Goal: Book appointment/travel/reservation

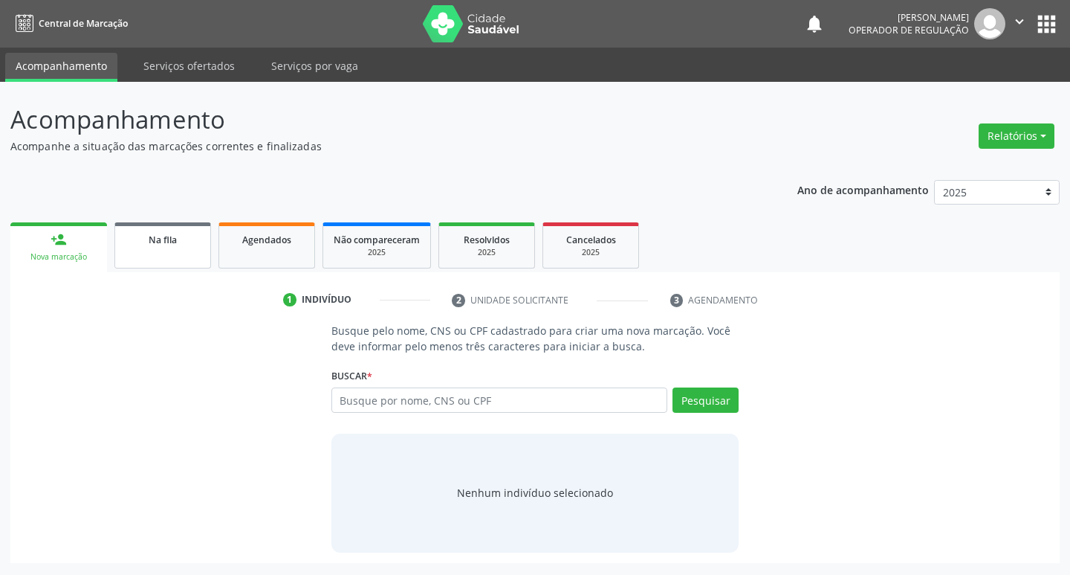
click at [187, 234] on div "Na fila" at bounding box center [163, 239] width 74 height 16
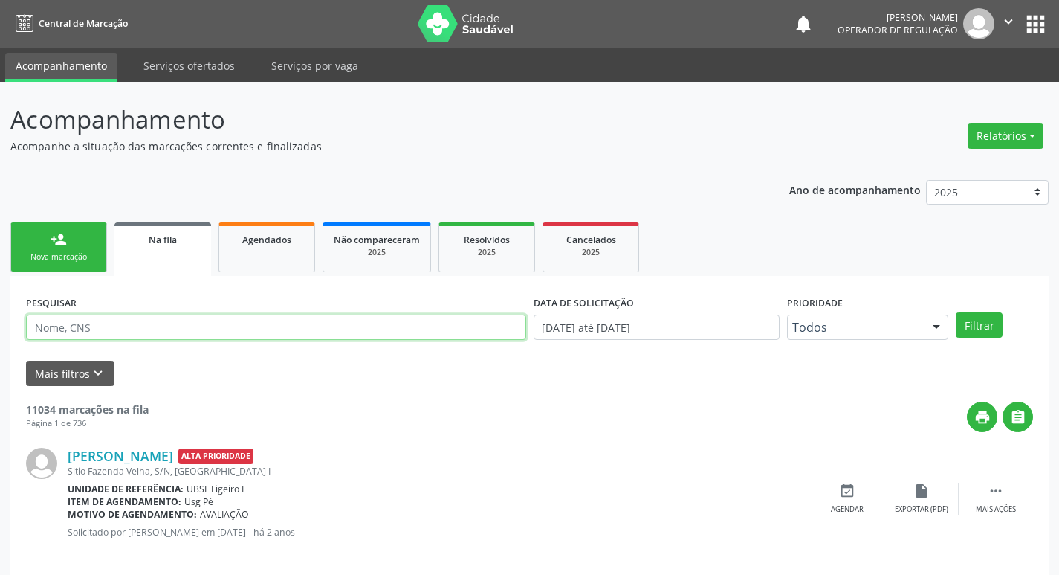
click at [252, 326] on input "text" at bounding box center [276, 326] width 500 height 25
type input "708606038303981"
click at [956, 312] on button "Filtrar" at bounding box center [979, 324] width 47 height 25
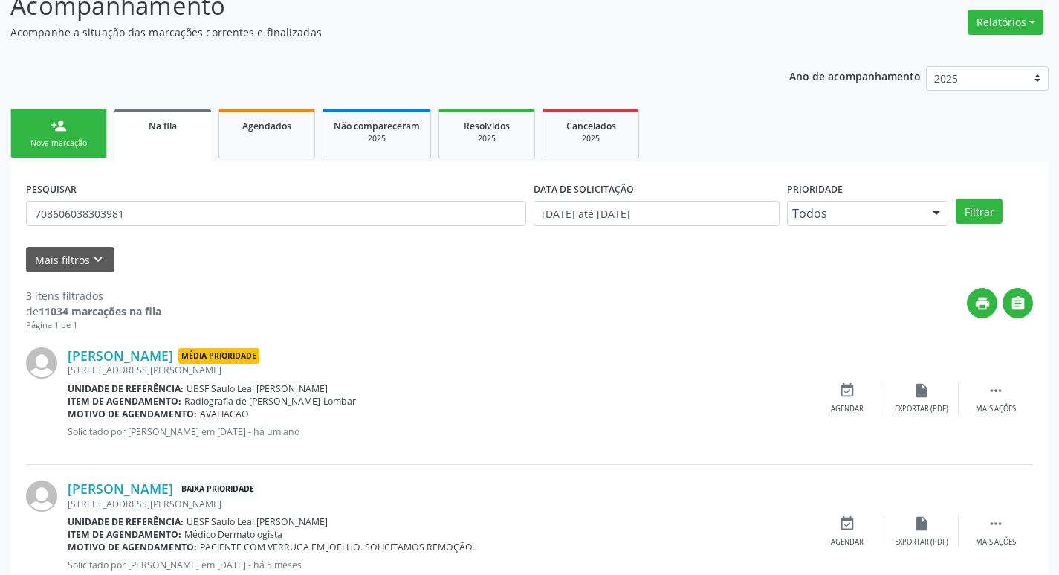
scroll to position [296, 0]
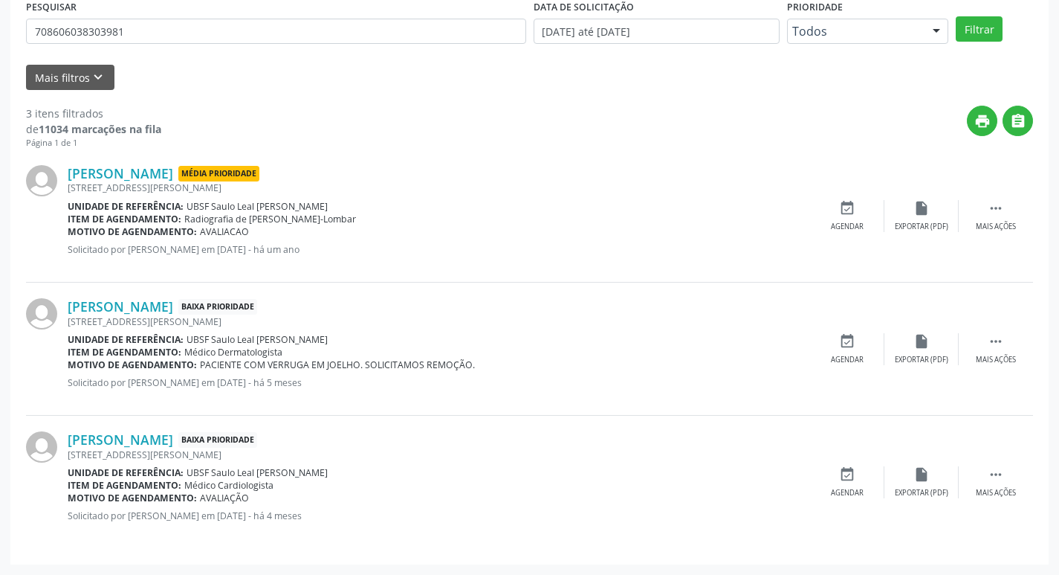
drag, startPoint x: 843, startPoint y: 348, endPoint x: 243, endPoint y: 203, distance: 617.2
click at [842, 348] on icon "event_available" at bounding box center [847, 341] width 16 height 16
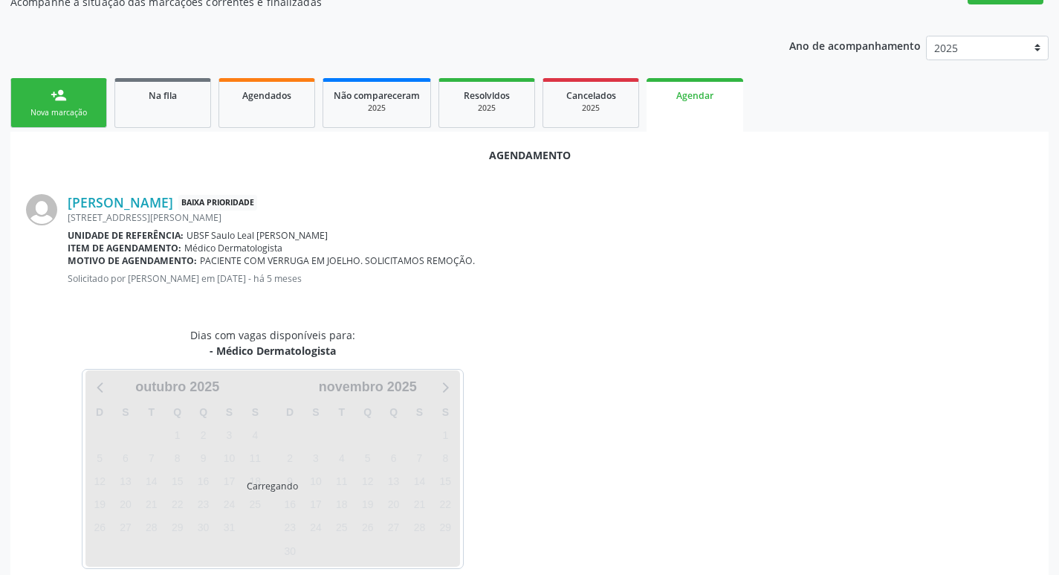
scroll to position [164, 0]
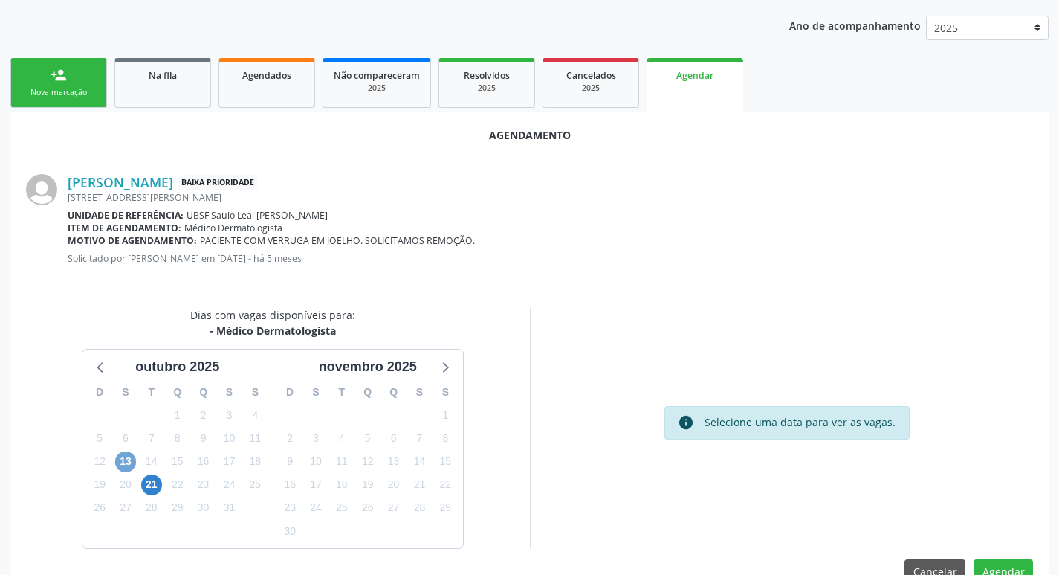
click at [130, 456] on span "13" at bounding box center [125, 461] width 21 height 21
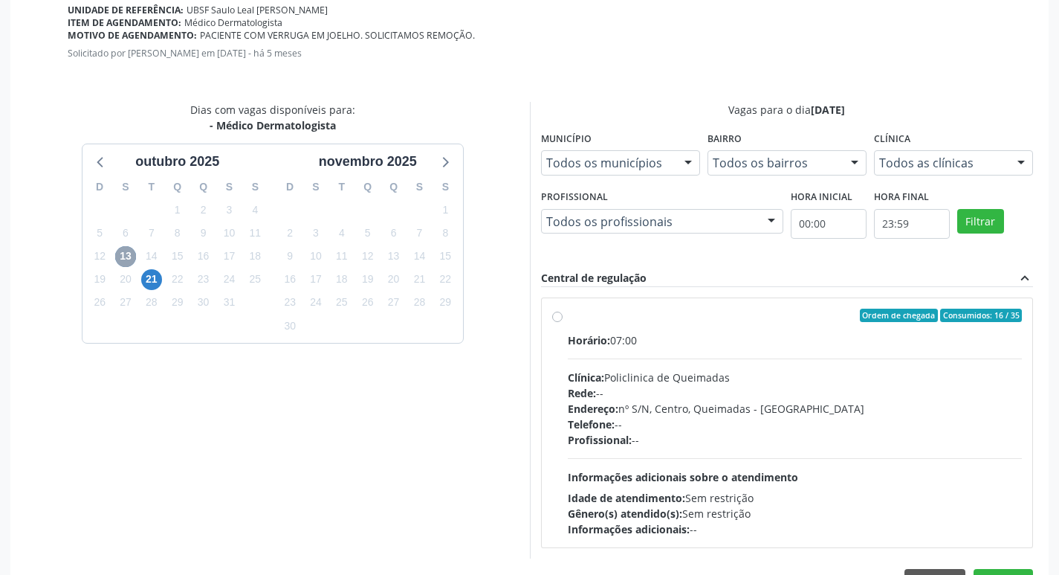
scroll to position [414, 0]
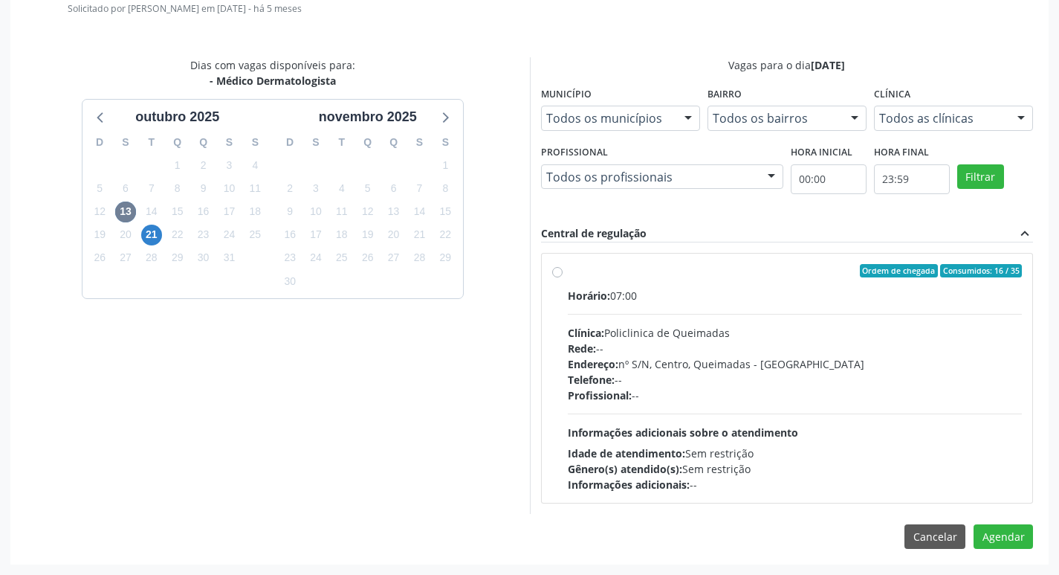
click at [870, 294] on div "Horário: 07:00" at bounding box center [795, 296] width 455 height 16
click at [563, 277] on input "Ordem de chegada Consumidos: 16 / 35 Horário: 07:00 Clínica: Policlinica de Que…" at bounding box center [557, 270] width 10 height 13
radio input "true"
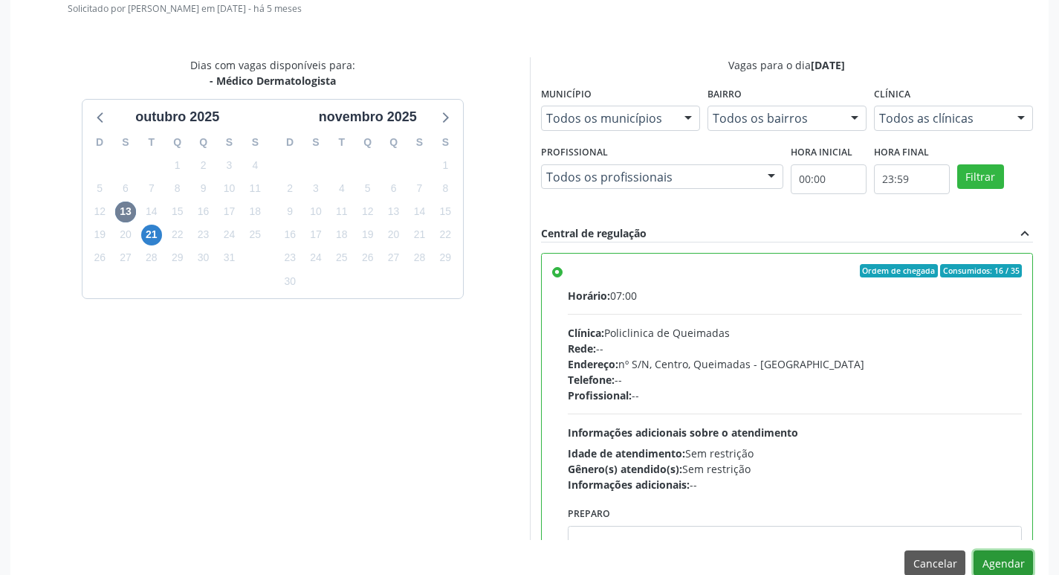
click at [994, 558] on button "Agendar" at bounding box center [1003, 562] width 59 height 25
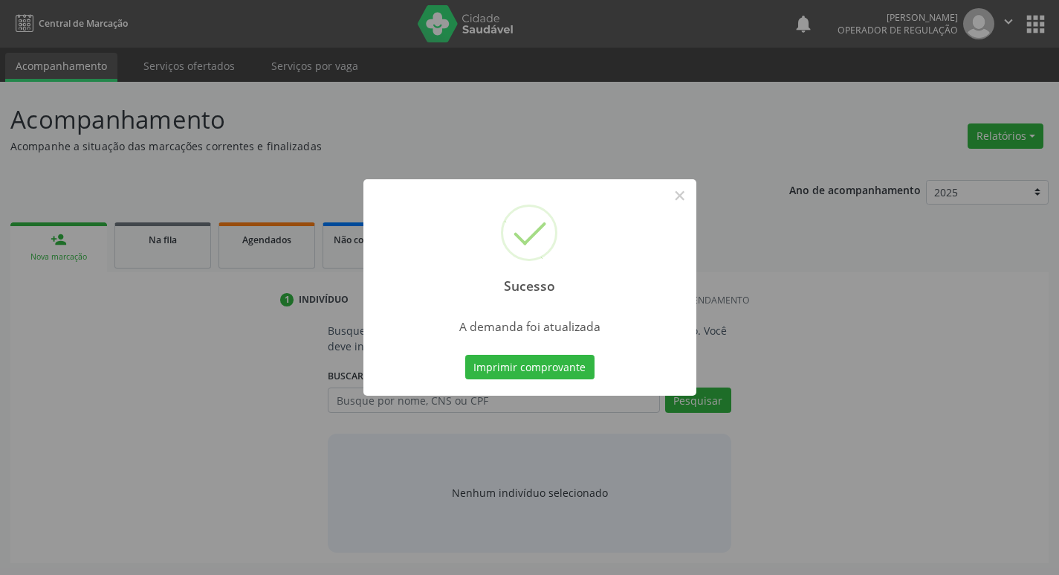
scroll to position [0, 0]
click at [575, 359] on button "Imprimir comprovante" at bounding box center [535, 367] width 129 height 25
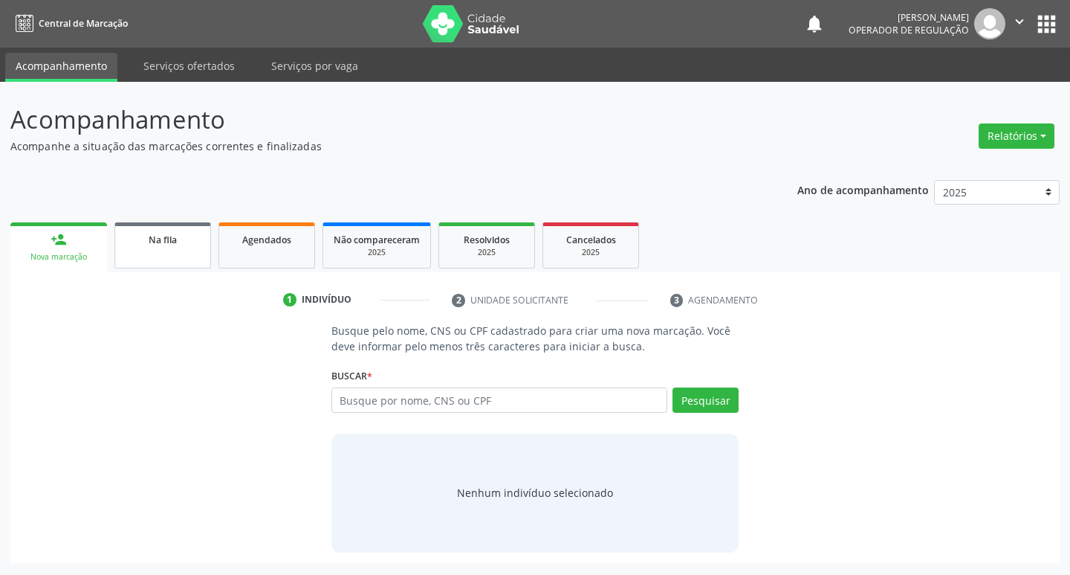
click at [198, 242] on div "Na fila" at bounding box center [163, 239] width 74 height 16
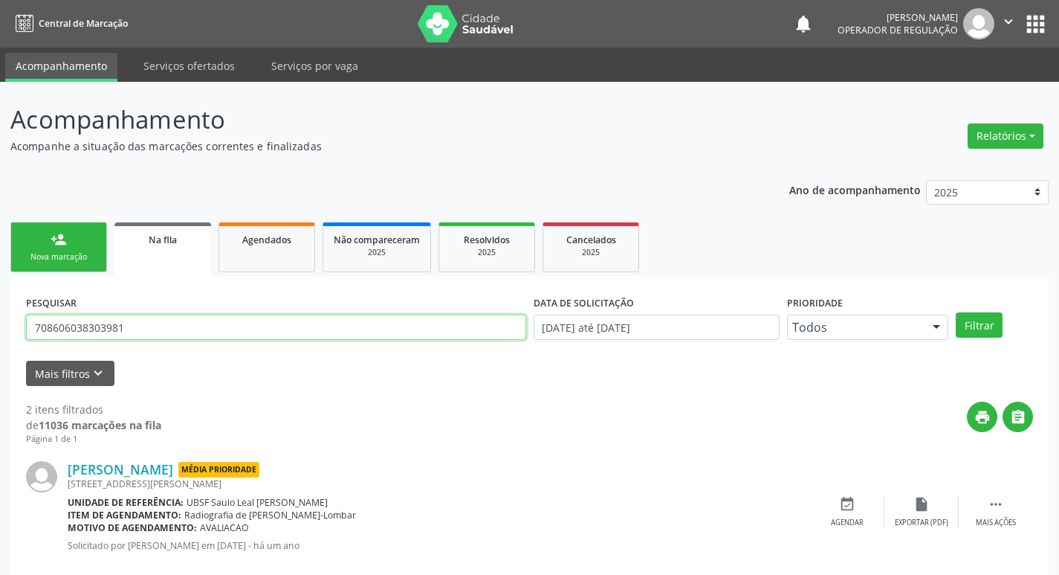
click at [143, 335] on input "708606038303981" at bounding box center [276, 326] width 500 height 25
type input "704104159782775"
click at [956, 312] on button "Filtrar" at bounding box center [979, 324] width 47 height 25
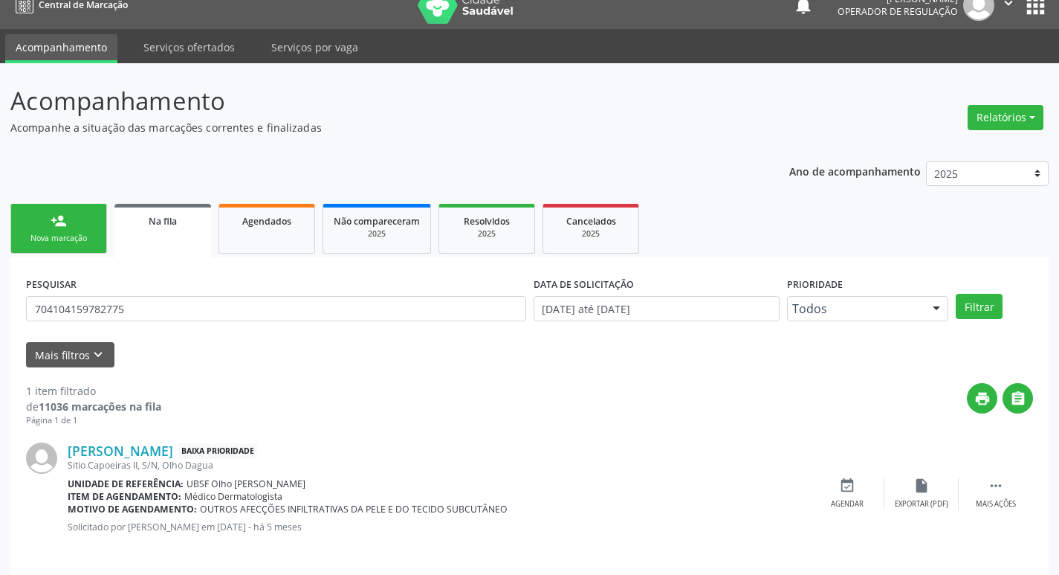
scroll to position [29, 0]
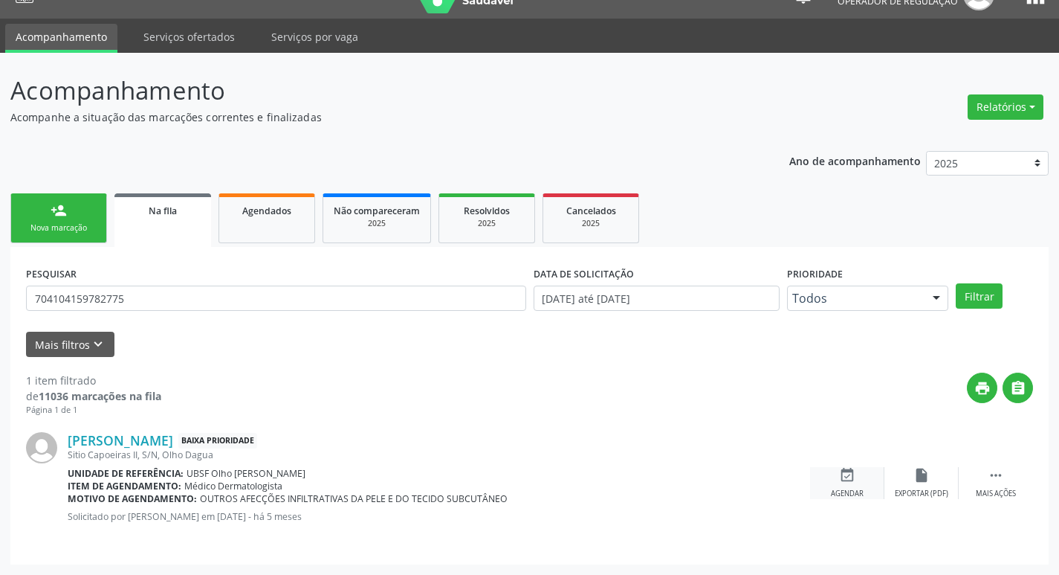
click at [861, 478] on div "event_available Agendar" at bounding box center [847, 483] width 74 height 32
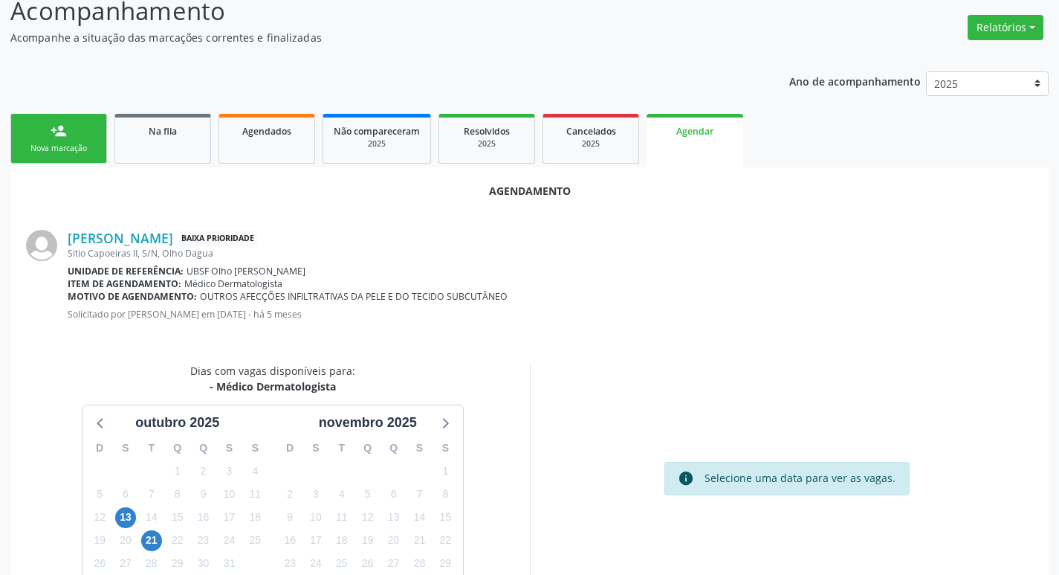
scroll to position [199, 0]
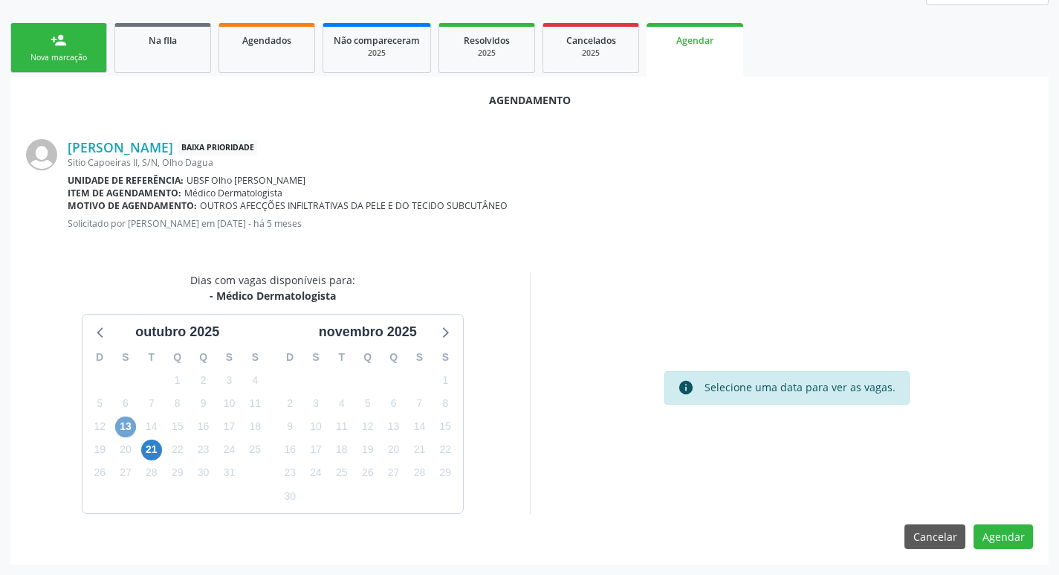
click at [123, 419] on span "13" at bounding box center [125, 426] width 21 height 21
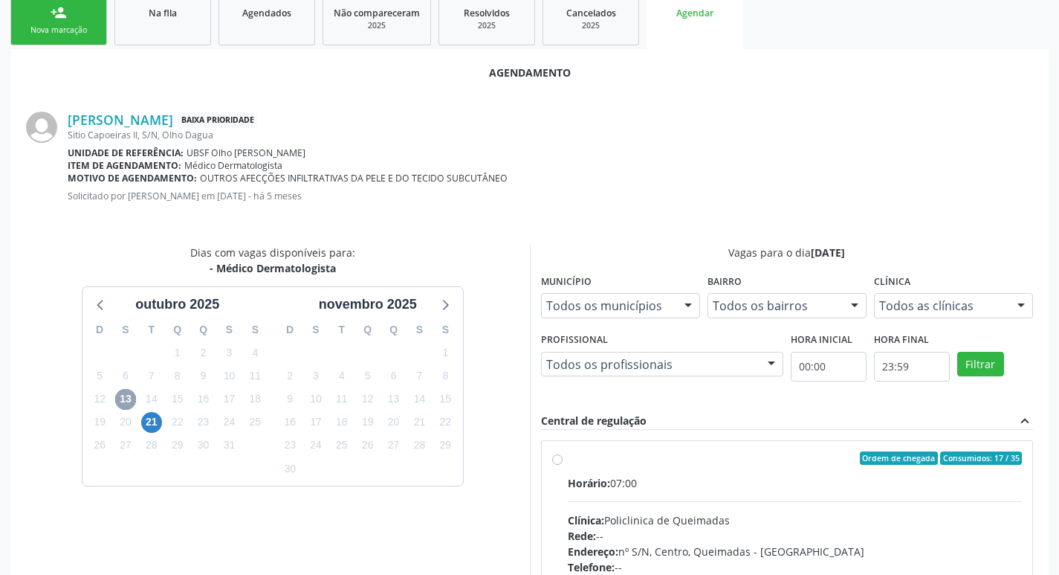
scroll to position [414, 0]
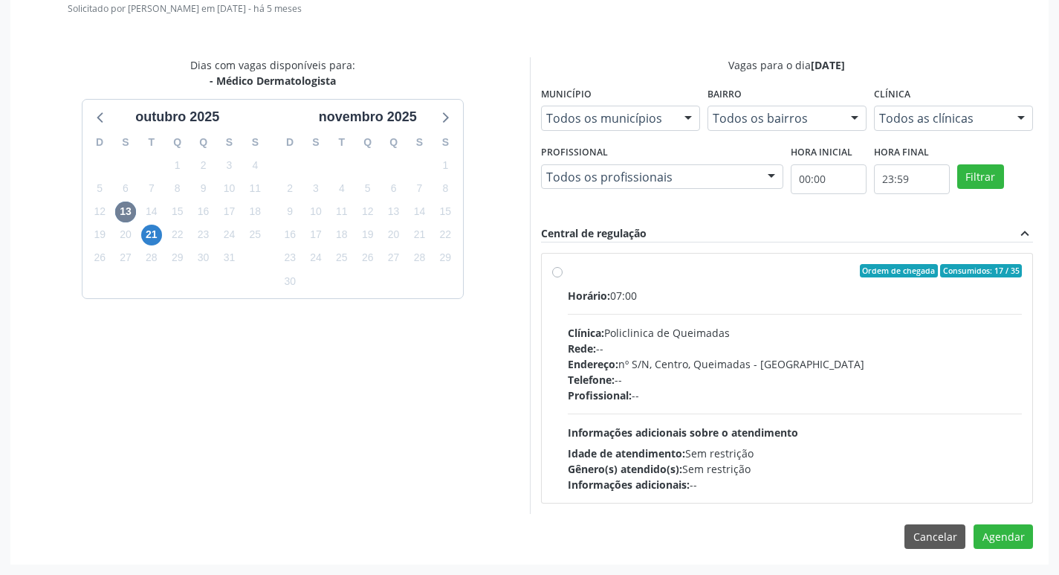
click at [752, 281] on label "Ordem de chegada Consumidos: 17 / 35 Horário: 07:00 Clínica: Policlinica de Que…" at bounding box center [795, 378] width 455 height 228
click at [563, 277] on input "Ordem de chegada Consumidos: 17 / 35 Horário: 07:00 Clínica: Policlinica de Que…" at bounding box center [557, 270] width 10 height 13
radio input "true"
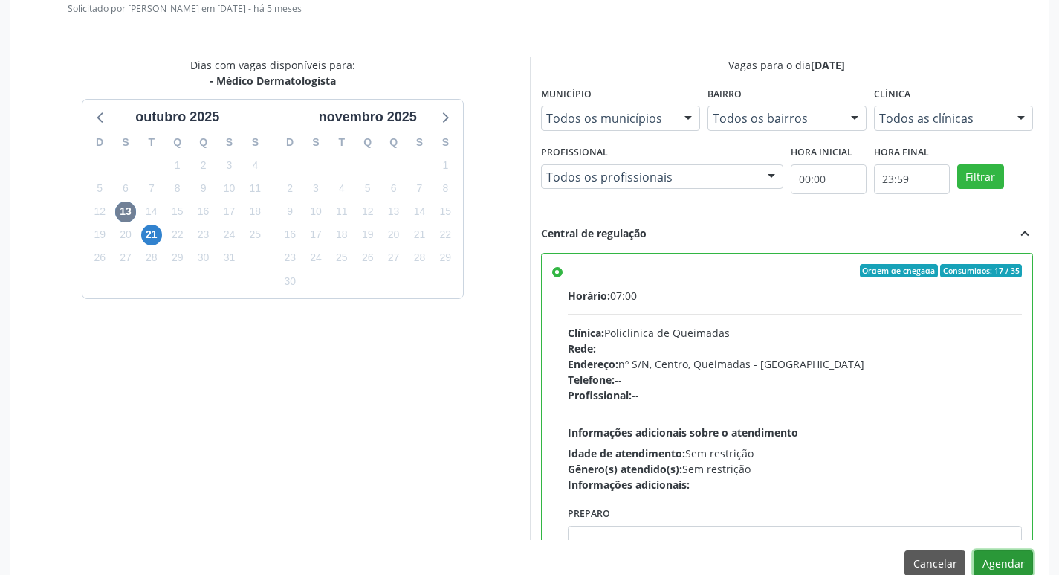
click at [1021, 571] on button "Agendar" at bounding box center [1003, 562] width 59 height 25
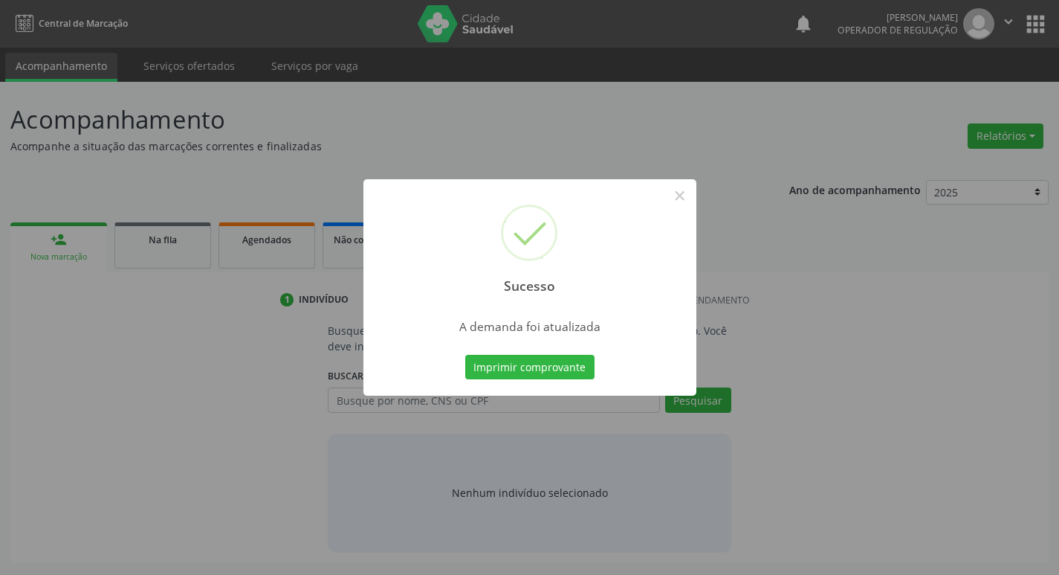
scroll to position [0, 0]
click at [581, 364] on button "Imprimir comprovante" at bounding box center [535, 367] width 129 height 25
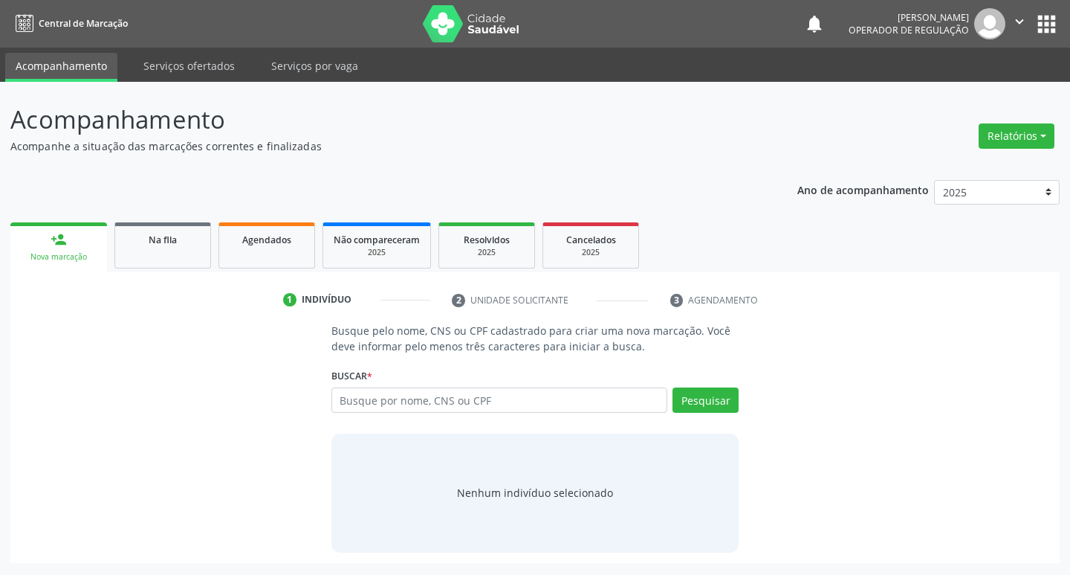
click at [174, 219] on ul "person_add Nova marcação Na fila Agendados Não compareceram 2025 Resolvidos 202…" at bounding box center [535, 246] width 1050 height 54
click at [148, 252] on link "Na fila" at bounding box center [162, 245] width 97 height 46
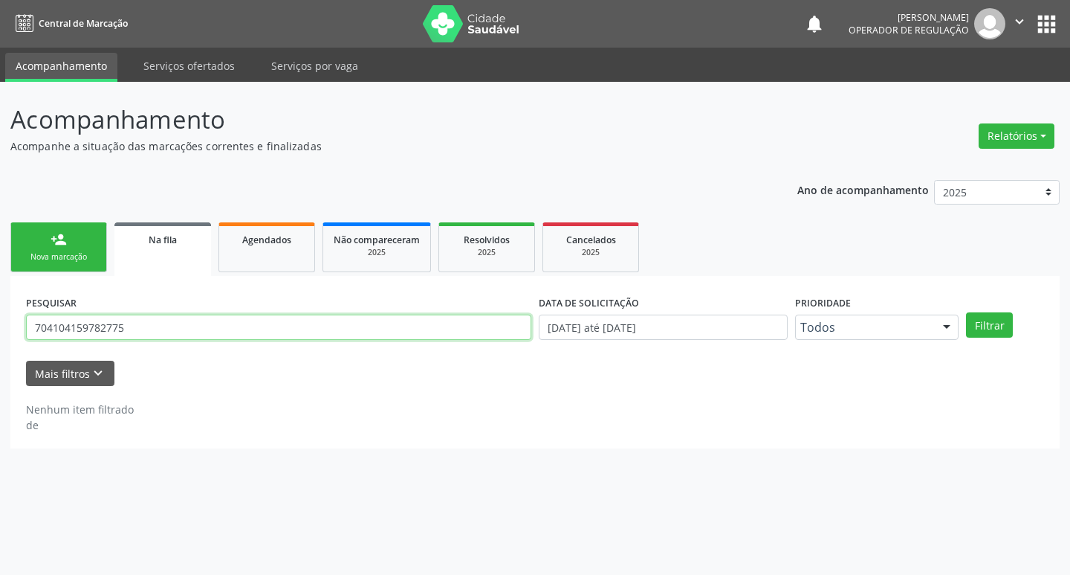
click at [204, 335] on input "704104159782775" at bounding box center [279, 326] width 506 height 25
type input "705004424917059"
click at [966, 312] on button "Filtrar" at bounding box center [989, 324] width 47 height 25
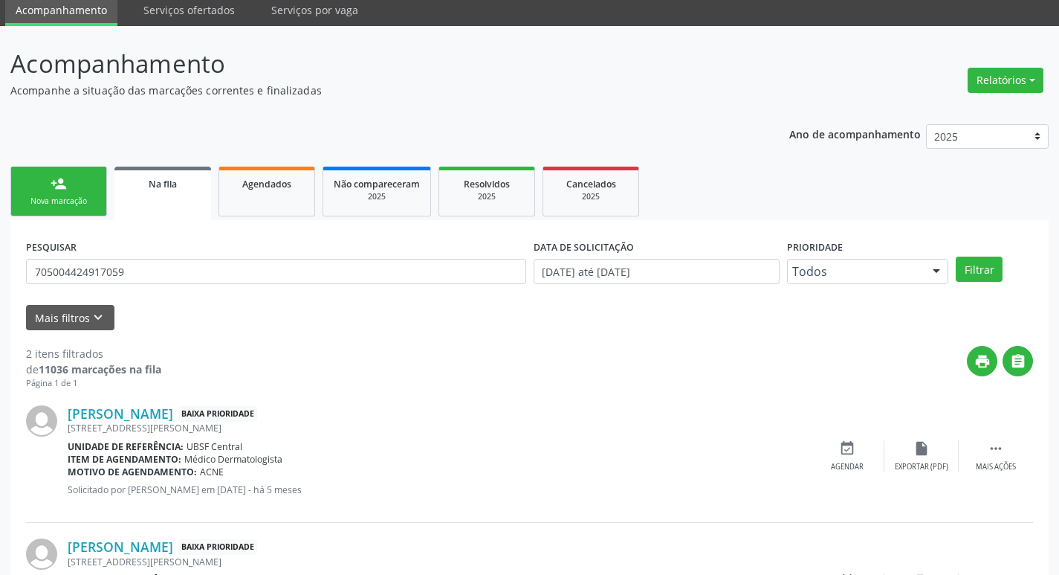
scroll to position [162, 0]
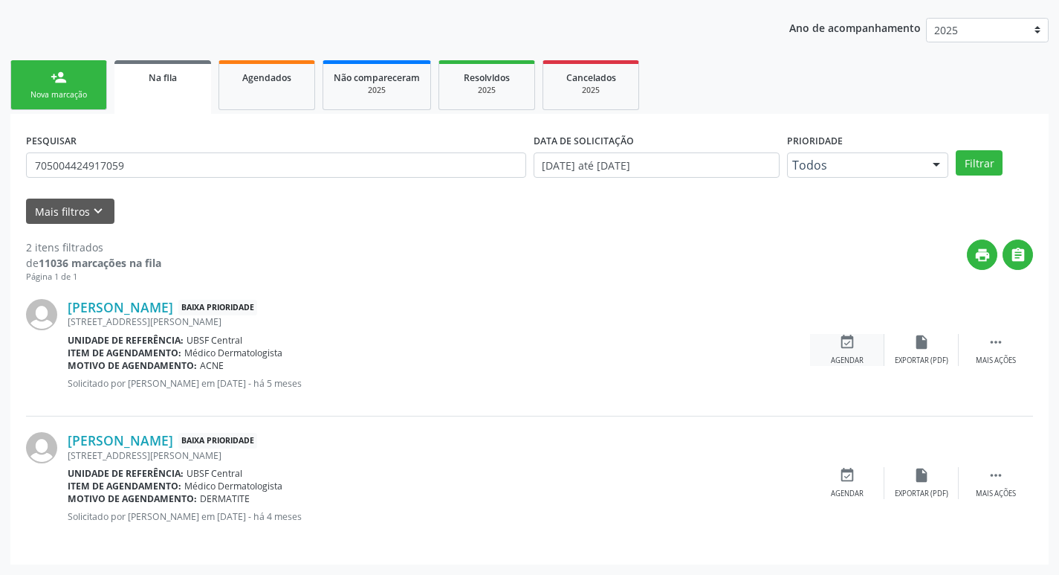
click at [840, 335] on icon "event_available" at bounding box center [847, 342] width 16 height 16
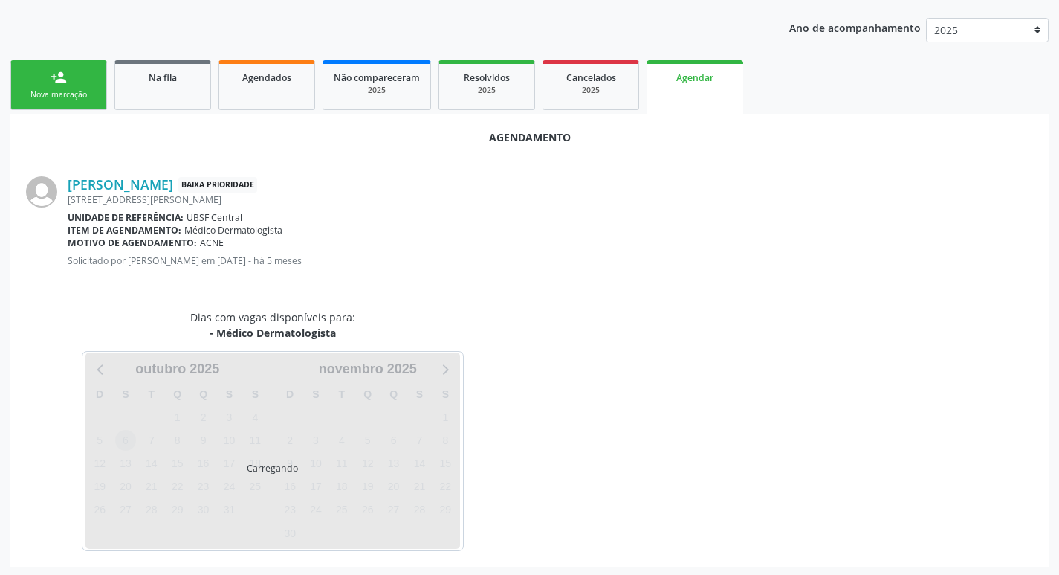
scroll to position [164, 0]
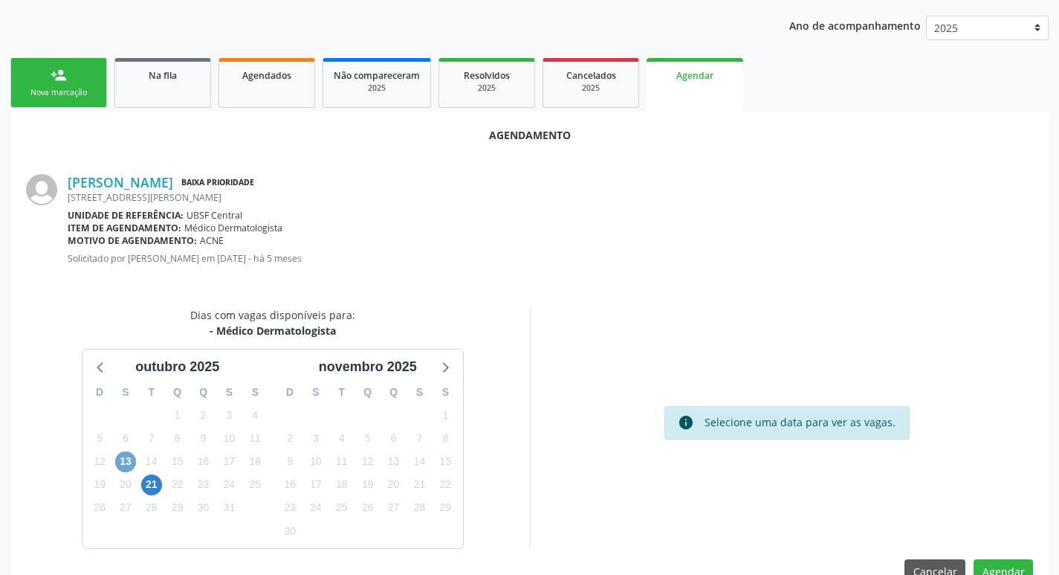
click at [126, 457] on span "13" at bounding box center [125, 461] width 21 height 21
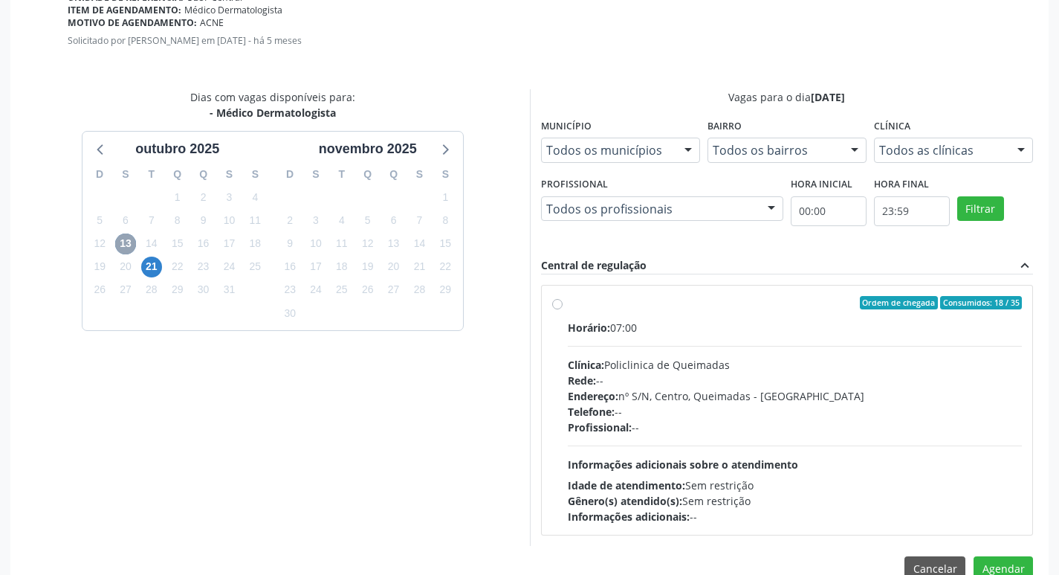
scroll to position [414, 0]
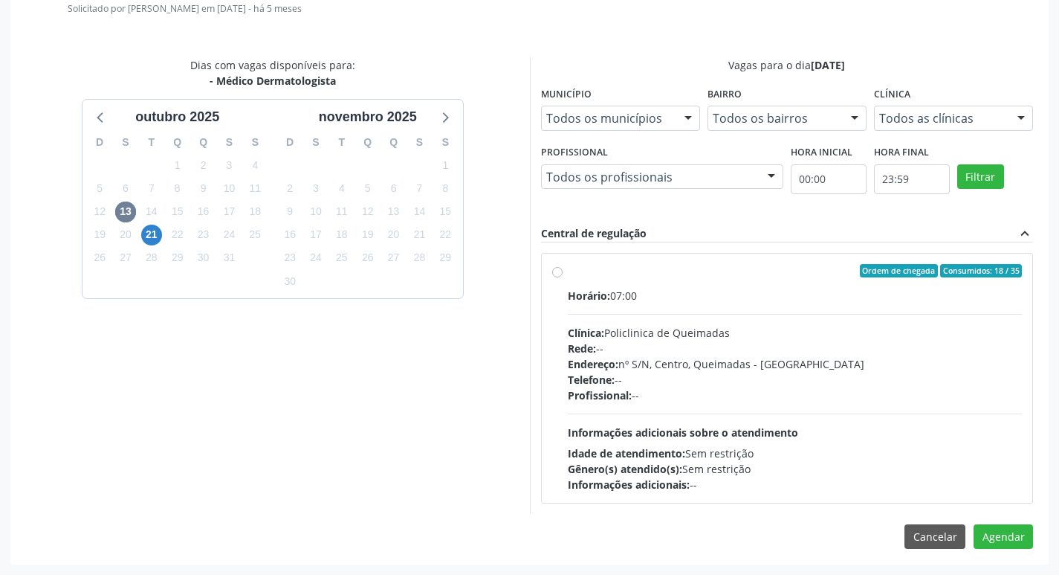
click at [794, 320] on div "Horário: 07:00 Clínica: Policlinica de Queimadas Rede: -- Endereço: nº S/N, Cen…" at bounding box center [795, 390] width 455 height 204
click at [563, 277] on input "Ordem de chegada Consumidos: 18 / 35 Horário: 07:00 Clínica: Policlinica de Que…" at bounding box center [557, 270] width 10 height 13
radio input "true"
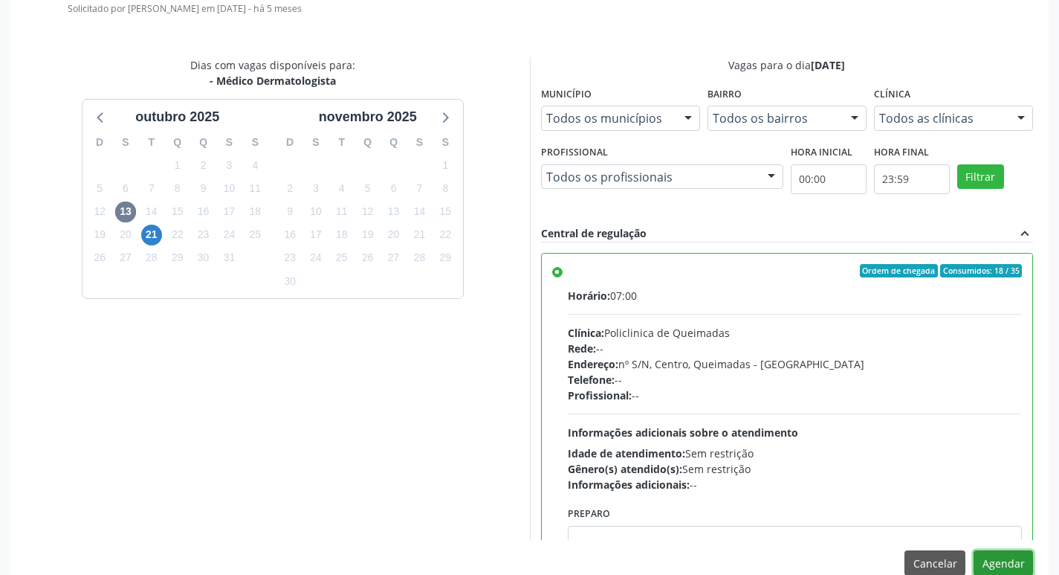
click at [998, 566] on button "Agendar" at bounding box center [1003, 562] width 59 height 25
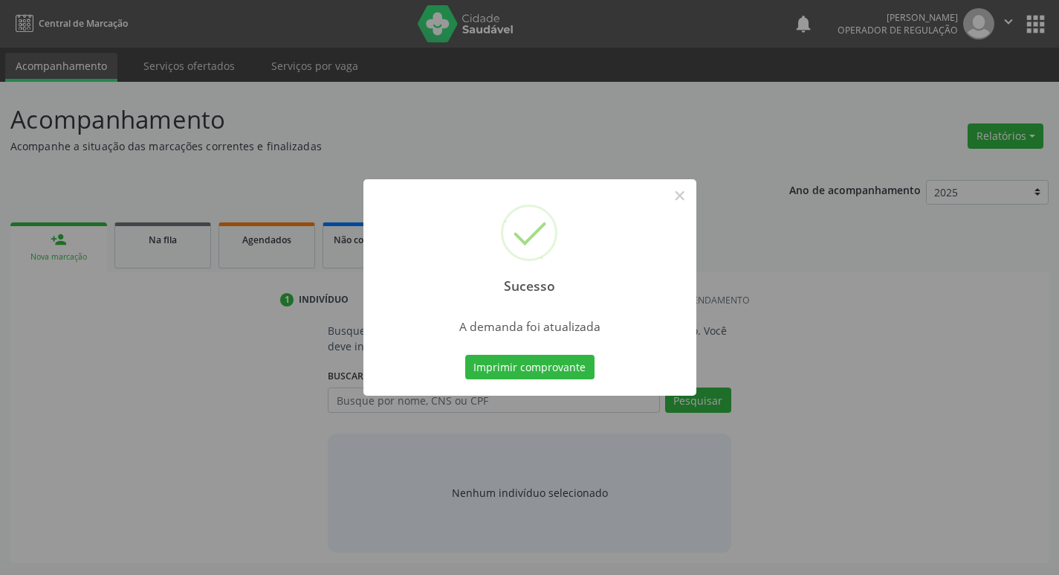
scroll to position [0, 0]
click at [514, 369] on button "Imprimir comprovante" at bounding box center [535, 367] width 129 height 25
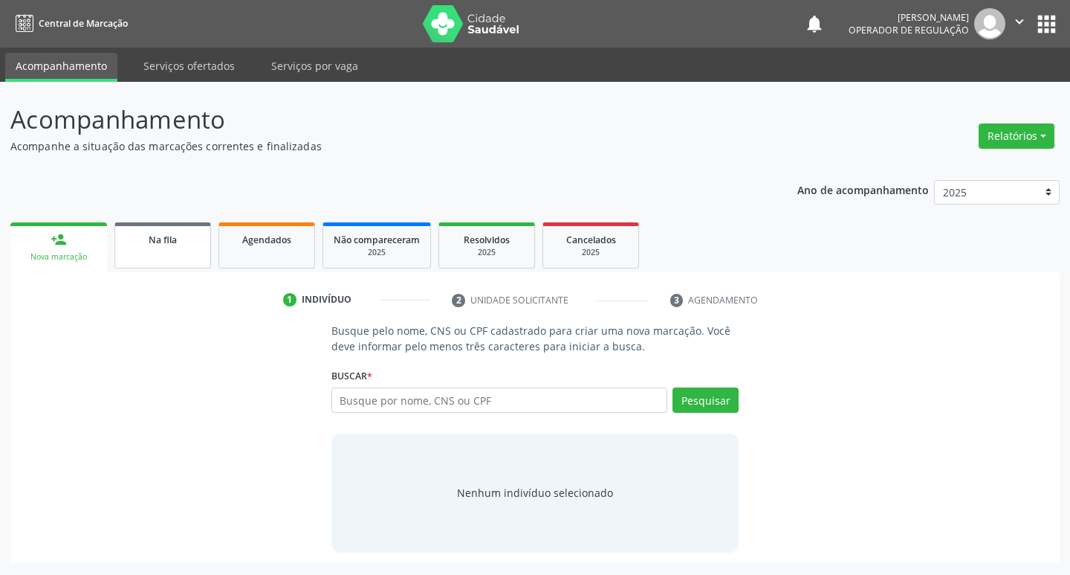
click at [164, 256] on link "Na fila" at bounding box center [162, 245] width 97 height 46
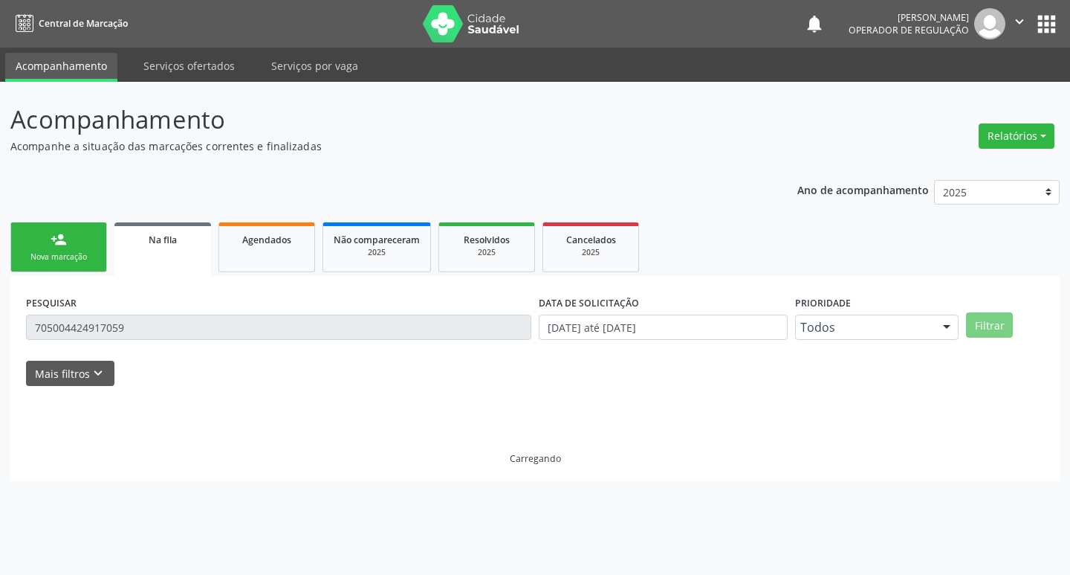
click at [273, 309] on div "PESQUISAR 705004424917059" at bounding box center [278, 320] width 513 height 58
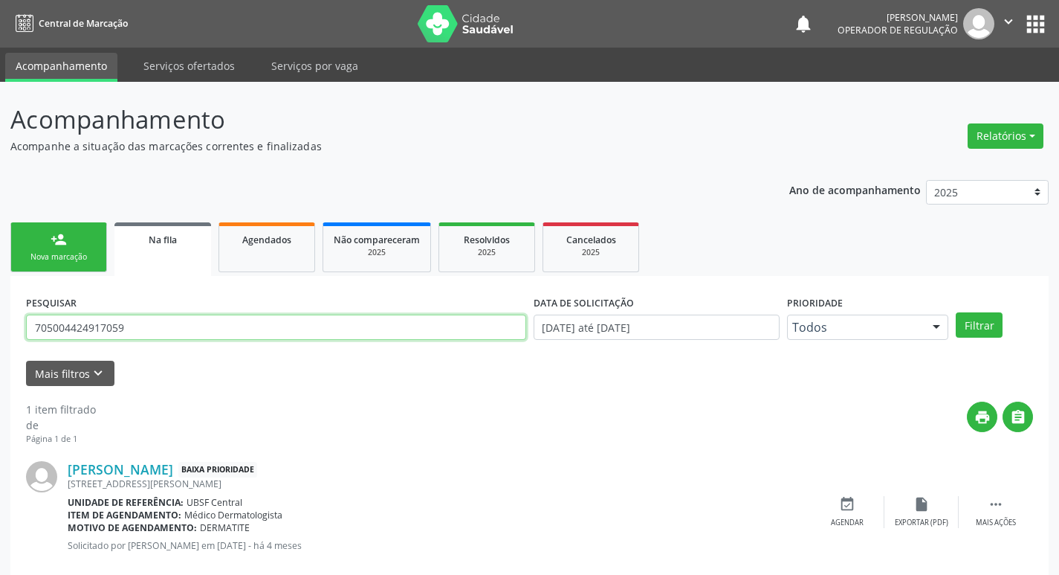
click at [282, 323] on input "705004424917059" at bounding box center [276, 326] width 500 height 25
type input "700501522822658"
click at [956, 312] on button "Filtrar" at bounding box center [979, 324] width 47 height 25
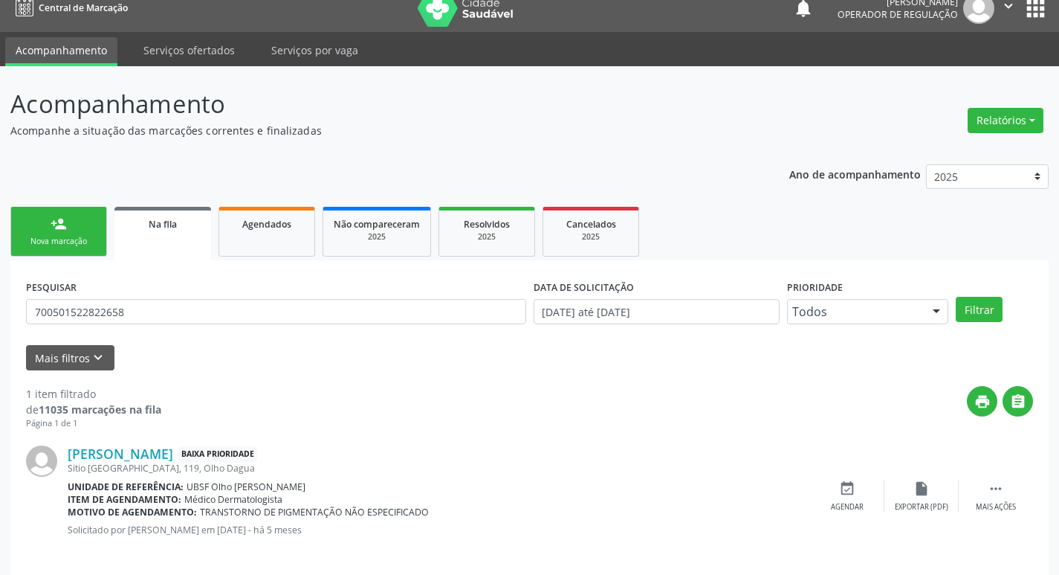
scroll to position [29, 0]
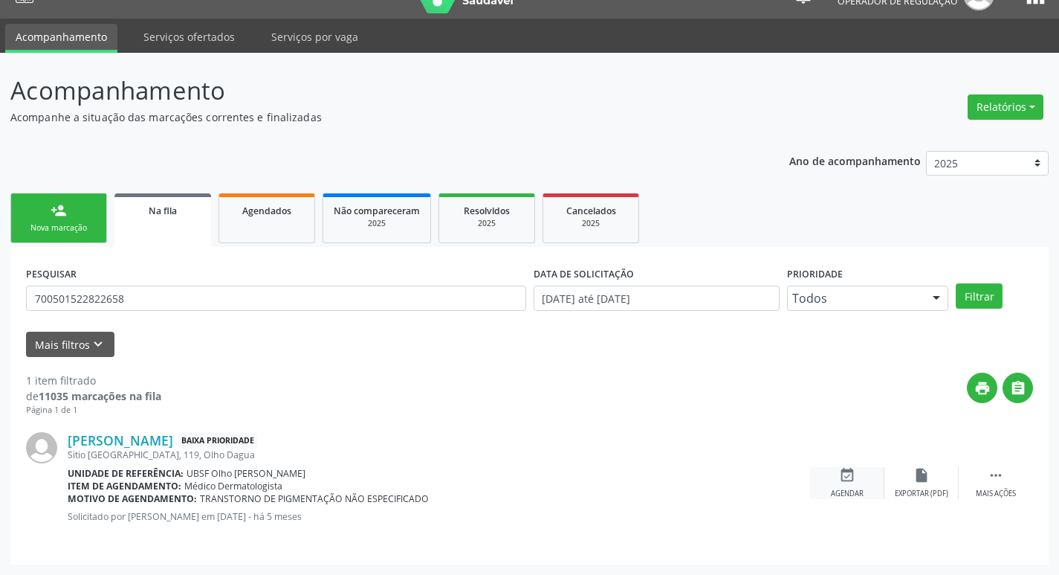
click at [851, 479] on icon "event_available" at bounding box center [847, 475] width 16 height 16
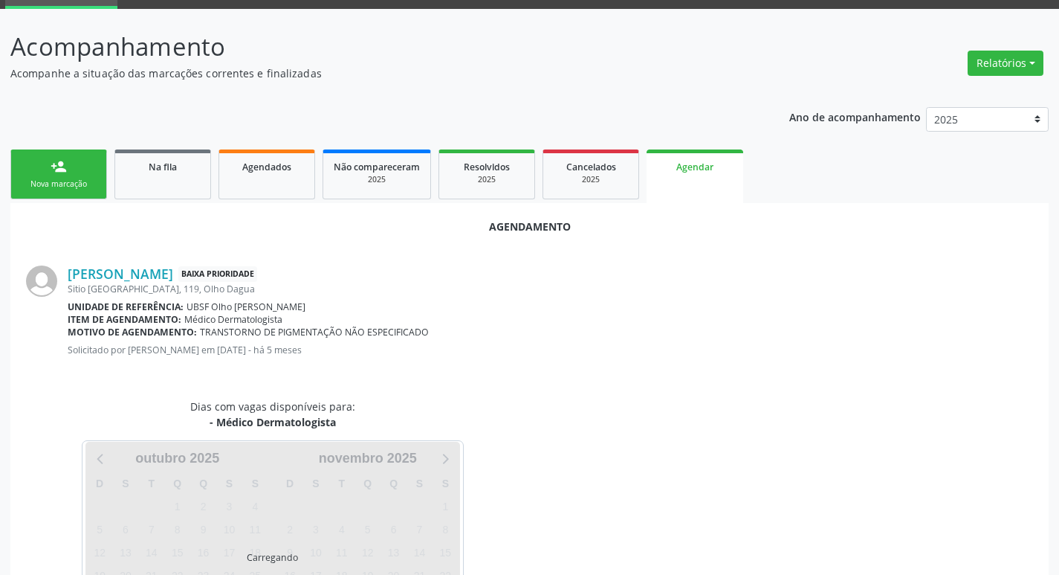
scroll to position [164, 0]
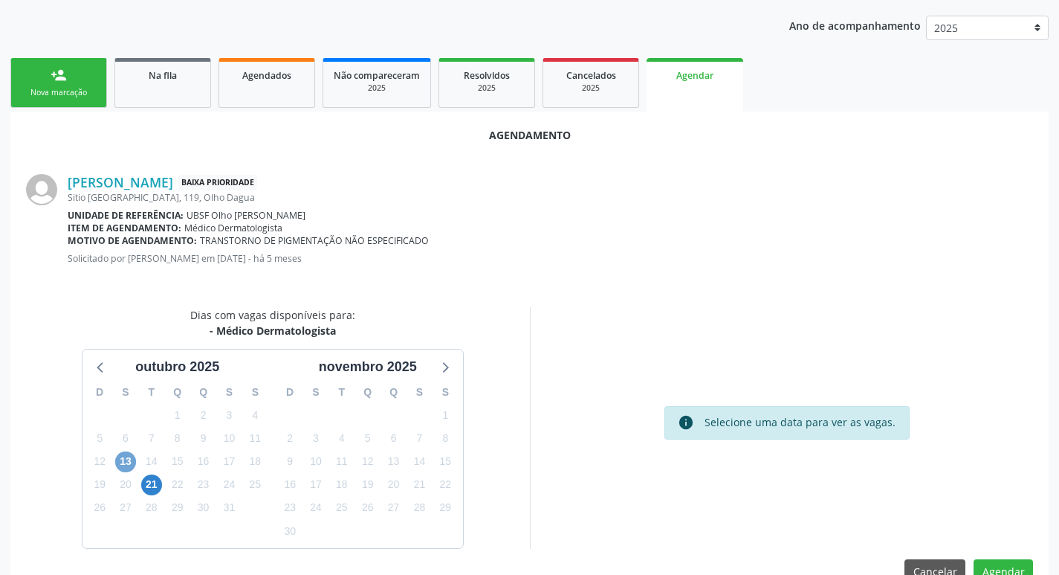
click at [135, 463] on span "13" at bounding box center [125, 461] width 21 height 21
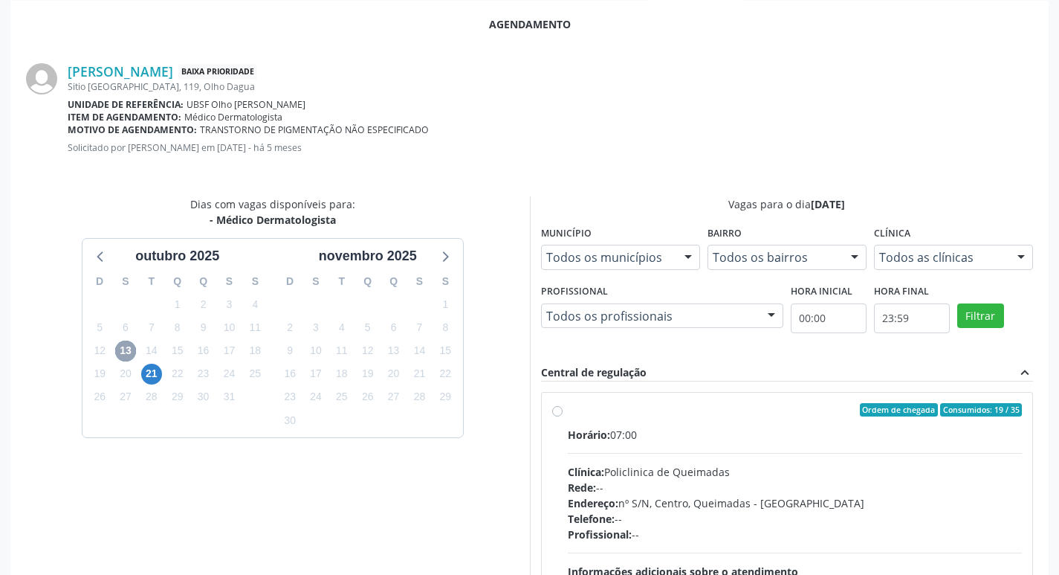
scroll to position [414, 0]
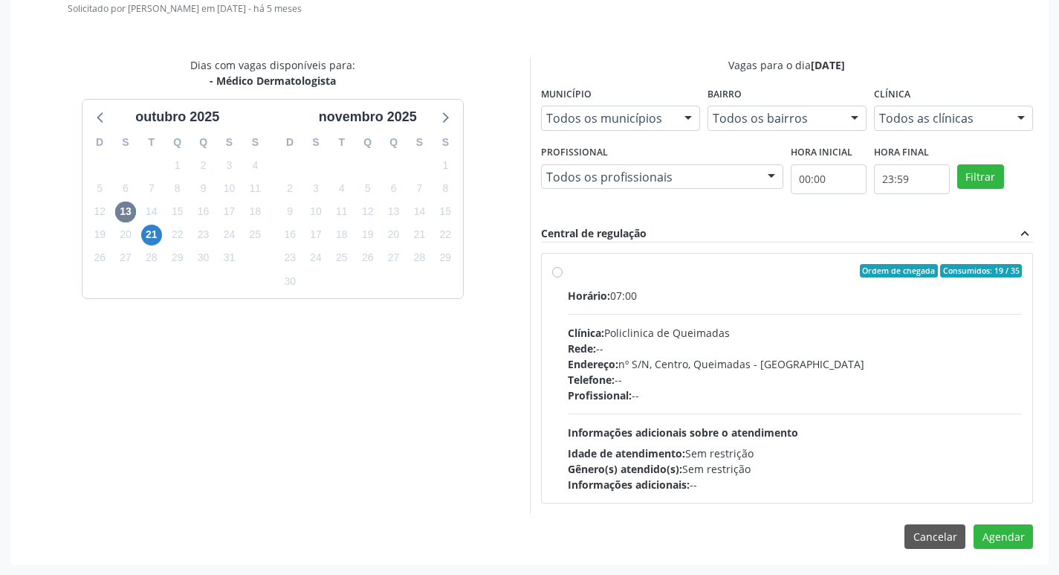
click at [830, 309] on div "Horário: 07:00 Clínica: Policlinica de Queimadas Rede: -- Endereço: nº S/N, Cen…" at bounding box center [795, 390] width 455 height 204
click at [563, 277] on input "Ordem de chegada Consumidos: 19 / 35 Horário: 07:00 Clínica: Policlinica de Que…" at bounding box center [557, 270] width 10 height 13
radio input "true"
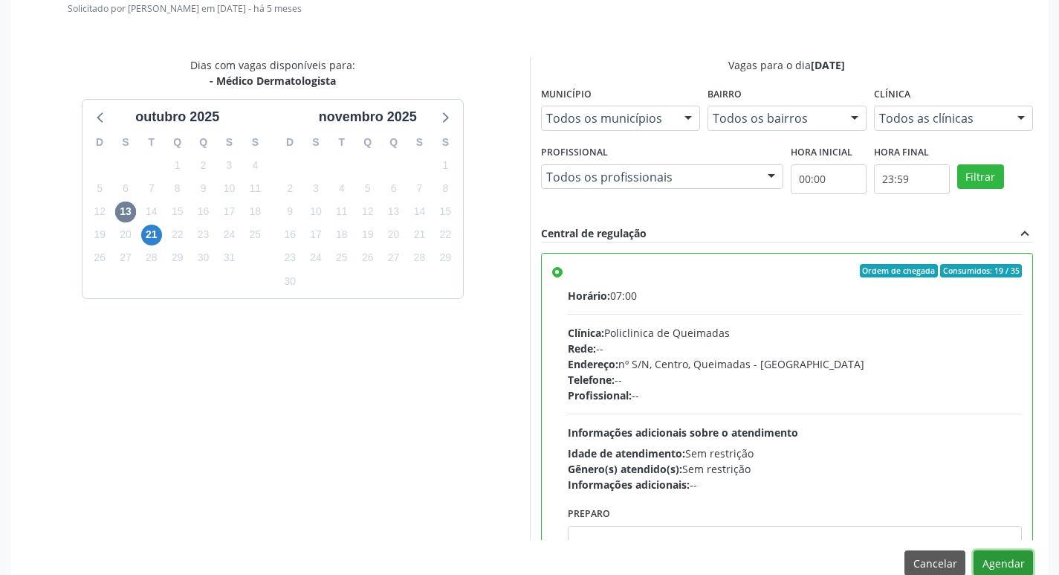
click at [1004, 561] on button "Agendar" at bounding box center [1003, 562] width 59 height 25
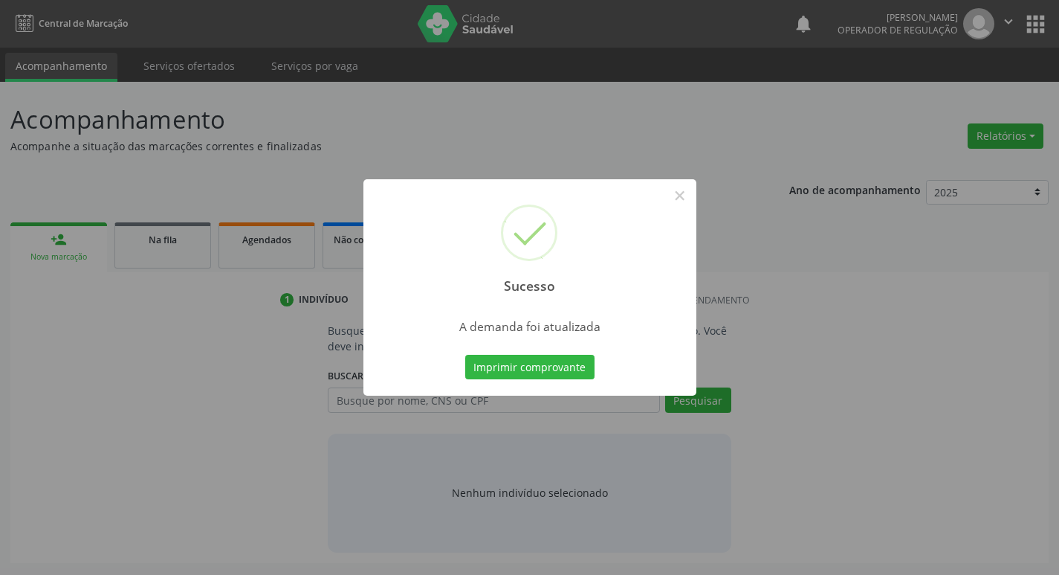
scroll to position [0, 0]
click at [488, 364] on button "Imprimir comprovante" at bounding box center [535, 367] width 129 height 25
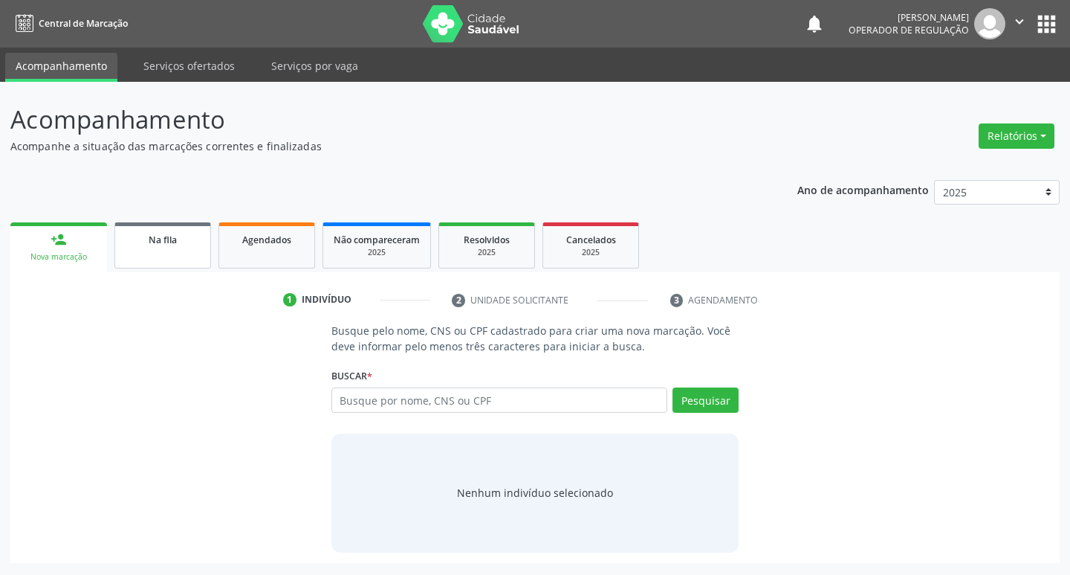
click at [164, 259] on link "Na fila" at bounding box center [162, 245] width 97 height 46
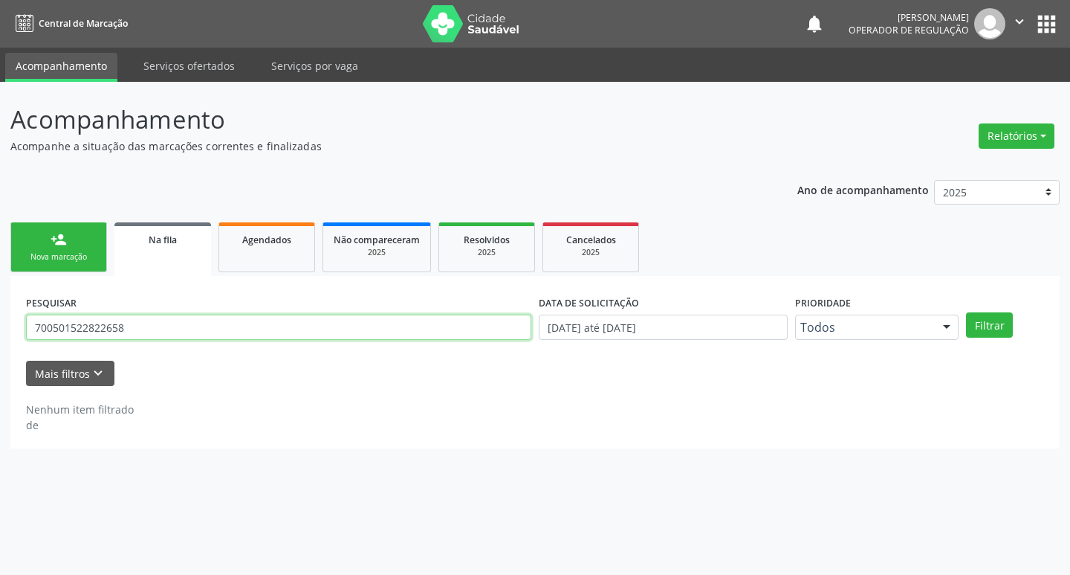
click at [198, 329] on input "700501522822658" at bounding box center [279, 326] width 506 height 25
type input "706706578697311"
click at [966, 312] on button "Filtrar" at bounding box center [989, 324] width 47 height 25
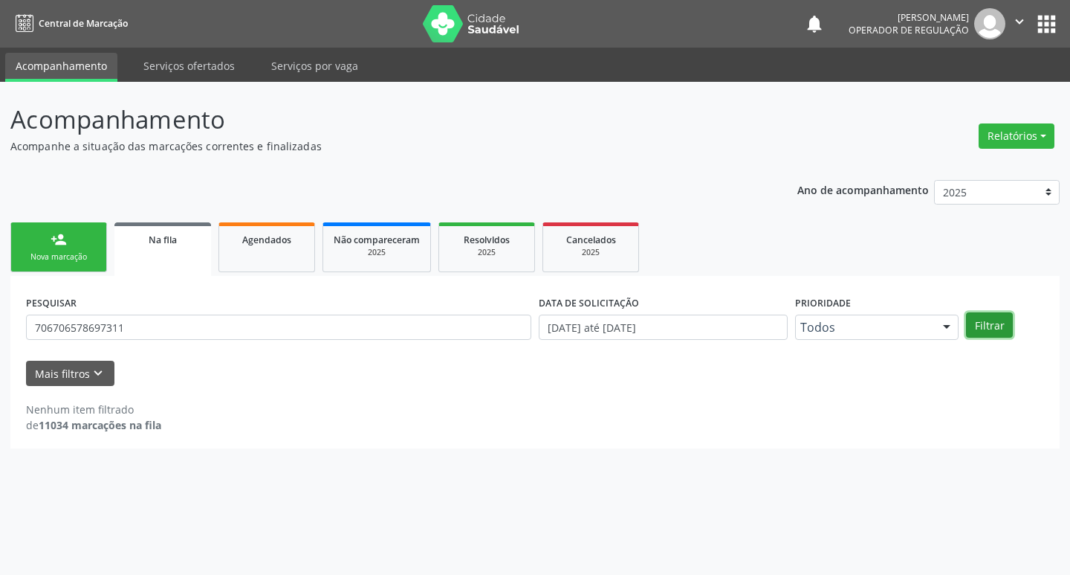
click at [983, 330] on button "Filtrar" at bounding box center [989, 324] width 47 height 25
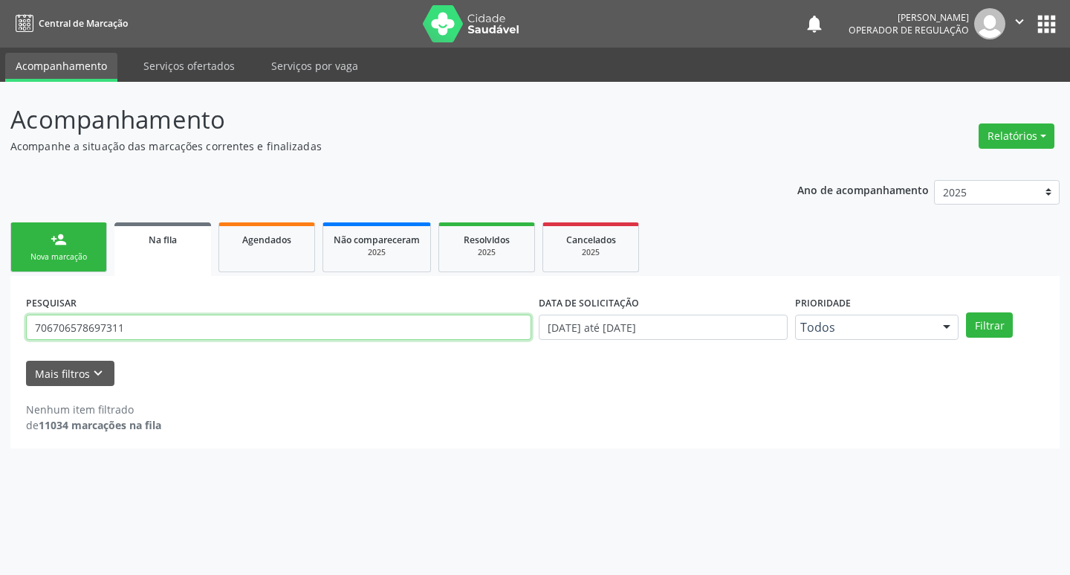
click at [196, 336] on input "706706578697311" at bounding box center [279, 326] width 506 height 25
type input "706706578697311"
click at [966, 312] on button "Filtrar" at bounding box center [989, 324] width 47 height 25
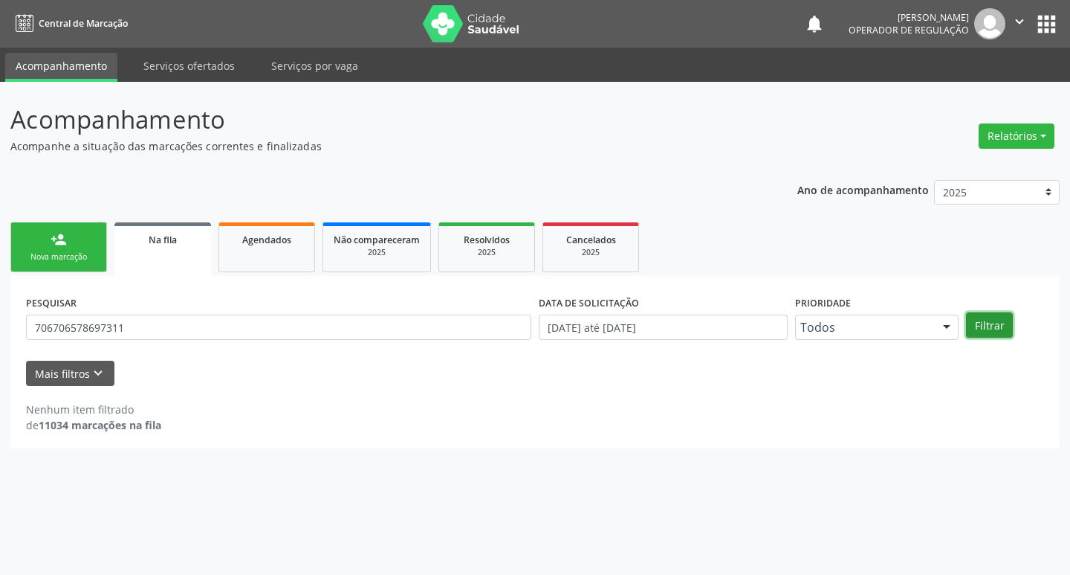
click at [995, 335] on button "Filtrar" at bounding box center [989, 324] width 47 height 25
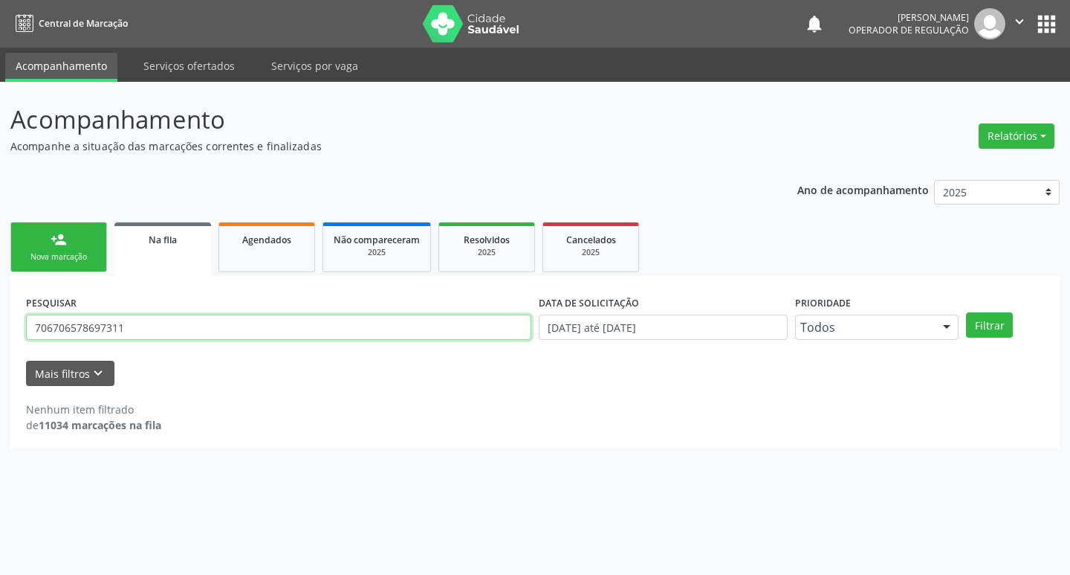
click at [147, 326] on input "706706578697311" at bounding box center [279, 326] width 506 height 25
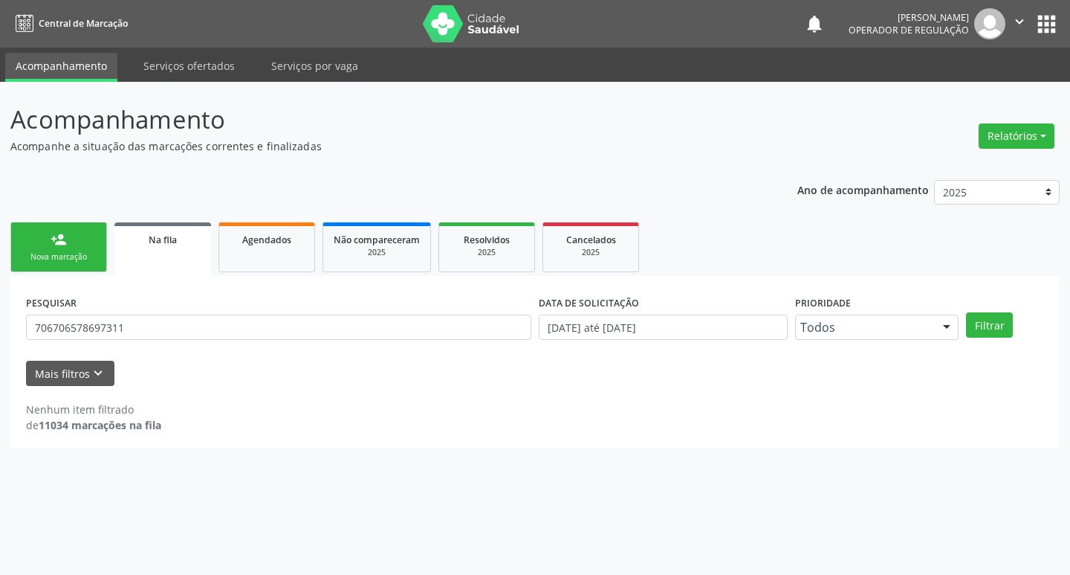
click at [73, 252] on div "Nova marcação" at bounding box center [59, 256] width 74 height 11
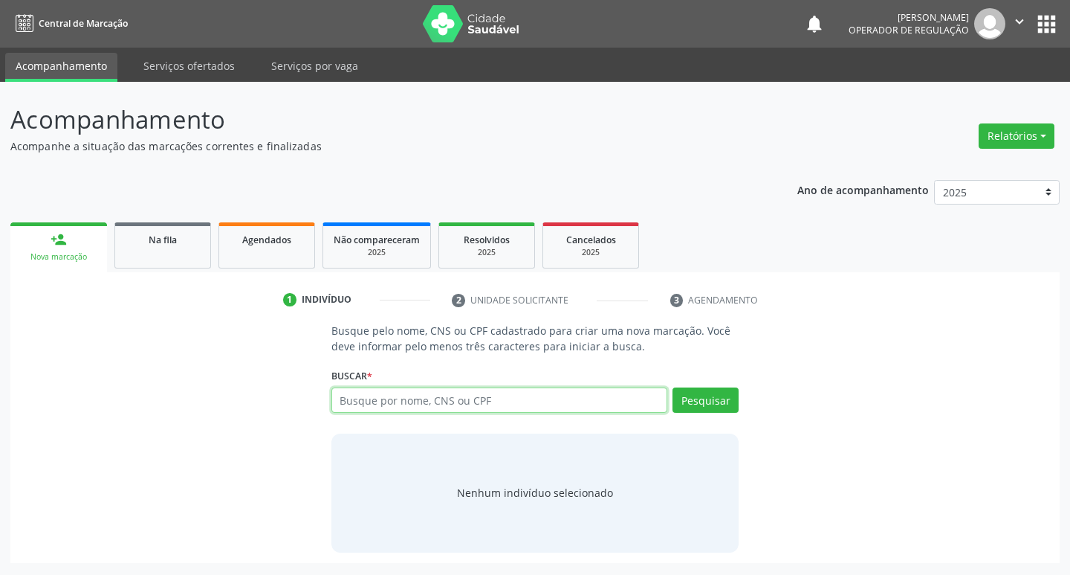
click at [456, 407] on input "text" at bounding box center [500, 399] width 337 height 25
paste input "706706578697311"
type input "706706578697311"
click at [731, 406] on button "Pesquisar" at bounding box center [706, 399] width 66 height 25
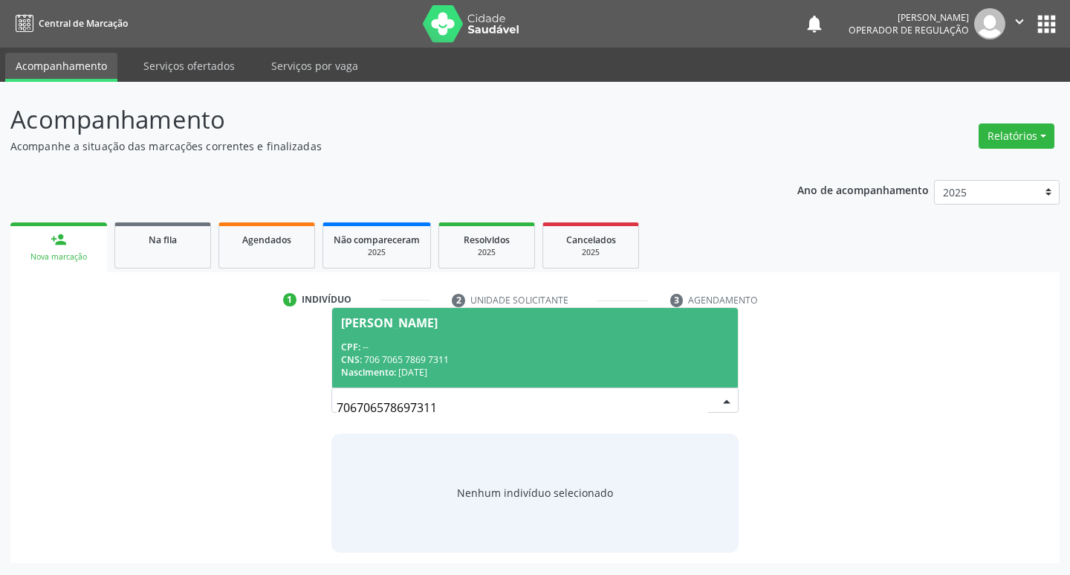
click at [572, 370] on div "Nascimento: 10/07/2010" at bounding box center [535, 372] width 389 height 13
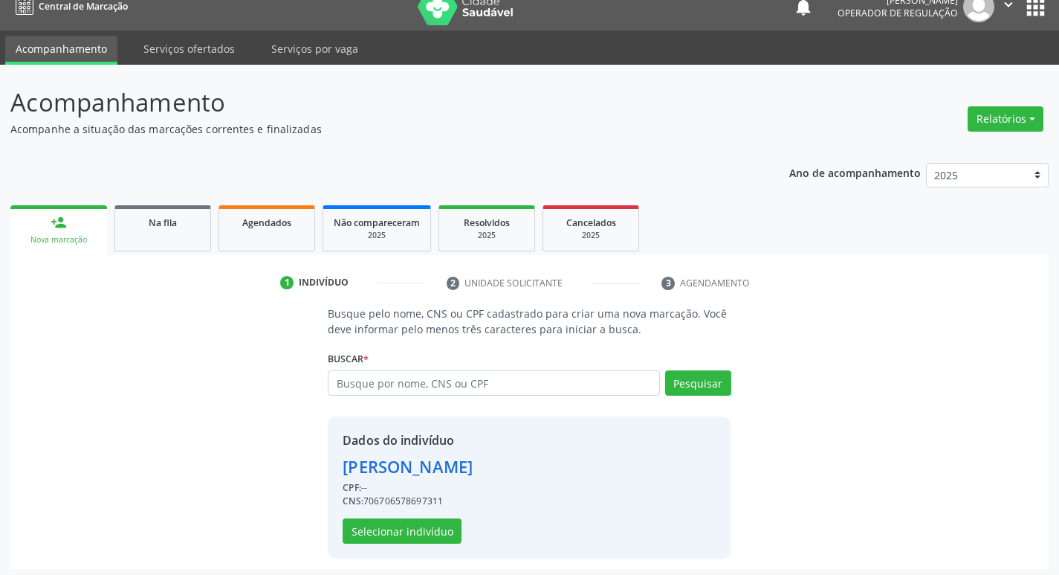
scroll to position [22, 0]
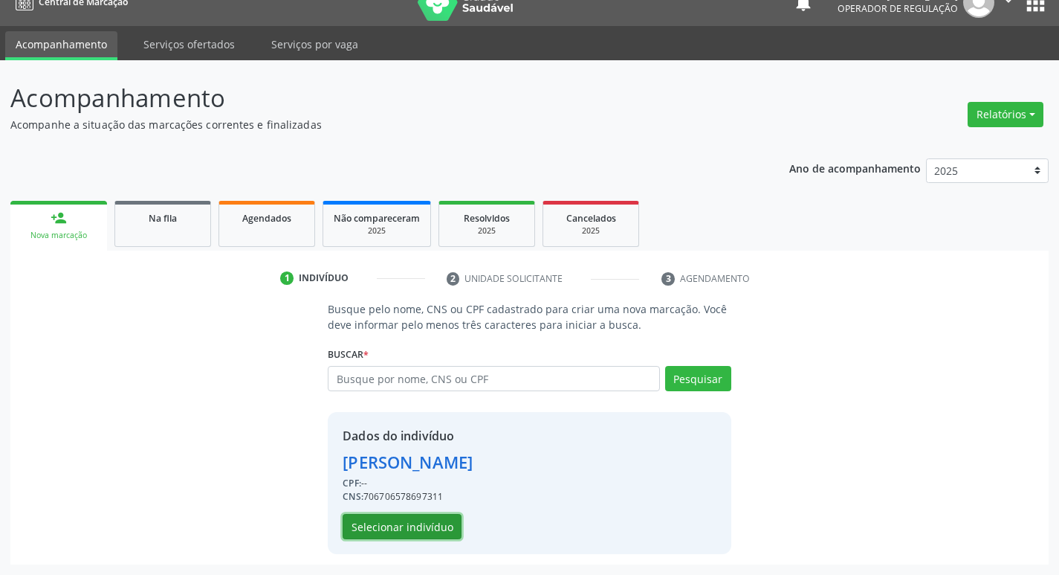
click at [440, 530] on button "Selecionar indivíduo" at bounding box center [402, 526] width 119 height 25
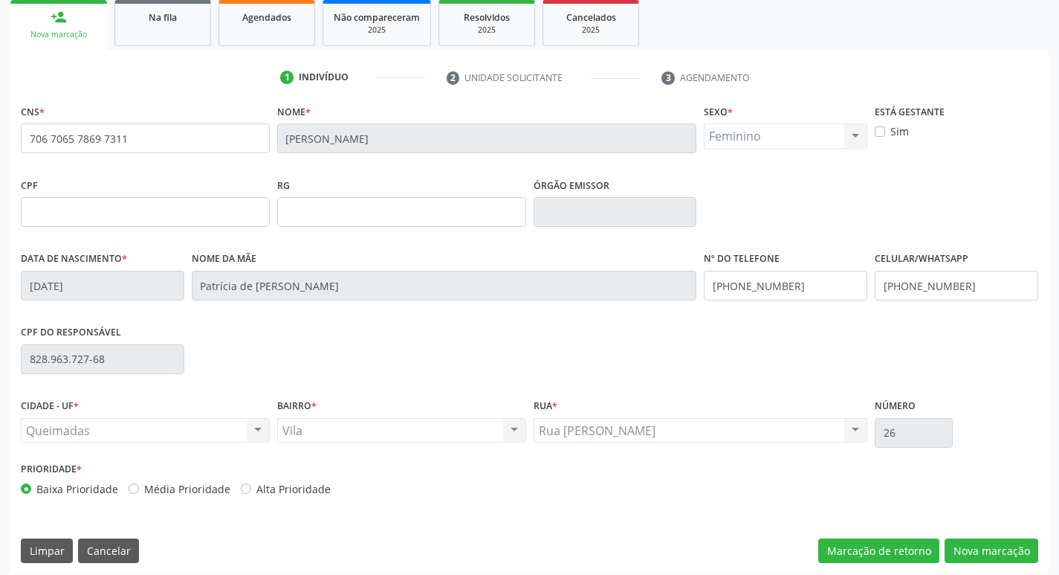
scroll to position [231, 0]
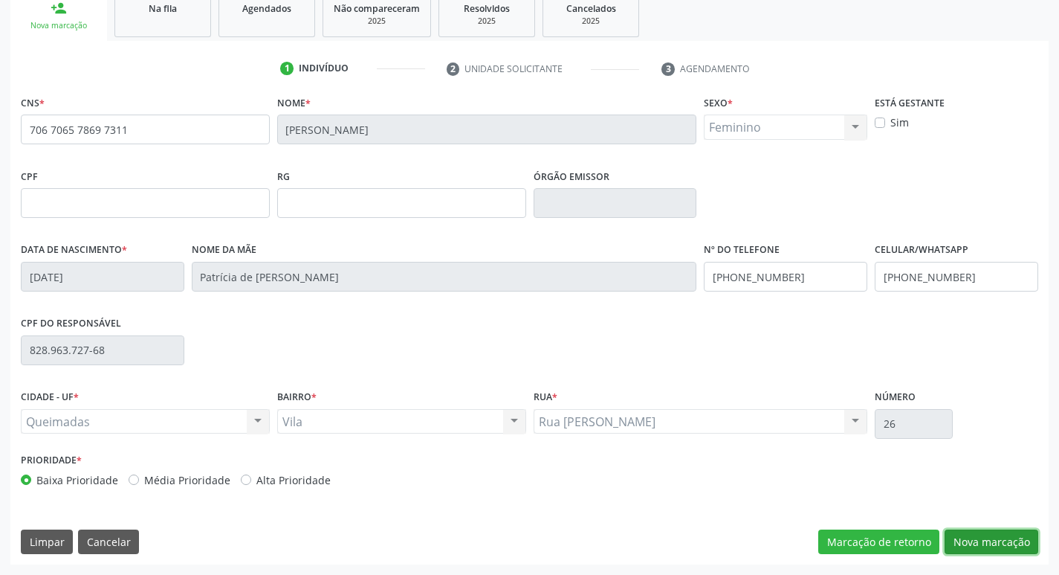
click at [993, 548] on button "Nova marcação" at bounding box center [992, 541] width 94 height 25
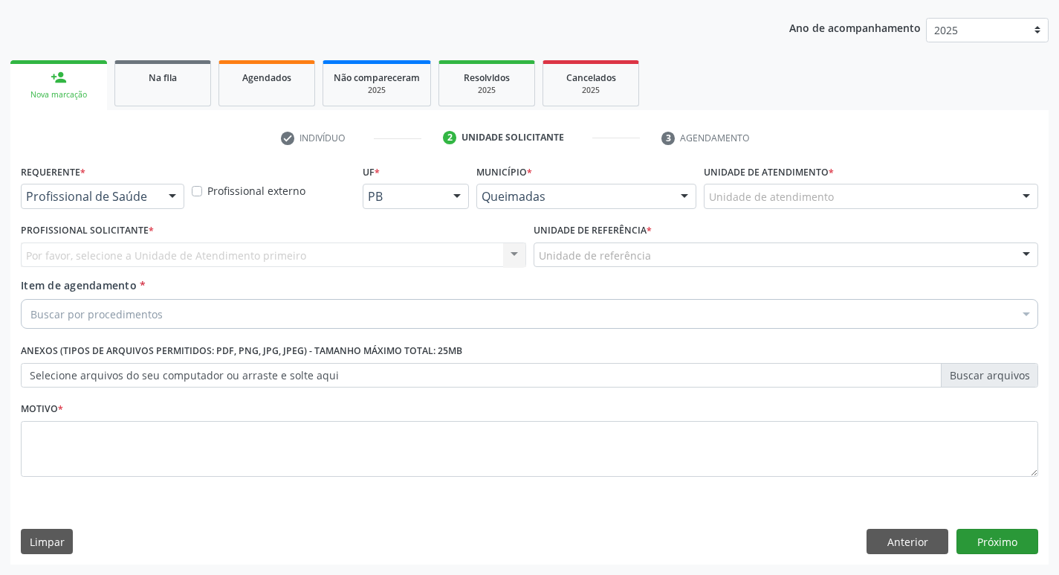
scroll to position [162, 0]
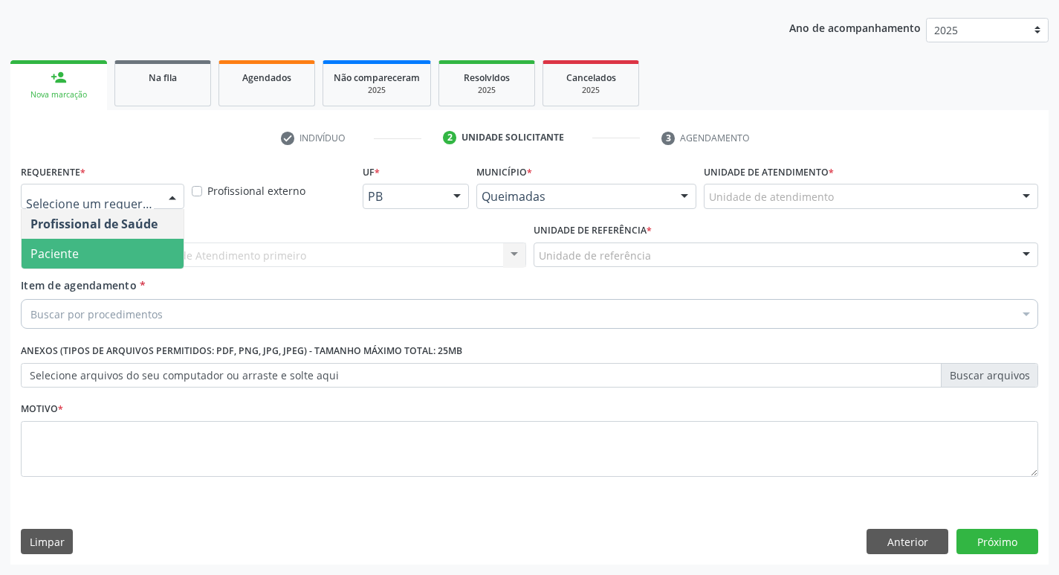
click at [138, 247] on span "Paciente" at bounding box center [103, 254] width 162 height 30
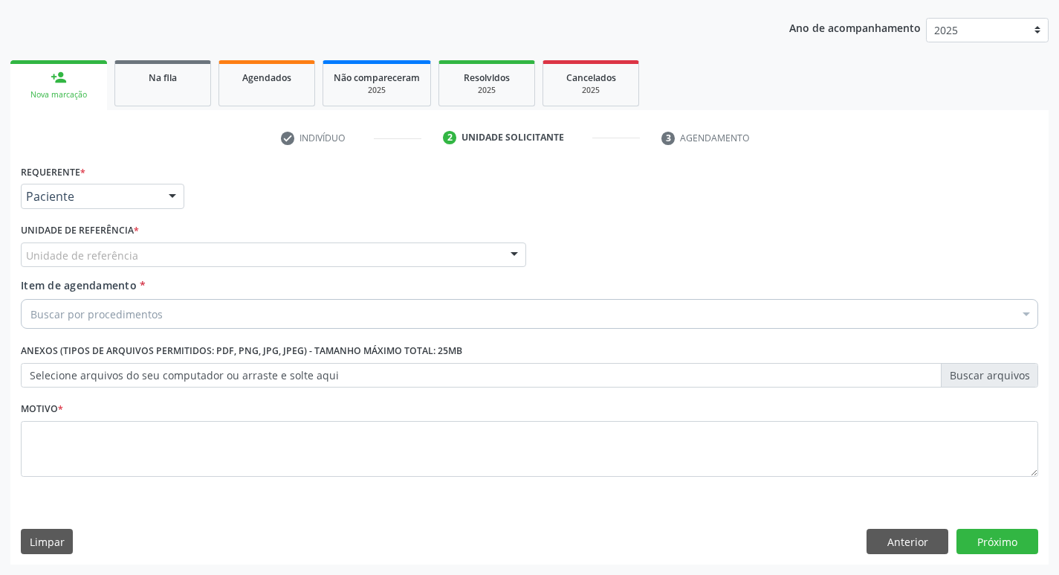
click at [138, 247] on div "Unidade de referência" at bounding box center [274, 254] width 506 height 25
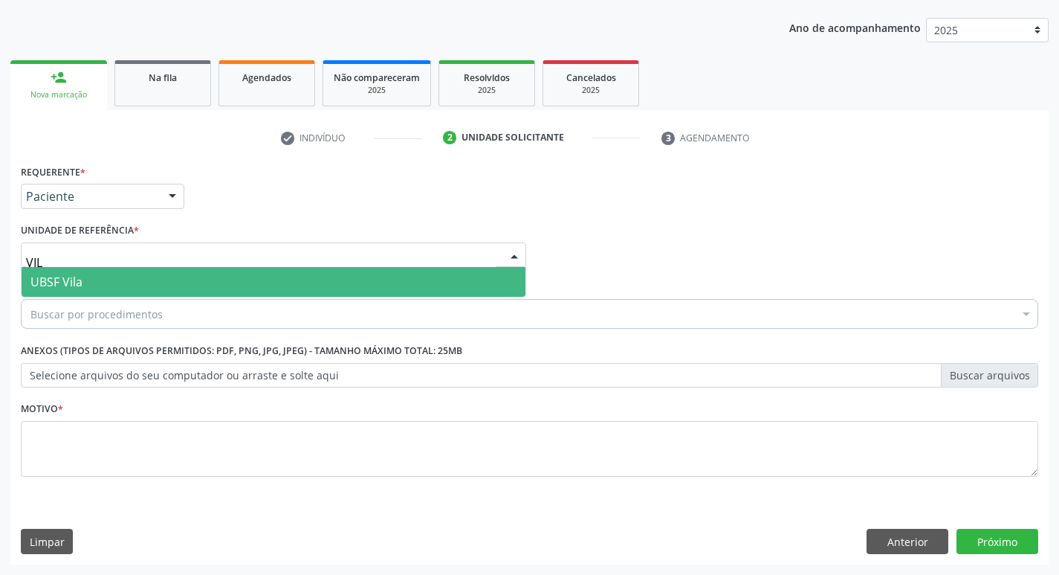
type input "VILA"
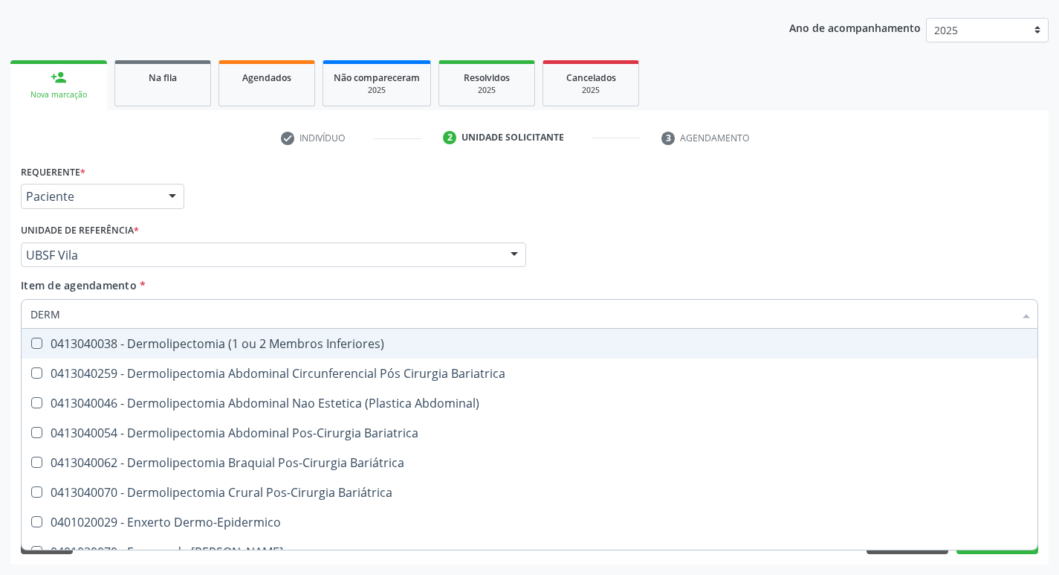
type input "DERMA"
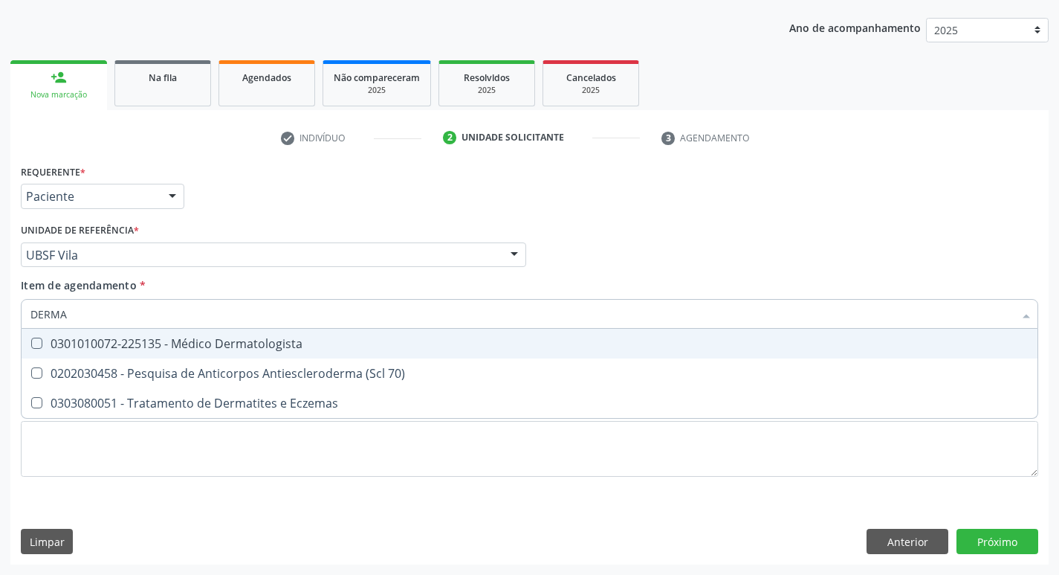
click at [151, 346] on div "0301010072-225135 - Médico Dermatologista" at bounding box center [529, 343] width 998 height 12
checkbox Dermatologista "true"
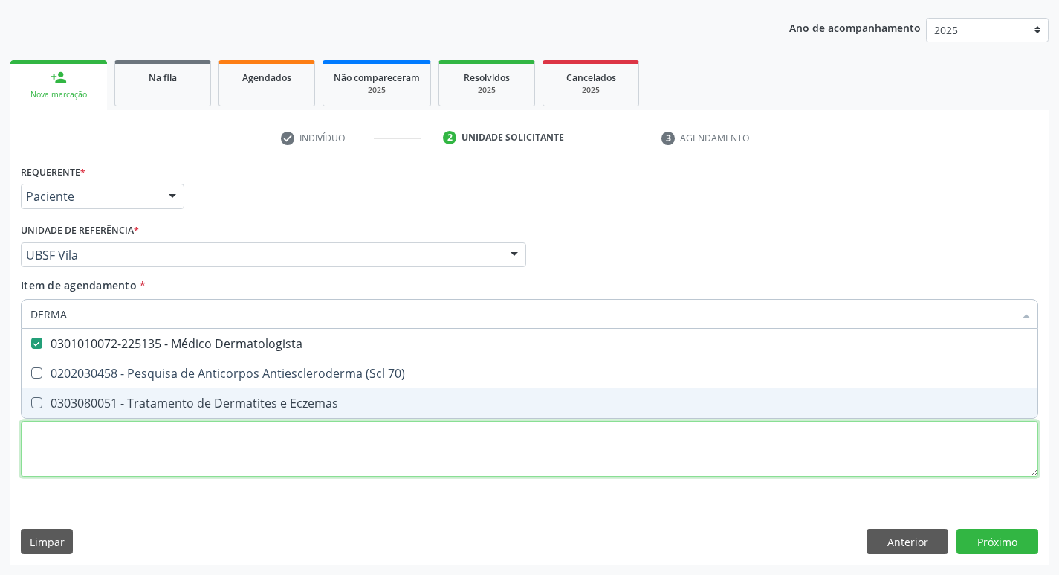
click at [113, 453] on div "Requerente * Paciente Profissional de Saúde Paciente Nenhum resultado encontrad…" at bounding box center [530, 329] width 1018 height 337
checkbox 70\) "true"
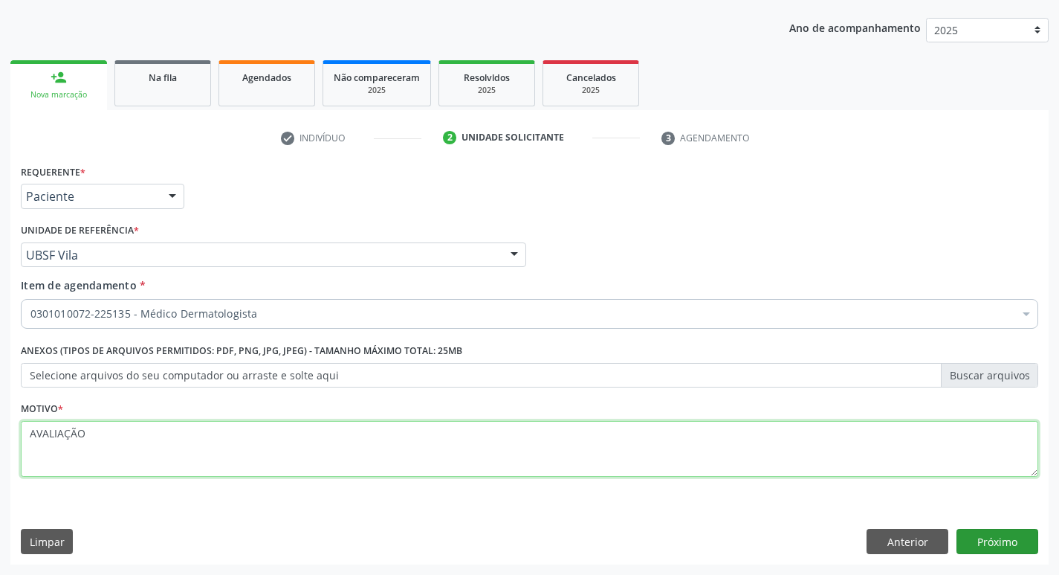
type textarea "AVALIAÇÃO"
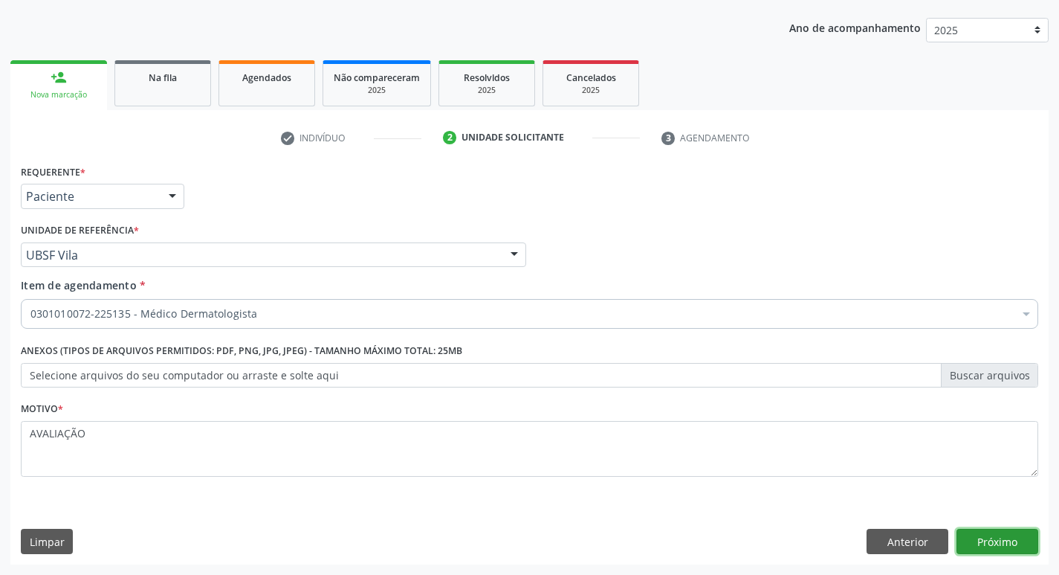
click at [995, 533] on button "Próximo" at bounding box center [998, 541] width 82 height 25
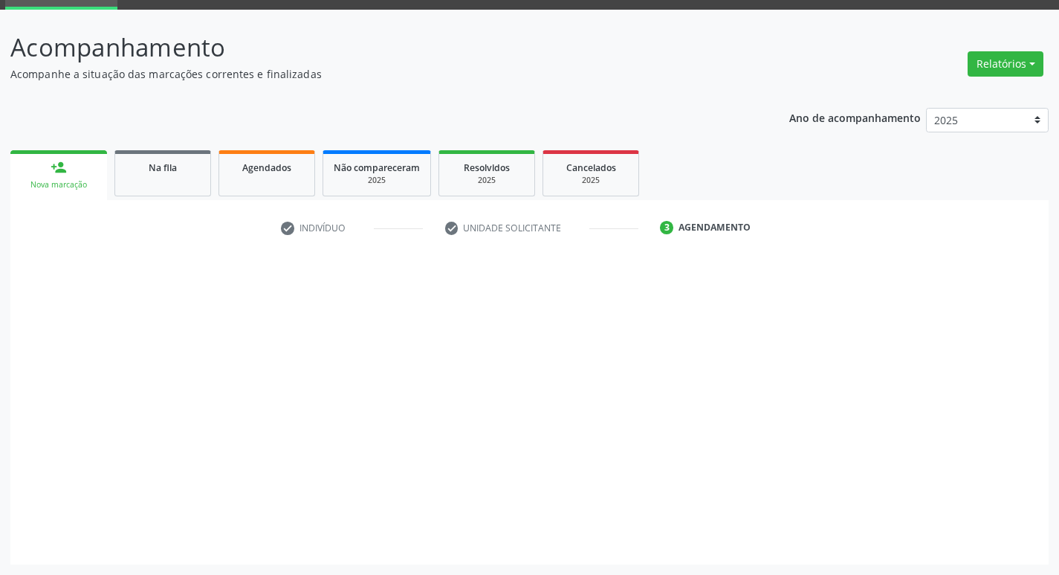
scroll to position [72, 0]
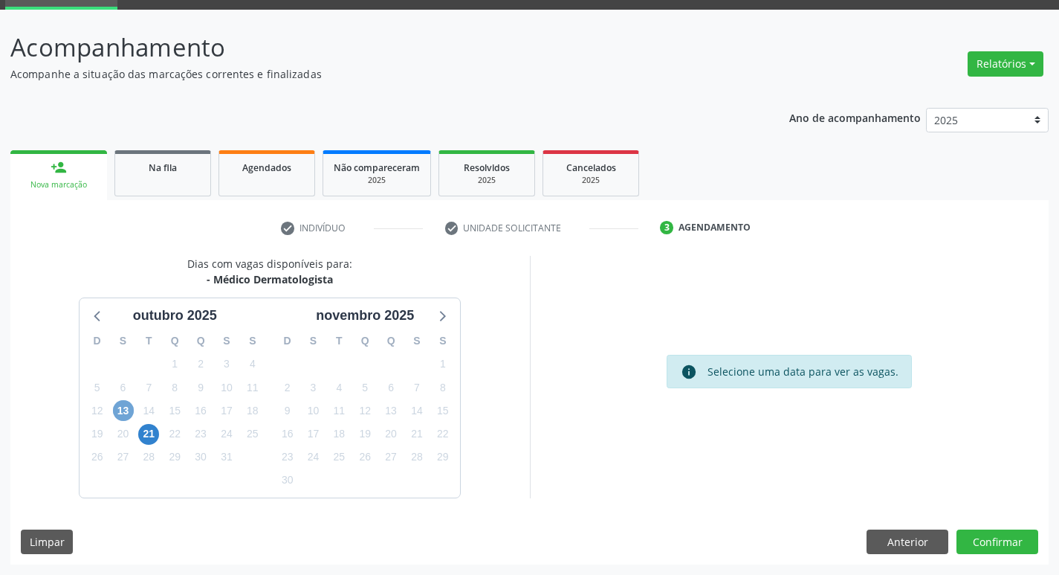
drag, startPoint x: 120, startPoint y: 407, endPoint x: 133, endPoint y: 405, distance: 13.6
click at [120, 408] on span "13" at bounding box center [123, 410] width 21 height 21
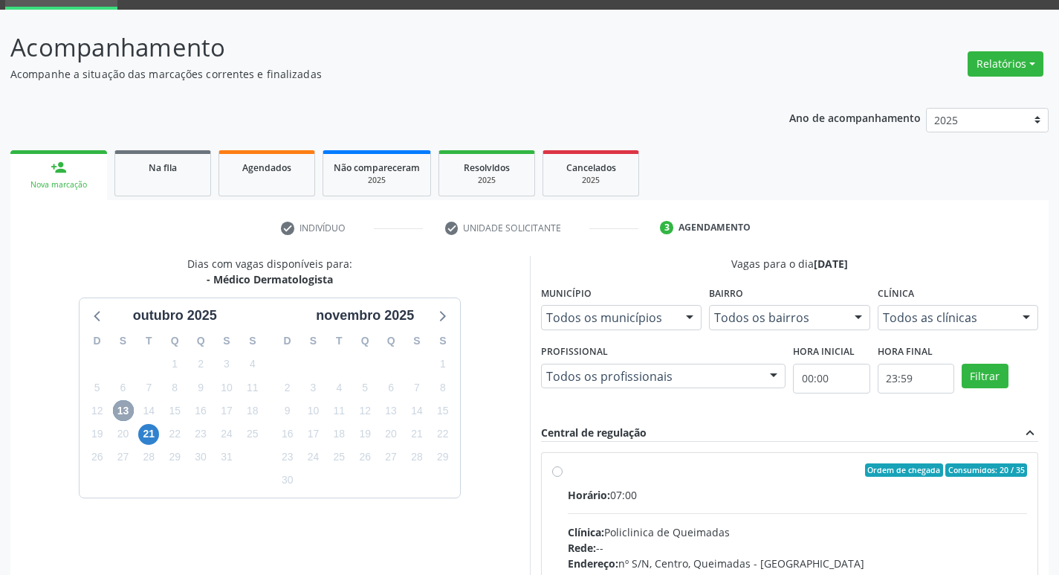
scroll to position [221, 0]
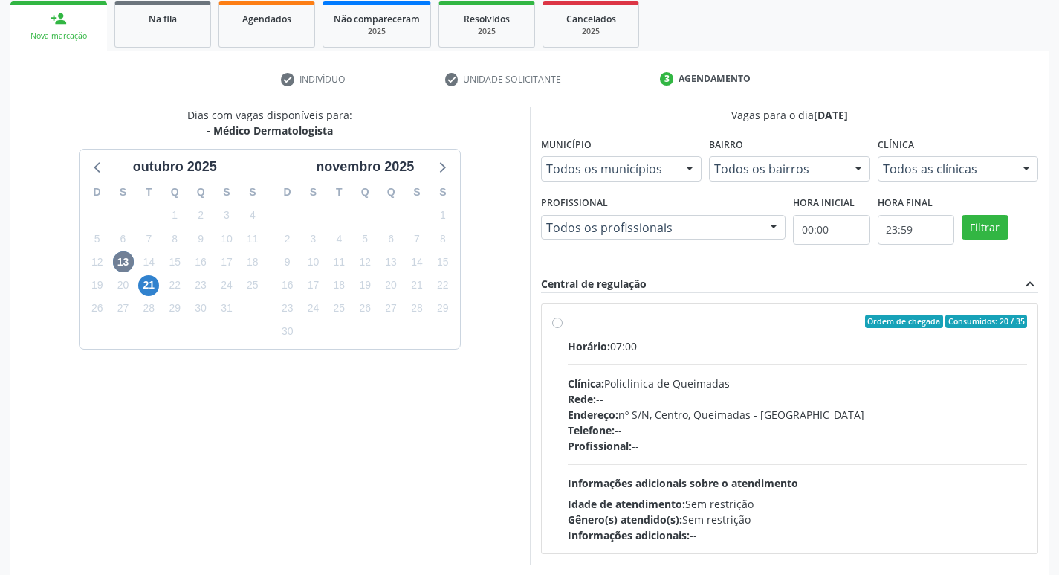
click at [784, 361] on div "Horário: 07:00 Clínica: Policlinica de Queimadas Rede: -- Endereço: nº S/N, Cen…" at bounding box center [798, 440] width 460 height 204
click at [563, 328] on input "Ordem de chegada Consumidos: 20 / 35 Horário: 07:00 Clínica: Policlinica de Que…" at bounding box center [557, 320] width 10 height 13
radio input "true"
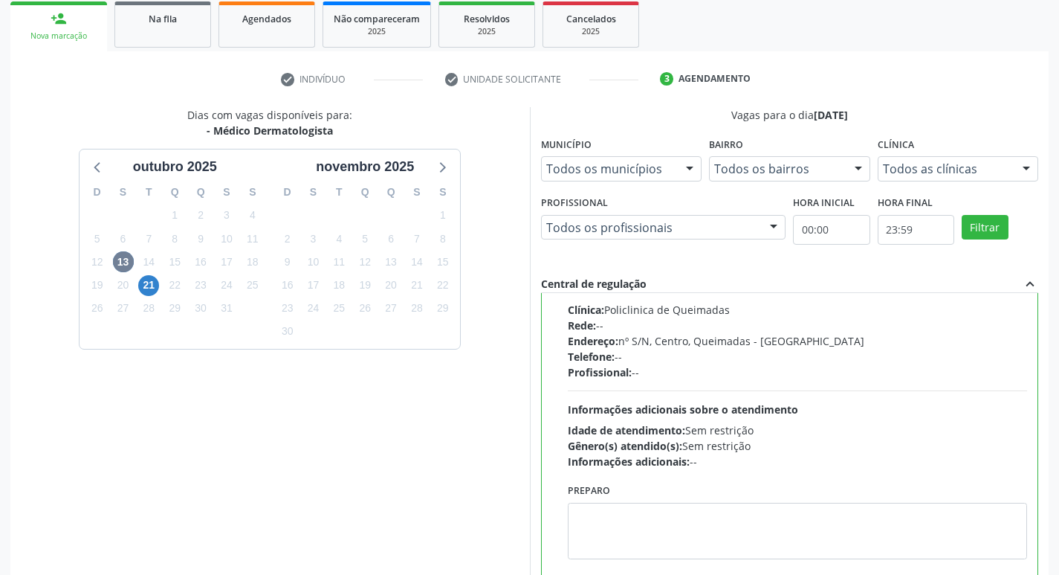
scroll to position [314, 0]
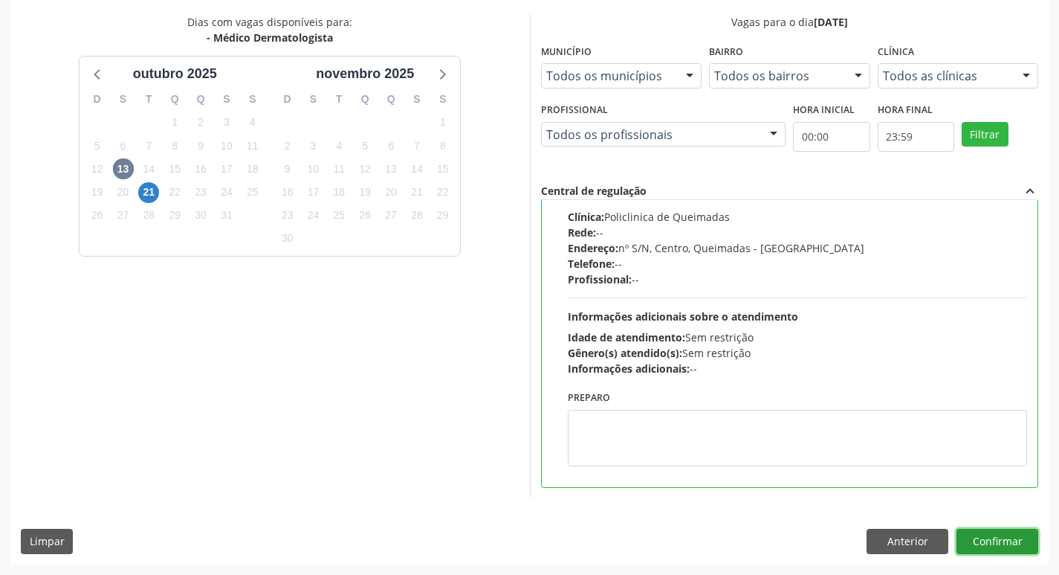
click at [998, 534] on button "Confirmar" at bounding box center [998, 541] width 82 height 25
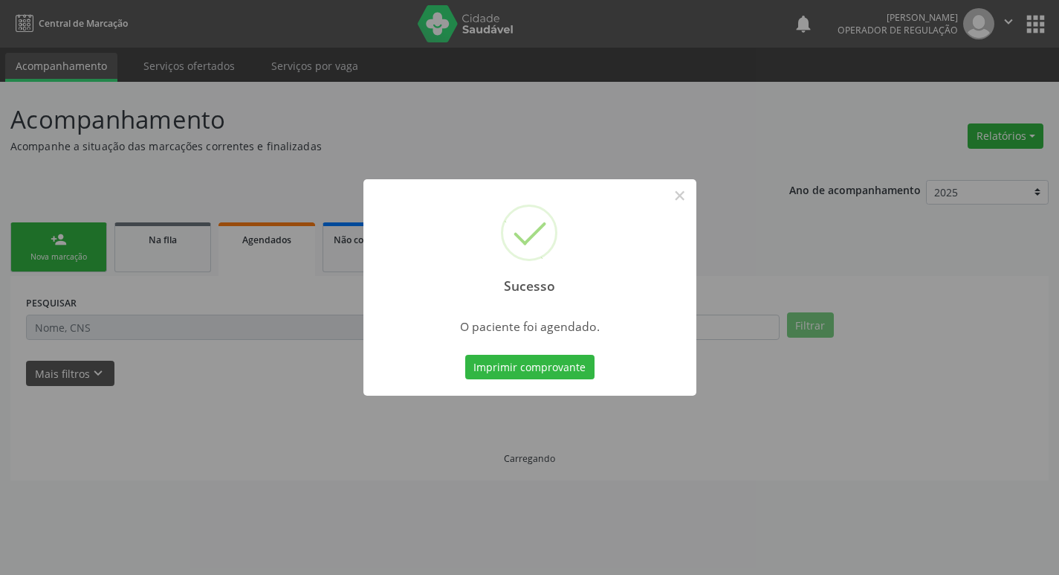
scroll to position [0, 0]
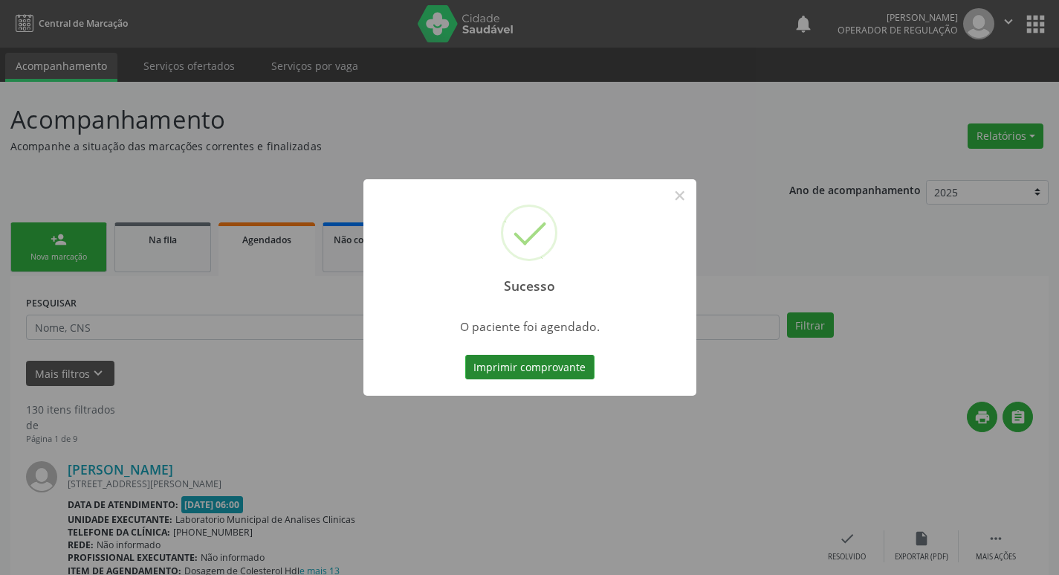
click at [549, 372] on button "Imprimir comprovante" at bounding box center [529, 367] width 129 height 25
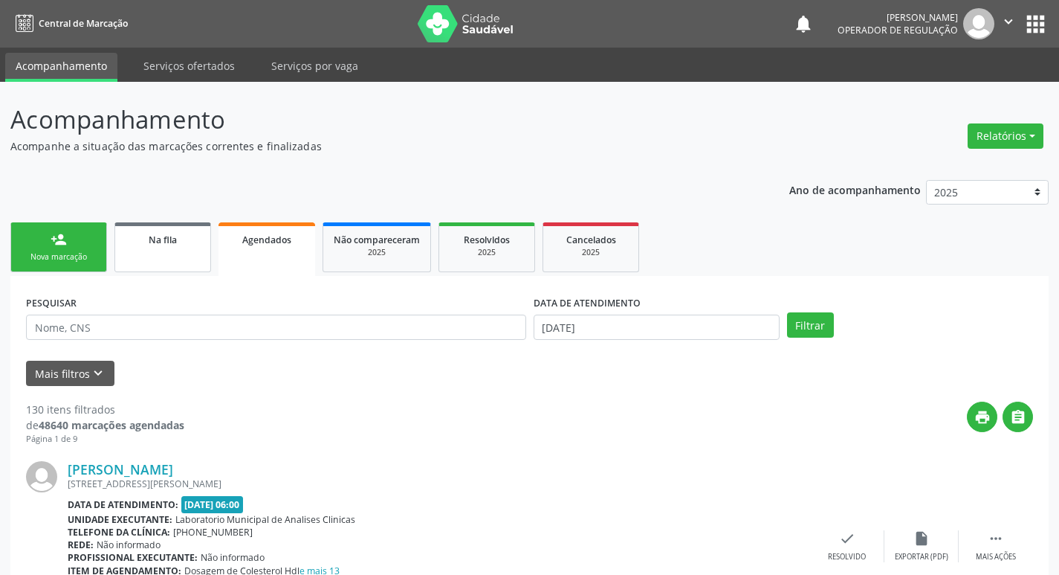
click at [164, 222] on link "Na fila" at bounding box center [162, 247] width 97 height 50
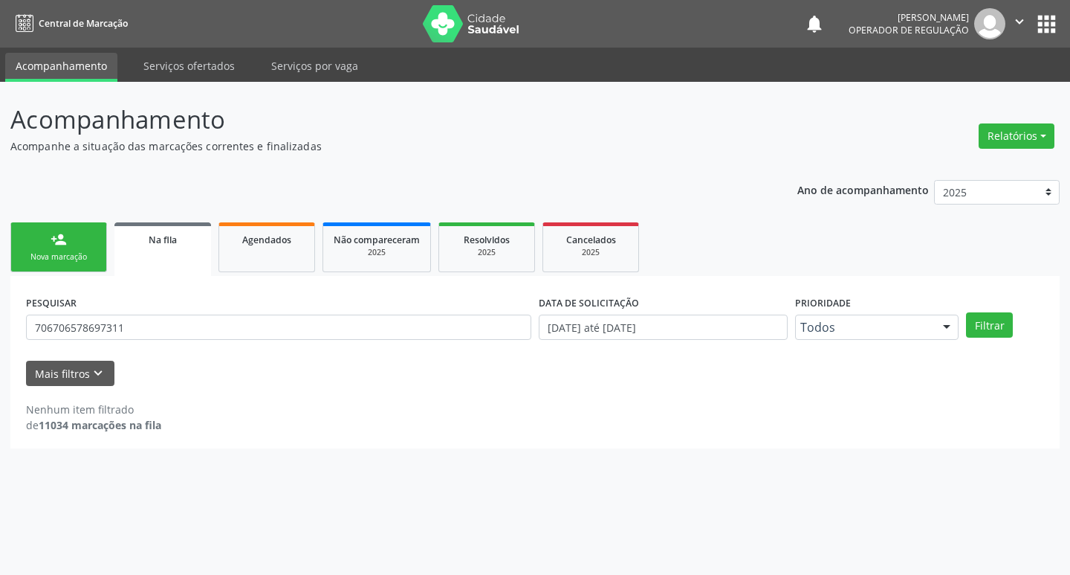
click at [190, 311] on div "PESQUISAR 706706578697311" at bounding box center [278, 320] width 513 height 58
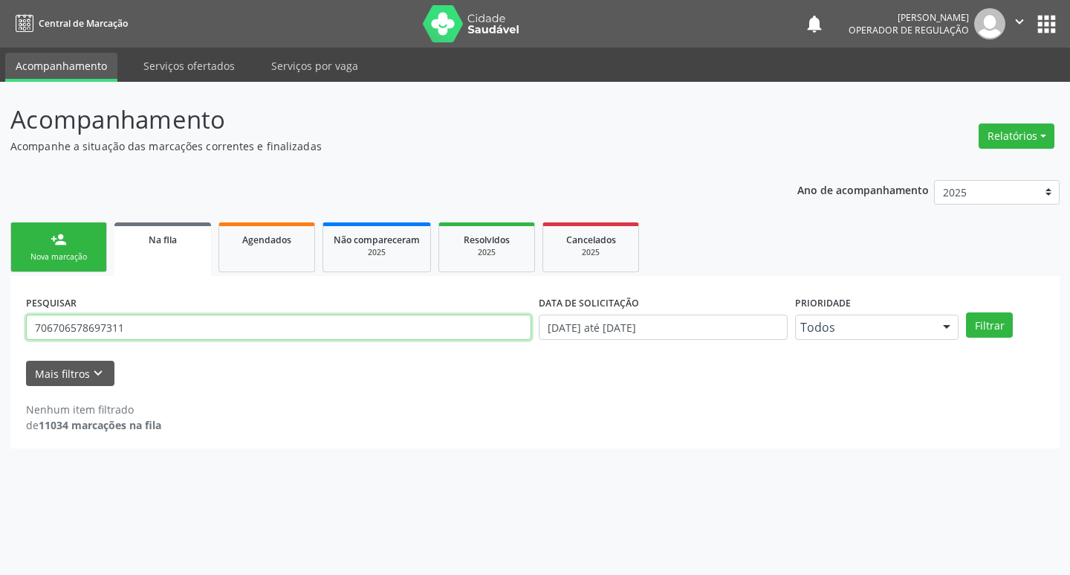
click at [196, 335] on input "706706578697311" at bounding box center [279, 326] width 506 height 25
type input "700004131269001"
click at [966, 312] on button "Filtrar" at bounding box center [989, 324] width 47 height 25
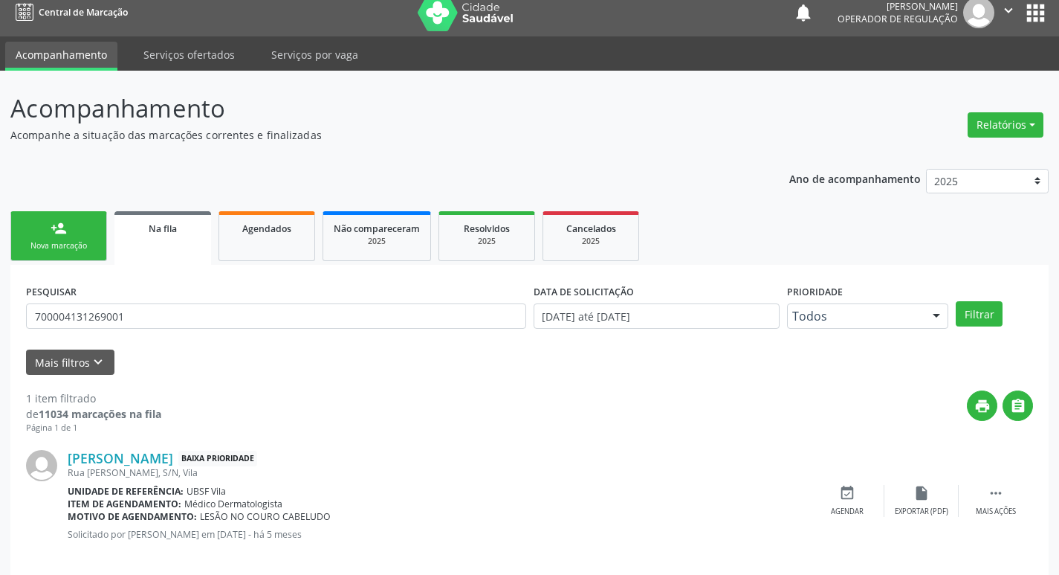
scroll to position [29, 0]
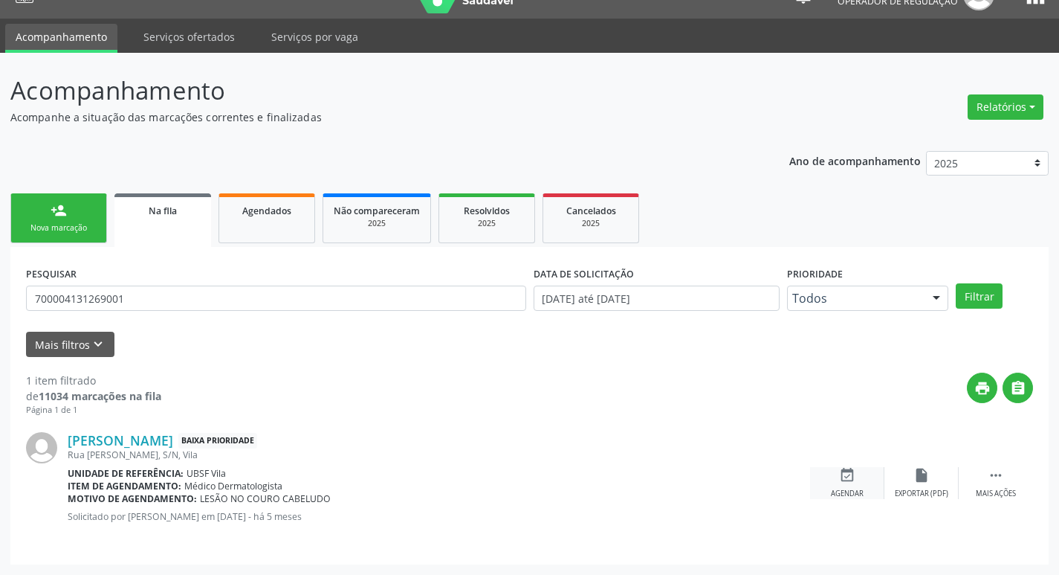
click at [865, 479] on div "event_available Agendar" at bounding box center [847, 483] width 74 height 32
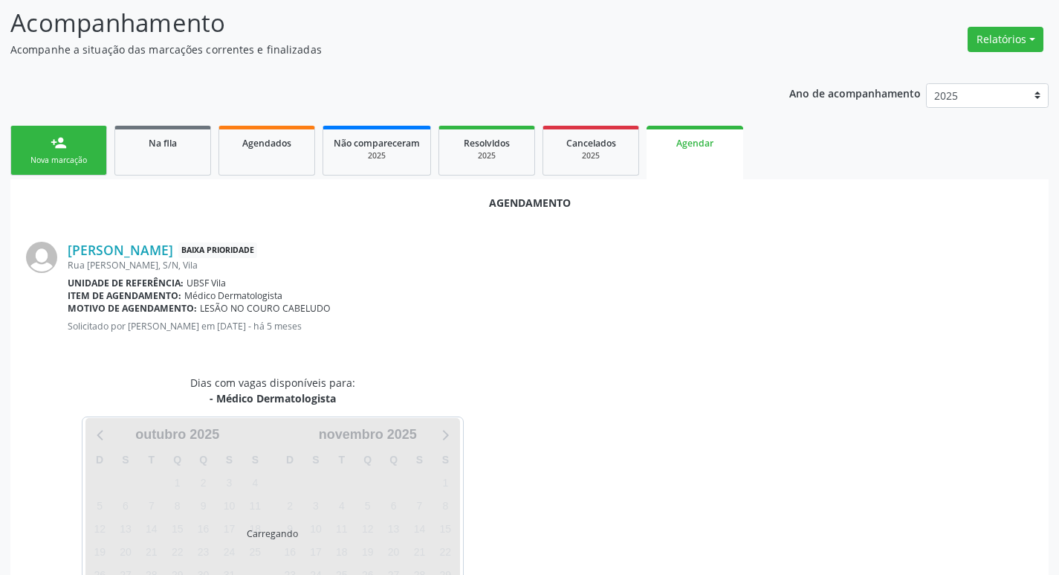
scroll to position [164, 0]
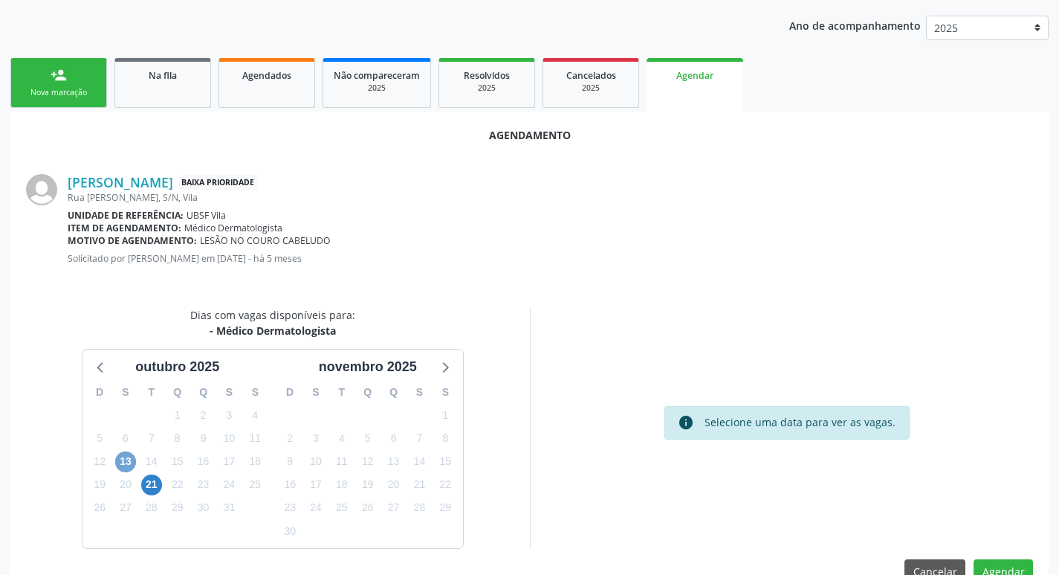
click at [119, 457] on span "13" at bounding box center [125, 461] width 21 height 21
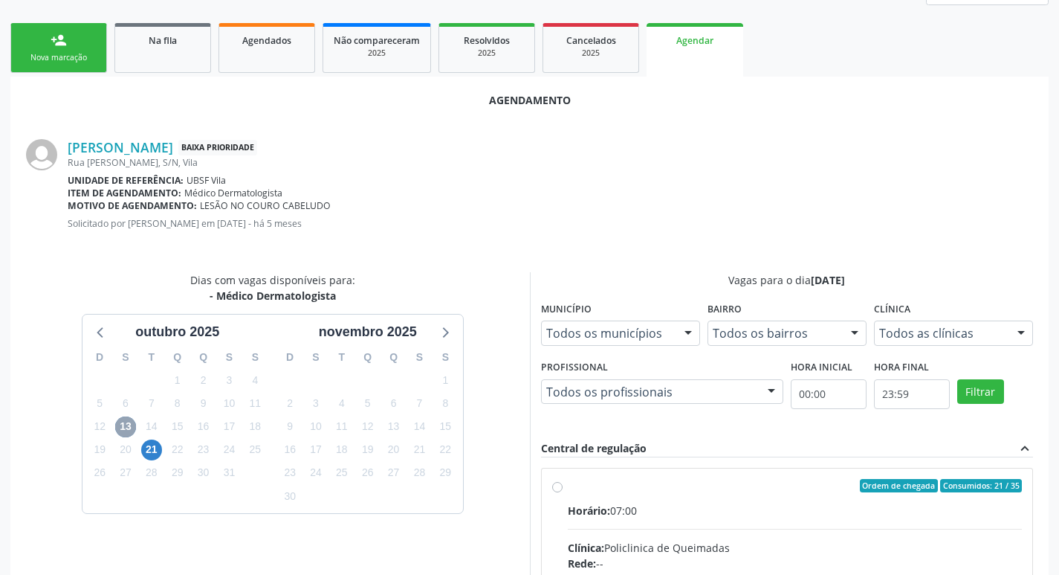
scroll to position [414, 0]
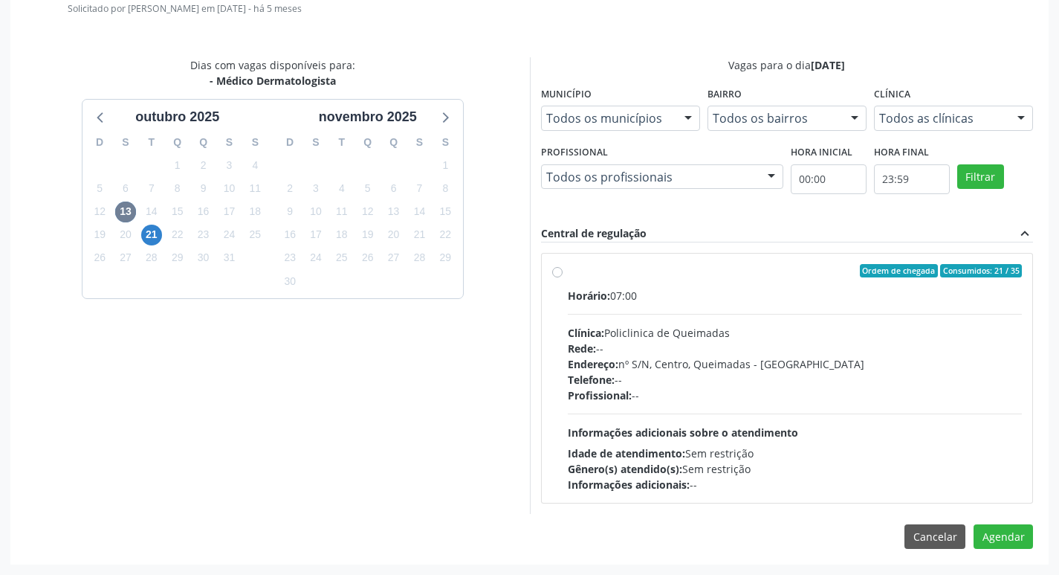
click at [769, 311] on div "Horário: 07:00 Clínica: Policlinica de Queimadas Rede: -- Endereço: nº S/N, Cen…" at bounding box center [795, 390] width 455 height 204
click at [563, 277] on input "Ordem de chegada Consumidos: 21 / 35 Horário: 07:00 Clínica: Policlinica de Que…" at bounding box center [557, 270] width 10 height 13
radio input "true"
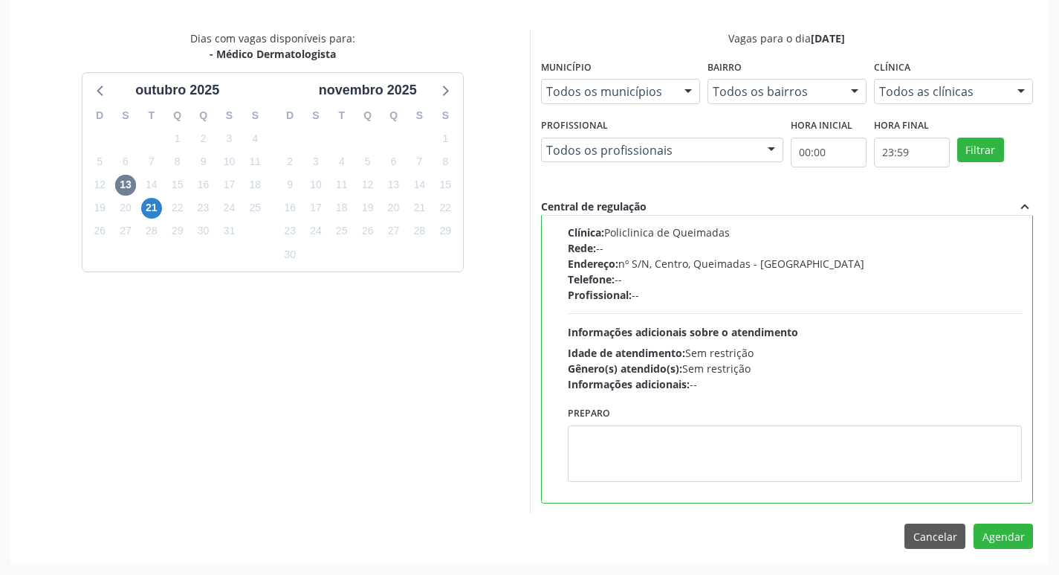
scroll to position [0, 0]
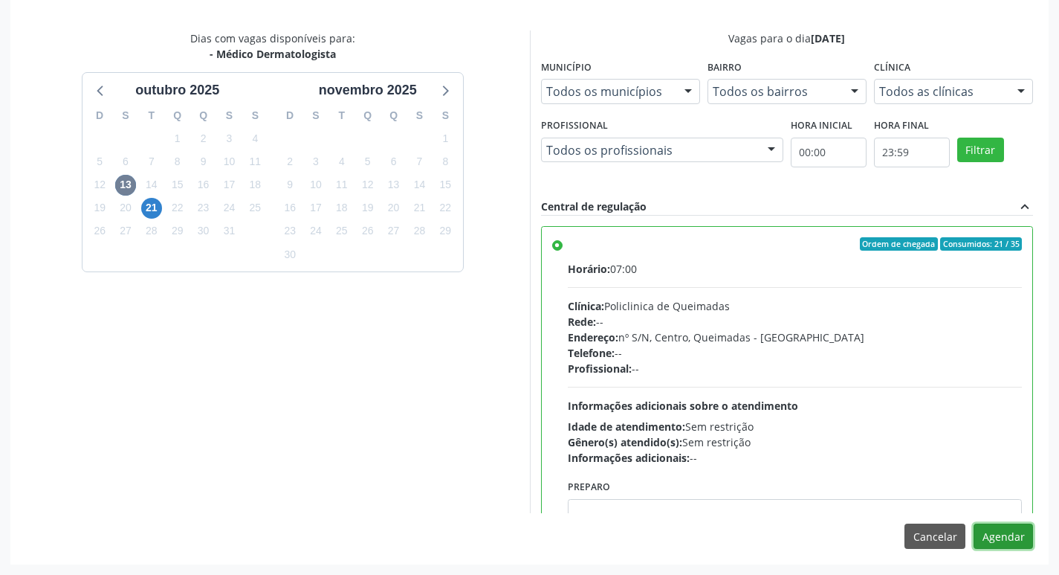
click at [1012, 531] on button "Agendar" at bounding box center [1003, 535] width 59 height 25
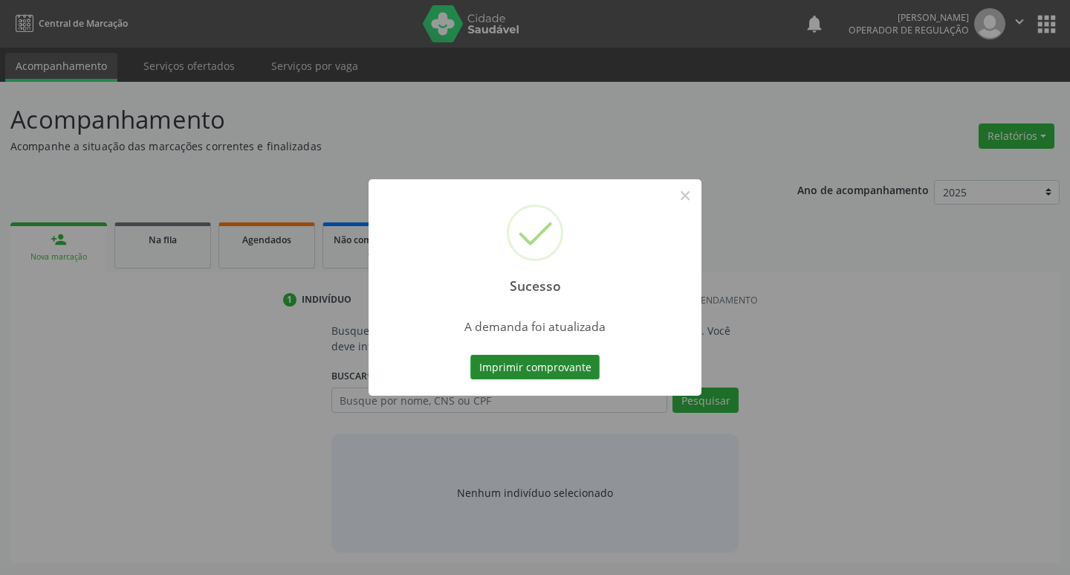
click at [569, 371] on button "Imprimir comprovante" at bounding box center [535, 367] width 129 height 25
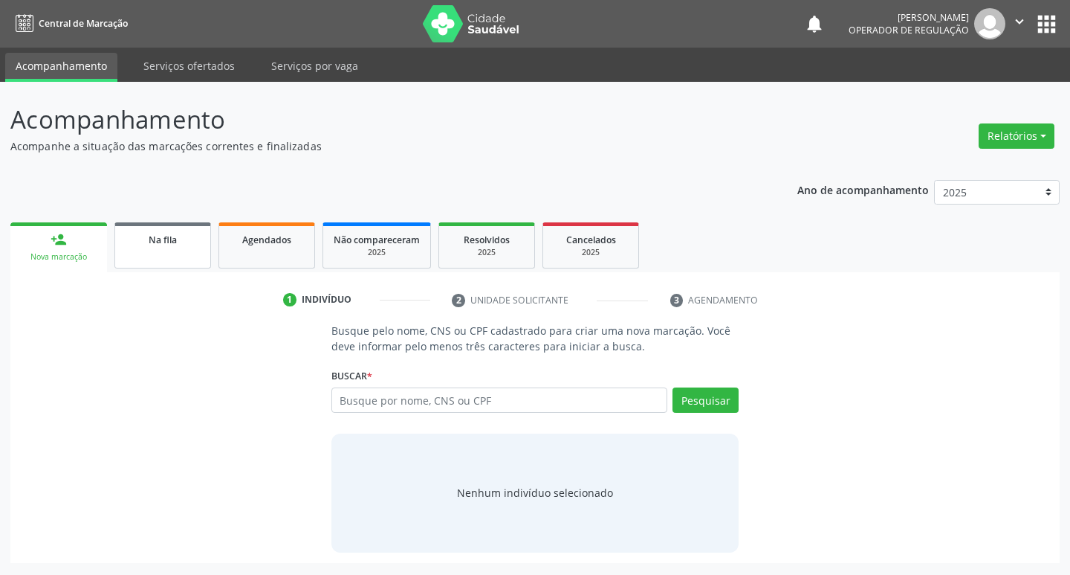
click at [178, 227] on link "Na fila" at bounding box center [162, 245] width 97 height 46
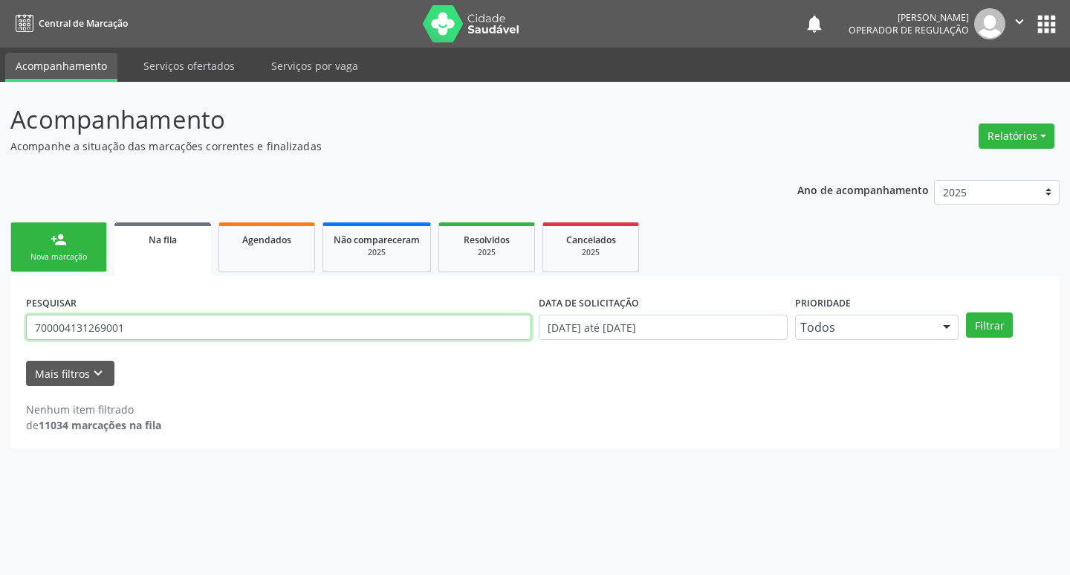
click at [260, 329] on input "700004131269001" at bounding box center [279, 326] width 506 height 25
type input "704102122157815"
click at [966, 312] on button "Filtrar" at bounding box center [989, 324] width 47 height 25
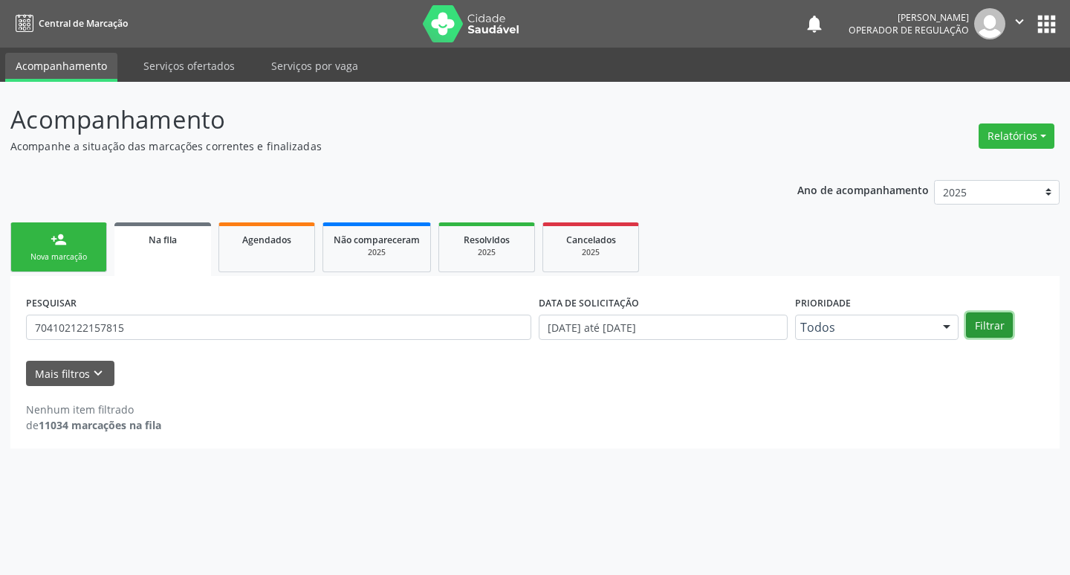
click at [1000, 317] on button "Filtrar" at bounding box center [989, 324] width 47 height 25
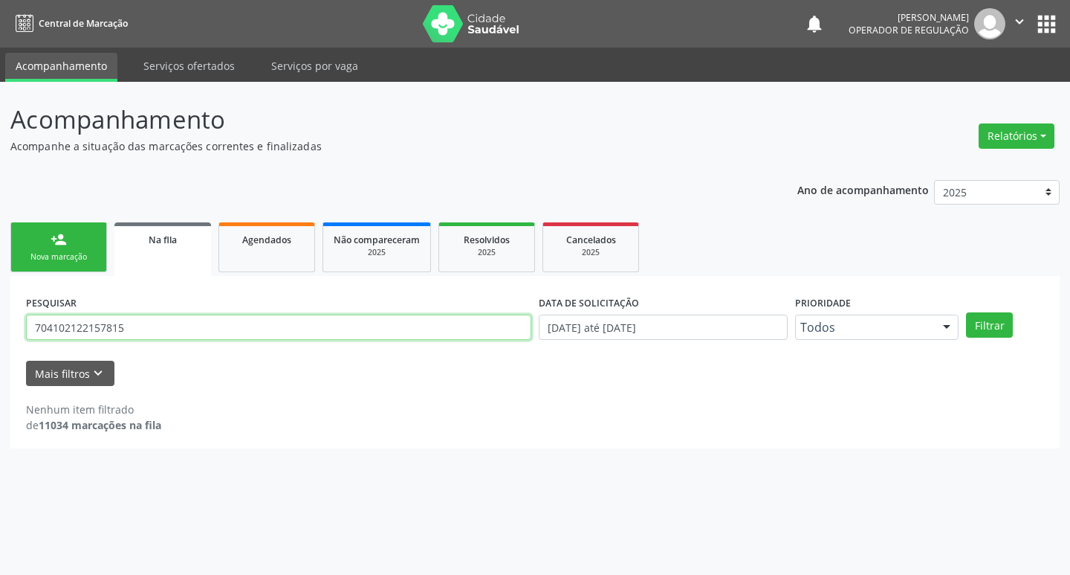
click at [167, 333] on input "704102122157815" at bounding box center [279, 326] width 506 height 25
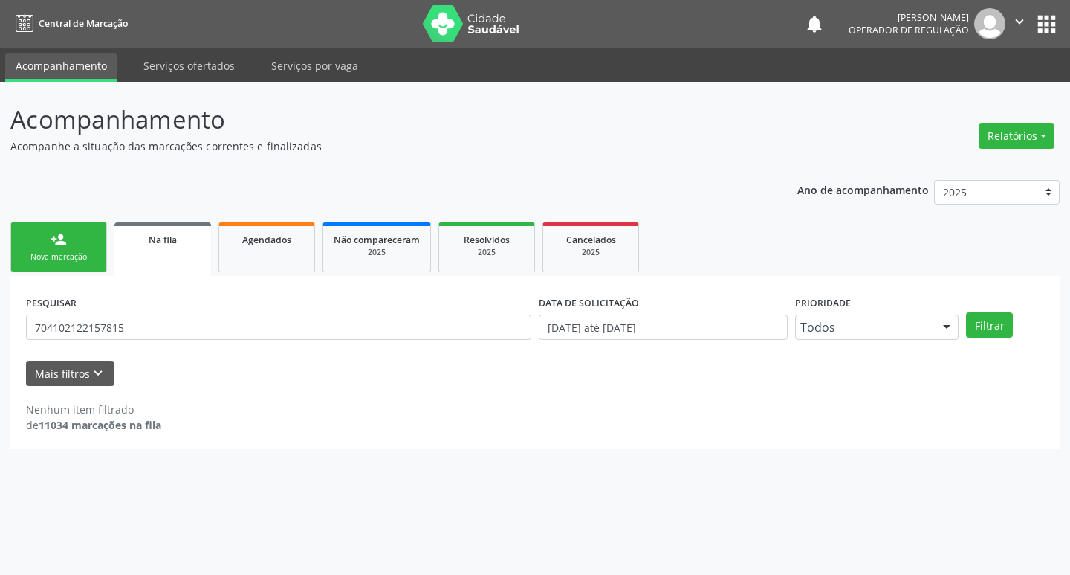
drag, startPoint x: 64, startPoint y: 228, endPoint x: 630, endPoint y: 129, distance: 574.3
click at [64, 229] on link "person_add Nova marcação" at bounding box center [58, 247] width 97 height 50
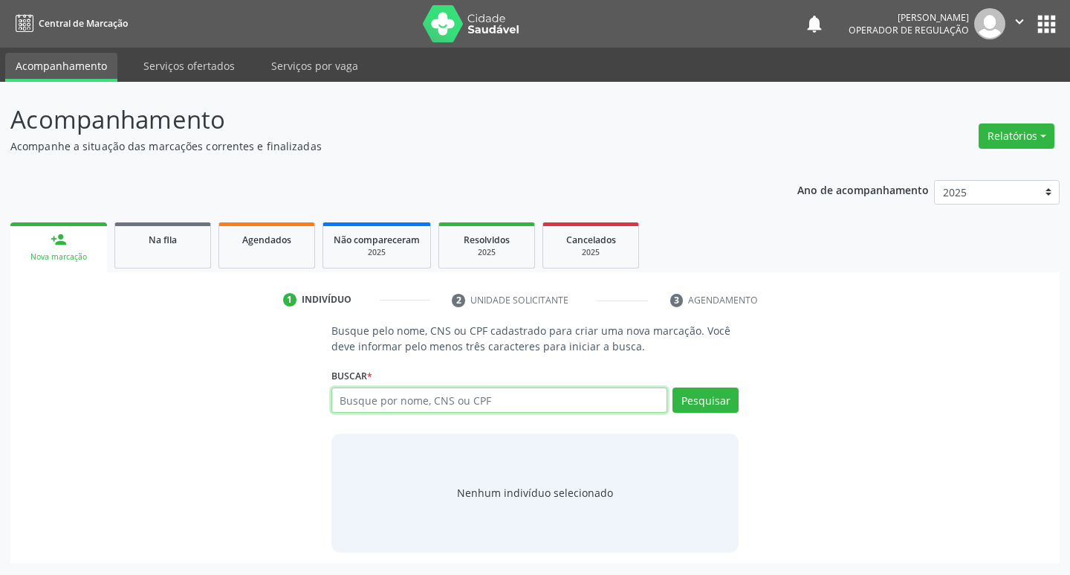
click at [433, 399] on input "text" at bounding box center [500, 399] width 337 height 25
paste input "704102122157815"
type input "704102122157815"
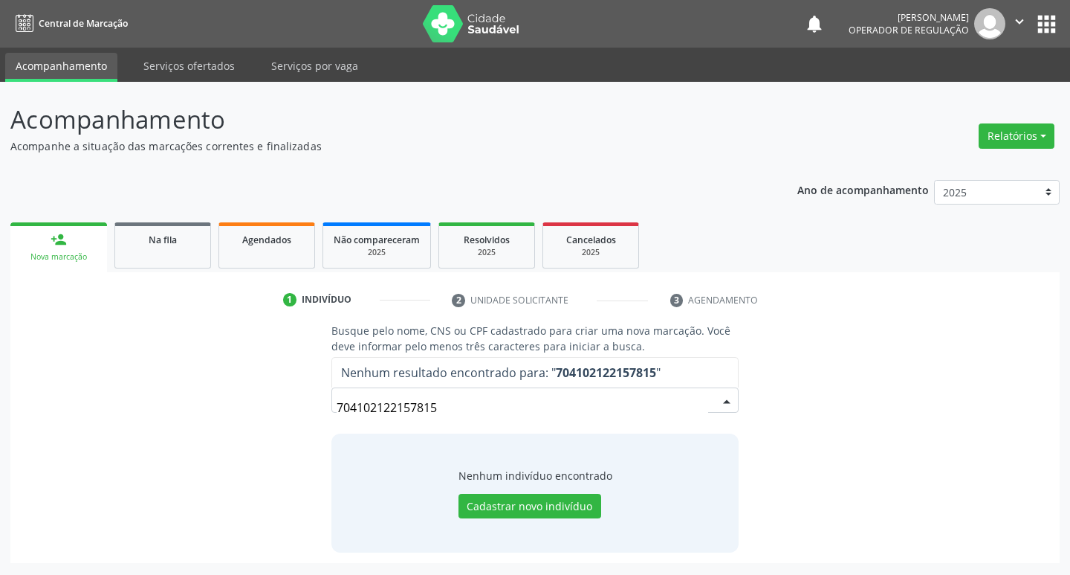
drag, startPoint x: 478, startPoint y: 398, endPoint x: 109, endPoint y: 401, distance: 369.5
click at [109, 401] on div "Busque pelo nome, CNS ou CPF cadastrado para criar uma nova marcação. Você deve…" at bounding box center [535, 437] width 1029 height 229
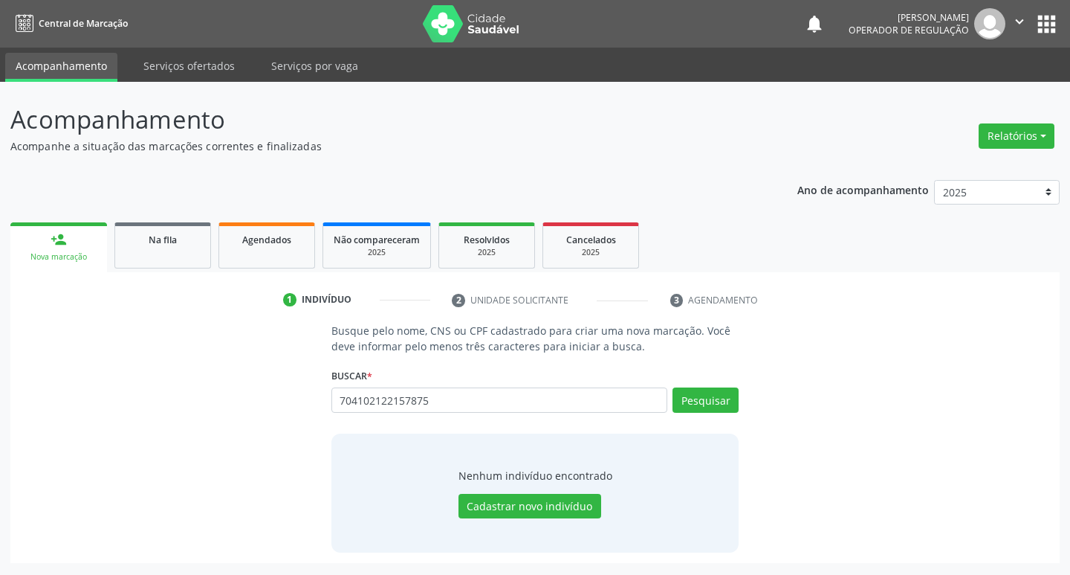
type input "704102122157875"
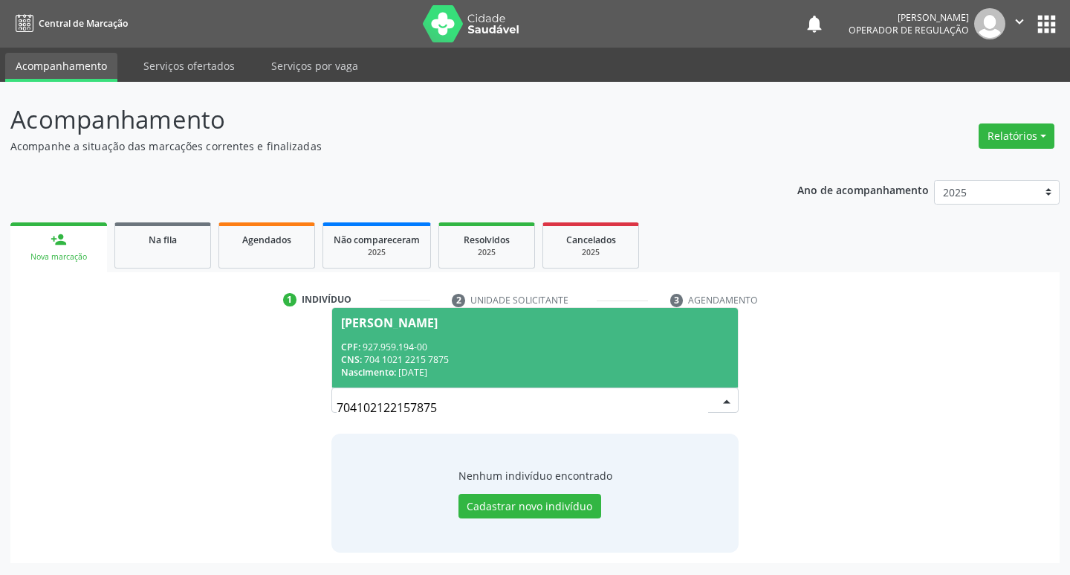
click at [421, 341] on div "CPF: 927.959.194-00" at bounding box center [535, 346] width 389 height 13
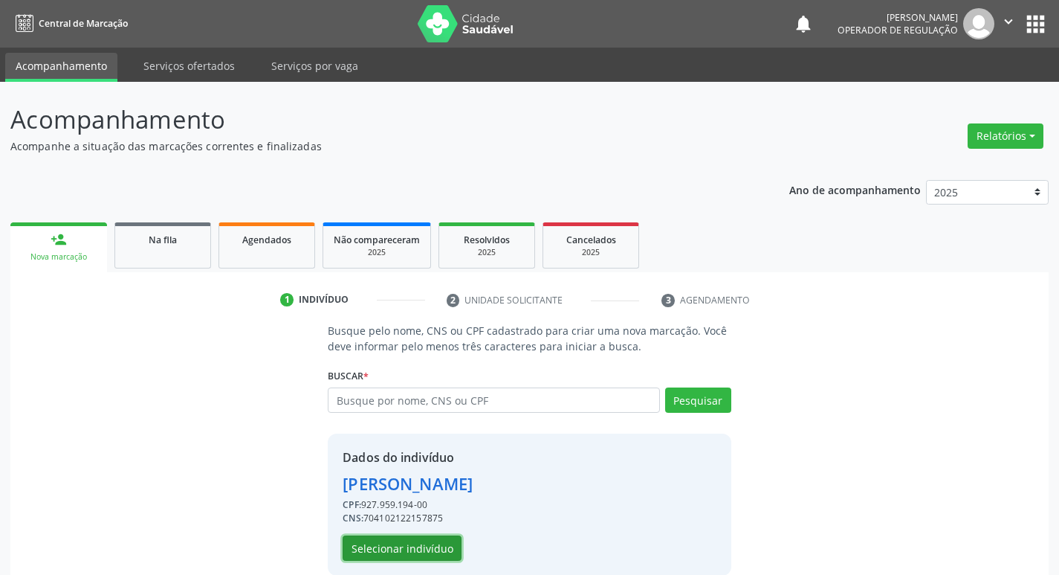
click at [393, 546] on button "Selecionar indivíduo" at bounding box center [402, 547] width 119 height 25
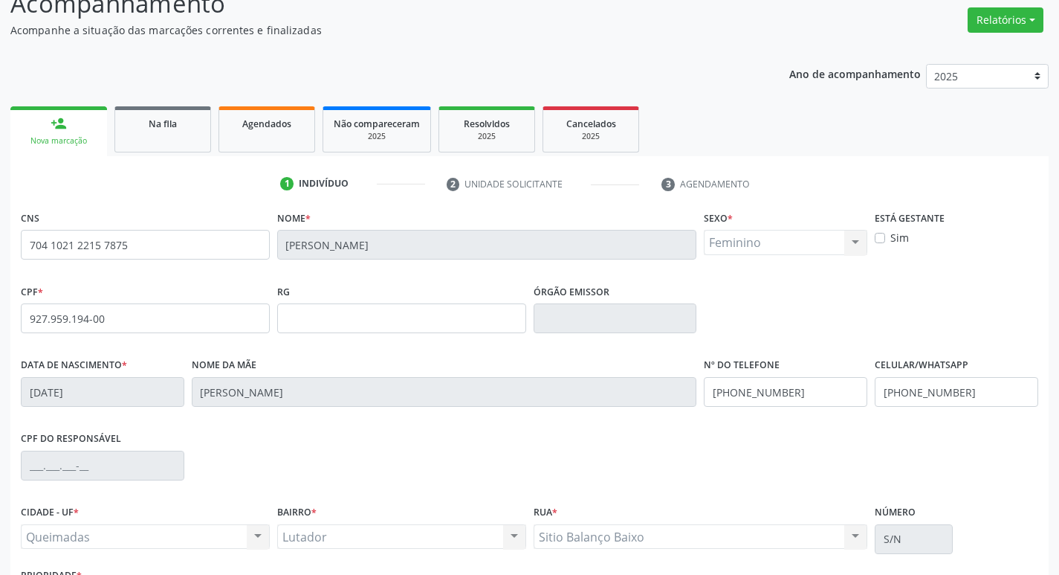
scroll to position [231, 0]
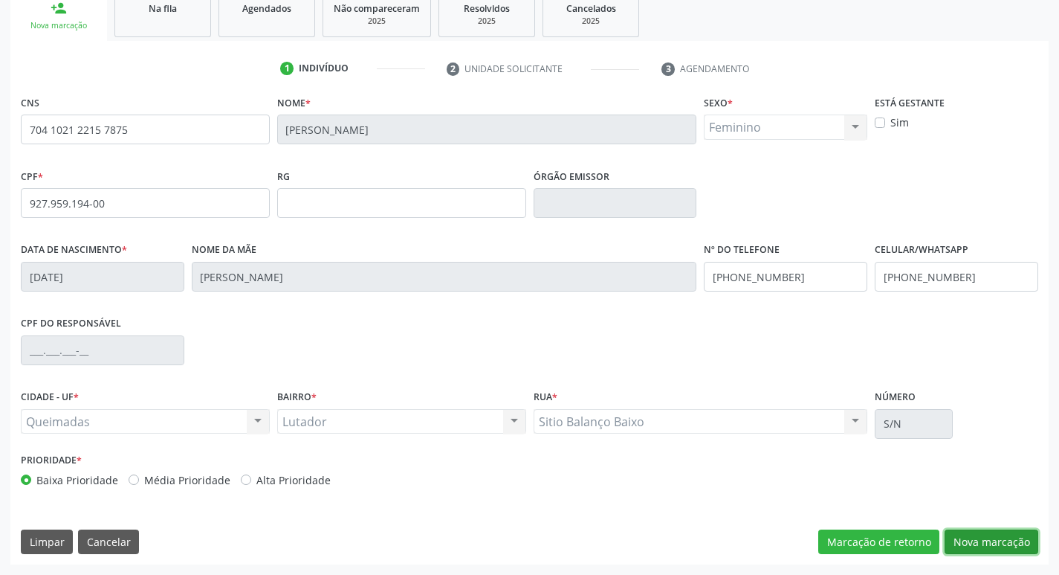
click at [1004, 547] on button "Nova marcação" at bounding box center [992, 541] width 94 height 25
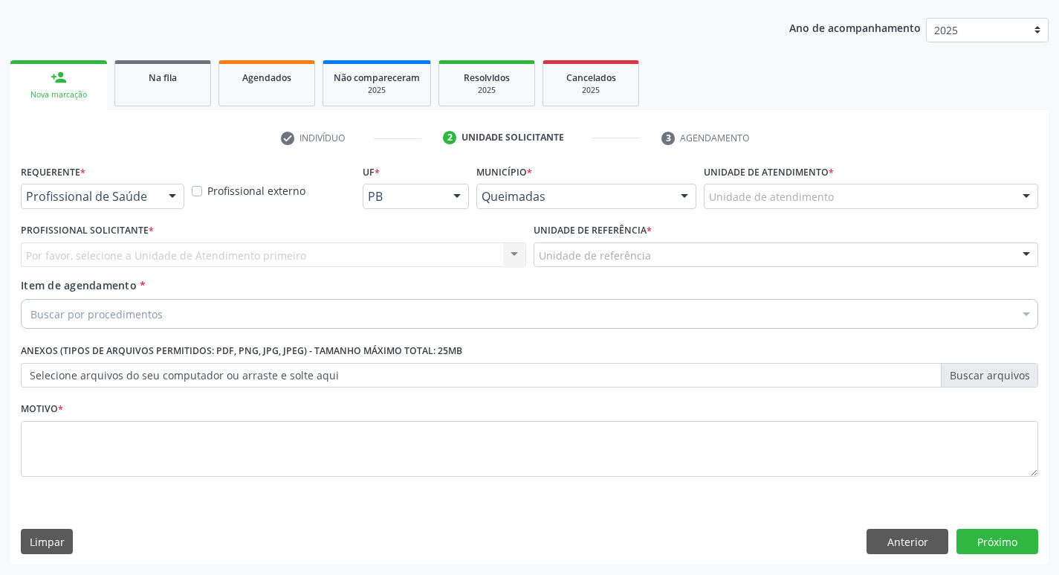
scroll to position [162, 0]
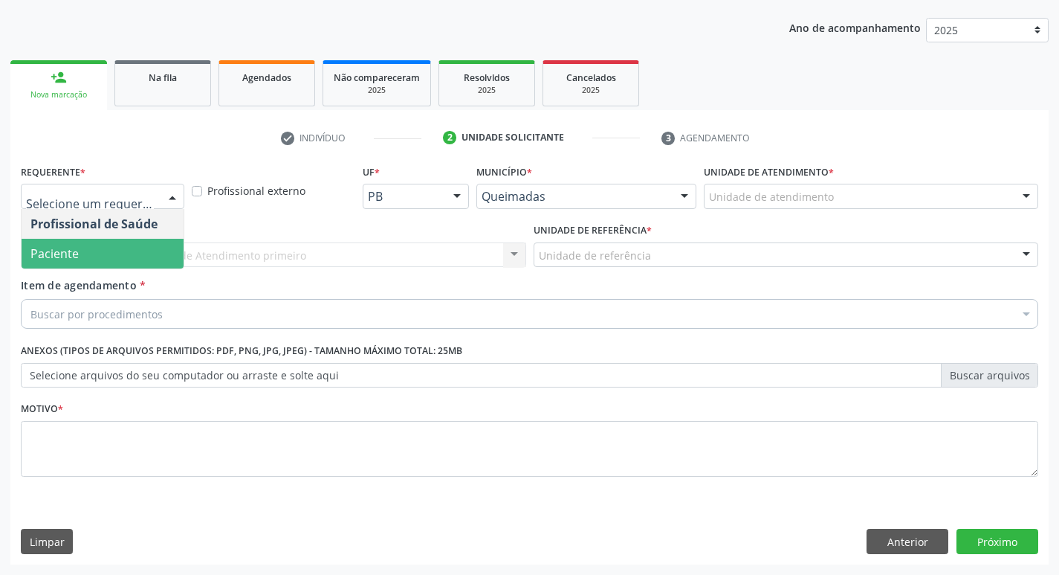
click at [71, 247] on span "Paciente" at bounding box center [54, 253] width 48 height 16
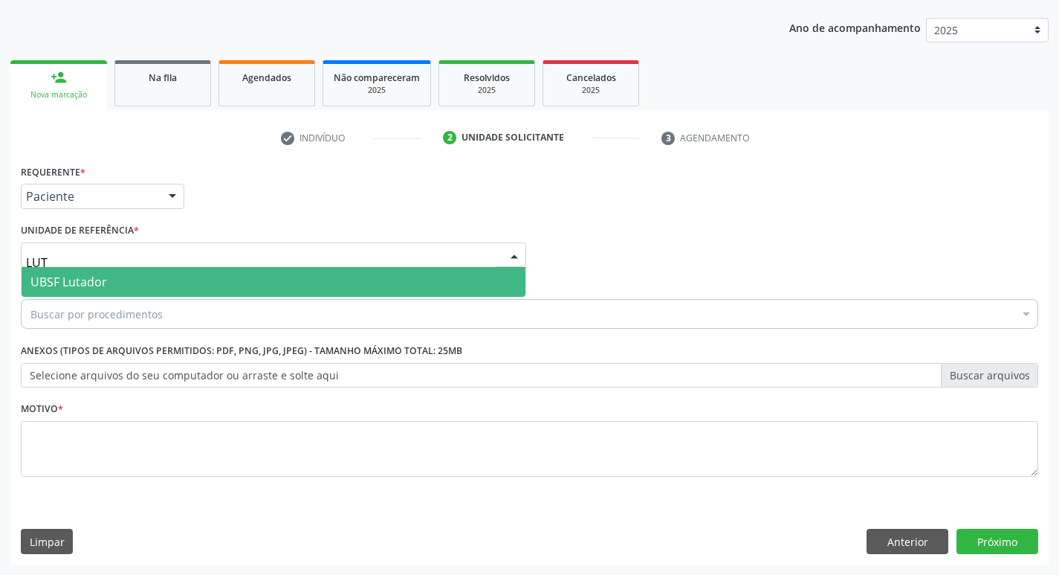
type input "LUTA"
click at [78, 281] on span "UBSF Lutador" at bounding box center [68, 282] width 77 height 16
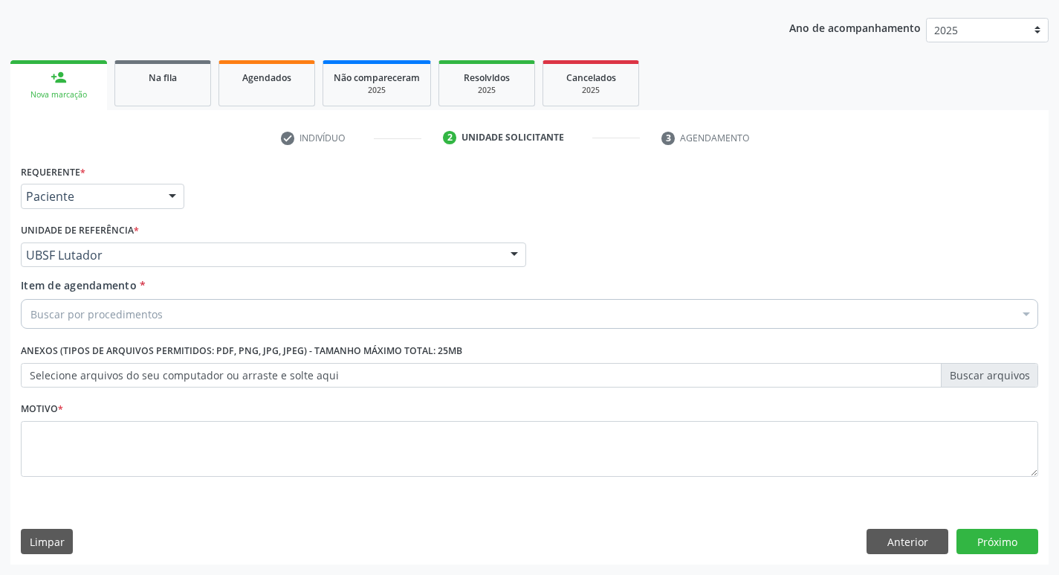
click at [112, 324] on div "Buscar por procedimentos" at bounding box center [530, 314] width 1018 height 30
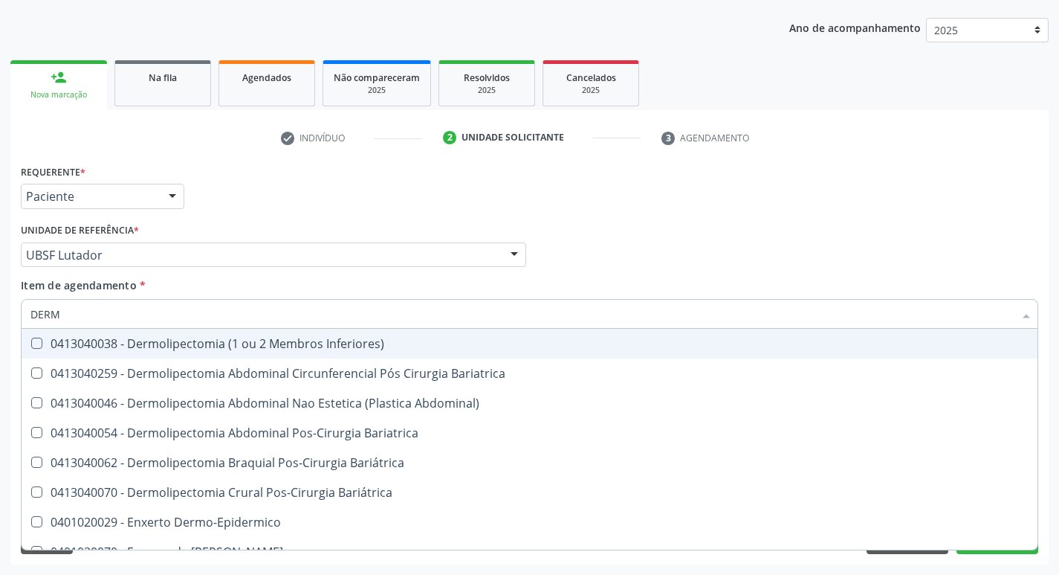
type input "DERMA"
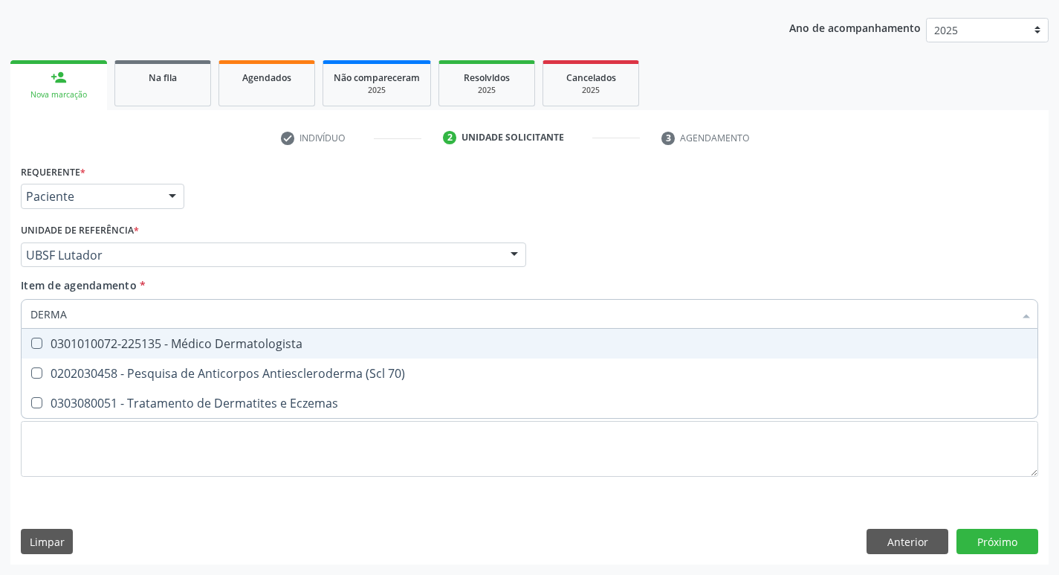
click at [120, 346] on div "0301010072-225135 - Médico Dermatologista" at bounding box center [529, 343] width 998 height 12
checkbox Dermatologista "true"
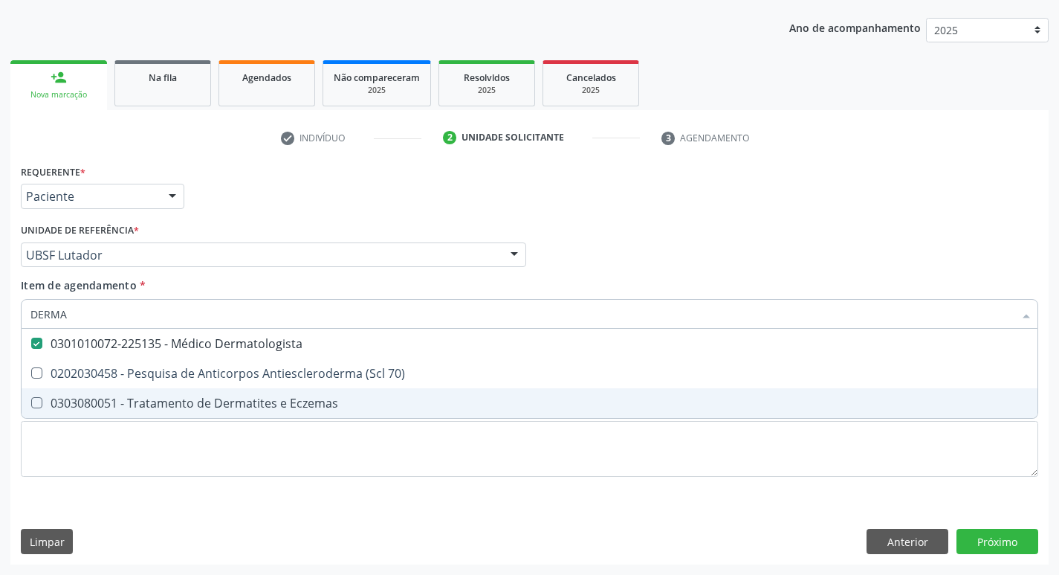
click at [94, 479] on div "Requerente * Paciente Profissional de Saúde Paciente Nenhum resultado encontrad…" at bounding box center [530, 329] width 1018 height 337
checkbox 70\) "true"
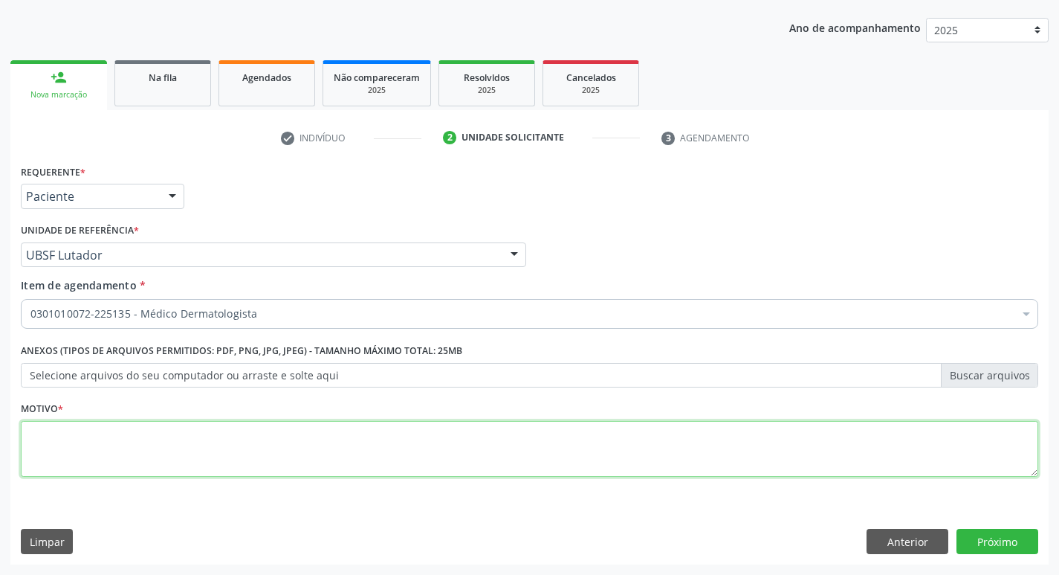
click at [100, 465] on textarea at bounding box center [530, 449] width 1018 height 56
type textarea "AVALIAÇÃO"
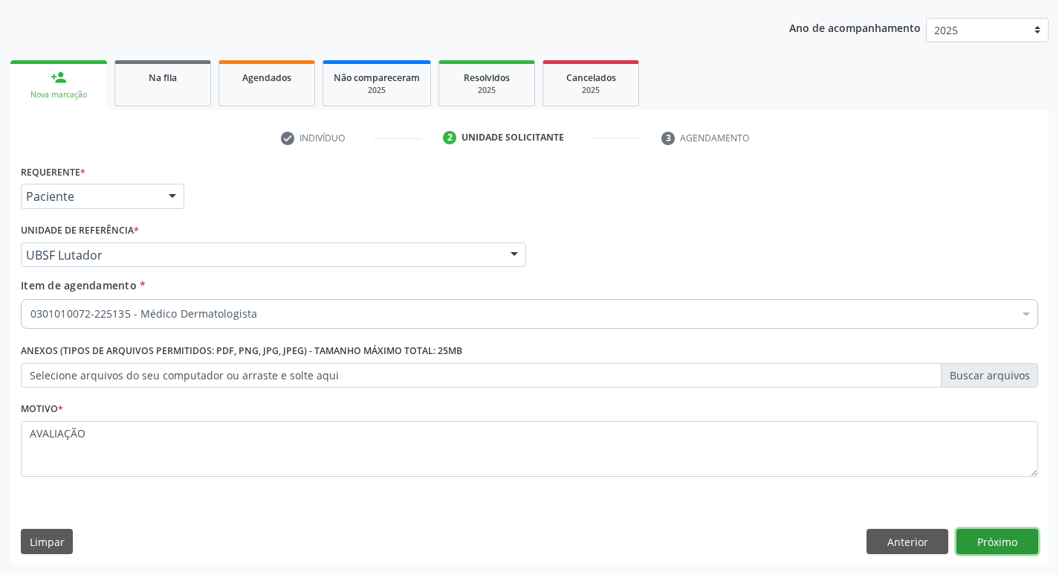
click at [997, 535] on button "Próximo" at bounding box center [998, 541] width 82 height 25
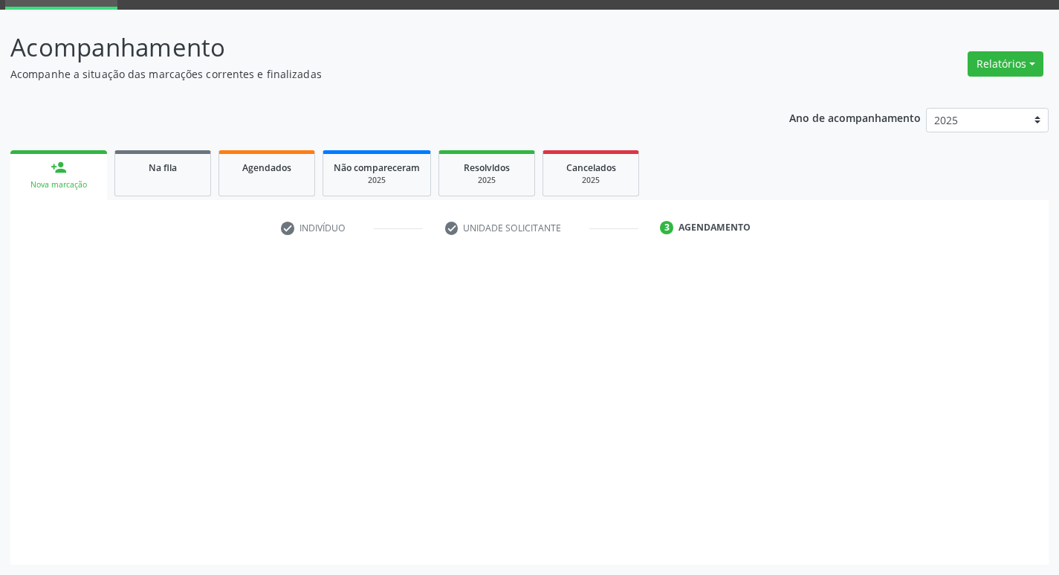
scroll to position [72, 0]
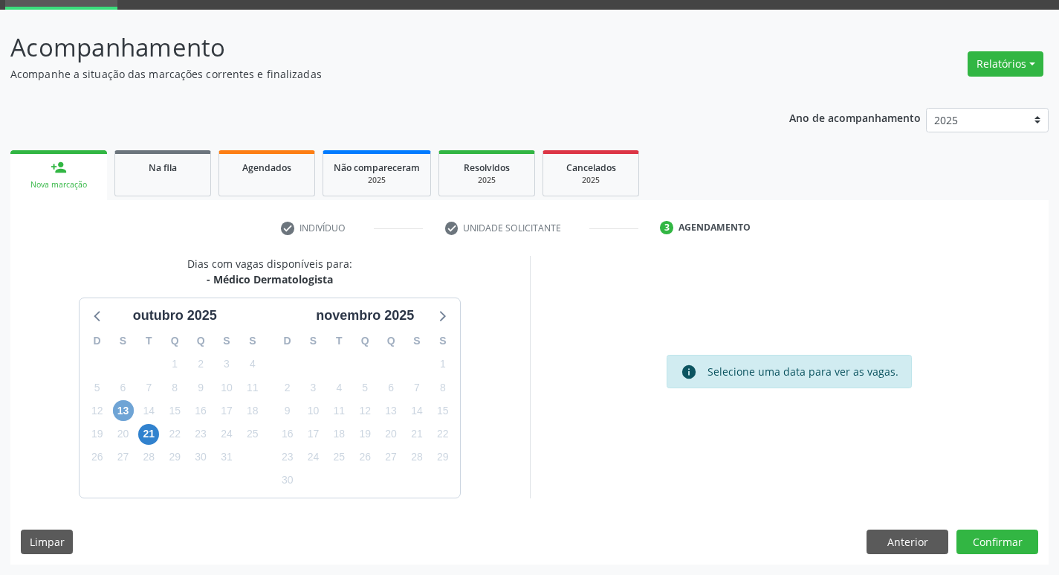
click at [117, 409] on span "13" at bounding box center [123, 410] width 21 height 21
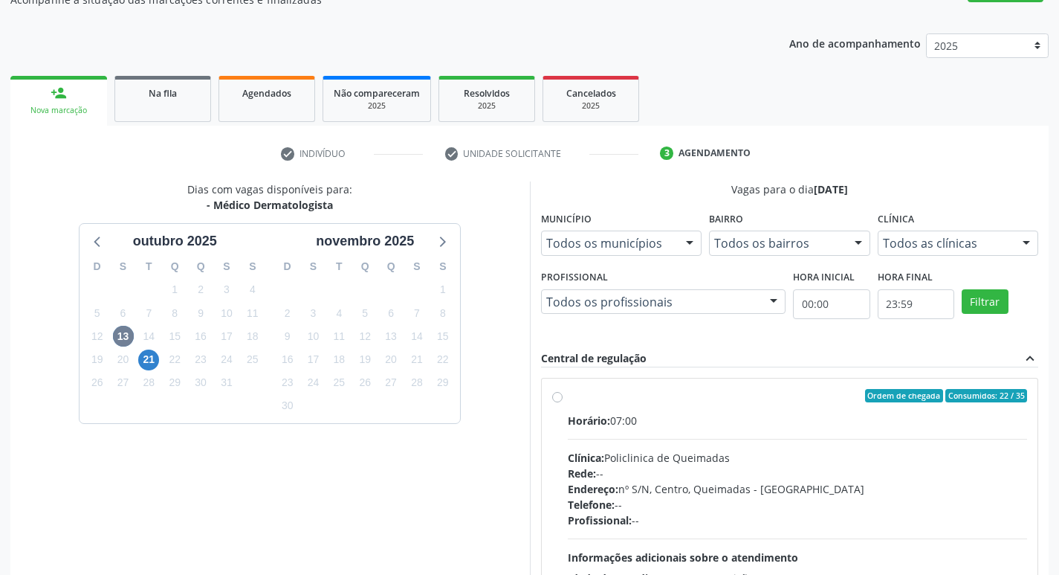
drag, startPoint x: 764, startPoint y: 418, endPoint x: 110, endPoint y: 361, distance: 656.6
click at [764, 417] on div "Horário: 07:00" at bounding box center [798, 421] width 460 height 16
click at [563, 402] on input "Ordem de chegada Consumidos: 22 / 35 Horário: 07:00 Clínica: Policlinica de Que…" at bounding box center [557, 395] width 10 height 13
radio input "true"
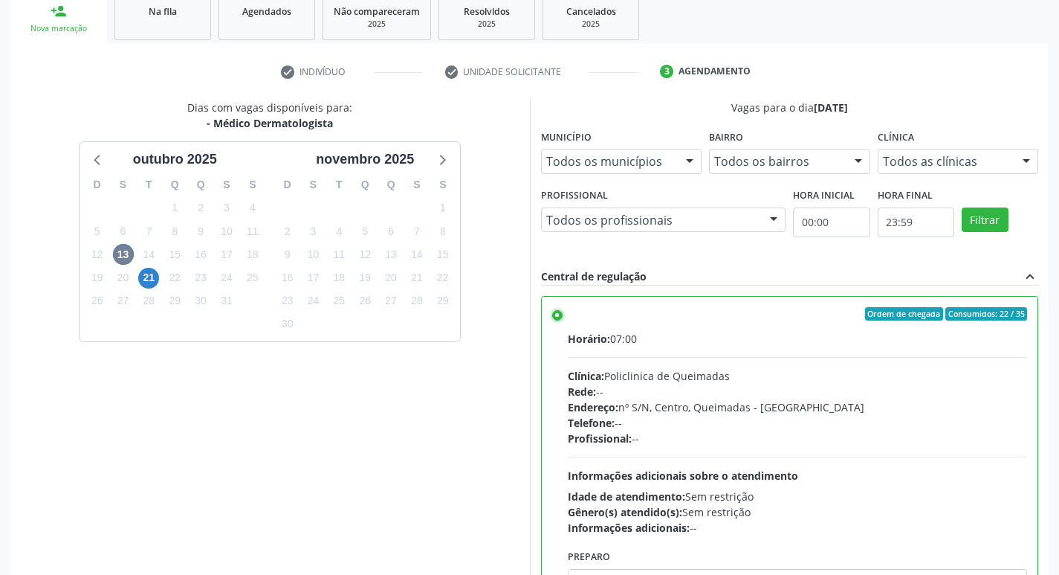
scroll to position [314, 0]
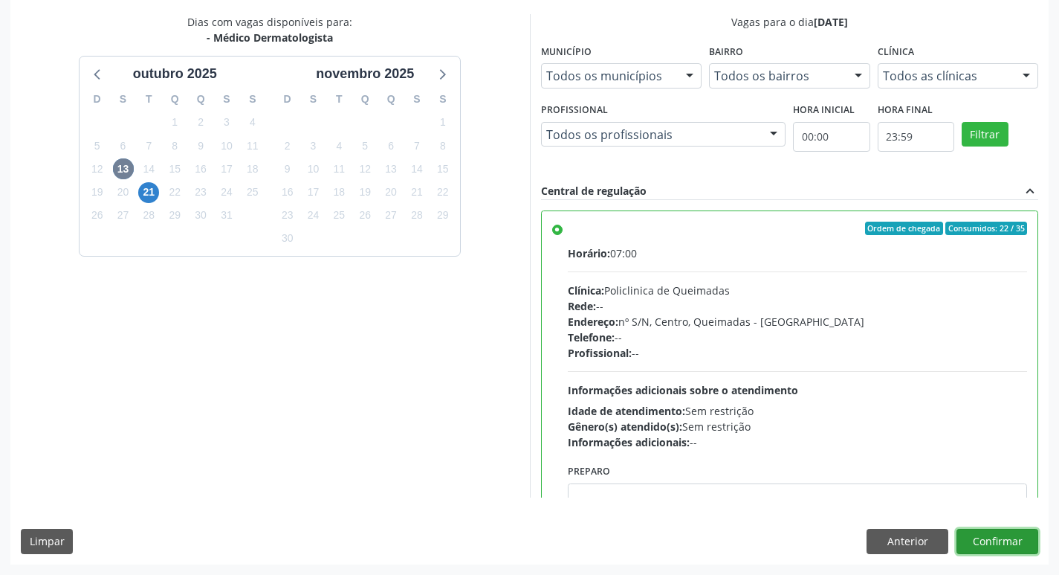
click at [972, 532] on button "Confirmar" at bounding box center [998, 541] width 82 height 25
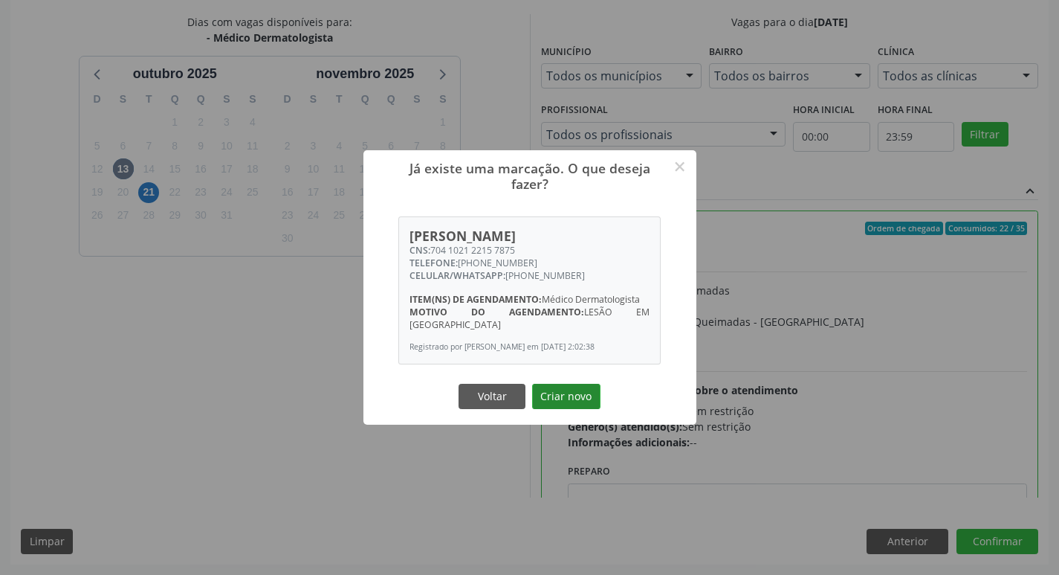
click at [569, 385] on button "Criar novo" at bounding box center [566, 396] width 68 height 25
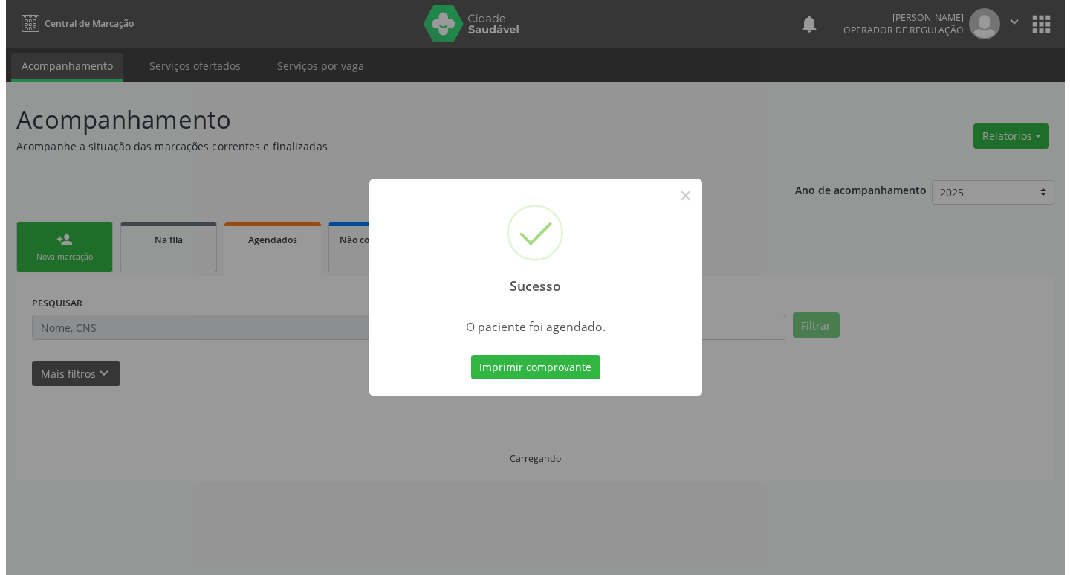
scroll to position [0, 0]
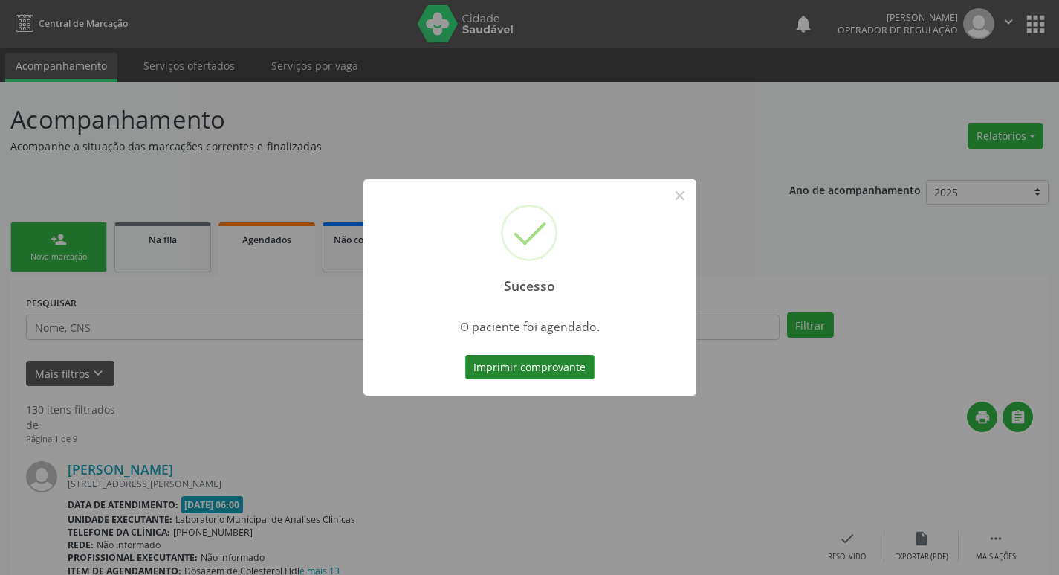
click at [555, 368] on button "Imprimir comprovante" at bounding box center [529, 367] width 129 height 25
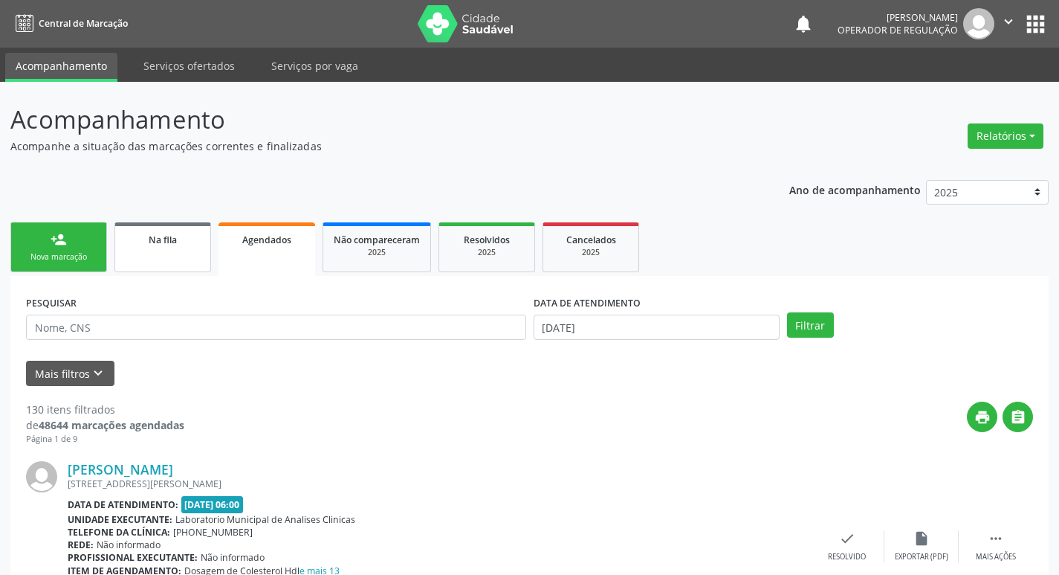
click at [153, 249] on link "Na fila" at bounding box center [162, 247] width 97 height 50
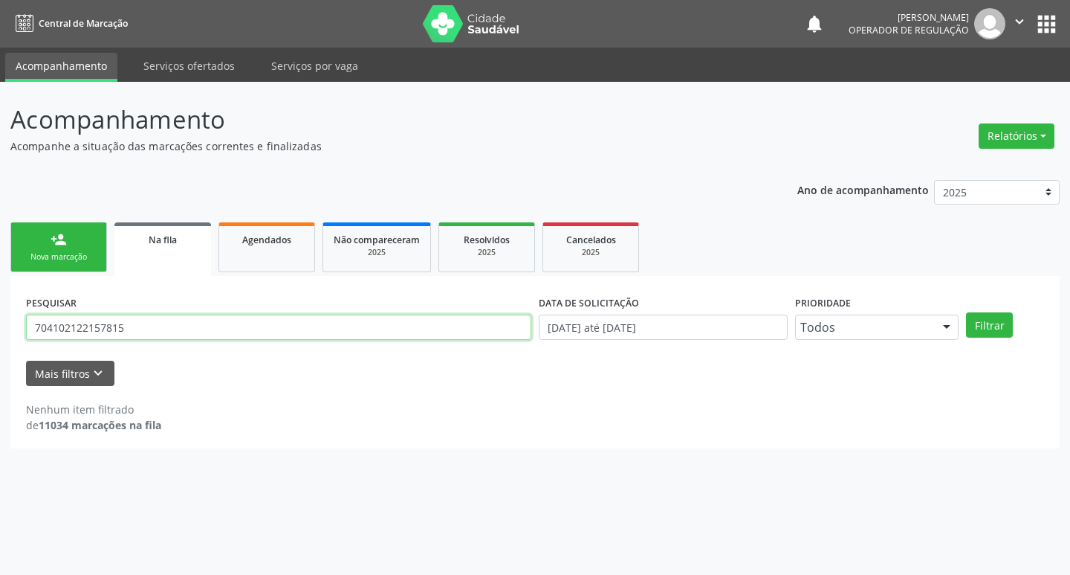
click at [241, 330] on input "704102122157815" at bounding box center [279, 326] width 506 height 25
type input "701203038417514"
click at [966, 312] on button "Filtrar" at bounding box center [989, 324] width 47 height 25
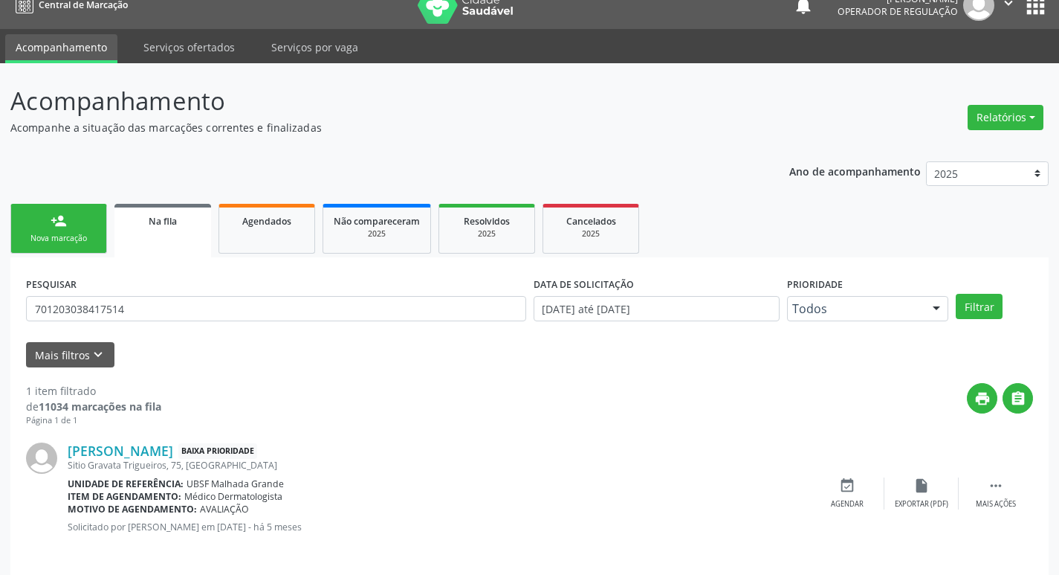
scroll to position [29, 0]
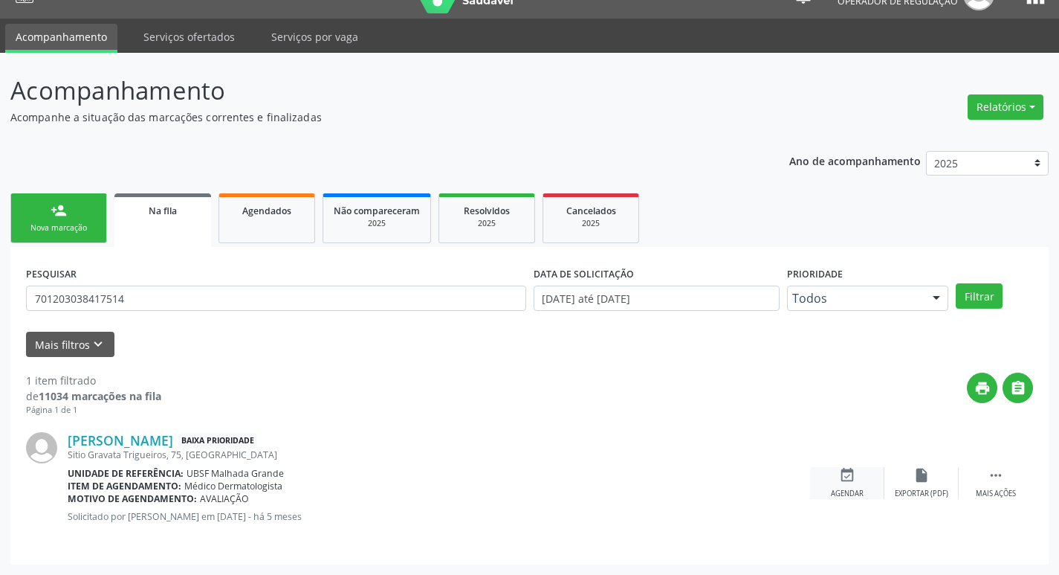
click at [856, 473] on div "event_available Agendar" at bounding box center [847, 483] width 74 height 32
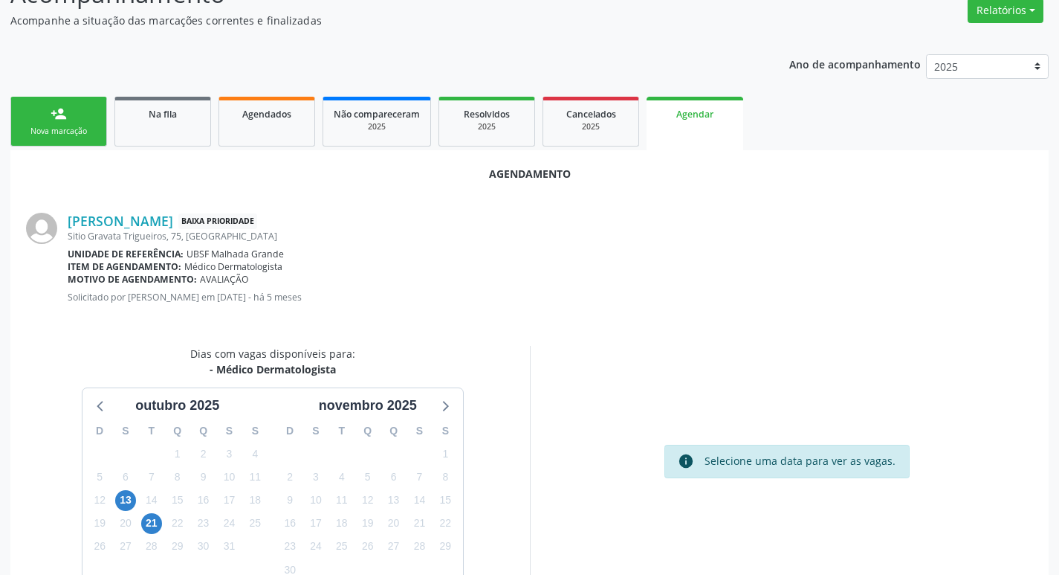
scroll to position [199, 0]
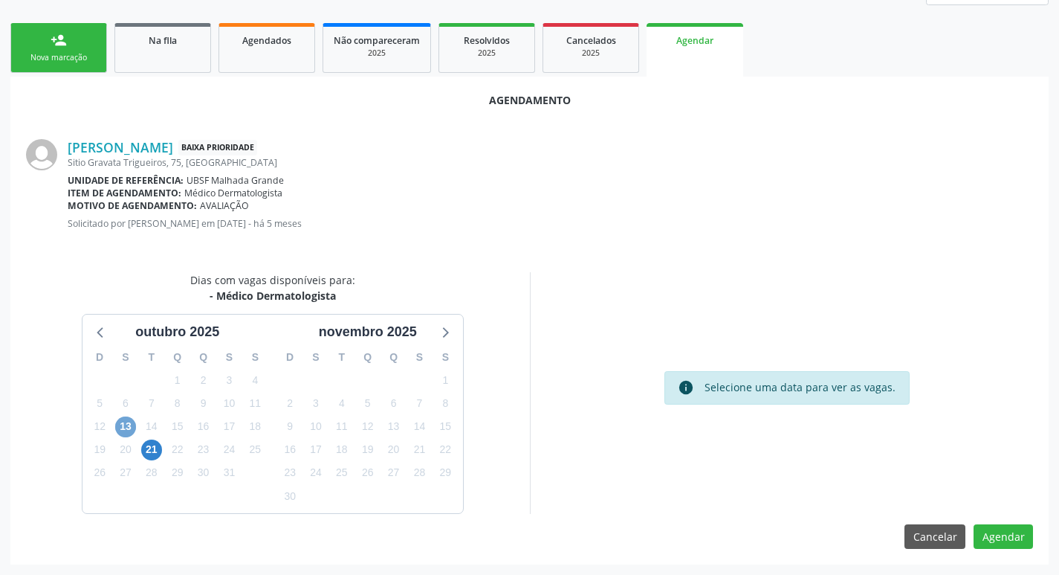
click at [123, 436] on span "13" at bounding box center [125, 426] width 21 height 21
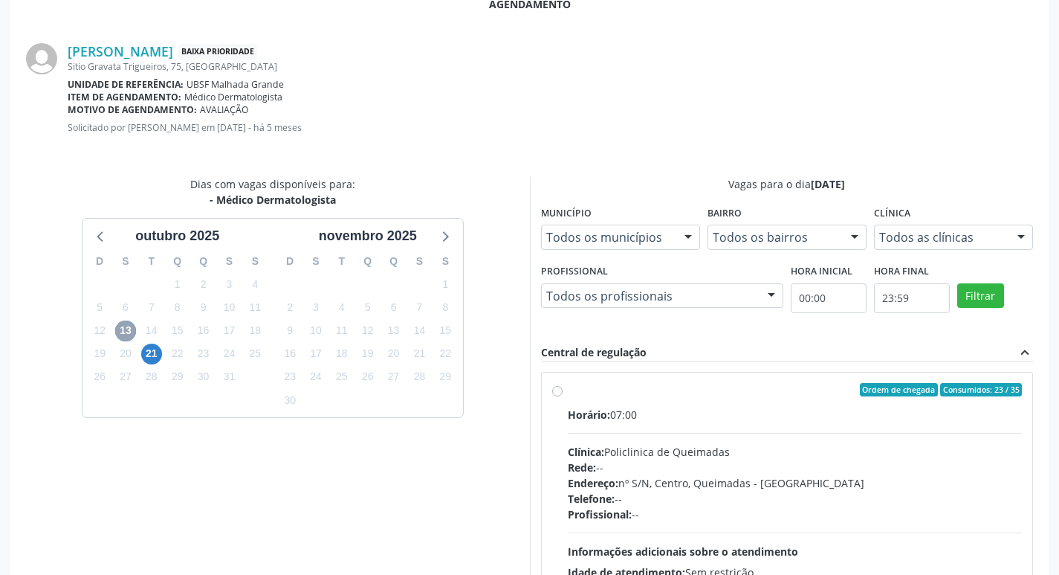
scroll to position [414, 0]
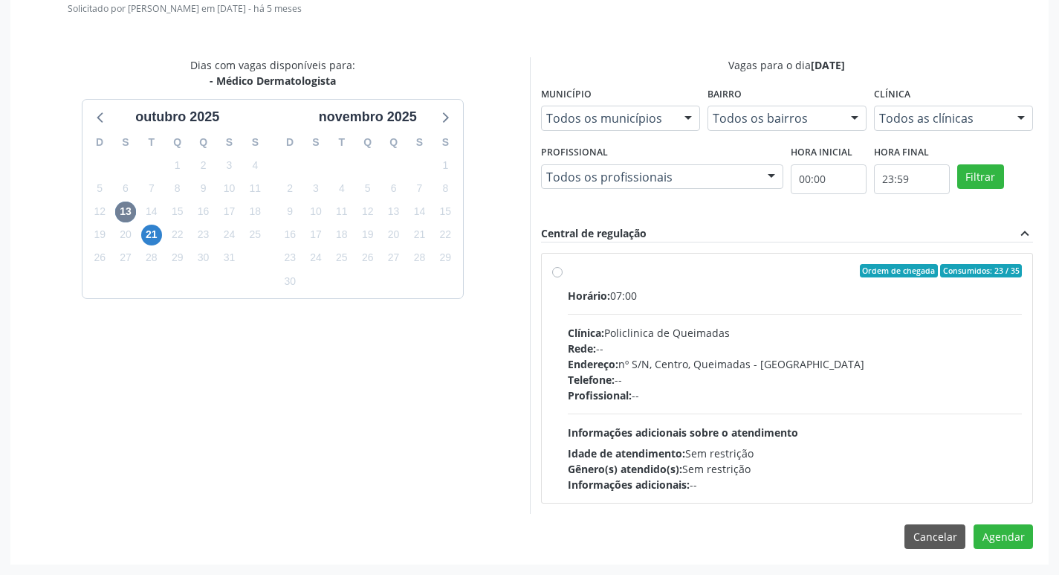
drag, startPoint x: 865, startPoint y: 292, endPoint x: 919, endPoint y: 393, distance: 114.1
click at [865, 291] on div "Horário: 07:00" at bounding box center [795, 296] width 455 height 16
click at [563, 277] on input "Ordem de chegada Consumidos: 23 / 35 Horário: 07:00 Clínica: Policlinica de Que…" at bounding box center [557, 270] width 10 height 13
radio input "true"
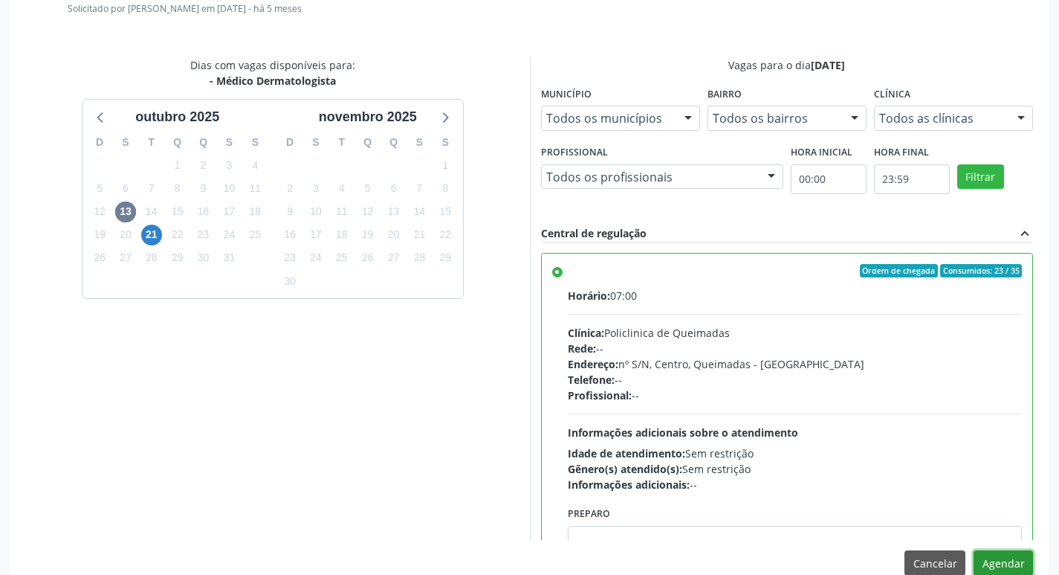
click at [998, 555] on button "Agendar" at bounding box center [1003, 562] width 59 height 25
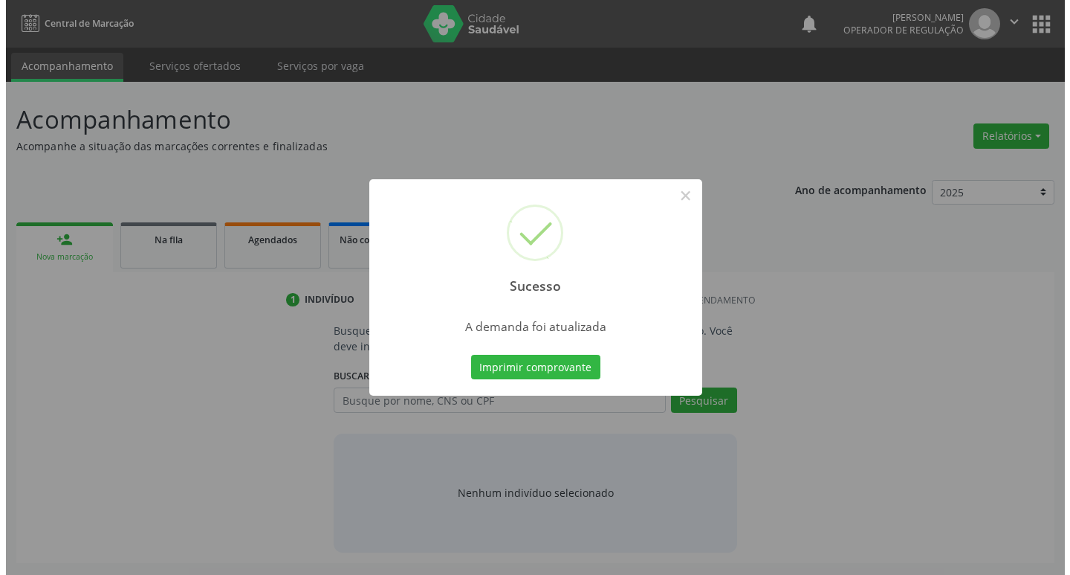
scroll to position [0, 0]
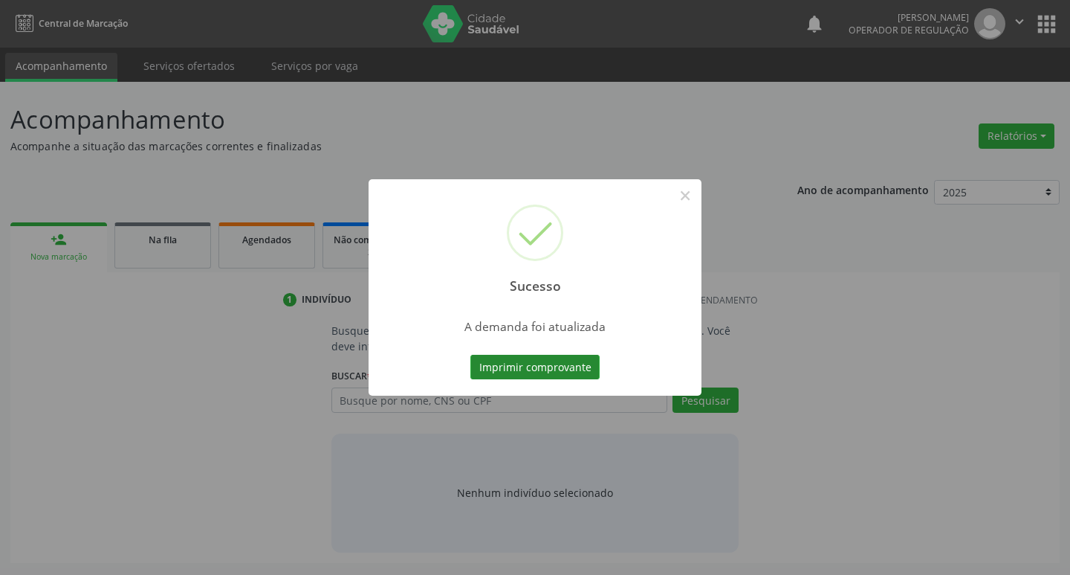
click at [550, 364] on button "Imprimir comprovante" at bounding box center [535, 367] width 129 height 25
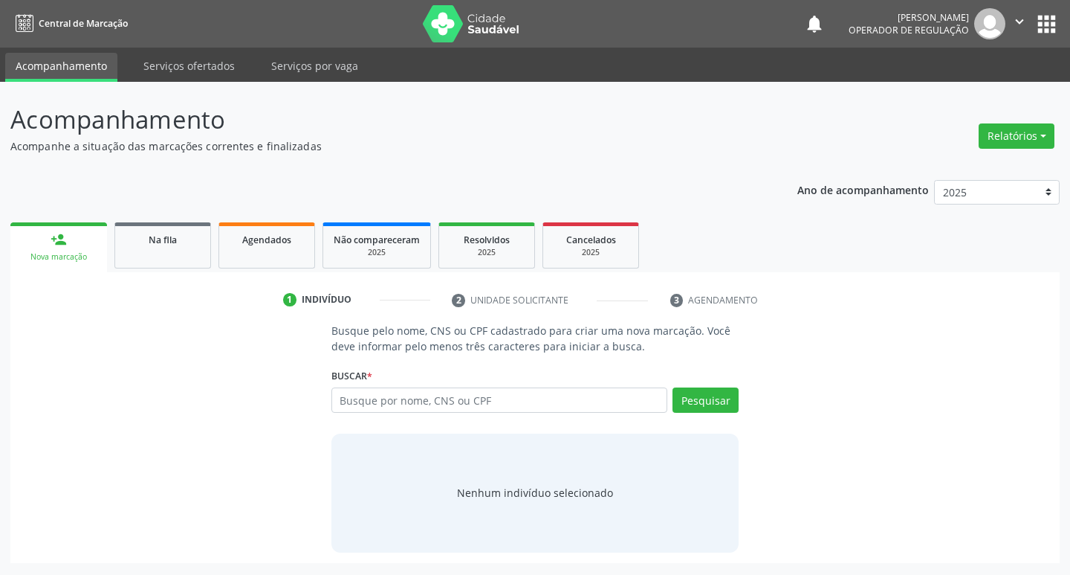
drag, startPoint x: 1025, startPoint y: 28, endPoint x: 1014, endPoint y: 49, distance: 23.6
click at [1025, 28] on icon "" at bounding box center [1020, 21] width 16 height 16
click at [1007, 87] on link "Sair" at bounding box center [982, 90] width 103 height 21
click at [151, 233] on div "Na fila" at bounding box center [163, 239] width 74 height 16
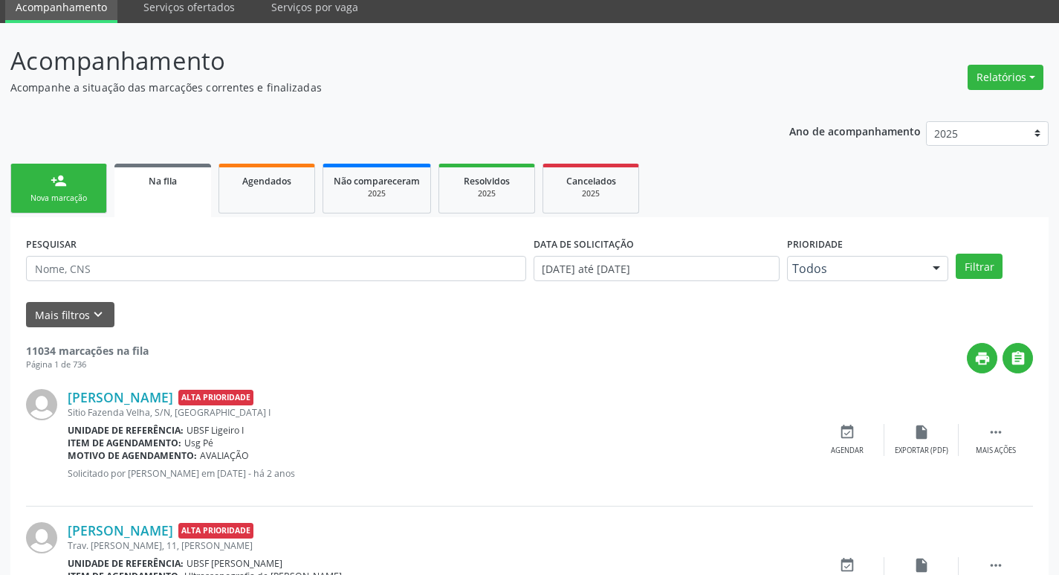
scroll to position [223, 0]
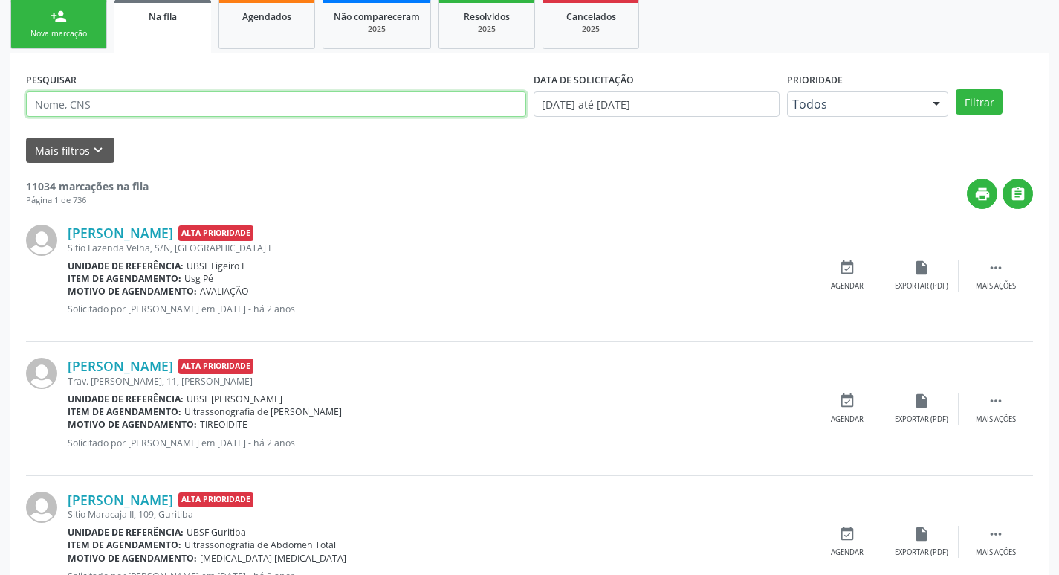
click at [356, 100] on input "text" at bounding box center [276, 103] width 500 height 25
type input "700200994259630"
click at [956, 89] on button "Filtrar" at bounding box center [979, 101] width 47 height 25
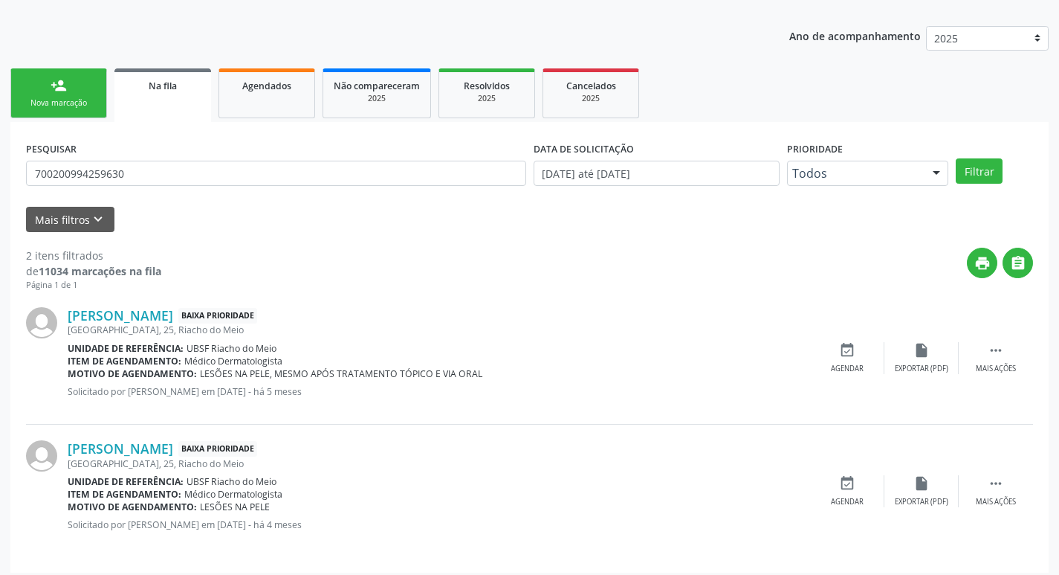
scroll to position [162, 0]
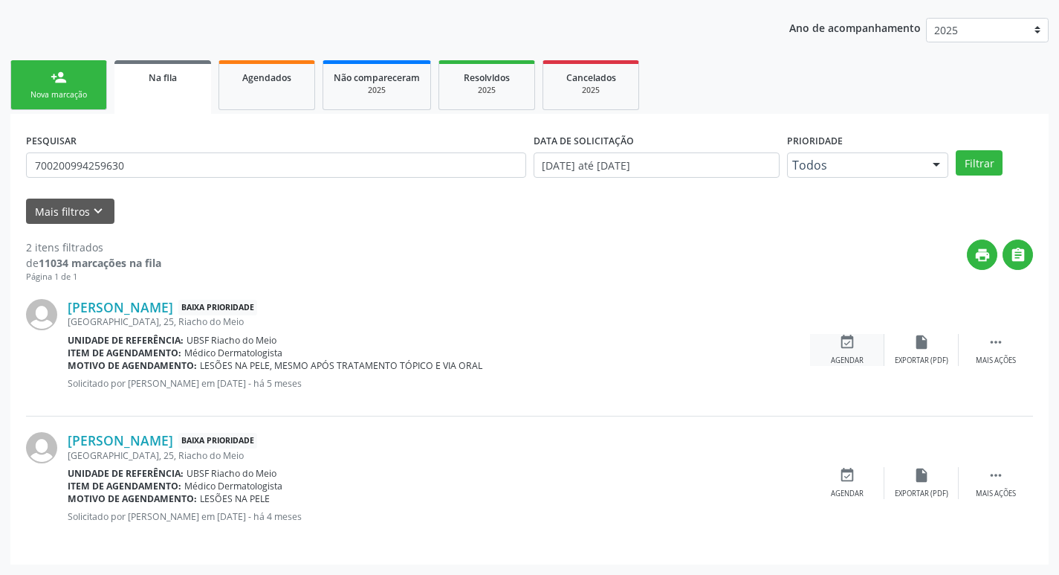
click at [843, 350] on div "event_available Agendar" at bounding box center [847, 350] width 74 height 32
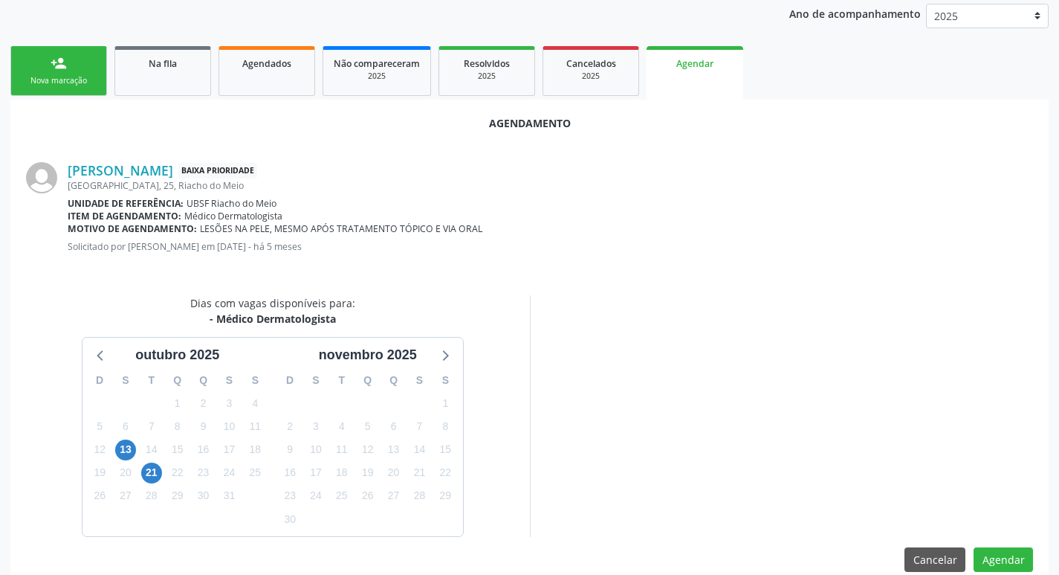
scroll to position [199, 0]
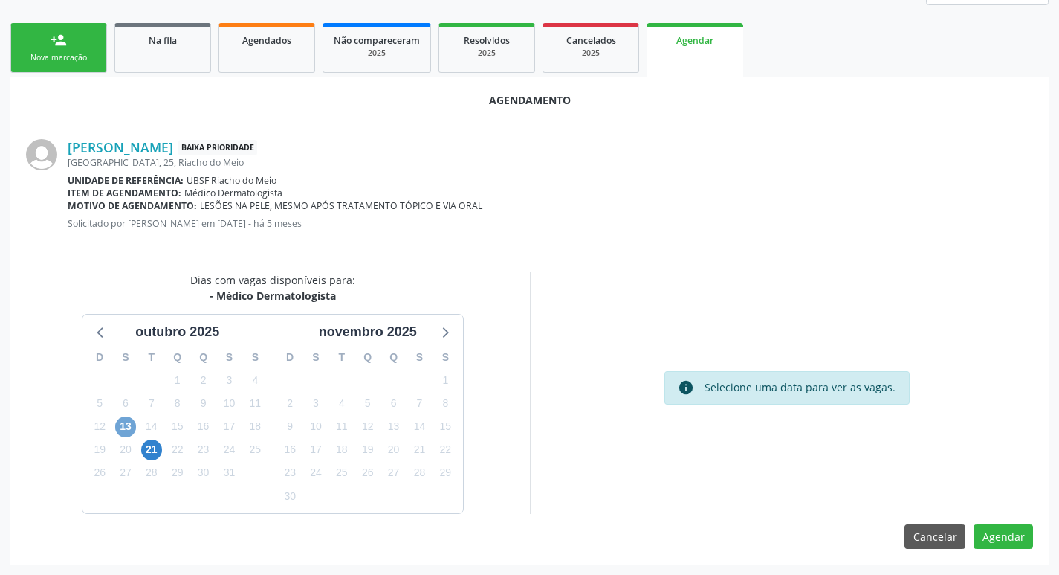
click at [121, 427] on span "13" at bounding box center [125, 426] width 21 height 21
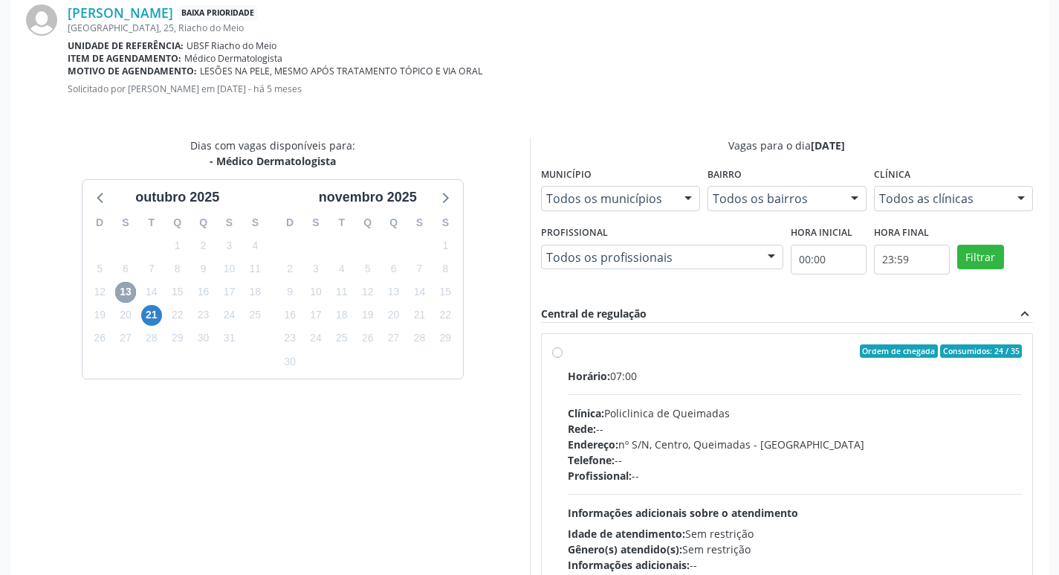
scroll to position [414, 0]
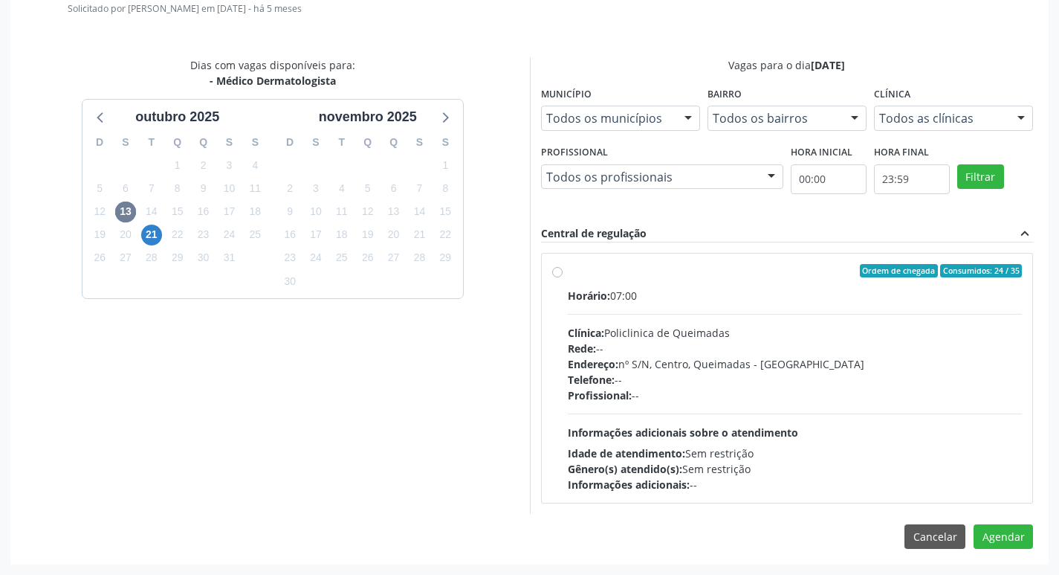
click at [884, 282] on label "Ordem de chegada Consumidos: 24 / 35 Horário: 07:00 Clínica: Policlinica de Que…" at bounding box center [795, 378] width 455 height 228
click at [563, 277] on input "Ordem de chegada Consumidos: 24 / 35 Horário: 07:00 Clínica: Policlinica de Que…" at bounding box center [557, 270] width 10 height 13
radio input "true"
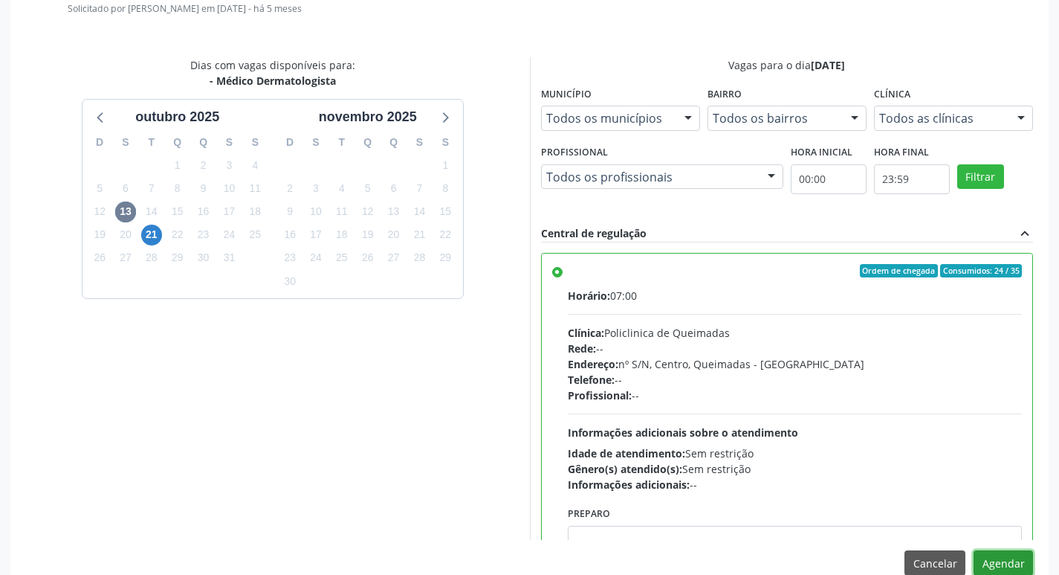
click at [1002, 555] on button "Agendar" at bounding box center [1003, 562] width 59 height 25
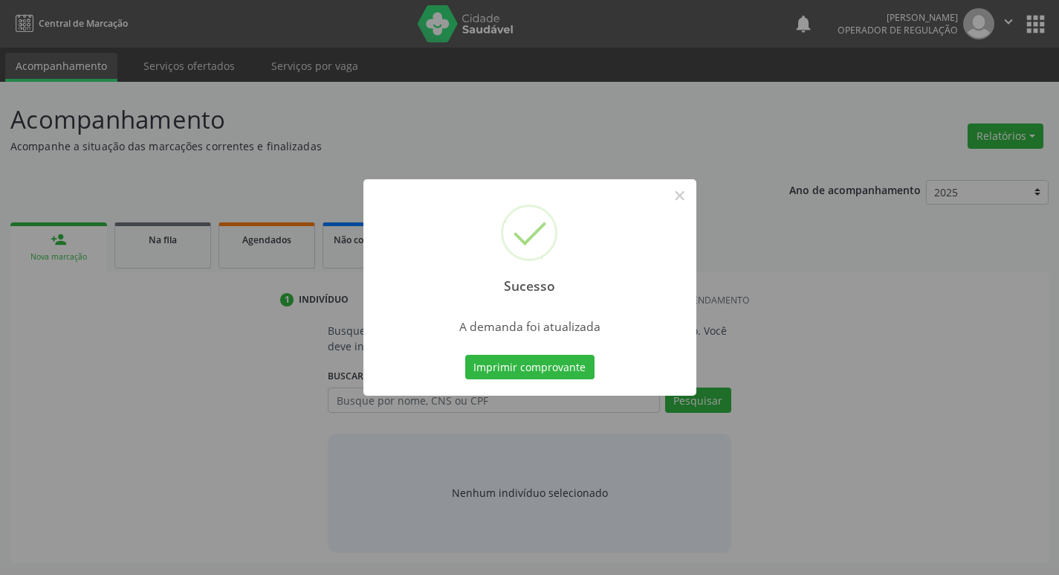
scroll to position [0, 0]
click at [572, 370] on button "Imprimir comprovante" at bounding box center [535, 367] width 129 height 25
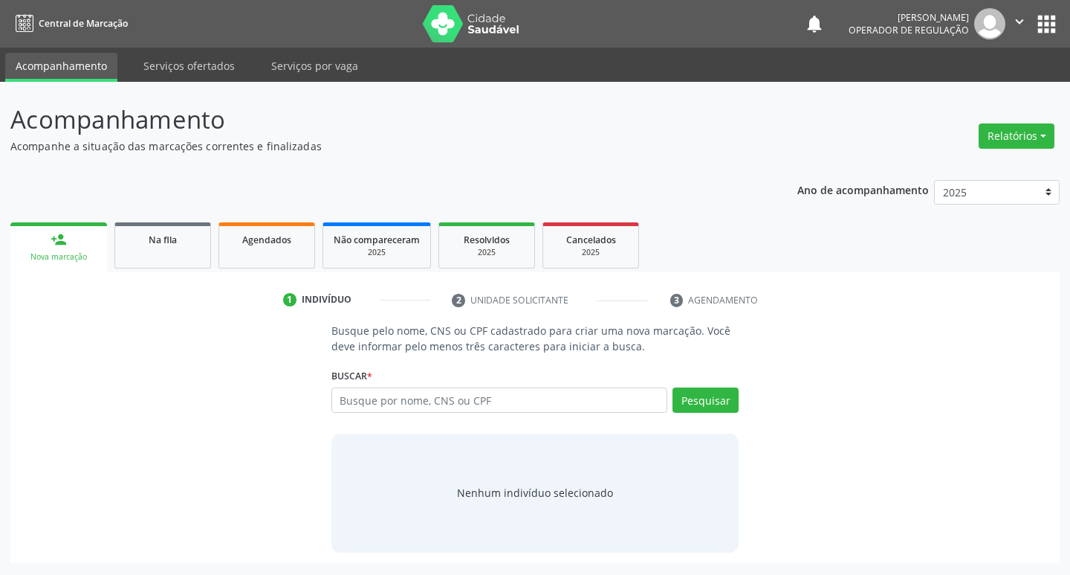
click at [186, 268] on ul "person_add Nova marcação Na fila Agendados Não compareceram 2025 Resolvidos 202…" at bounding box center [535, 246] width 1050 height 54
click at [187, 256] on link "Na fila" at bounding box center [162, 245] width 97 height 46
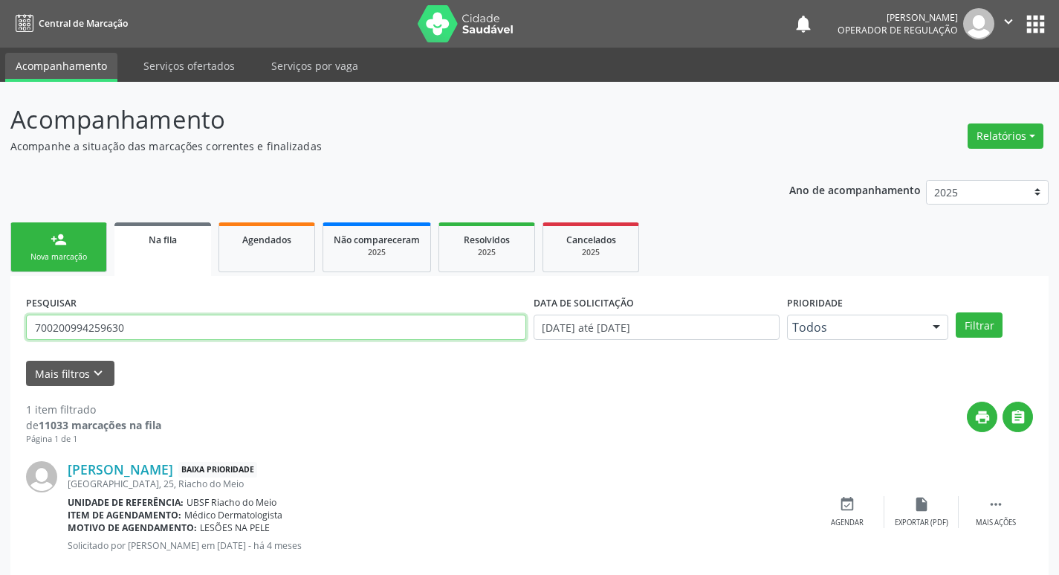
click at [266, 323] on input "700200994259630" at bounding box center [276, 326] width 500 height 25
type input "708605070791081"
click at [956, 312] on button "Filtrar" at bounding box center [979, 324] width 47 height 25
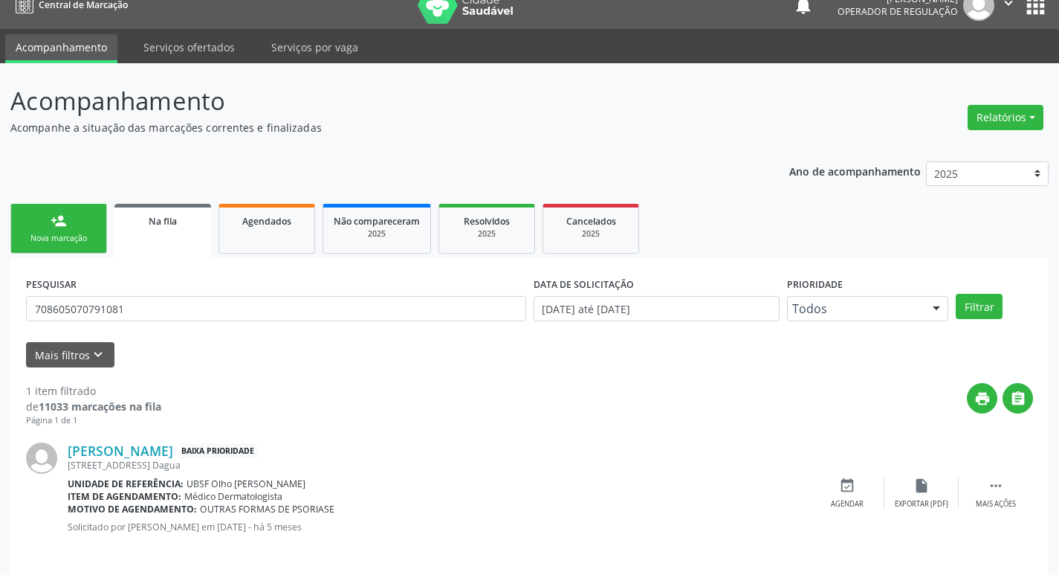
scroll to position [29, 0]
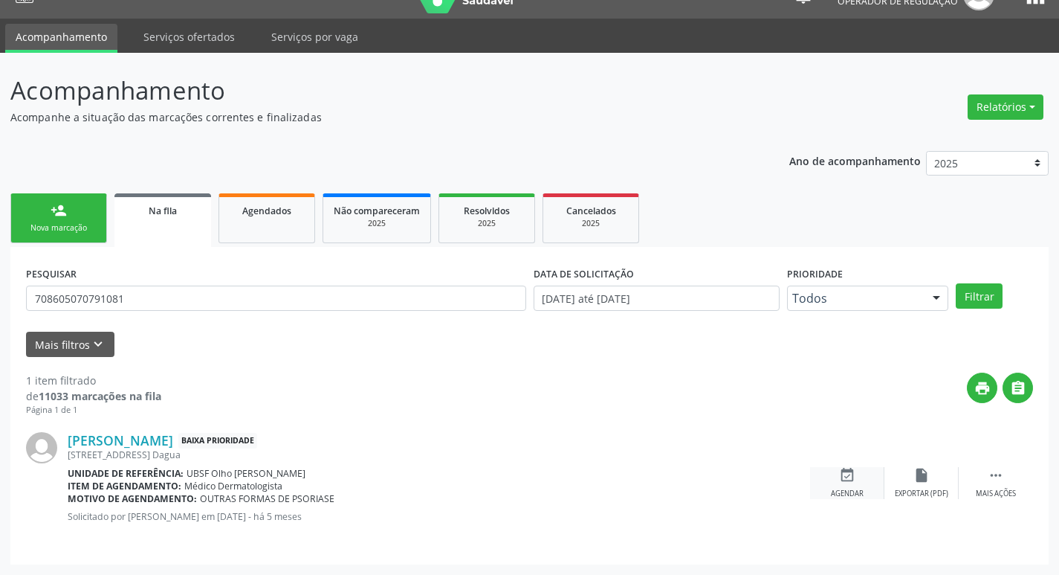
click at [834, 488] on div "Agendar" at bounding box center [847, 493] width 33 height 10
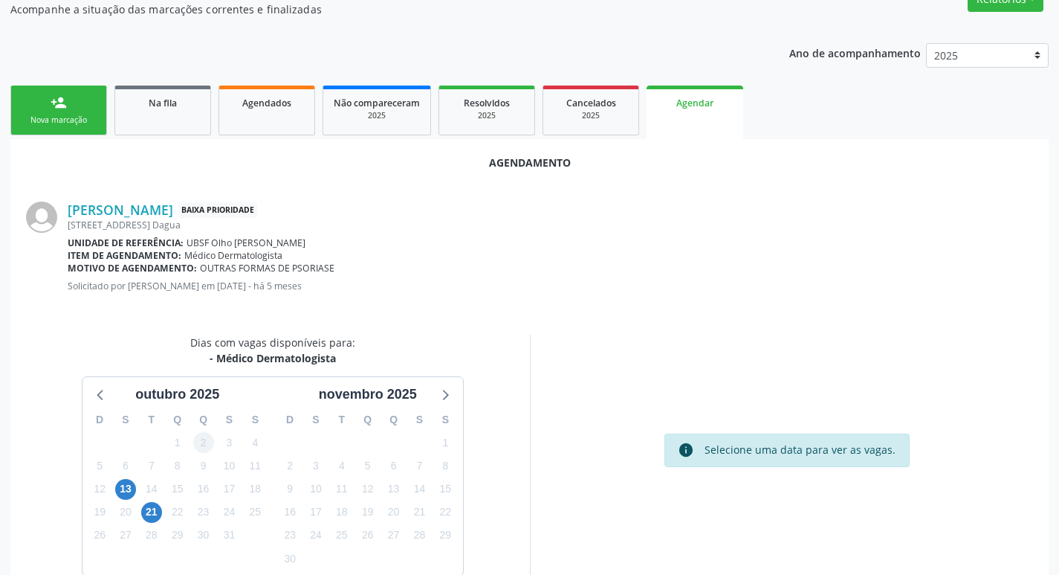
scroll to position [199, 0]
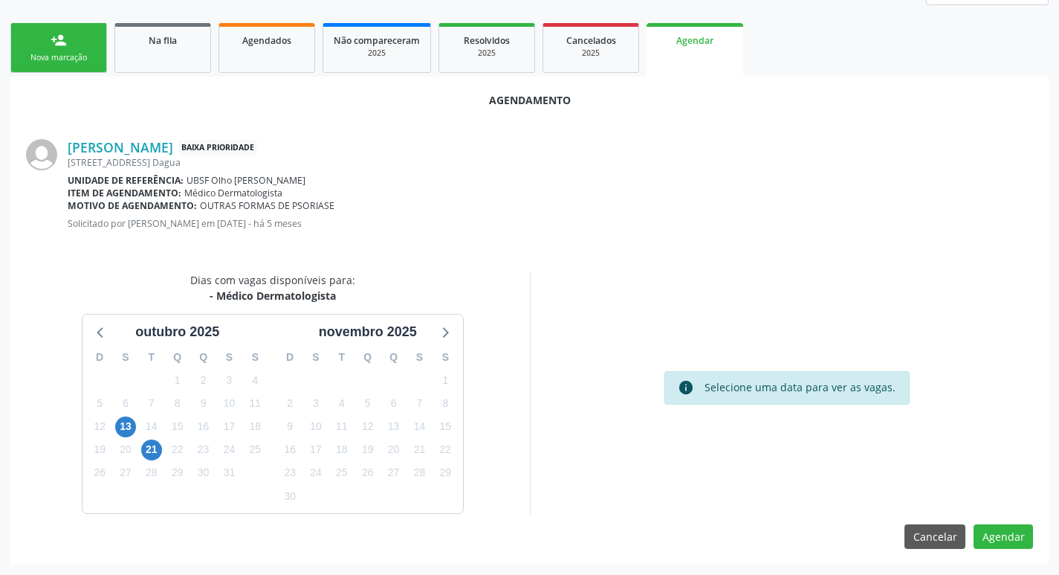
click at [114, 428] on div "13" at bounding box center [126, 426] width 26 height 23
click at [123, 427] on span "13" at bounding box center [125, 426] width 21 height 21
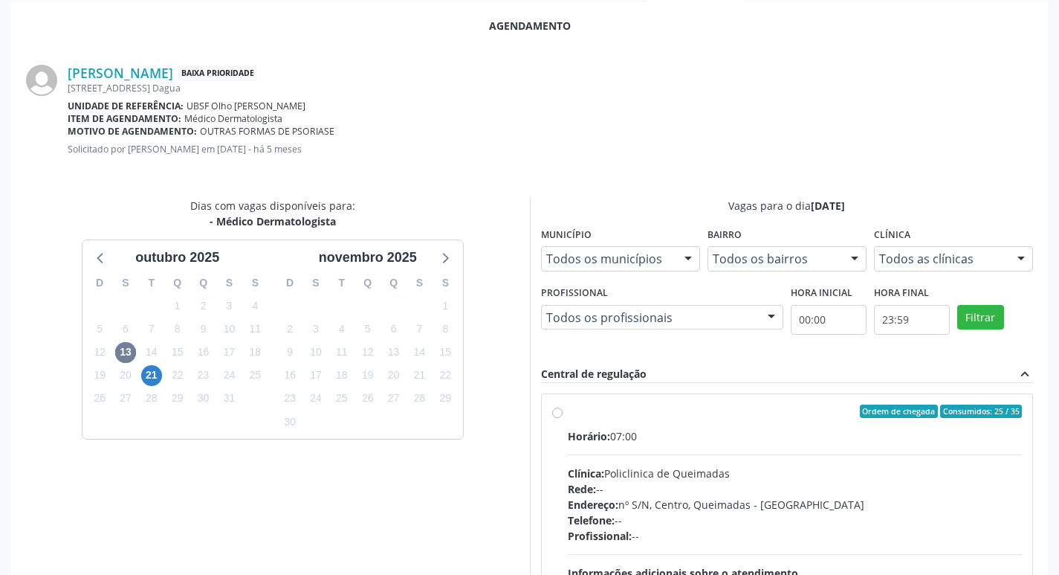
click at [798, 413] on div "Ordem de chegada Consumidos: 25 / 35" at bounding box center [795, 410] width 455 height 13
click at [563, 413] on input "Ordem de chegada Consumidos: 25 / 35 Horário: 07:00 Clínica: Policlinica de Que…" at bounding box center [557, 410] width 10 height 13
radio input "true"
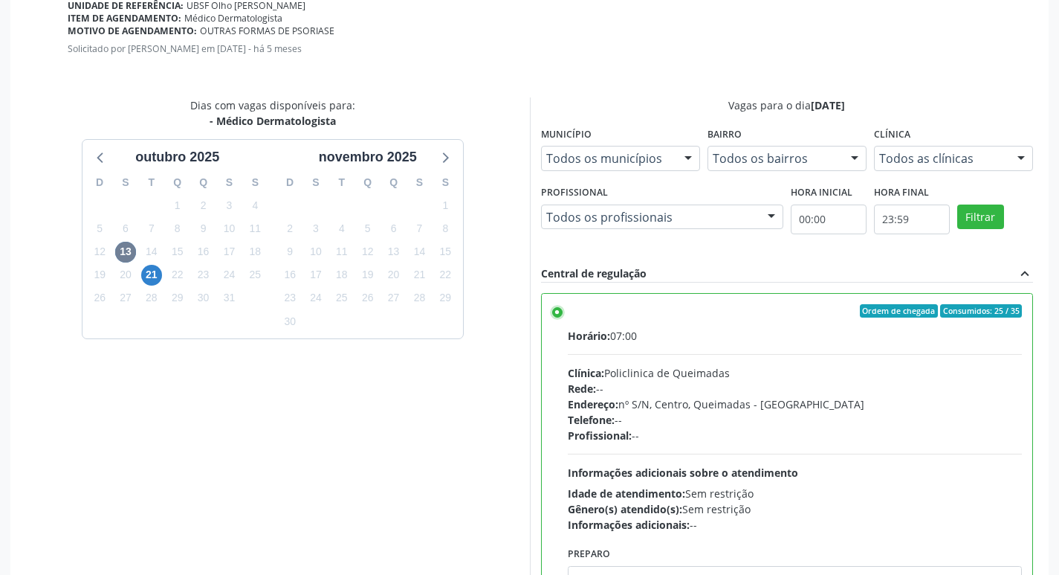
scroll to position [441, 0]
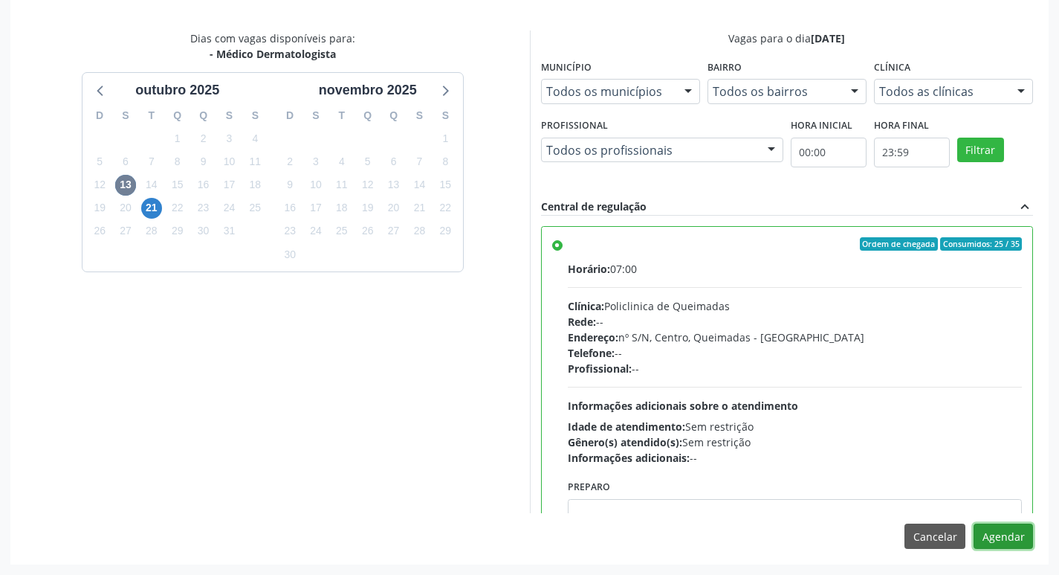
click at [998, 536] on button "Agendar" at bounding box center [1003, 535] width 59 height 25
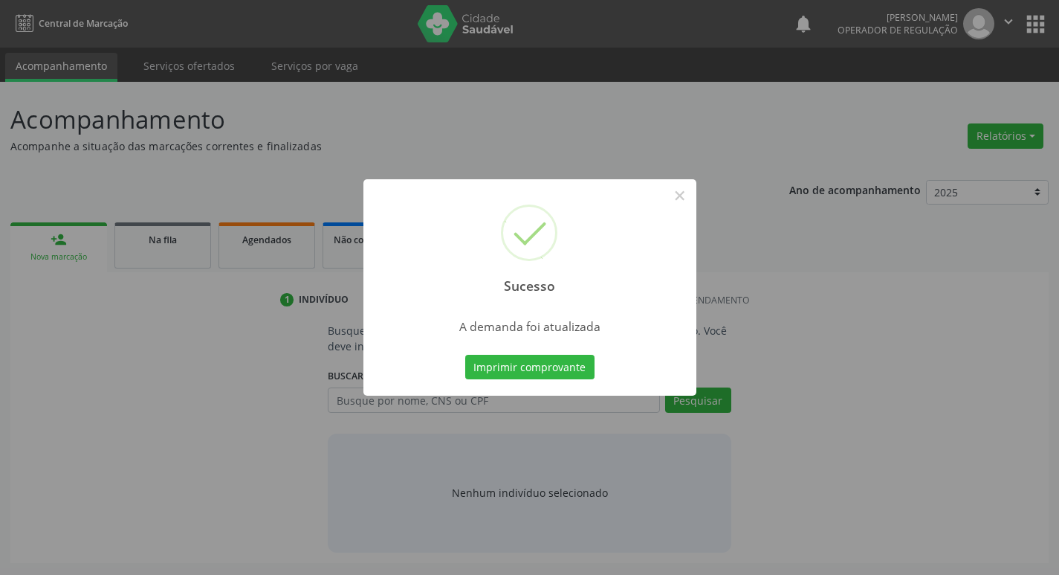
scroll to position [0, 0]
drag, startPoint x: 497, startPoint y: 350, endPoint x: 497, endPoint y: 361, distance: 11.2
click at [497, 359] on div "Sucesso × A demanda foi atualizada Imprimir comprovante Cancel" at bounding box center [535, 287] width 333 height 217
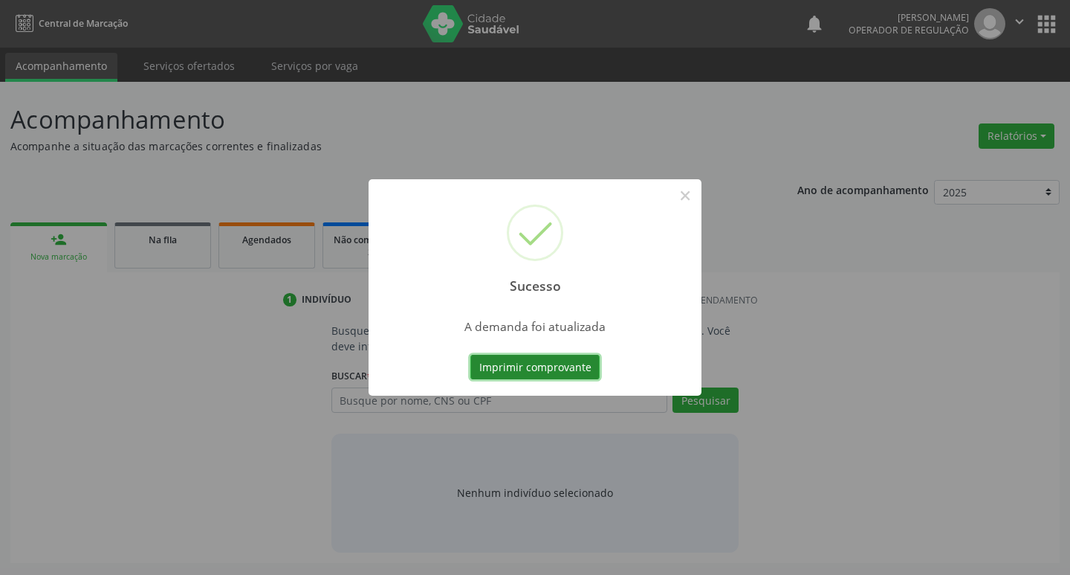
click at [497, 361] on button "Imprimir comprovante" at bounding box center [535, 367] width 129 height 25
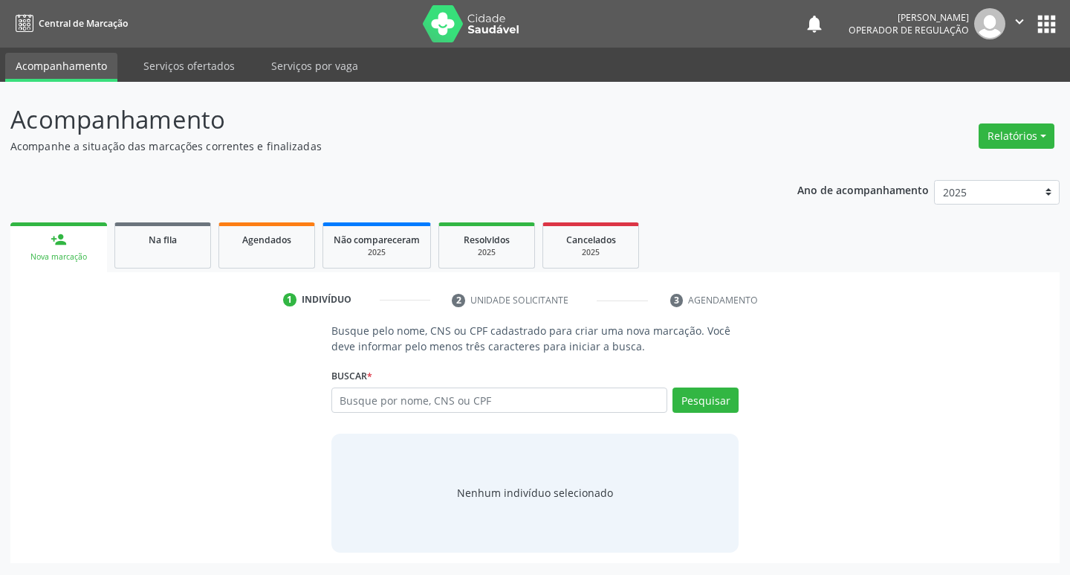
click at [198, 236] on div "Na fila" at bounding box center [163, 239] width 74 height 16
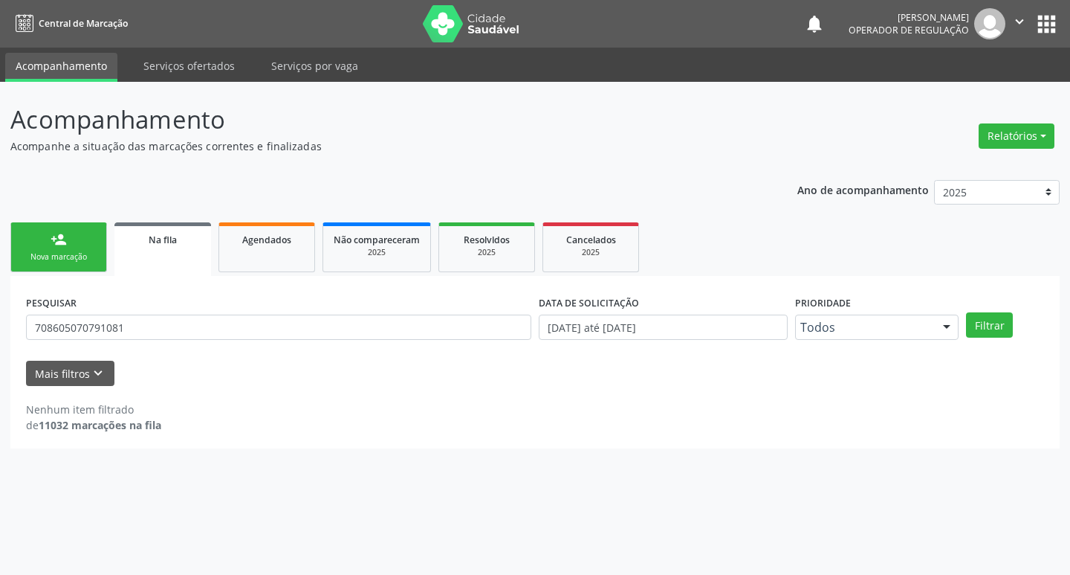
click at [365, 297] on div "PESQUISAR 708605070791081" at bounding box center [278, 320] width 513 height 58
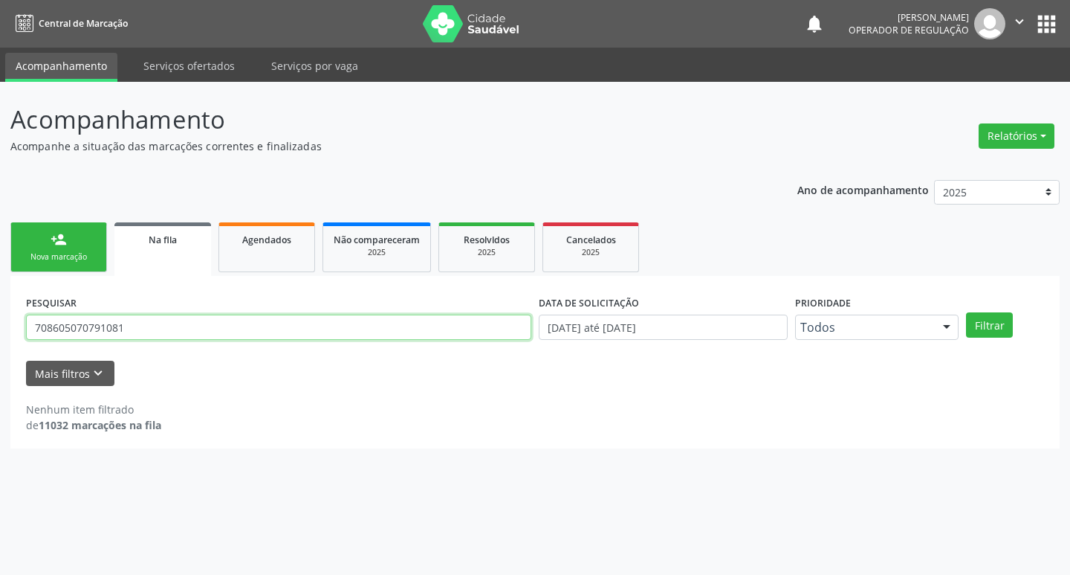
click at [364, 323] on input "708605070791081" at bounding box center [279, 326] width 506 height 25
type input "708008352471821"
click at [966, 312] on button "Filtrar" at bounding box center [989, 324] width 47 height 25
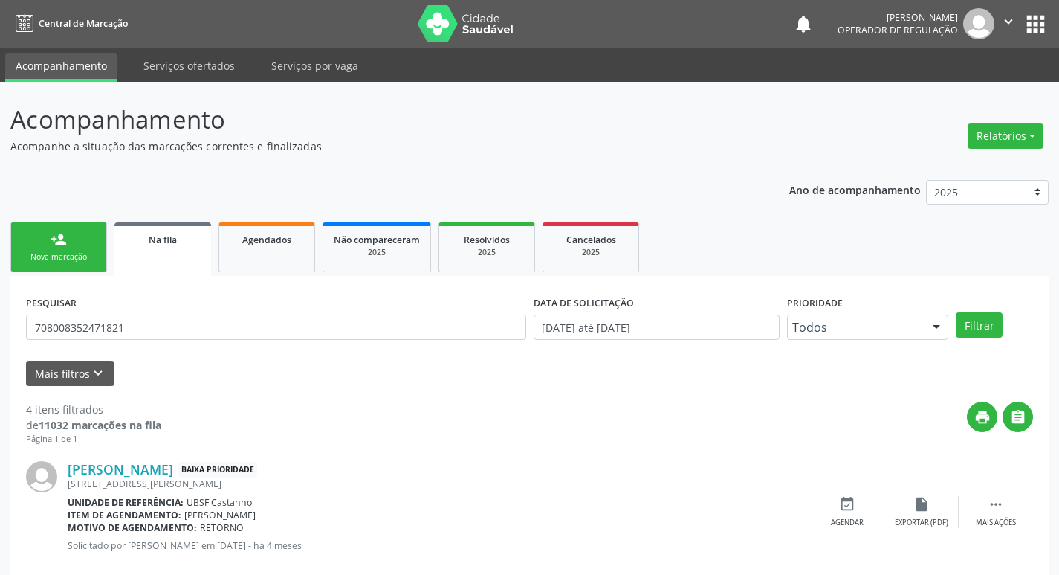
click at [162, 266] on link "Na fila" at bounding box center [162, 249] width 97 height 54
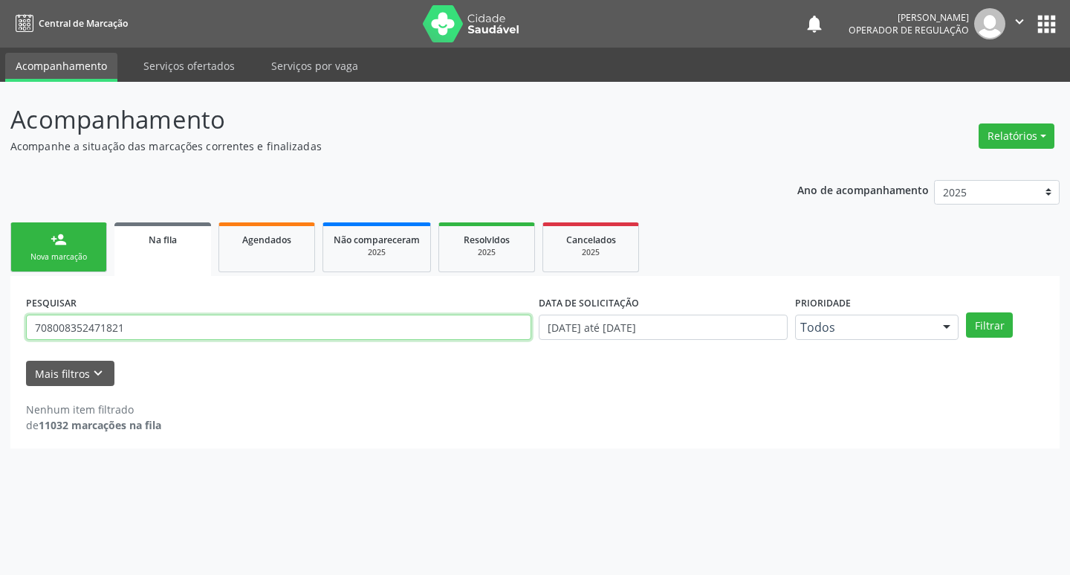
click at [156, 324] on input "708008352471821" at bounding box center [279, 326] width 506 height 25
type input "700500953809455"
click at [966, 312] on button "Filtrar" at bounding box center [989, 324] width 47 height 25
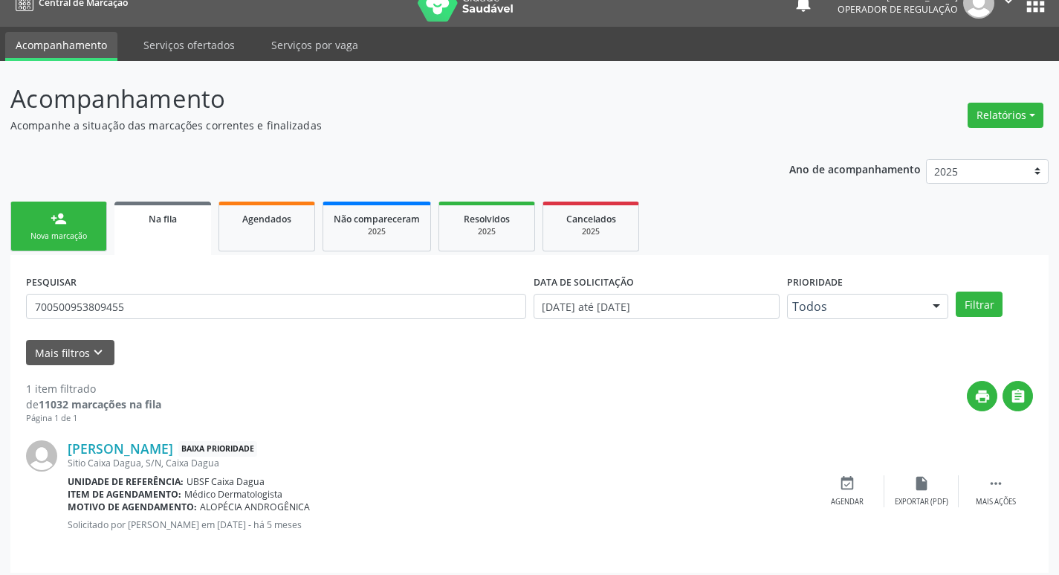
scroll to position [29, 0]
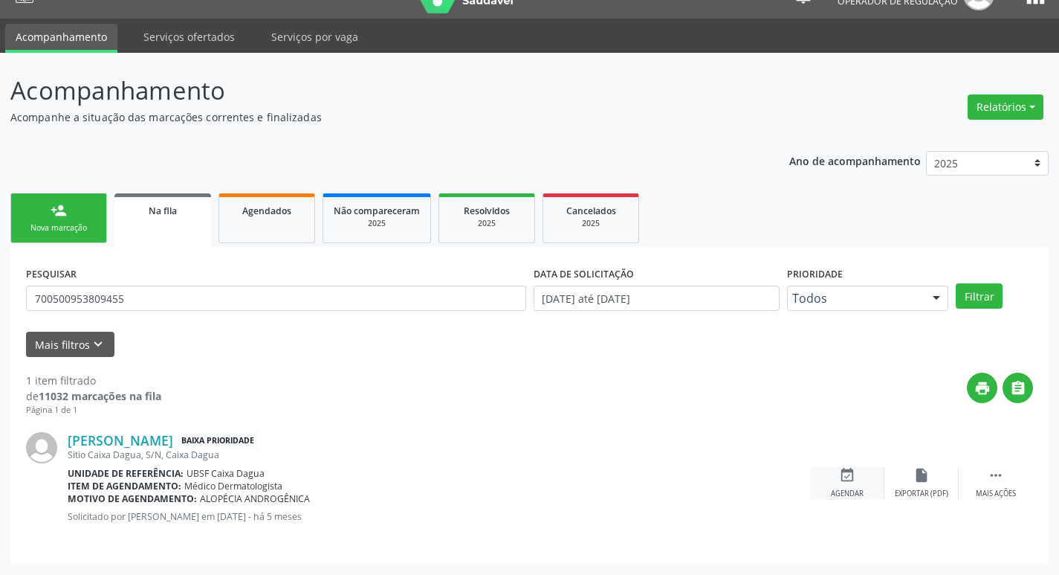
click at [854, 469] on icon "event_available" at bounding box center [847, 475] width 16 height 16
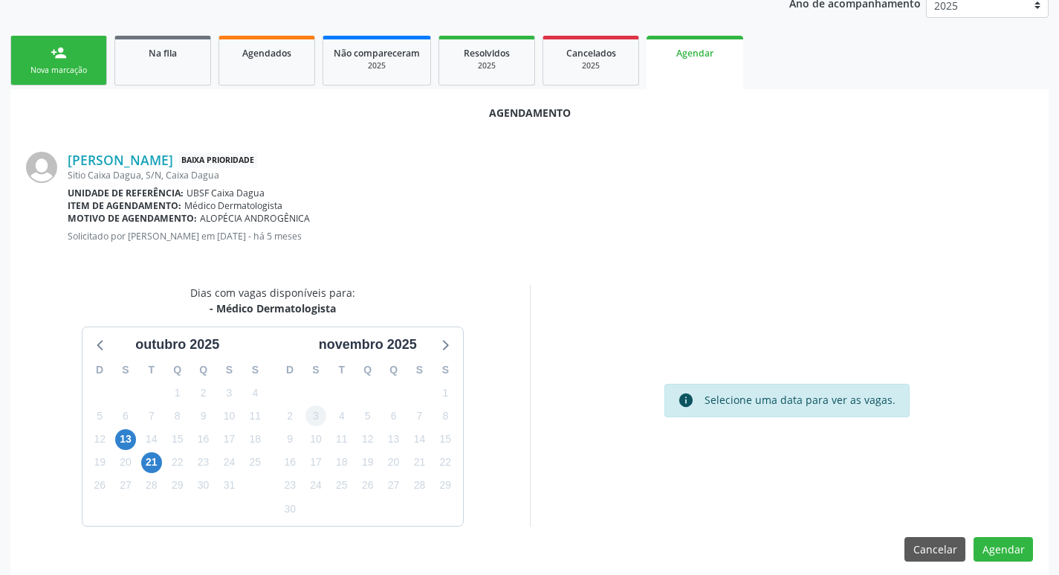
scroll to position [199, 0]
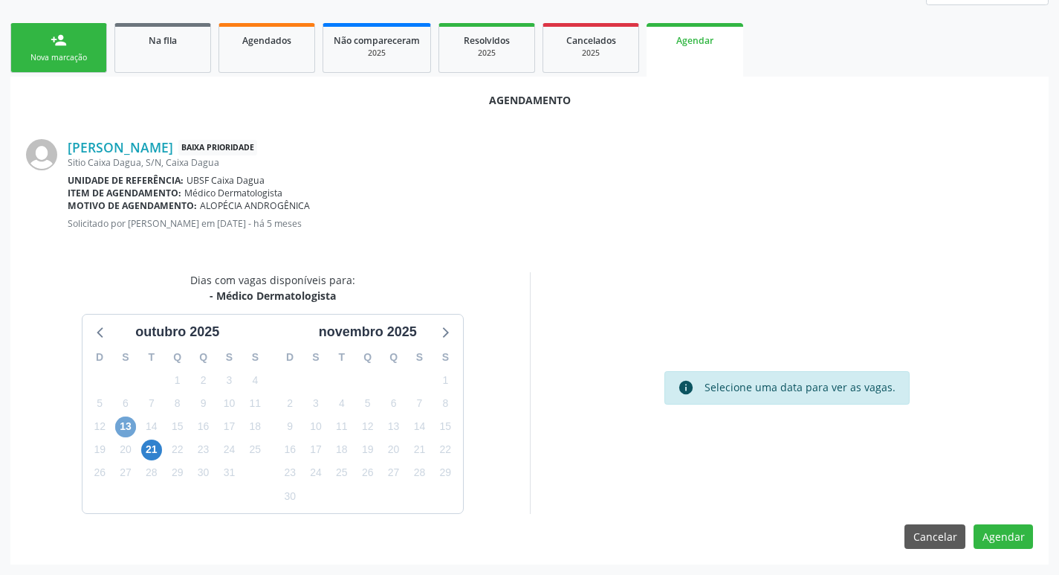
click at [123, 424] on span "13" at bounding box center [125, 426] width 21 height 21
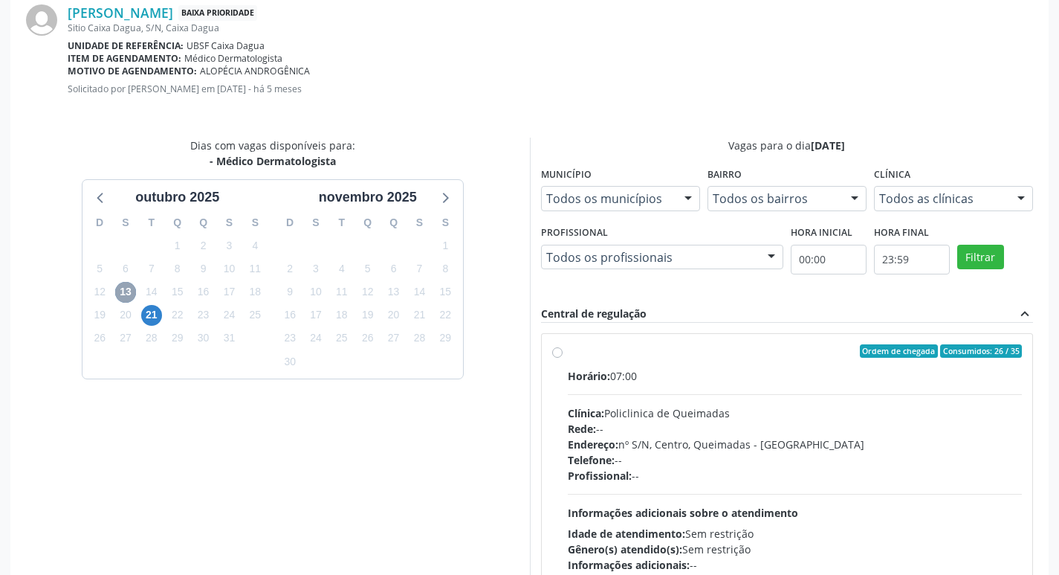
scroll to position [414, 0]
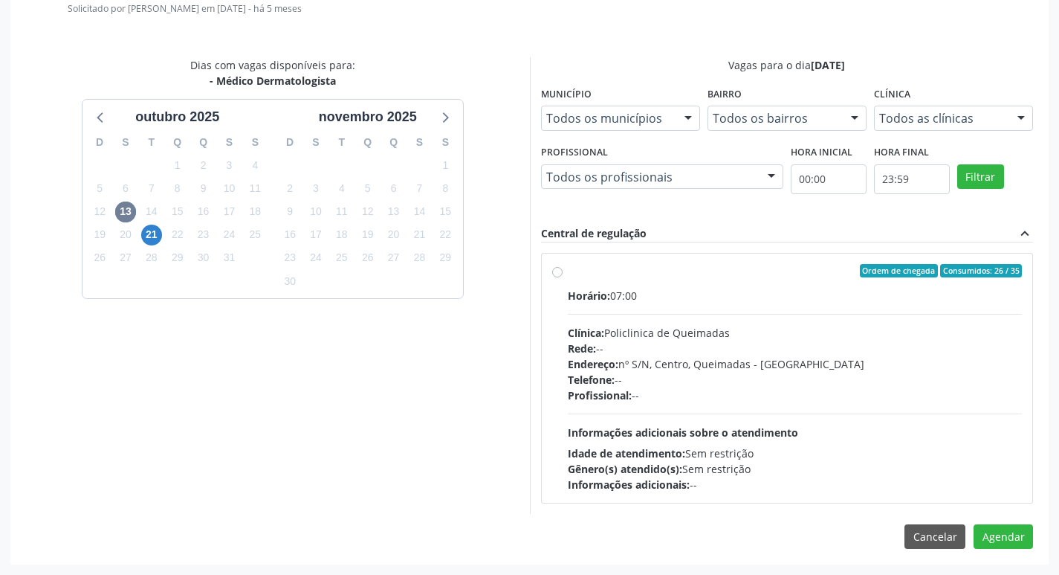
drag, startPoint x: 743, startPoint y: 283, endPoint x: 996, endPoint y: 424, distance: 289.2
click at [743, 284] on label "Ordem de chegada Consumidos: 26 / 35 Horário: 07:00 Clínica: Policlinica de Que…" at bounding box center [795, 378] width 455 height 228
click at [563, 277] on input "Ordem de chegada Consumidos: 26 / 35 Horário: 07:00 Clínica: Policlinica de Que…" at bounding box center [557, 270] width 10 height 13
radio input "true"
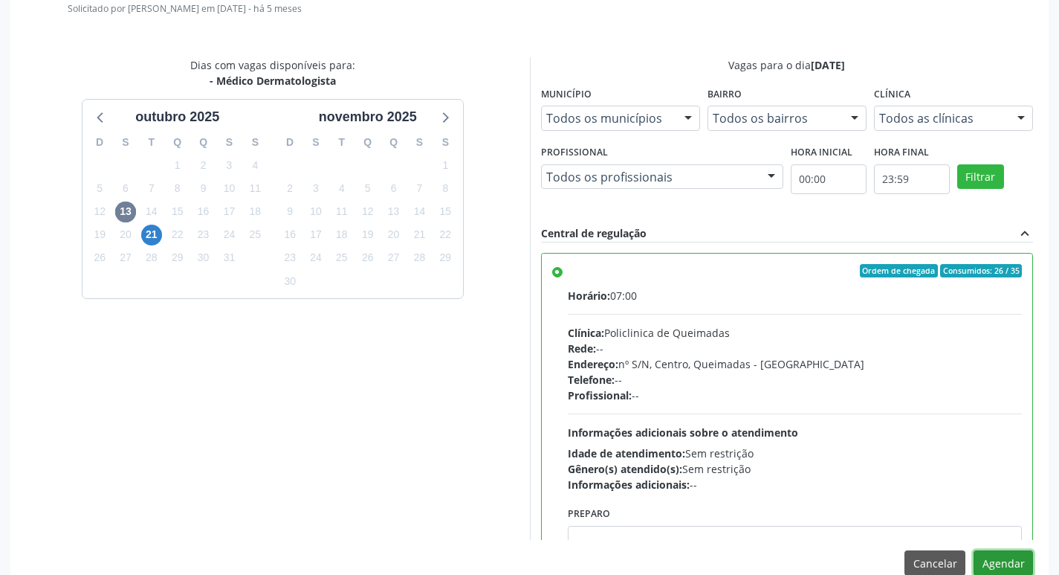
click at [1015, 567] on button "Agendar" at bounding box center [1003, 562] width 59 height 25
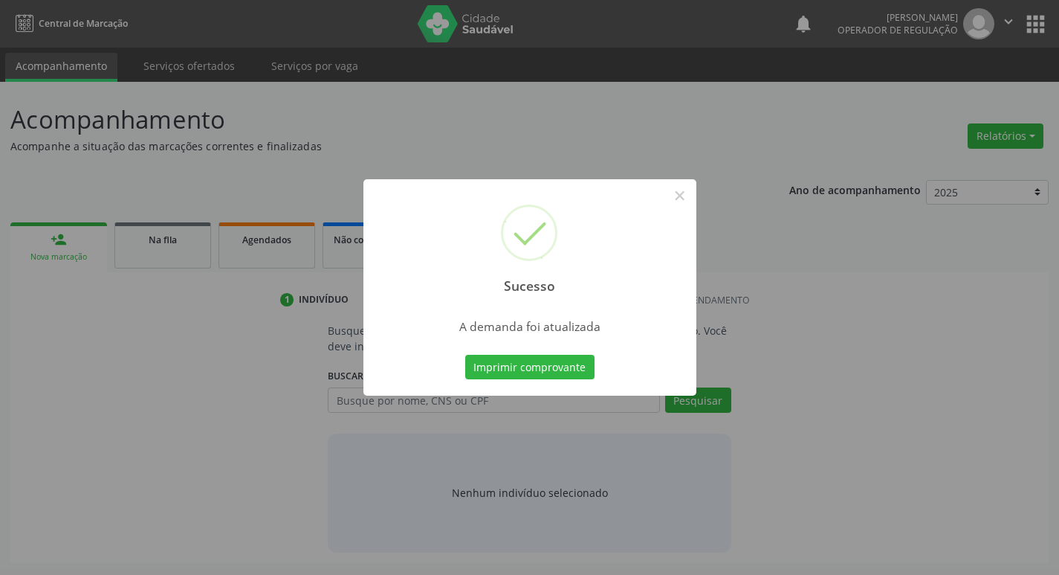
scroll to position [0, 0]
click at [565, 364] on button "Imprimir comprovante" at bounding box center [535, 367] width 129 height 25
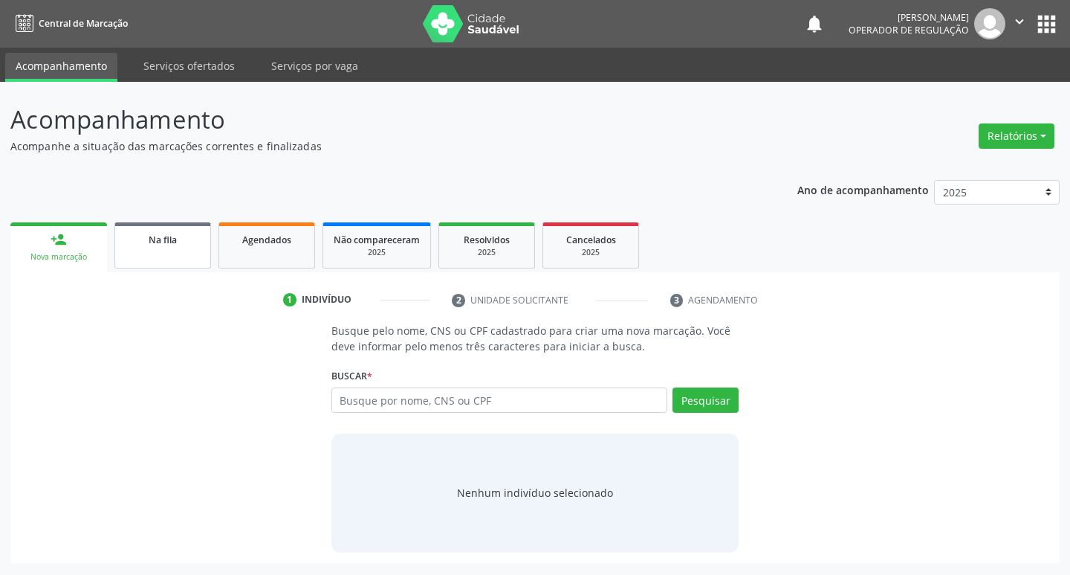
click at [184, 242] on div "Na fila" at bounding box center [163, 239] width 74 height 16
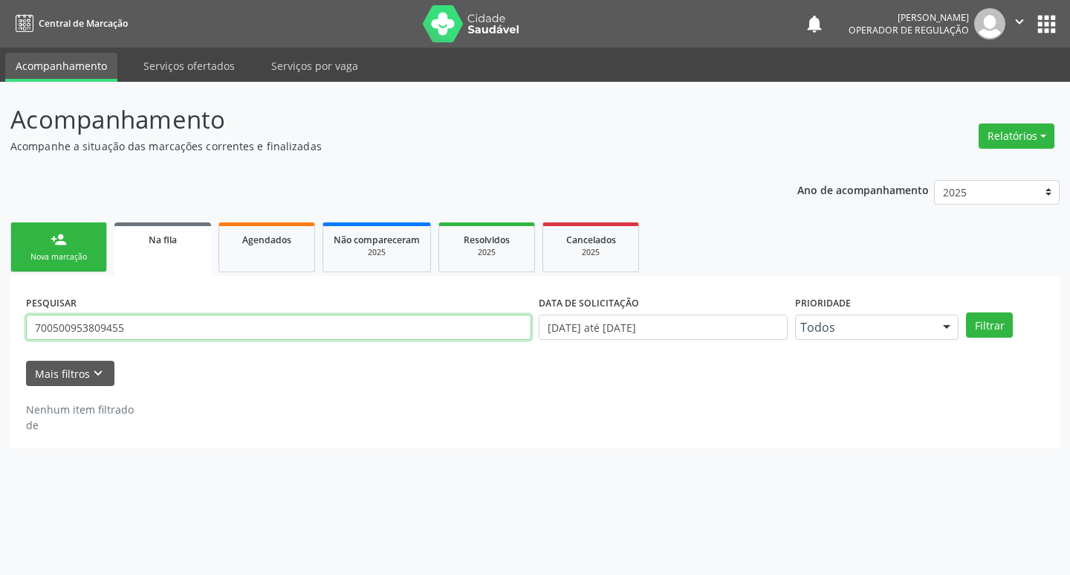
click at [184, 323] on input "700500953809455" at bounding box center [279, 326] width 506 height 25
type input "704004335958665"
click at [966, 312] on button "Filtrar" at bounding box center [989, 324] width 47 height 25
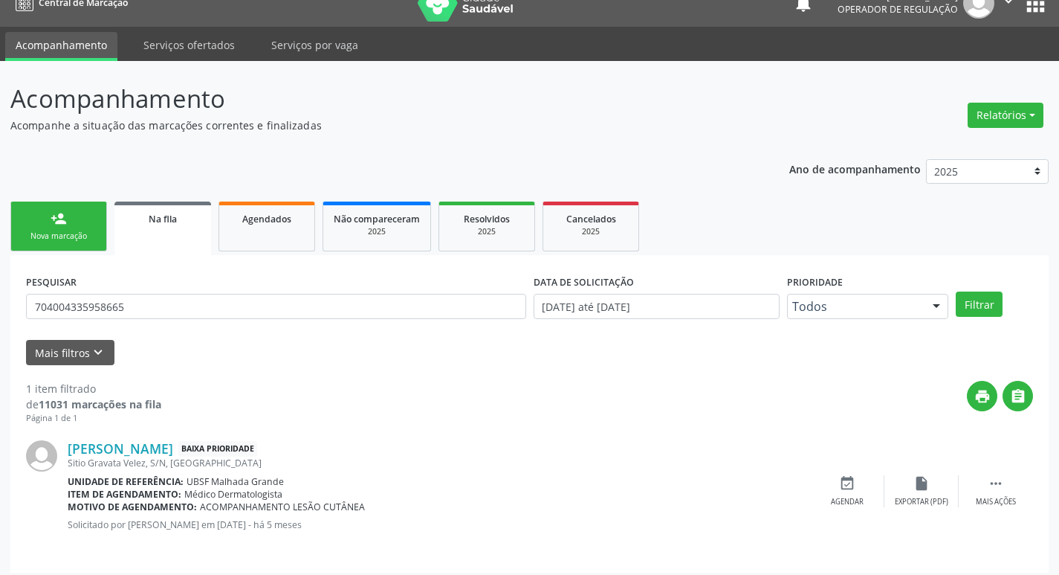
scroll to position [29, 0]
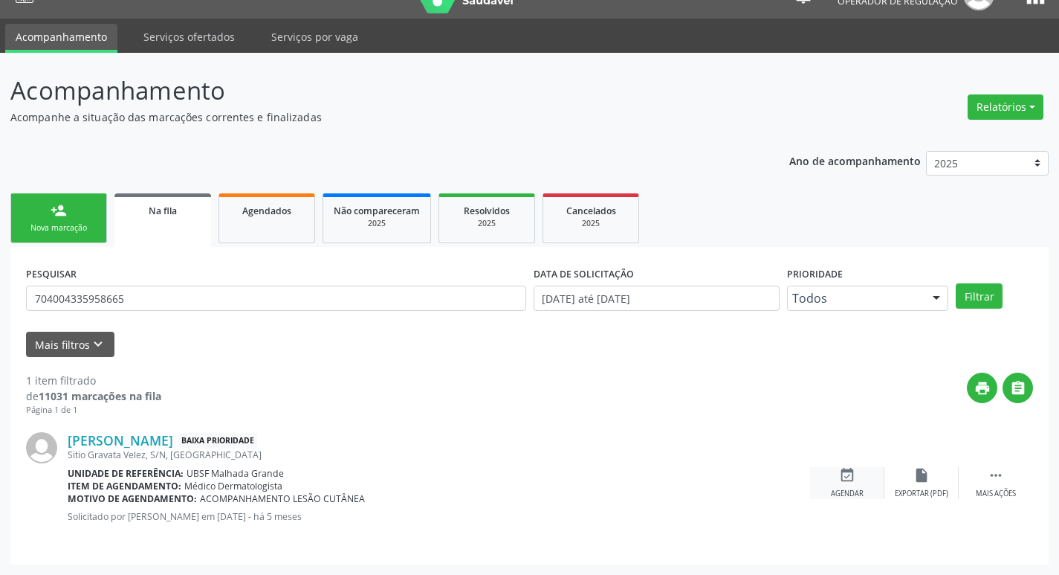
click at [855, 477] on icon "event_available" at bounding box center [847, 475] width 16 height 16
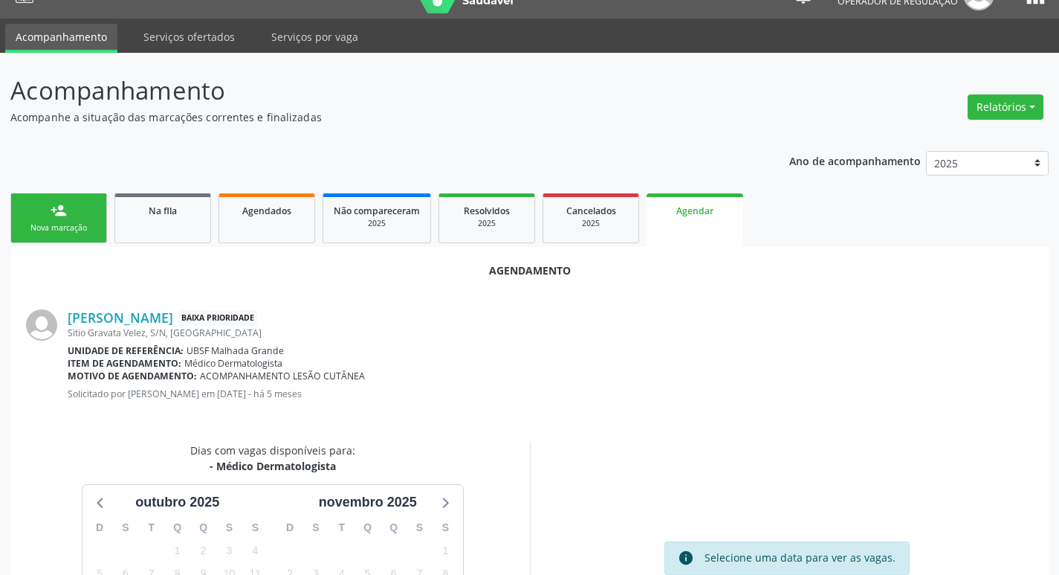
scroll to position [199, 0]
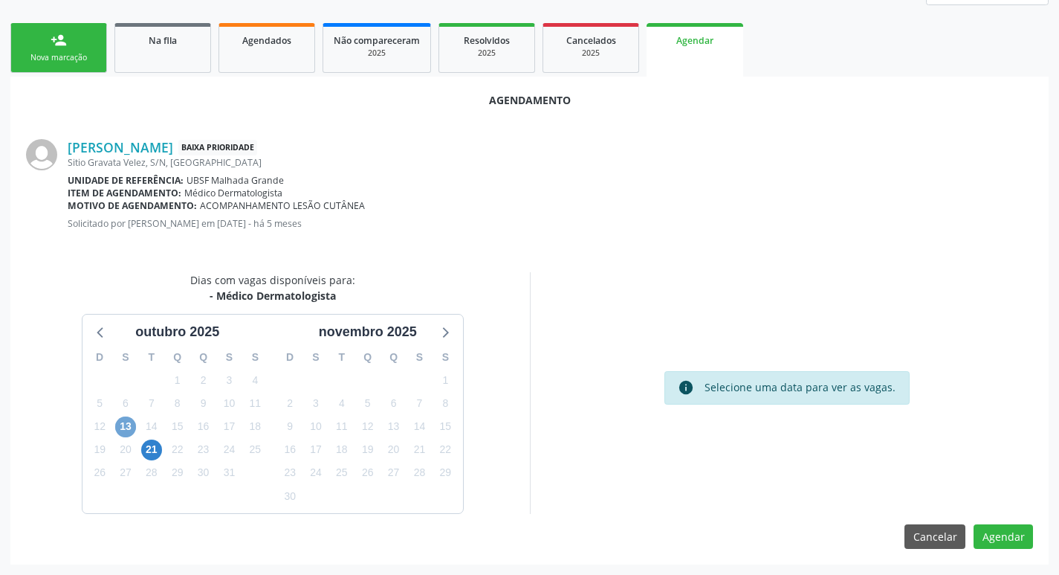
click at [129, 422] on span "13" at bounding box center [125, 426] width 21 height 21
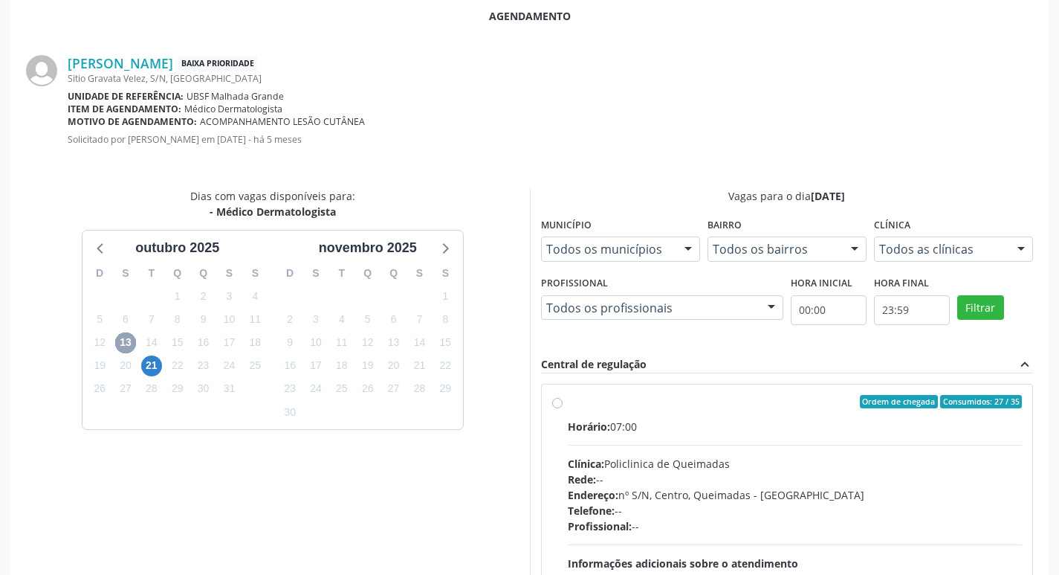
scroll to position [414, 0]
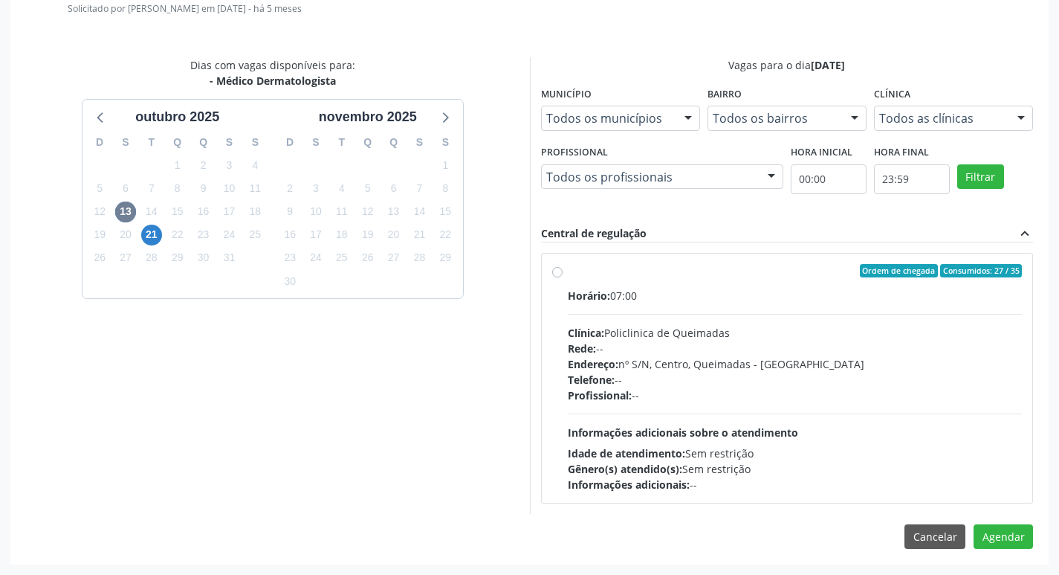
click at [833, 316] on div "Horário: 07:00 Clínica: Policlinica de Queimadas Rede: -- Endereço: nº S/N, Cen…" at bounding box center [795, 390] width 455 height 204
click at [563, 277] on input "Ordem de chegada Consumidos: 27 / 35 Horário: 07:00 Clínica: Policlinica de Que…" at bounding box center [557, 270] width 10 height 13
radio input "true"
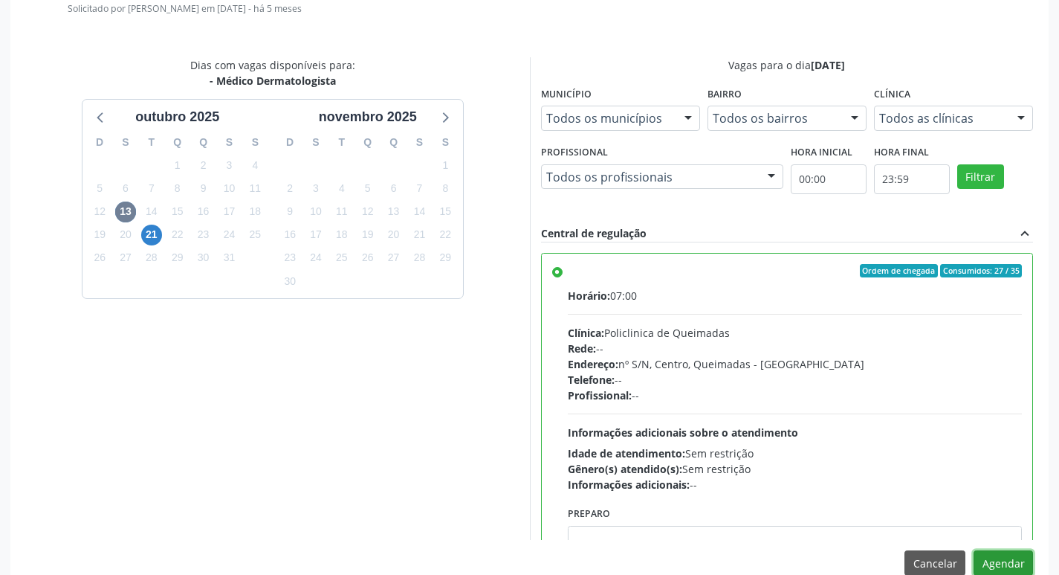
click at [1016, 569] on button "Agendar" at bounding box center [1003, 562] width 59 height 25
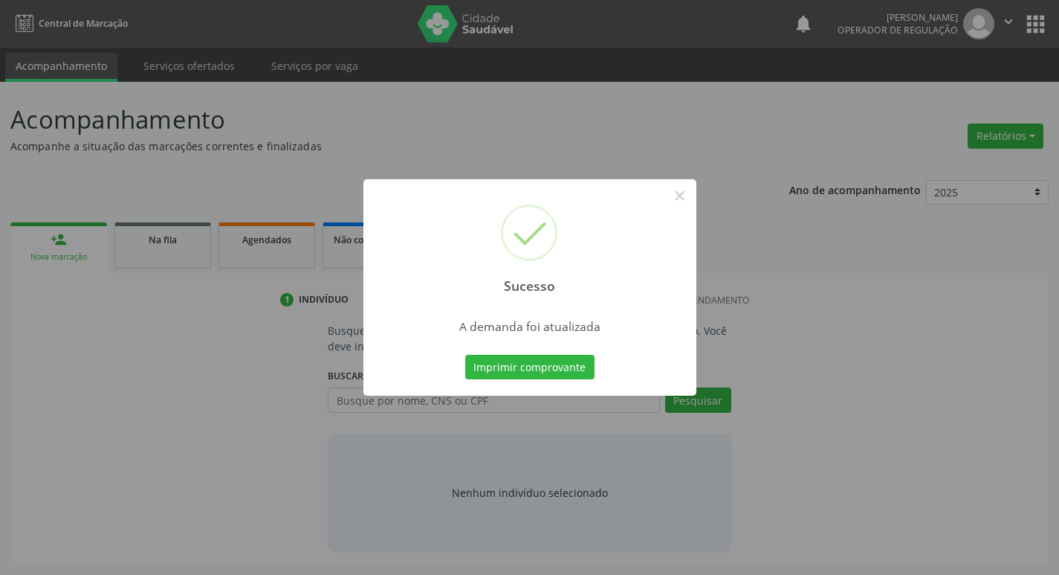
scroll to position [0, 0]
click at [550, 367] on button "Imprimir comprovante" at bounding box center [535, 367] width 129 height 25
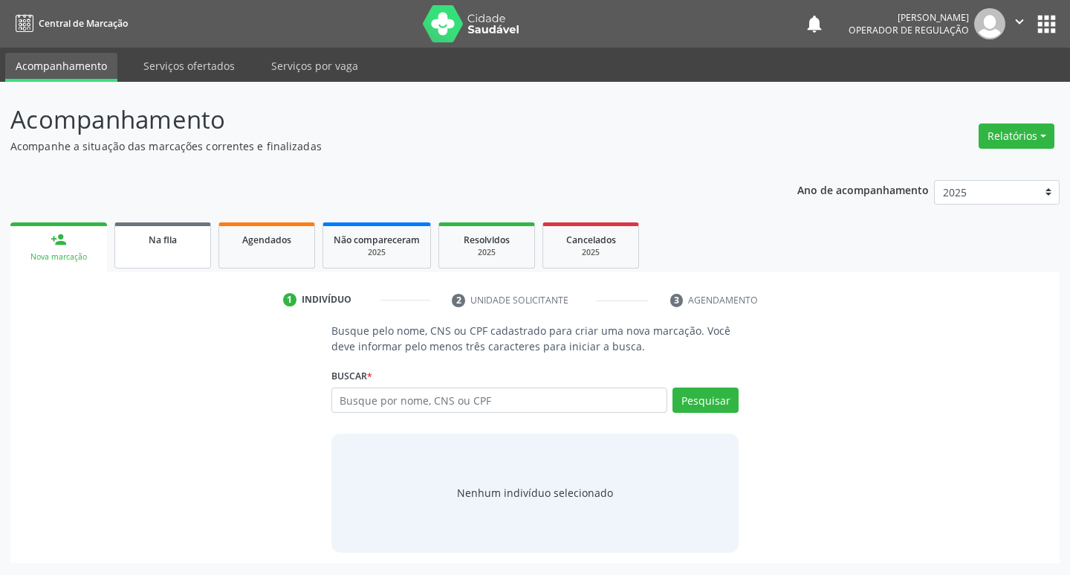
click at [157, 243] on span "Na fila" at bounding box center [163, 239] width 28 height 13
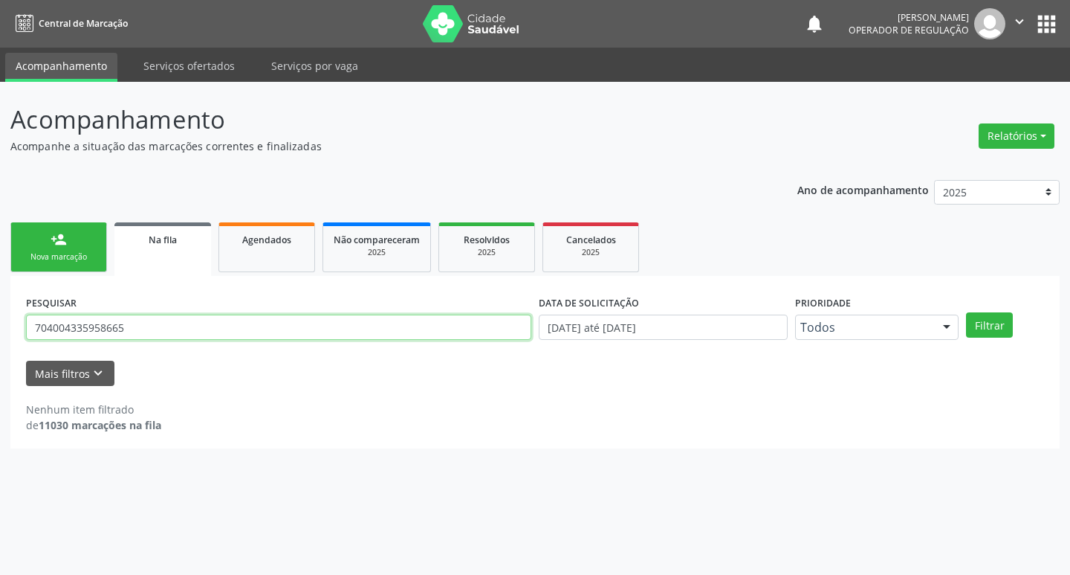
click at [280, 320] on input "704004335958665" at bounding box center [279, 326] width 506 height 25
type input "706802790545954"
click at [966, 312] on button "Filtrar" at bounding box center [989, 324] width 47 height 25
click at [158, 320] on input "706802790545954" at bounding box center [279, 326] width 506 height 25
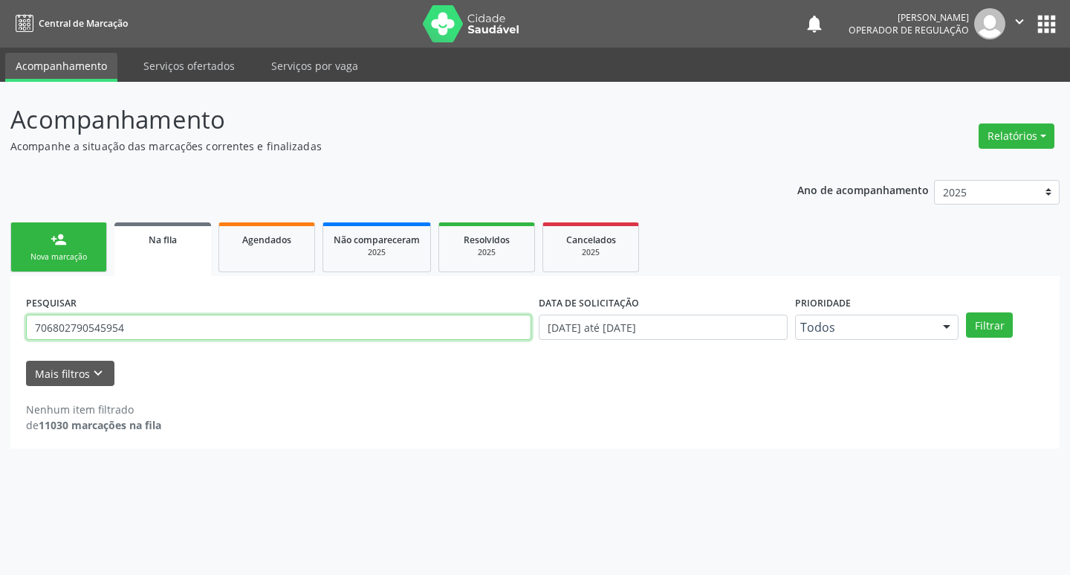
click at [157, 320] on input "706802790545954" at bounding box center [279, 326] width 506 height 25
type input "706802790545924"
click at [966, 312] on button "Filtrar" at bounding box center [989, 324] width 47 height 25
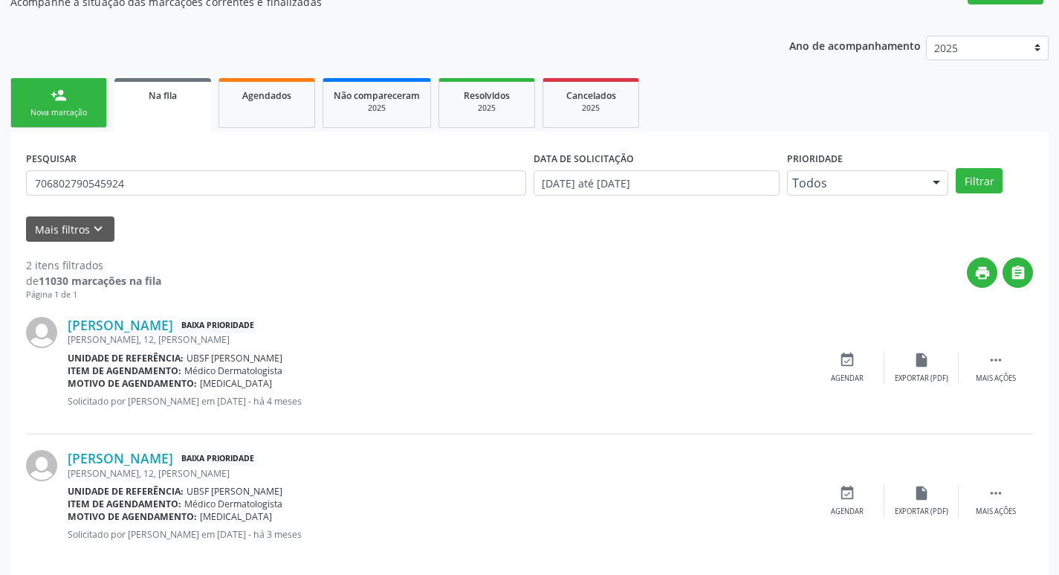
scroll to position [162, 0]
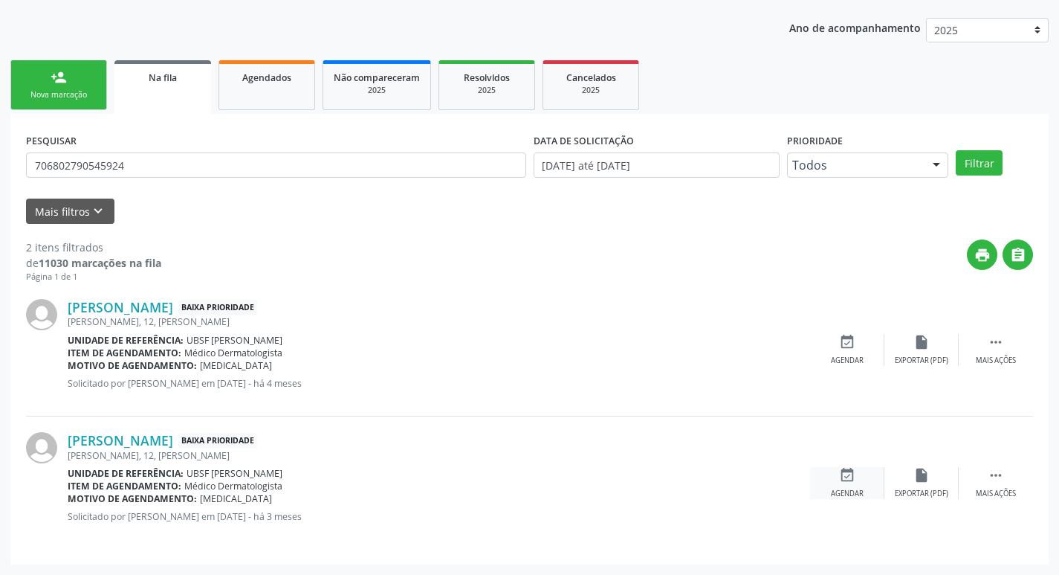
click at [851, 474] on icon "event_available" at bounding box center [847, 475] width 16 height 16
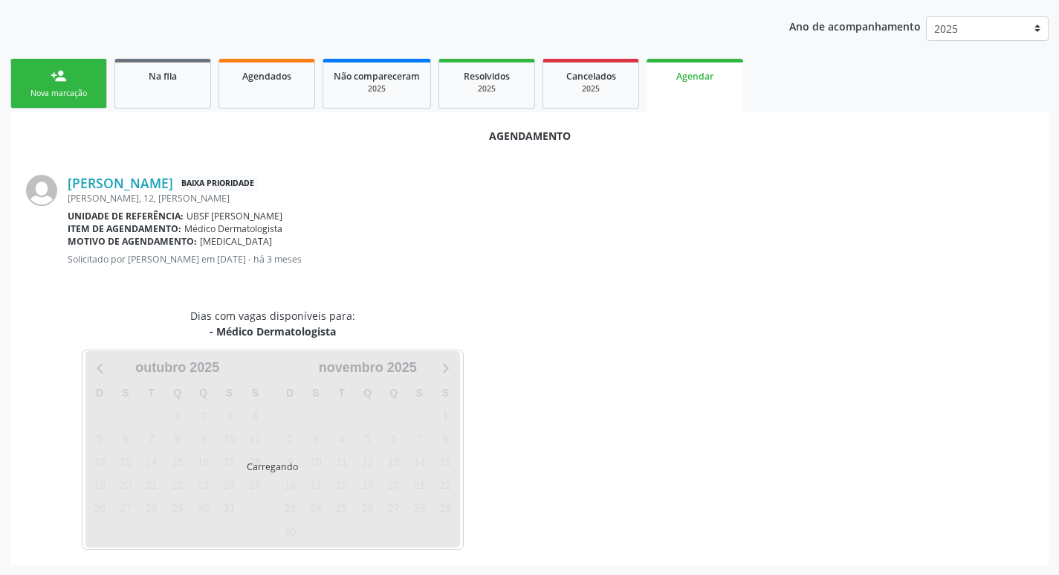
scroll to position [164, 0]
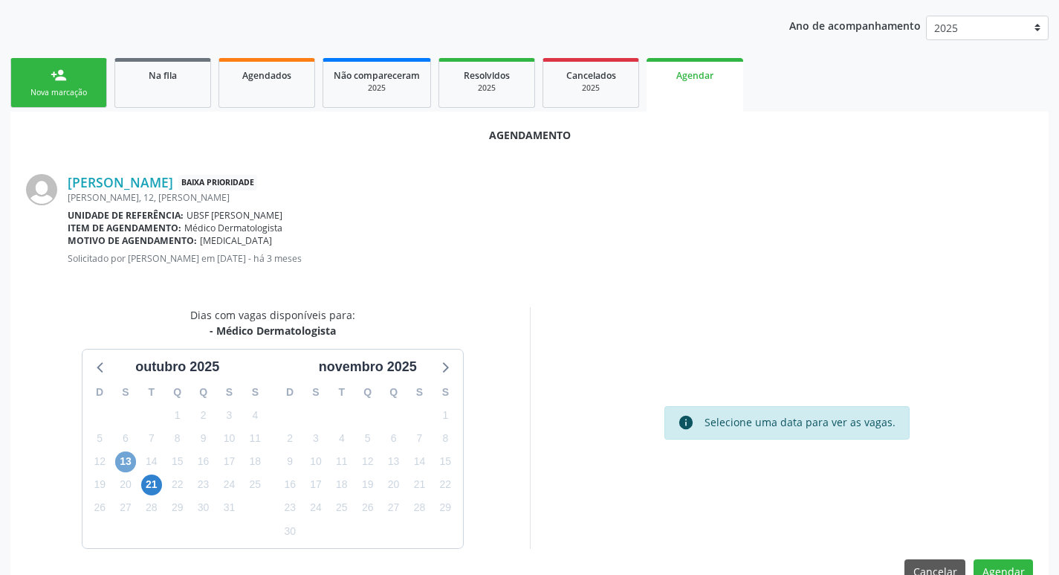
click at [121, 454] on span "13" at bounding box center [125, 461] width 21 height 21
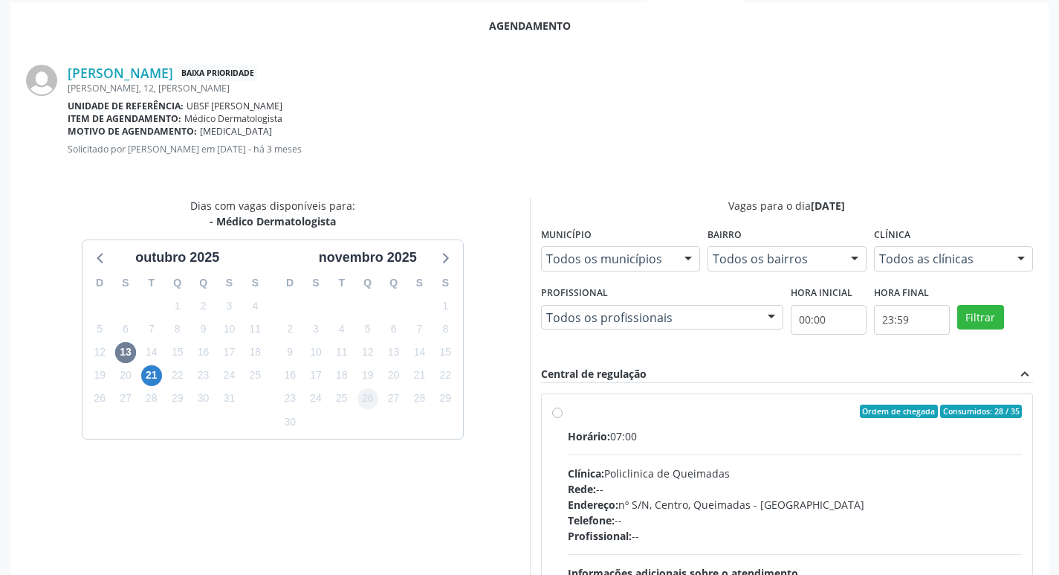
drag, startPoint x: 788, startPoint y: 424, endPoint x: 361, endPoint y: 395, distance: 428.4
click at [788, 425] on label "Ordem de chegada Consumidos: 28 / 35 Horário: 07:00 Clínica: Policlinica de Que…" at bounding box center [795, 518] width 455 height 228
click at [563, 418] on input "Ordem de chegada Consumidos: 28 / 35 Horário: 07:00 Clínica: Policlinica de Que…" at bounding box center [557, 410] width 10 height 13
radio input "true"
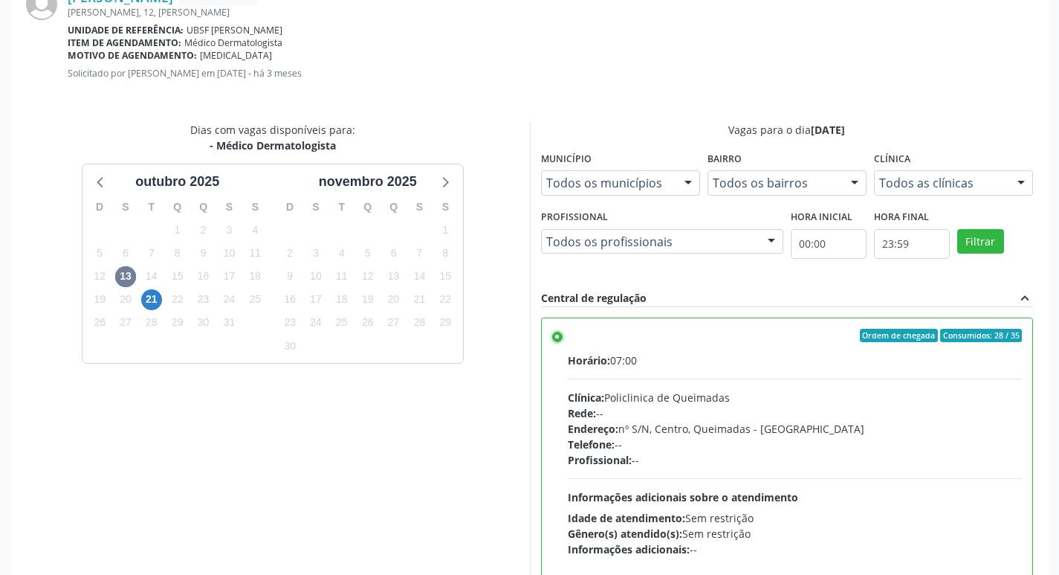
scroll to position [441, 0]
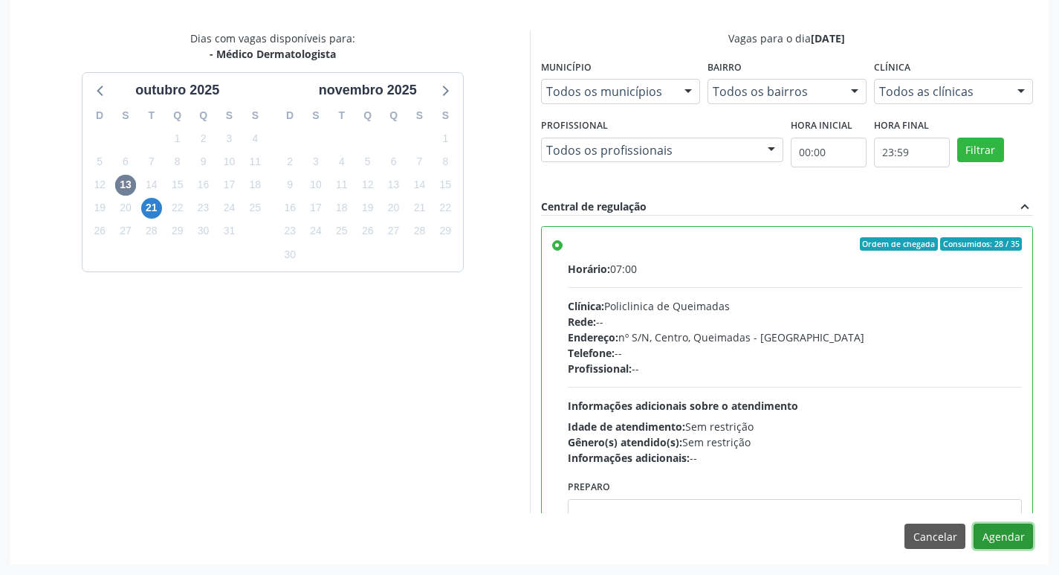
click at [1018, 525] on button "Agendar" at bounding box center [1003, 535] width 59 height 25
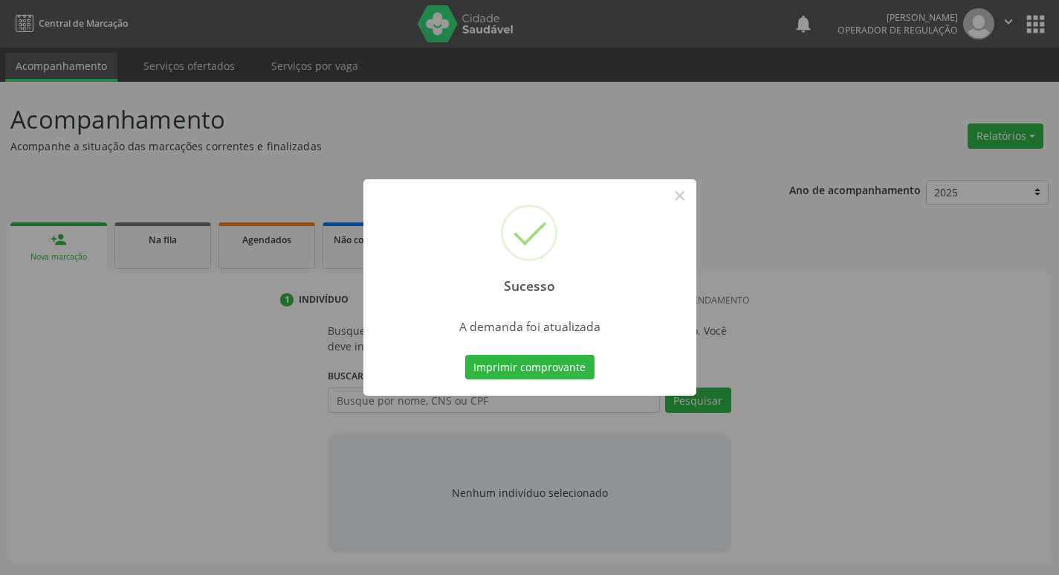
scroll to position [0, 0]
click at [577, 366] on button "Imprimir comprovante" at bounding box center [535, 367] width 129 height 25
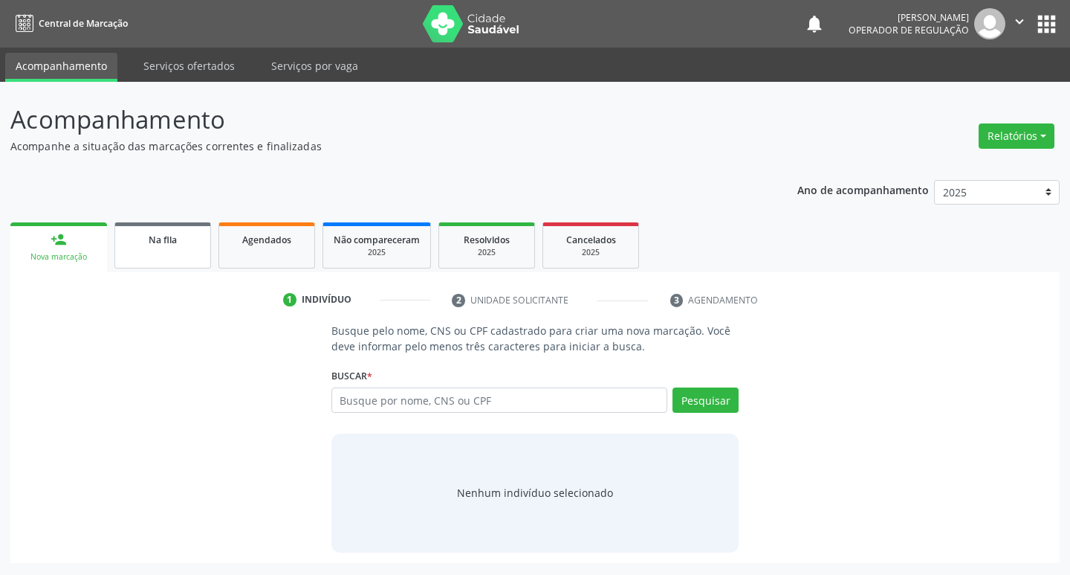
click at [193, 242] on div "Na fila" at bounding box center [163, 239] width 74 height 16
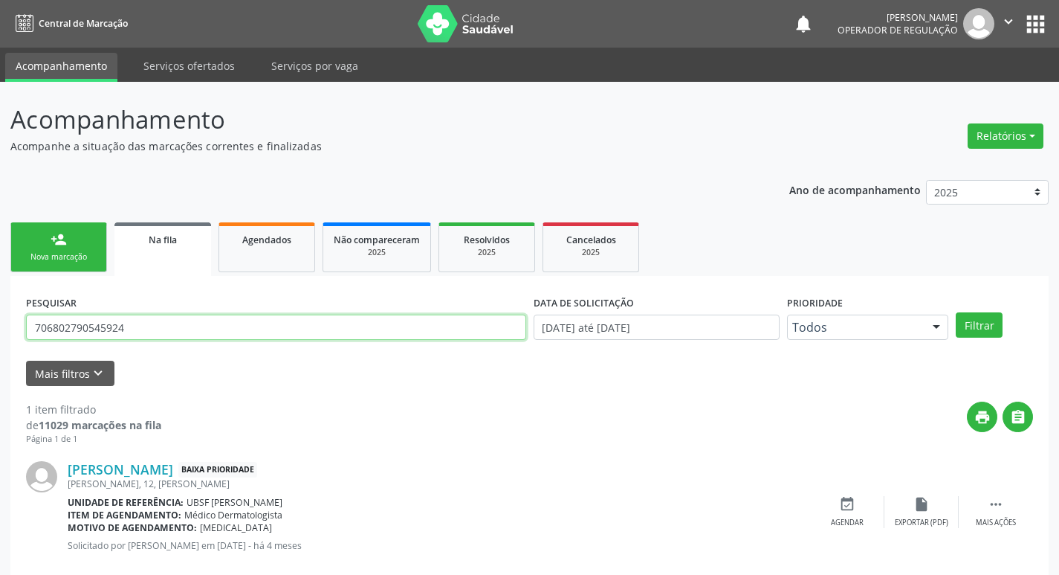
click at [155, 329] on input "706802790545924" at bounding box center [276, 326] width 500 height 25
type input "702808115281062"
click at [956, 312] on button "Filtrar" at bounding box center [979, 324] width 47 height 25
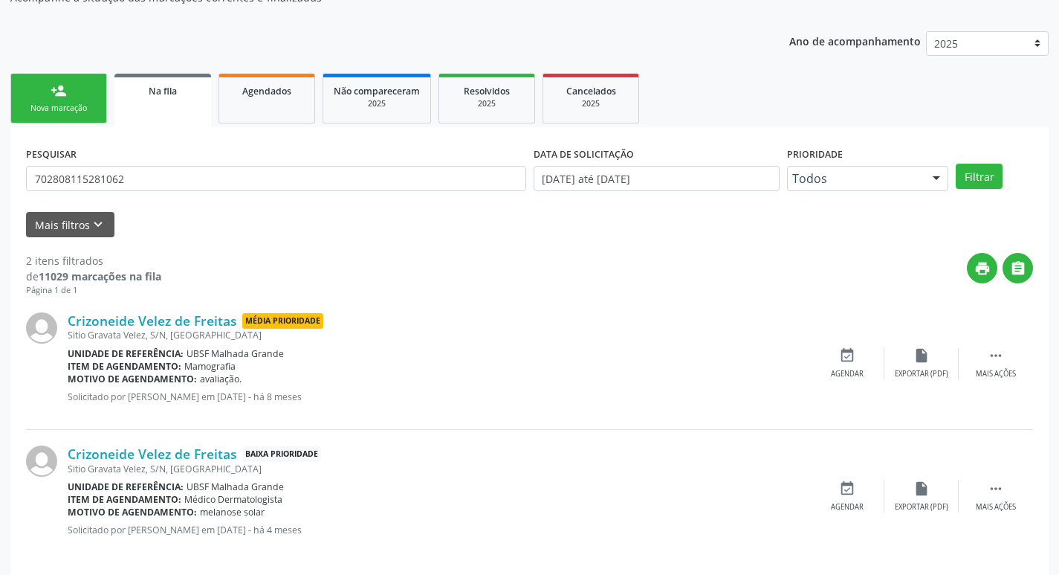
scroll to position [162, 0]
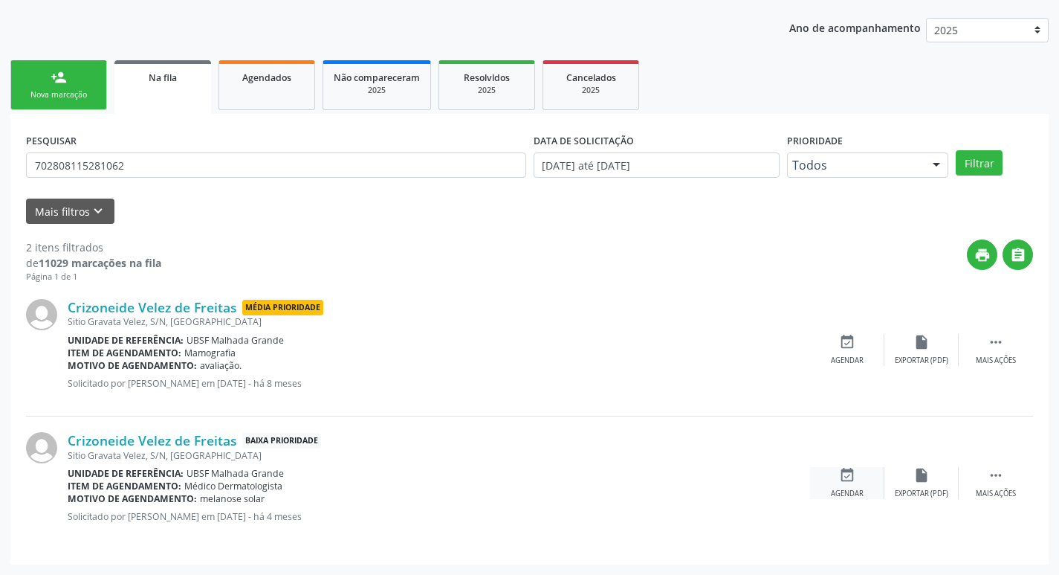
click at [847, 475] on icon "event_available" at bounding box center [847, 475] width 16 height 16
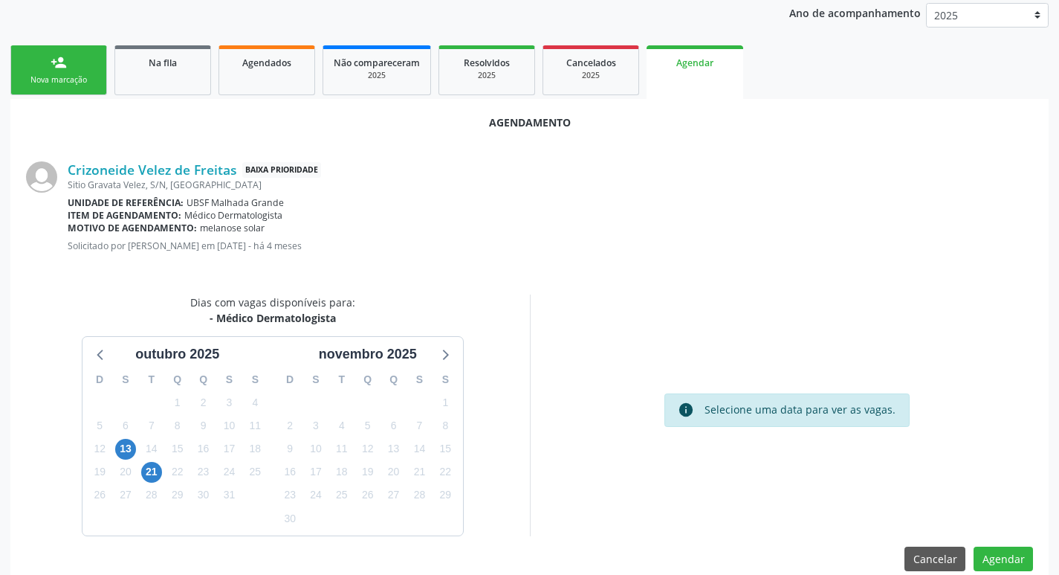
scroll to position [199, 0]
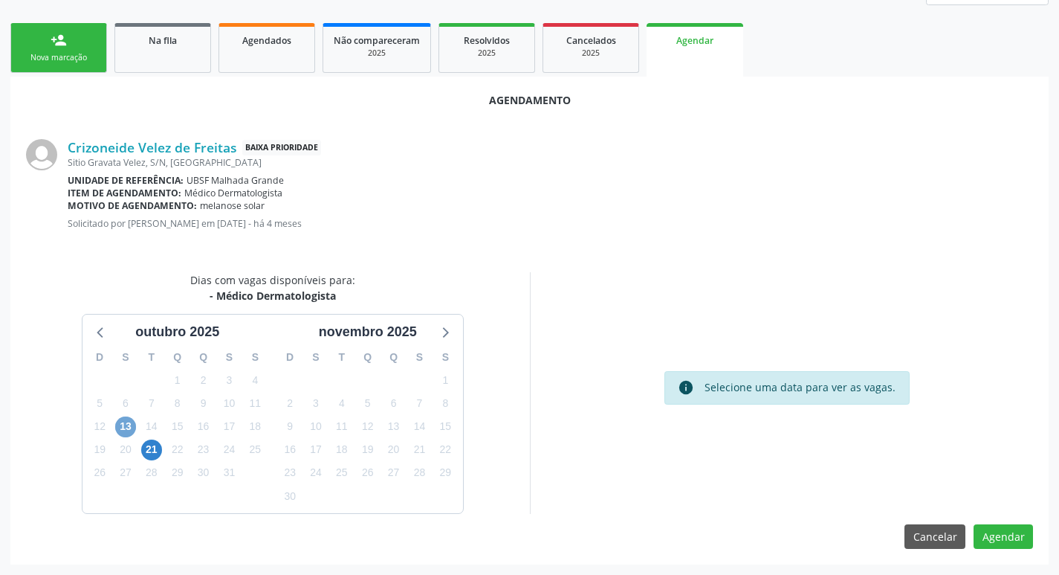
click at [123, 427] on span "13" at bounding box center [125, 426] width 21 height 21
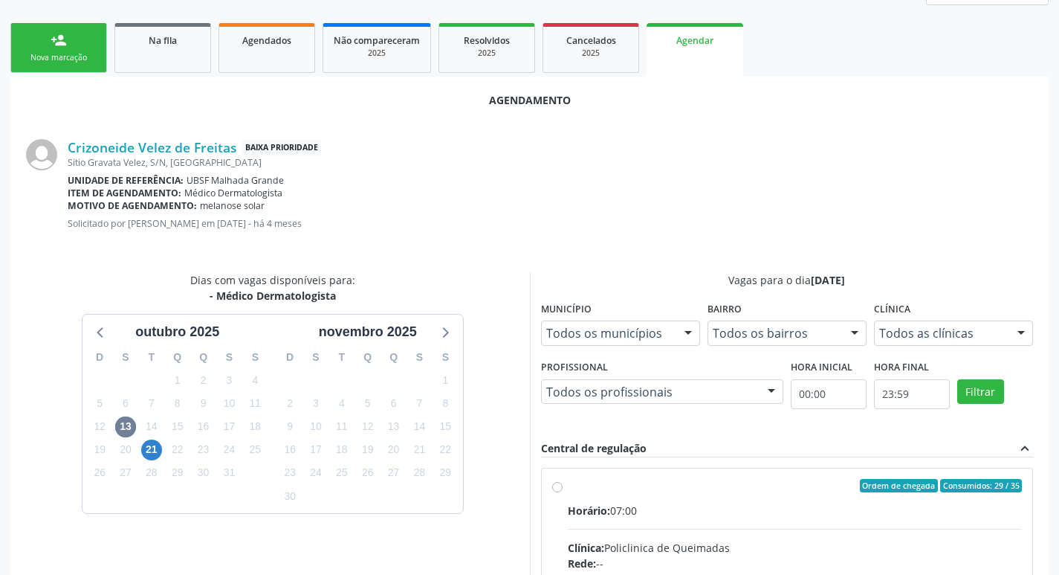
click at [563, 492] on input "Ordem de chegada Consumidos: 29 / 35 Horário: 07:00 Clínica: Policlinica de Que…" at bounding box center [557, 485] width 10 height 13
radio input "true"
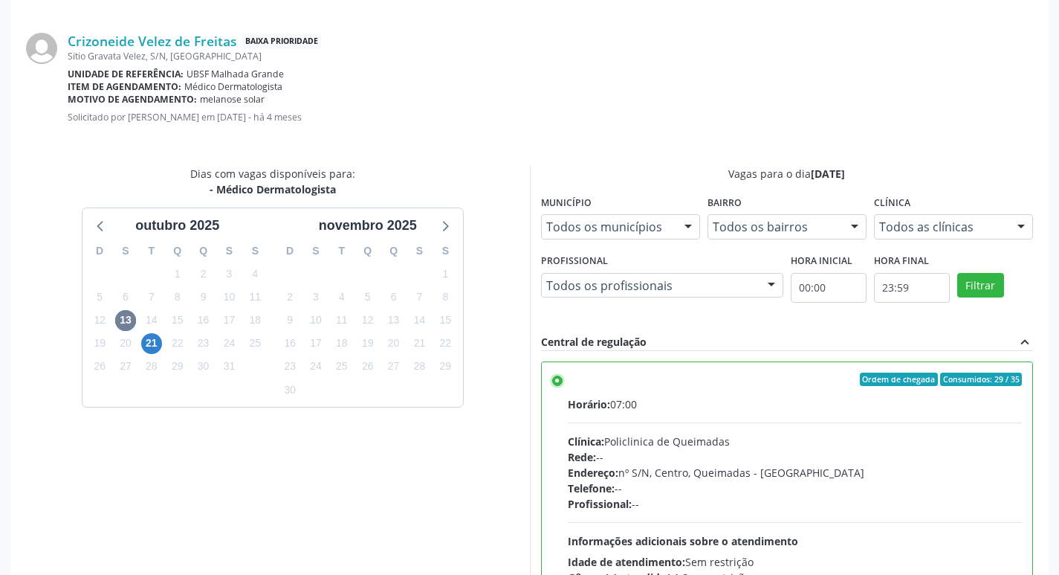
scroll to position [441, 0]
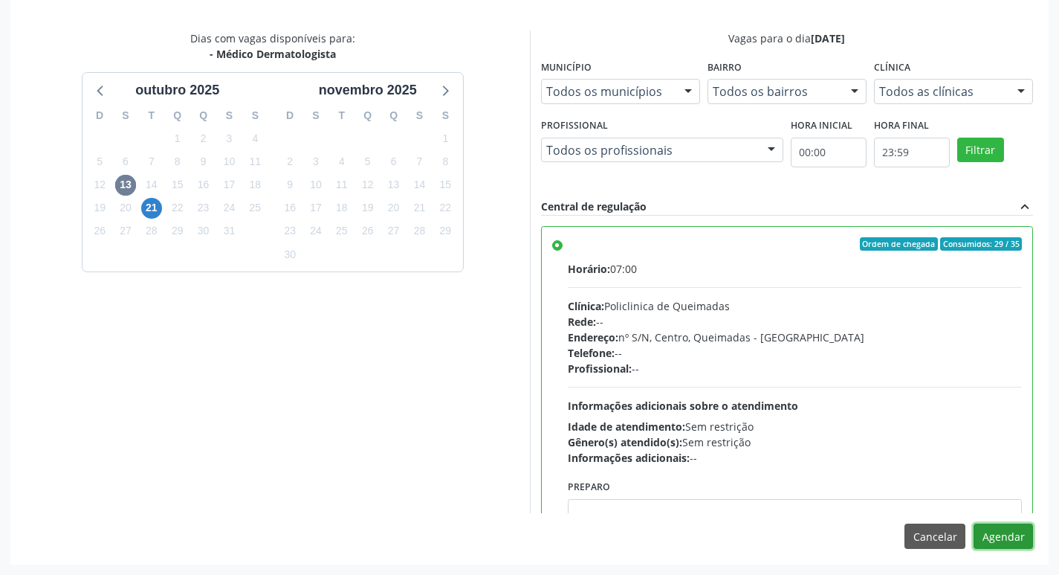
click at [1012, 540] on button "Agendar" at bounding box center [1003, 535] width 59 height 25
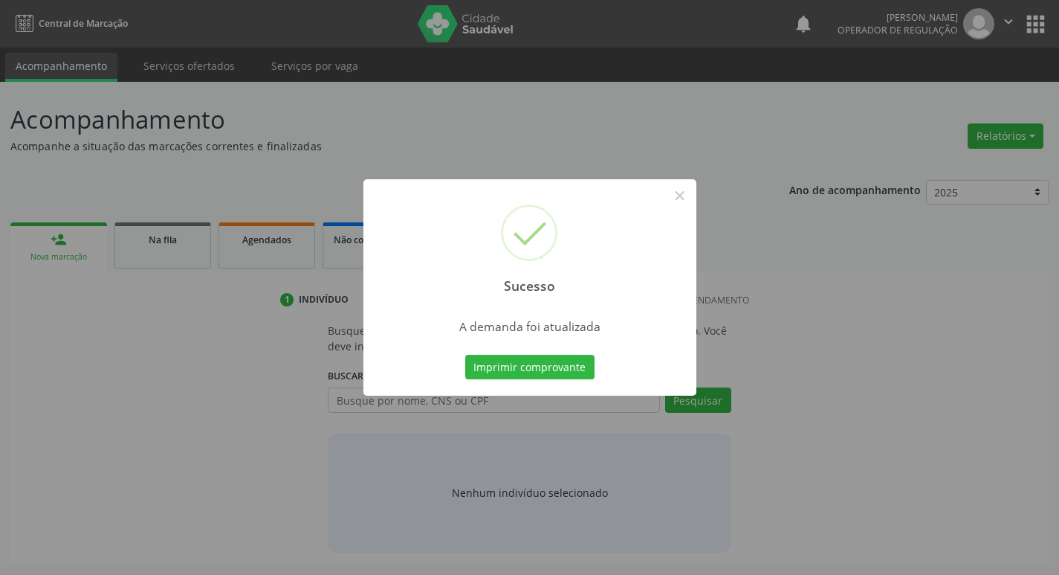
scroll to position [0, 0]
click at [589, 358] on button "Imprimir comprovante" at bounding box center [535, 367] width 129 height 25
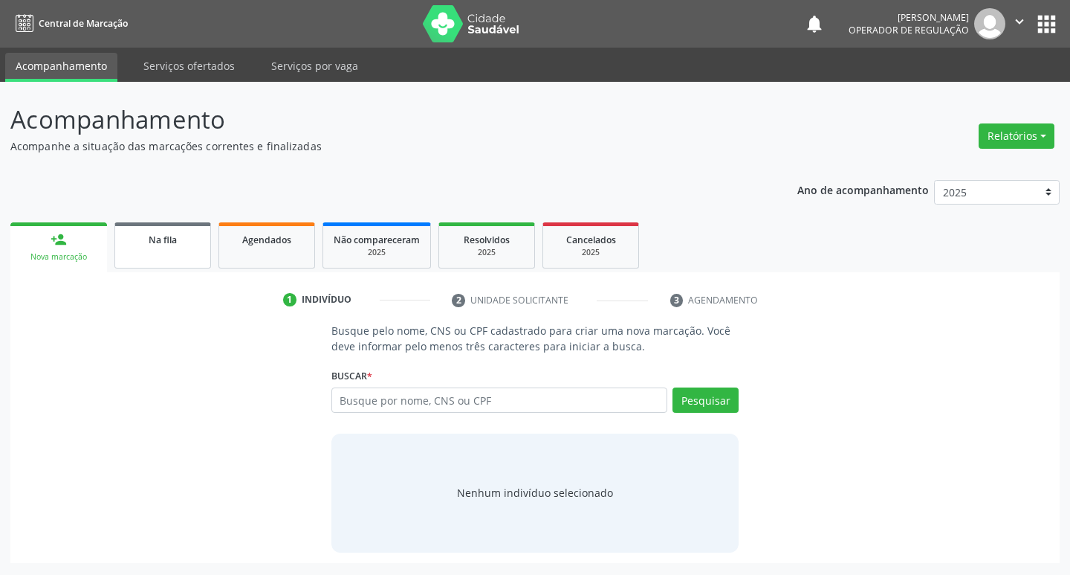
click at [166, 261] on link "Na fila" at bounding box center [162, 245] width 97 height 46
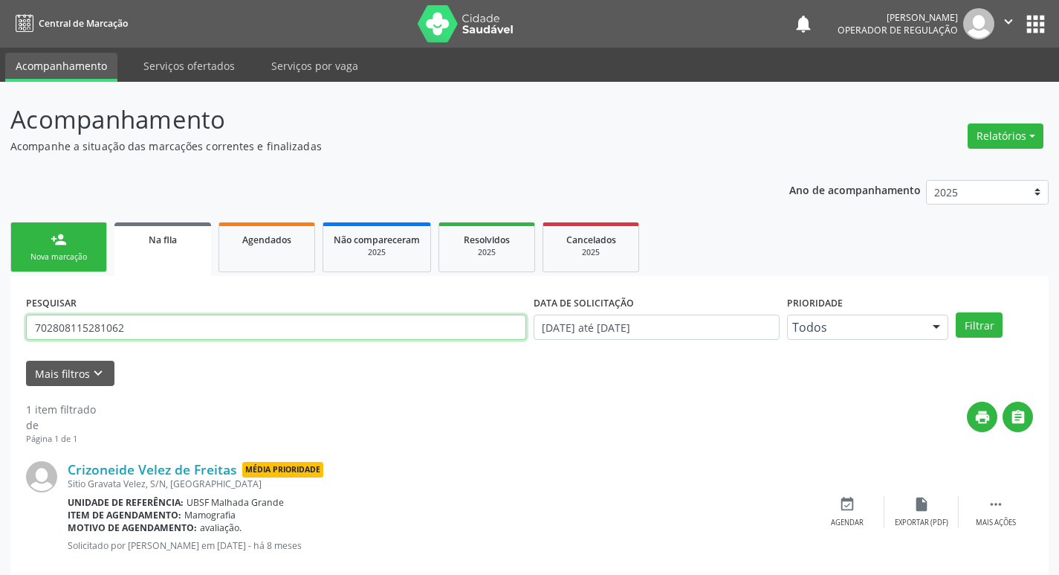
click at [205, 333] on input "702808115281062" at bounding box center [276, 326] width 500 height 25
type input "706404103512482"
click at [956, 312] on button "Filtrar" at bounding box center [979, 324] width 47 height 25
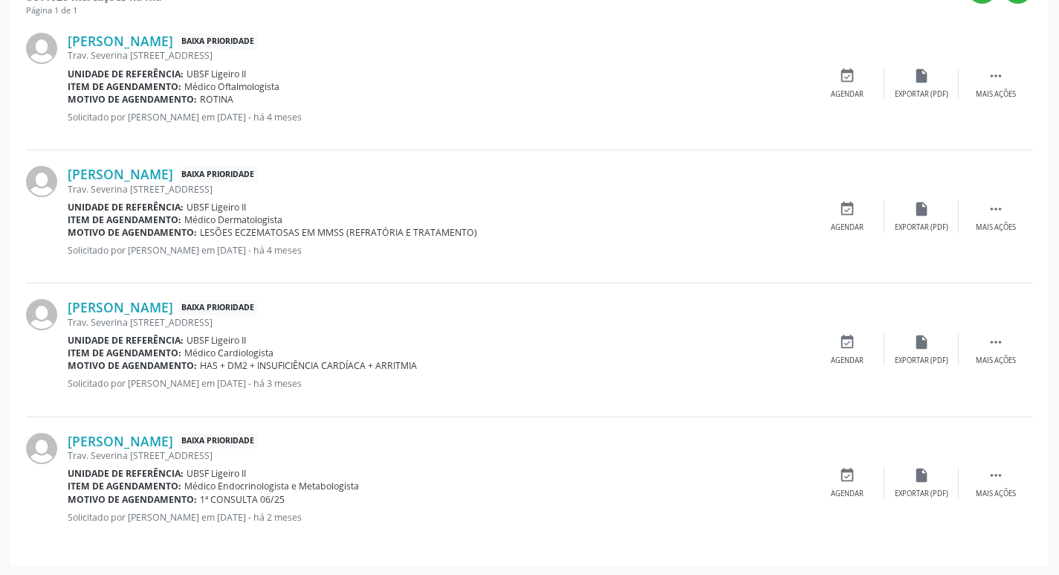
scroll to position [429, 0]
click at [851, 222] on div "Agendar" at bounding box center [847, 227] width 33 height 10
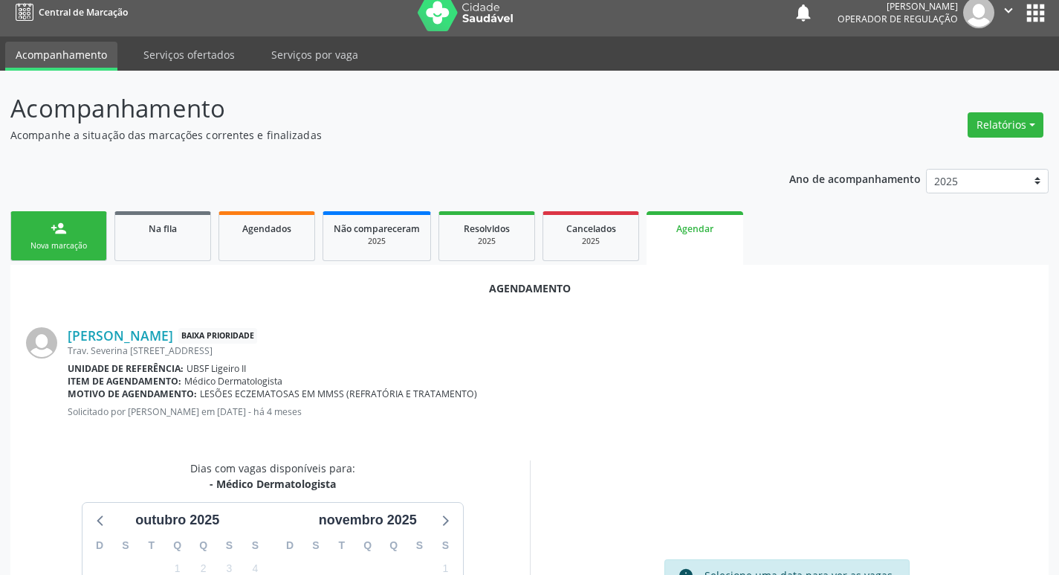
scroll to position [199, 0]
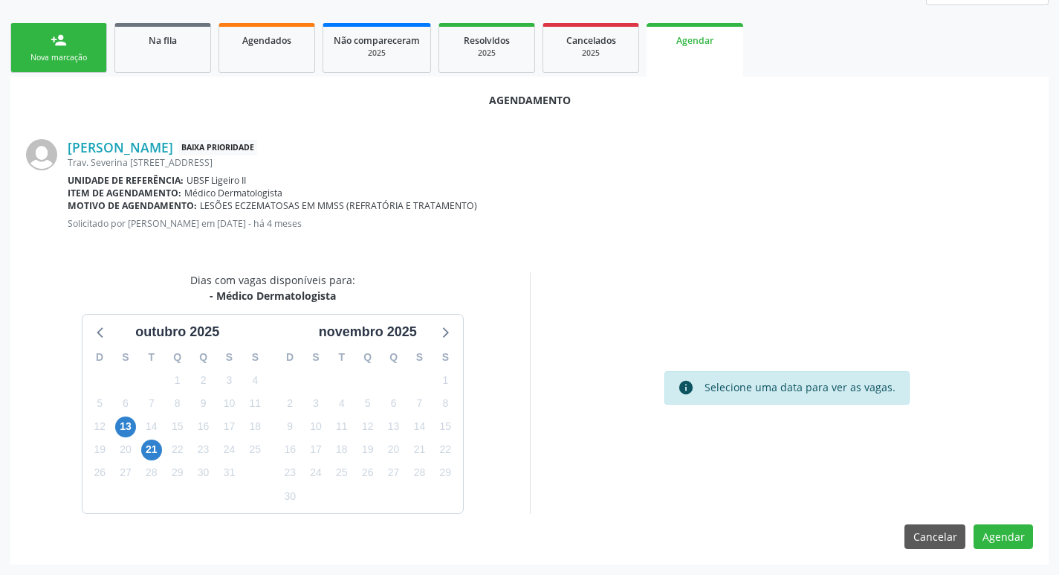
click at [120, 436] on div "13" at bounding box center [125, 426] width 21 height 23
click at [123, 426] on span "13" at bounding box center [125, 426] width 21 height 21
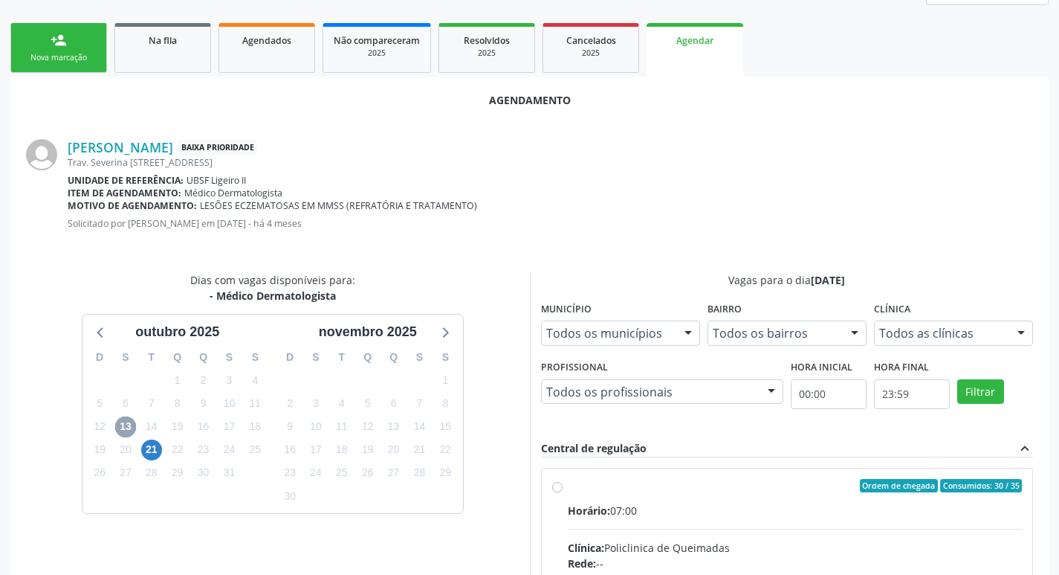
scroll to position [414, 0]
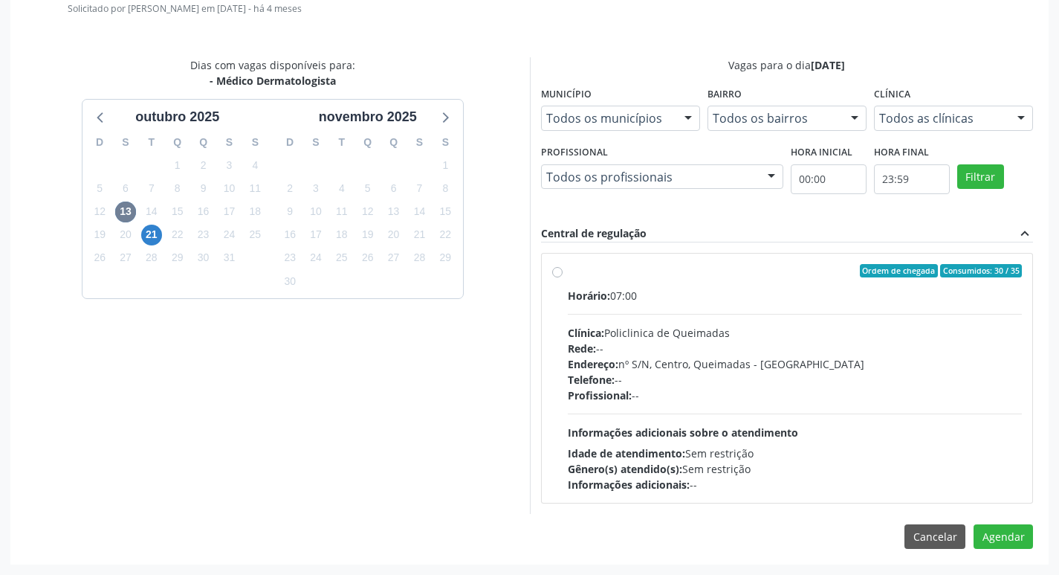
click at [783, 332] on div "Clínica: Policlinica de Queimadas" at bounding box center [795, 333] width 455 height 16
click at [563, 277] on input "Ordem de chegada Consumidos: 30 / 35 Horário: 07:00 Clínica: Policlinica de Que…" at bounding box center [557, 270] width 10 height 13
radio input "true"
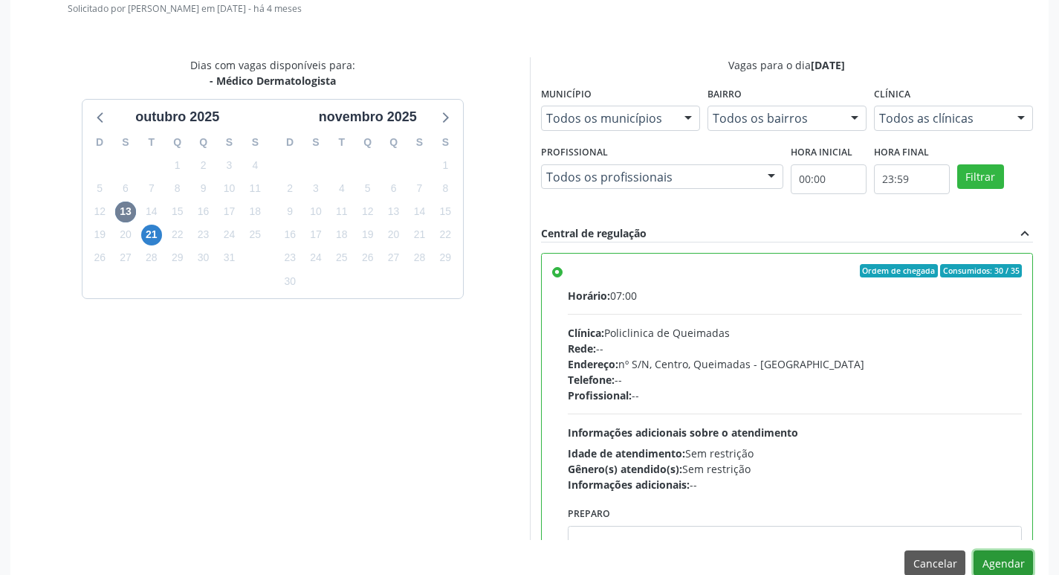
click at [1000, 560] on button "Agendar" at bounding box center [1003, 562] width 59 height 25
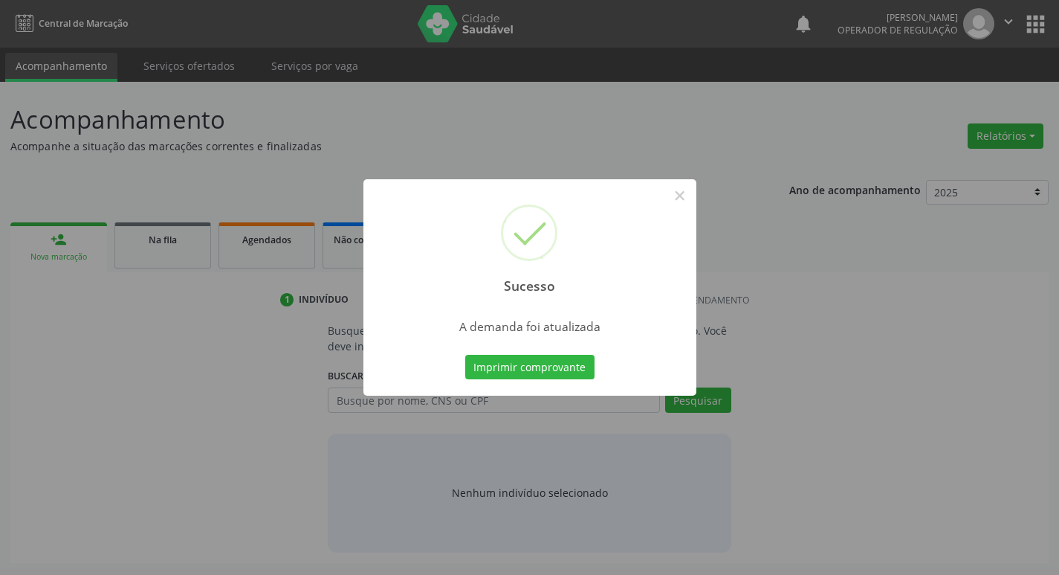
scroll to position [0, 0]
click at [570, 372] on button "Imprimir comprovante" at bounding box center [535, 367] width 129 height 25
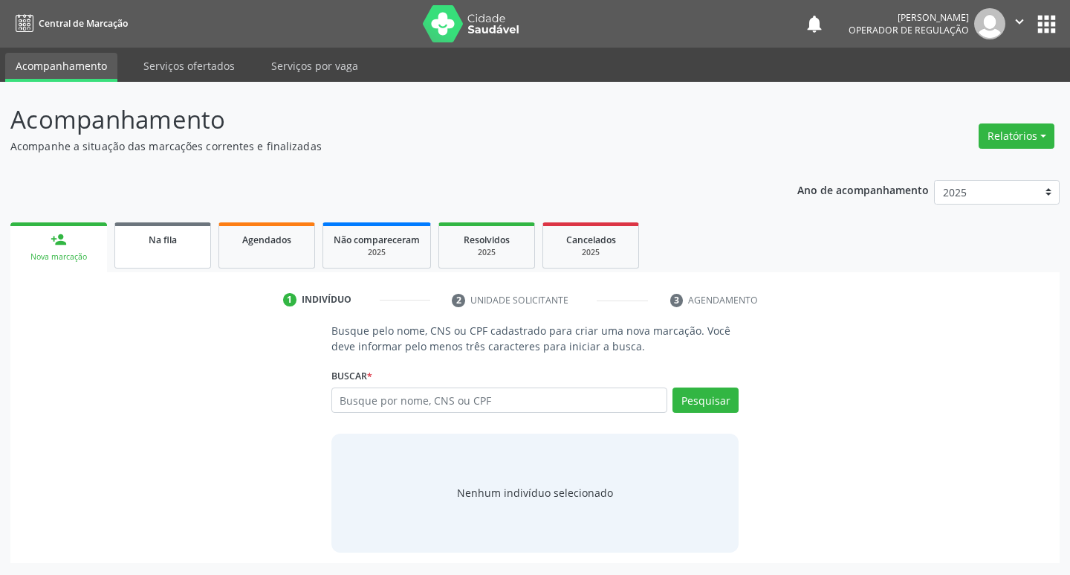
drag, startPoint x: 167, startPoint y: 251, endPoint x: 201, endPoint y: 244, distance: 35.0
click at [169, 251] on link "Na fila" at bounding box center [162, 245] width 97 height 46
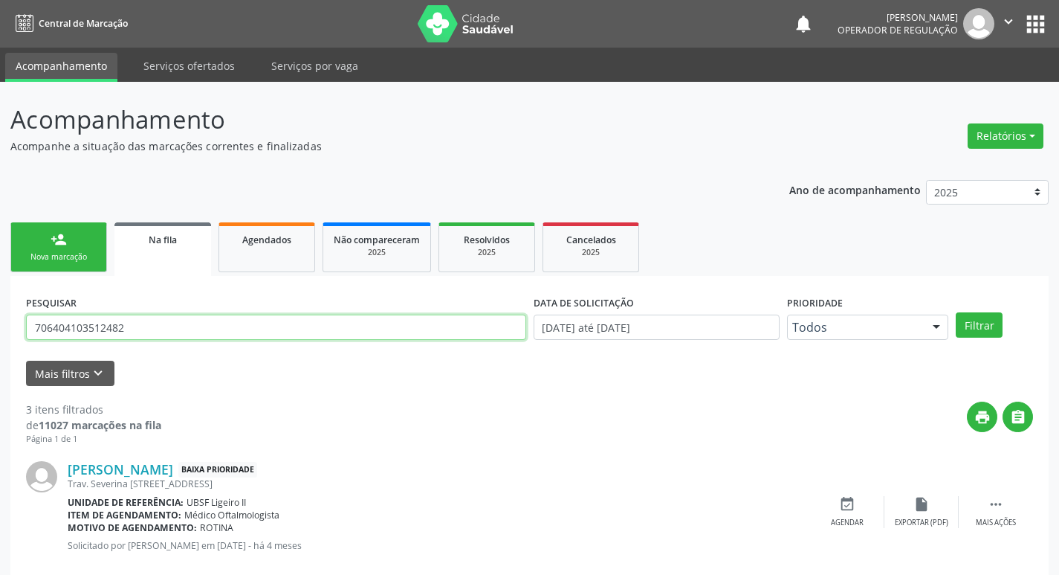
click at [188, 329] on input "706404103512482" at bounding box center [276, 326] width 500 height 25
type input "702301149318218"
click at [956, 312] on button "Filtrar" at bounding box center [979, 324] width 47 height 25
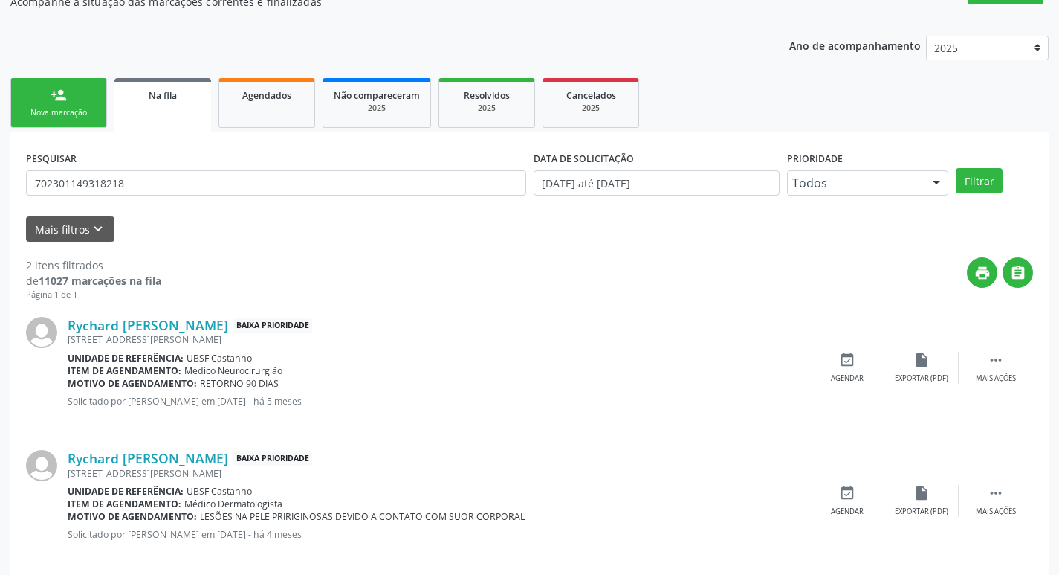
scroll to position [162, 0]
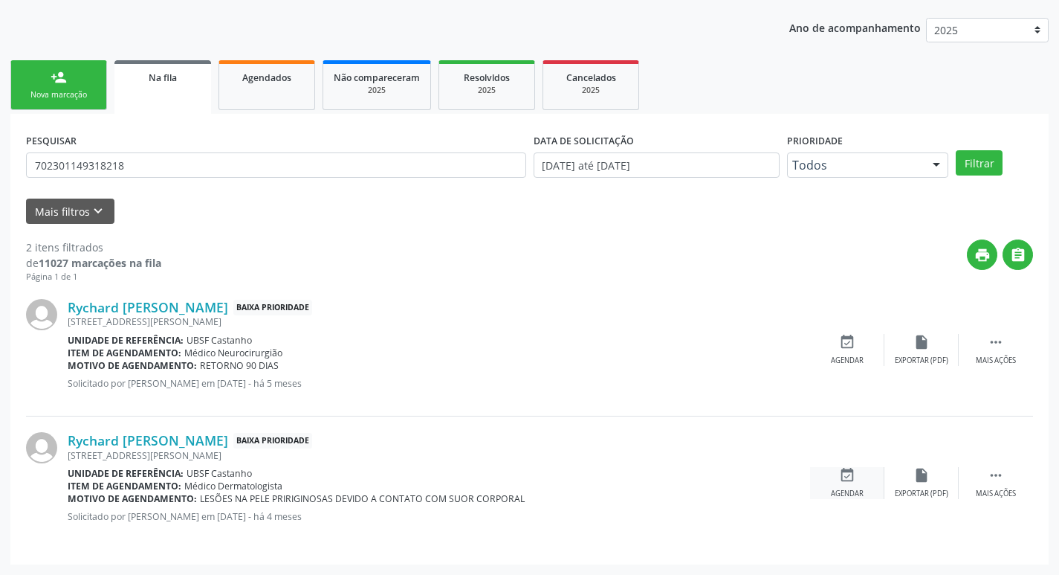
click at [842, 485] on div "event_available Agendar" at bounding box center [847, 483] width 74 height 32
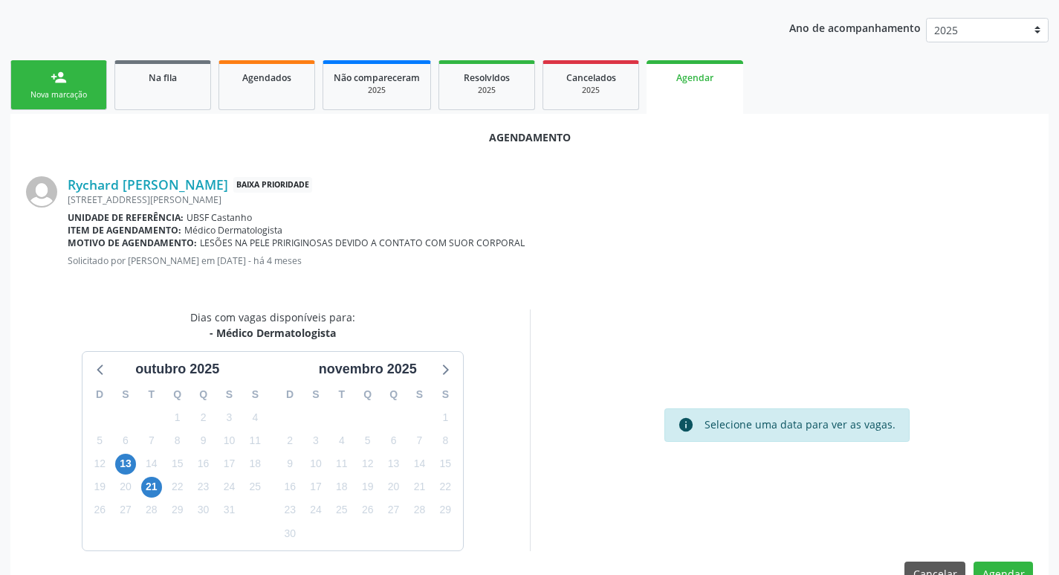
click at [114, 459] on div "13" at bounding box center [126, 463] width 26 height 23
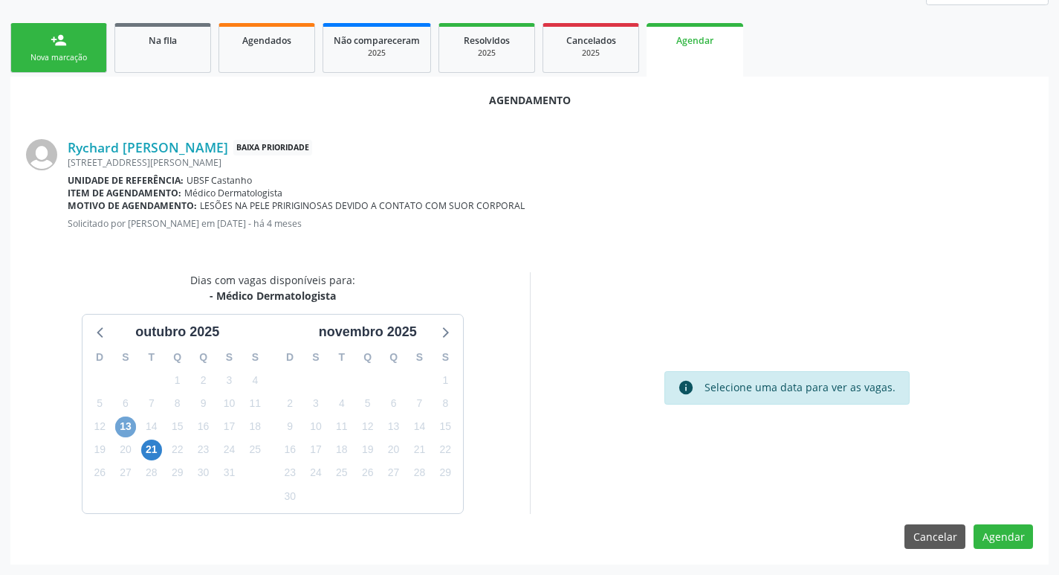
click at [129, 422] on span "13" at bounding box center [125, 426] width 21 height 21
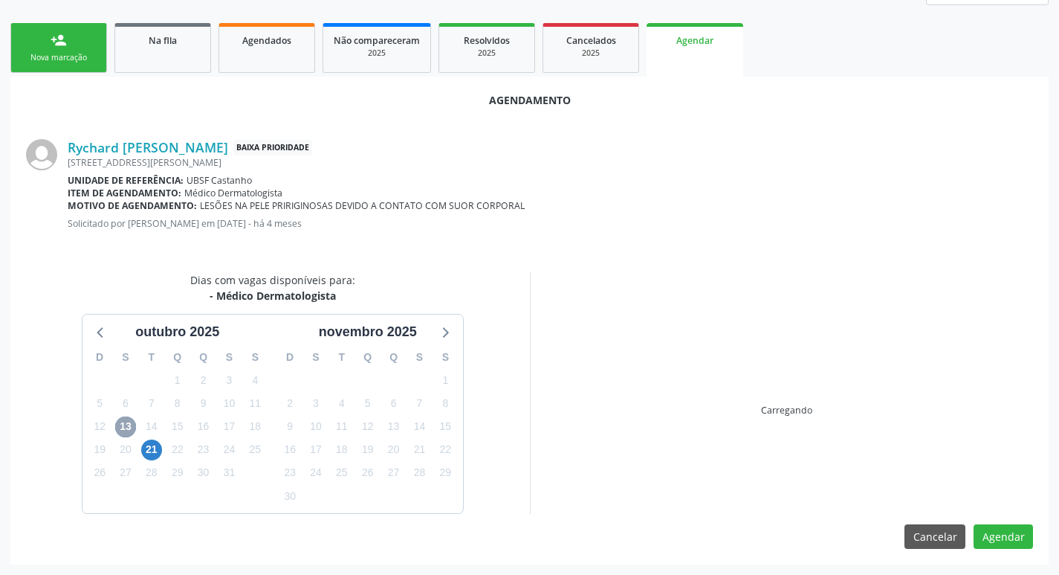
click at [129, 422] on span "13" at bounding box center [125, 426] width 21 height 21
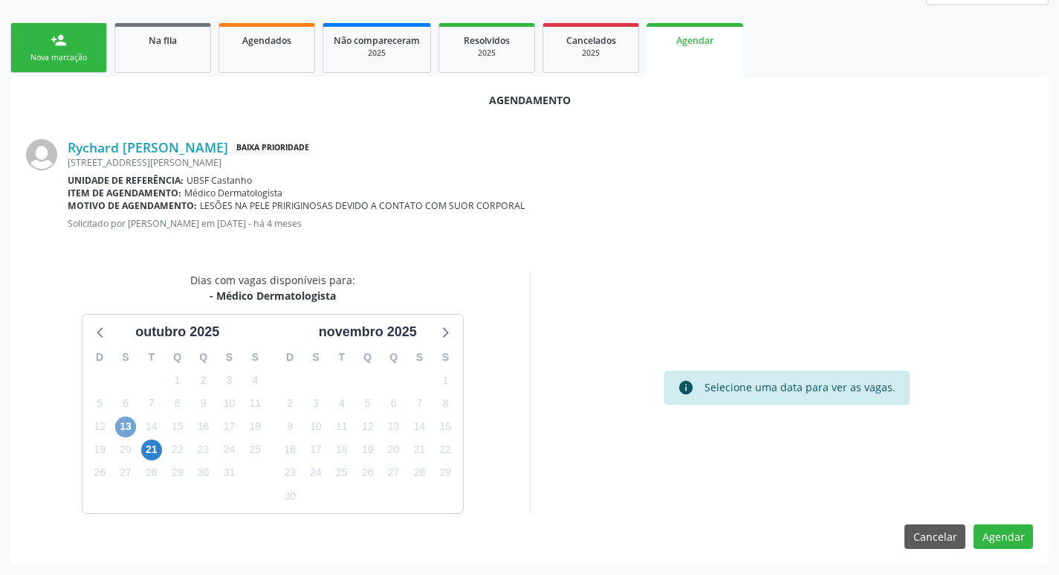
click at [120, 432] on span "13" at bounding box center [125, 426] width 21 height 21
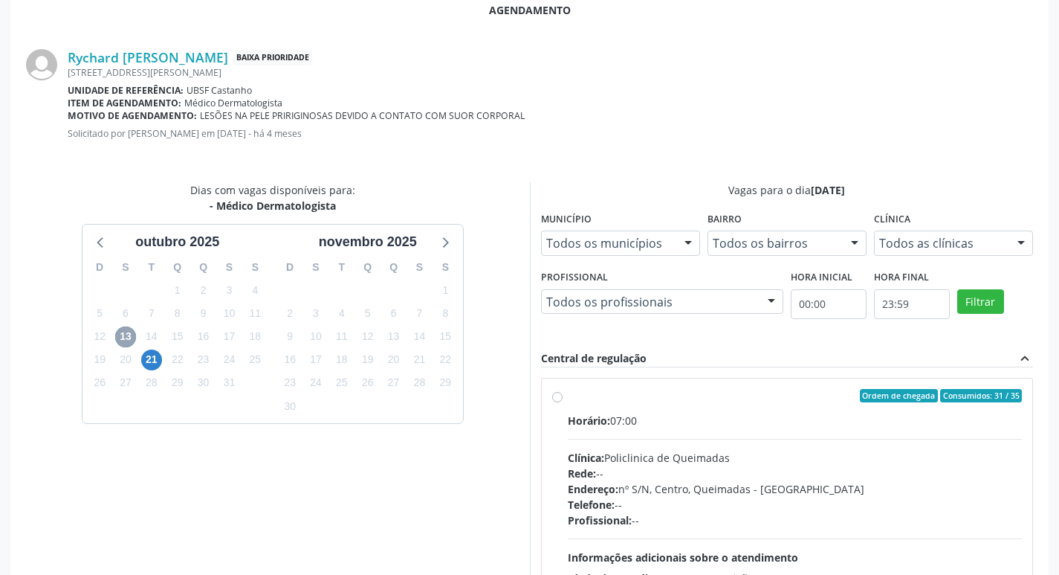
scroll to position [414, 0]
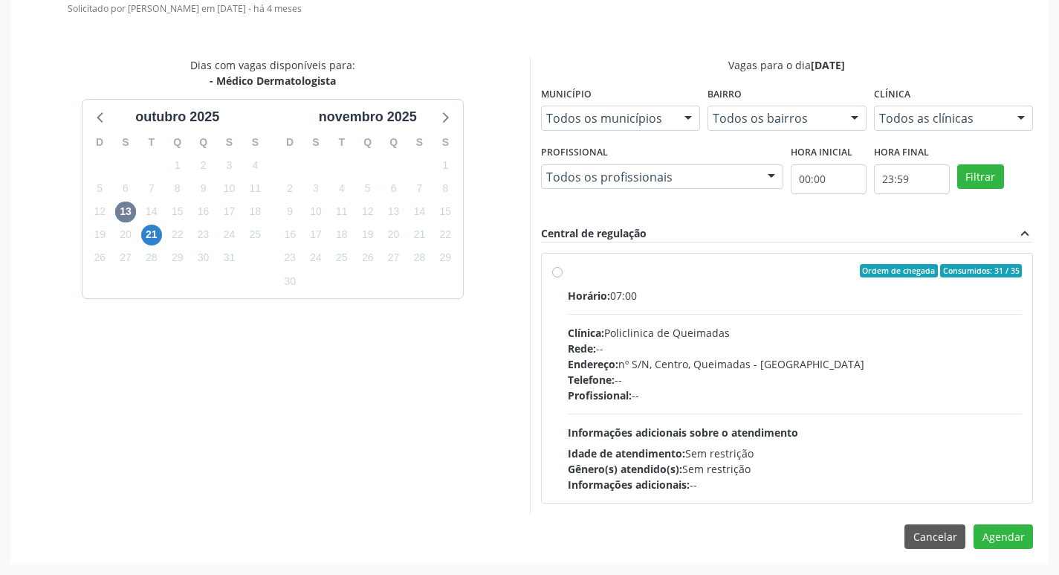
click at [827, 294] on div "Horário: 07:00" at bounding box center [795, 296] width 455 height 16
click at [563, 277] on input "Ordem de chegada Consumidos: 31 / 35 Horário: 07:00 Clínica: Policlinica de Que…" at bounding box center [557, 270] width 10 height 13
radio input "true"
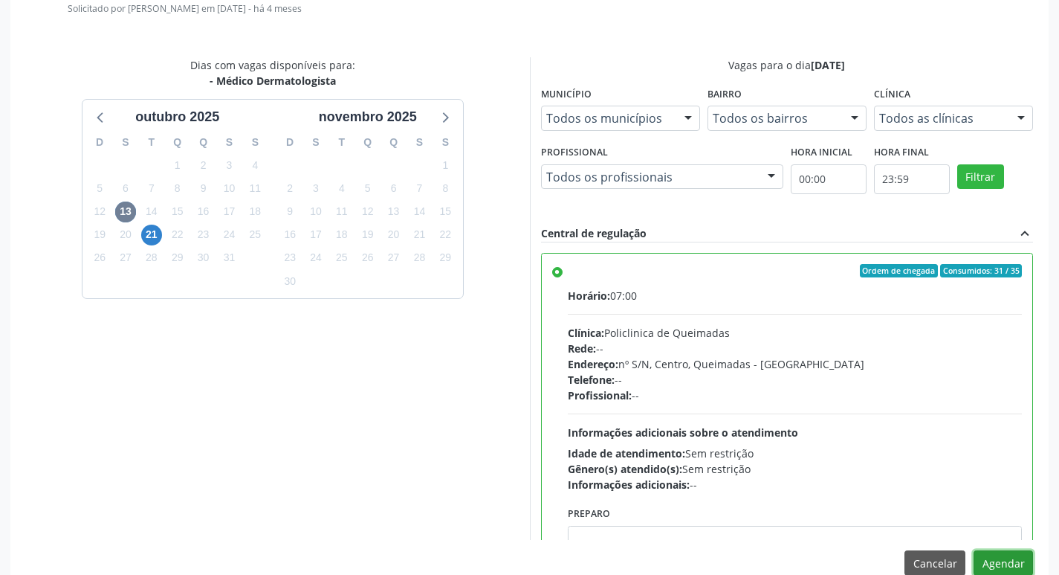
click at [992, 558] on button "Agendar" at bounding box center [1003, 562] width 59 height 25
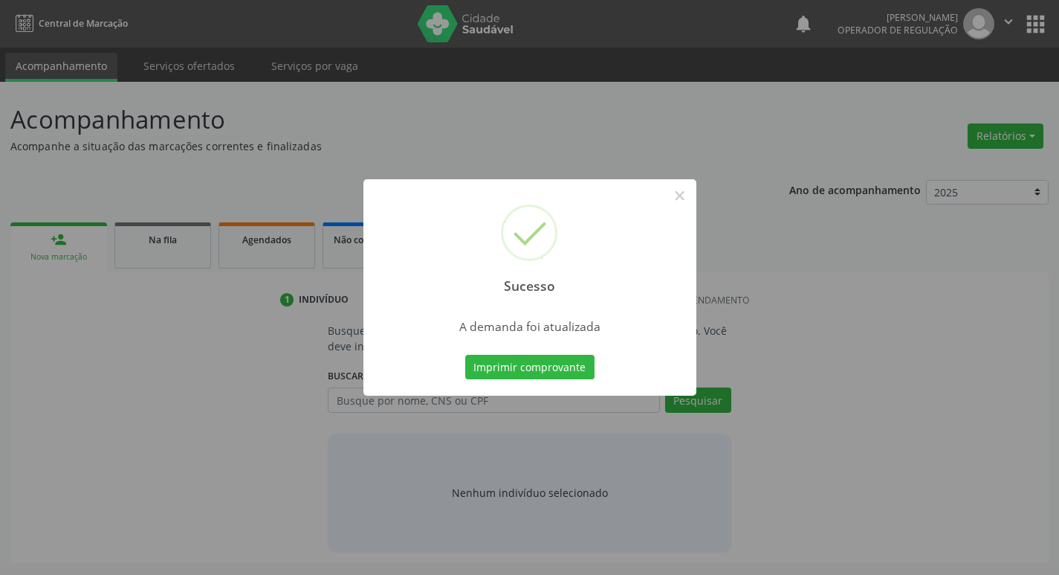
scroll to position [0, 0]
click at [538, 375] on button "Imprimir comprovante" at bounding box center [535, 367] width 129 height 25
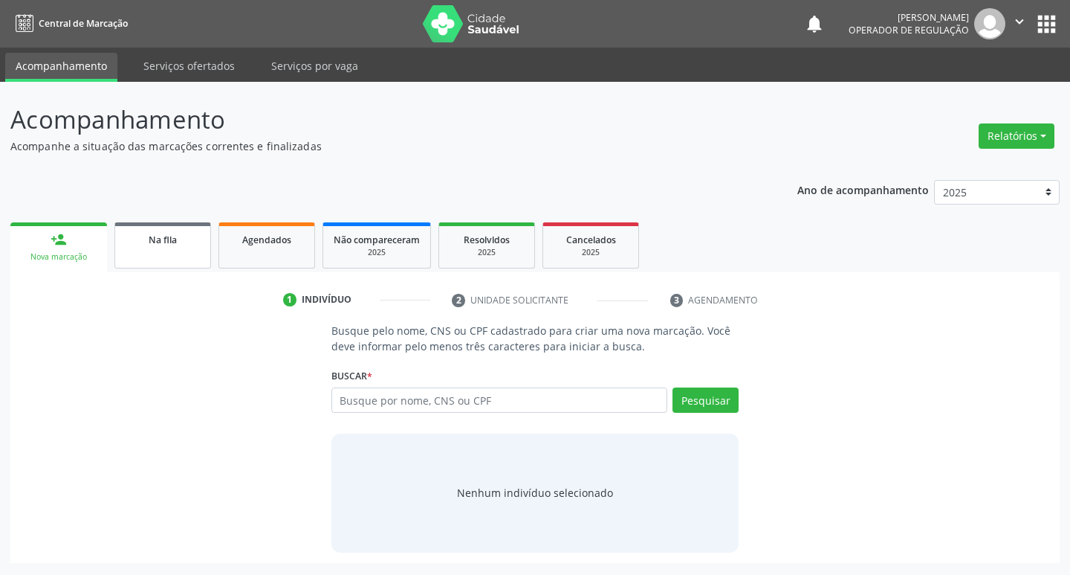
click at [188, 245] on div "Na fila" at bounding box center [163, 239] width 74 height 16
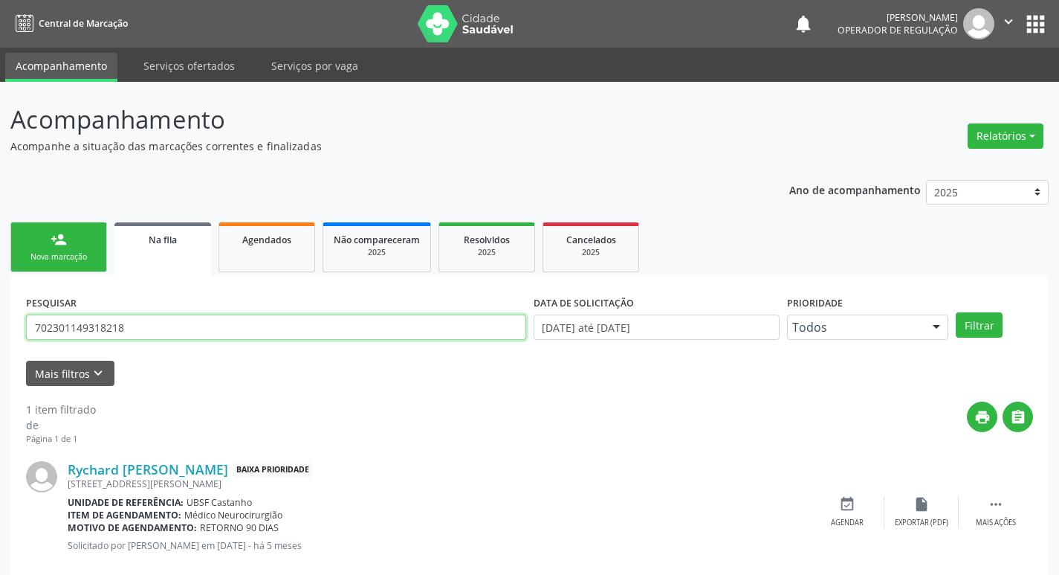
click at [236, 318] on input "702301149318218" at bounding box center [276, 326] width 500 height 25
type input "708008352471821"
click at [956, 312] on button "Filtrar" at bounding box center [979, 324] width 47 height 25
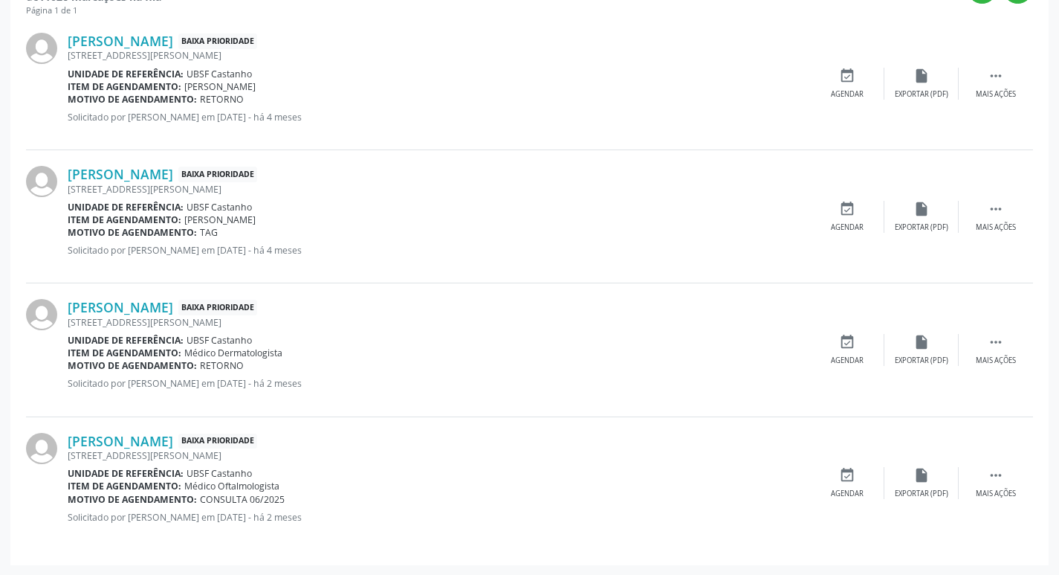
scroll to position [429, 0]
click at [856, 349] on div "event_available Agendar" at bounding box center [847, 349] width 74 height 32
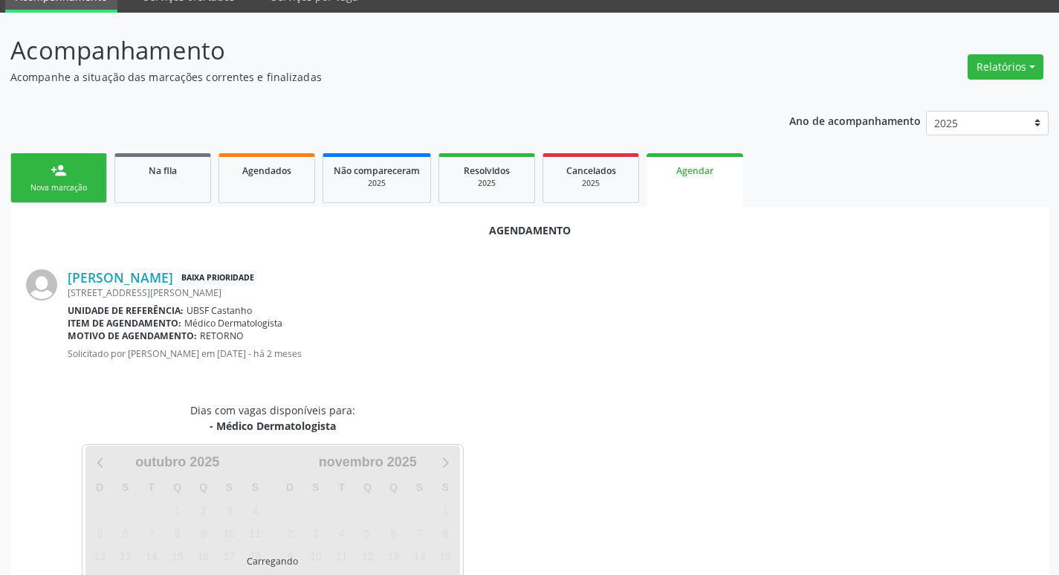
scroll to position [164, 0]
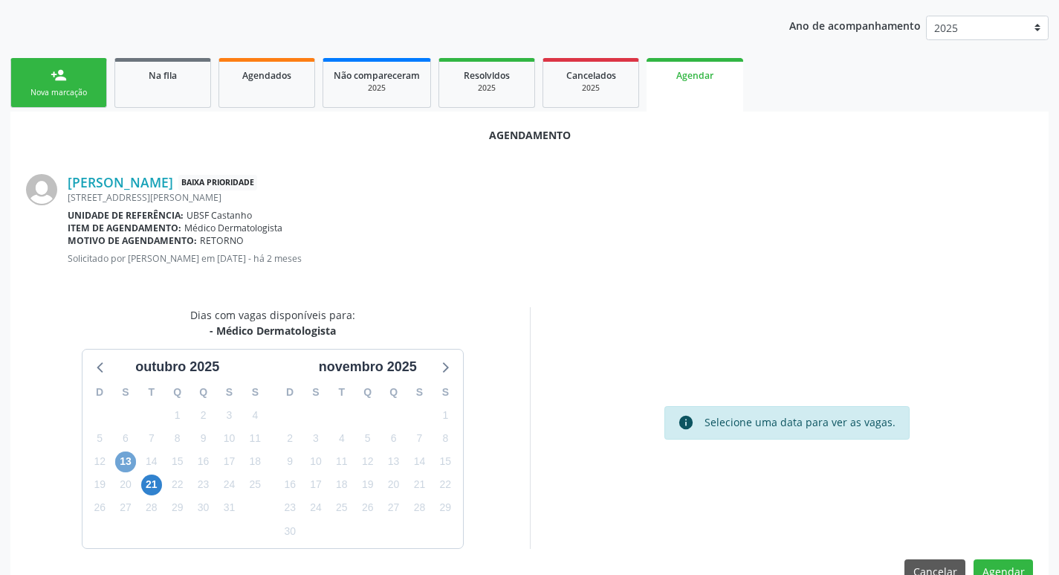
click at [126, 462] on span "13" at bounding box center [125, 461] width 21 height 21
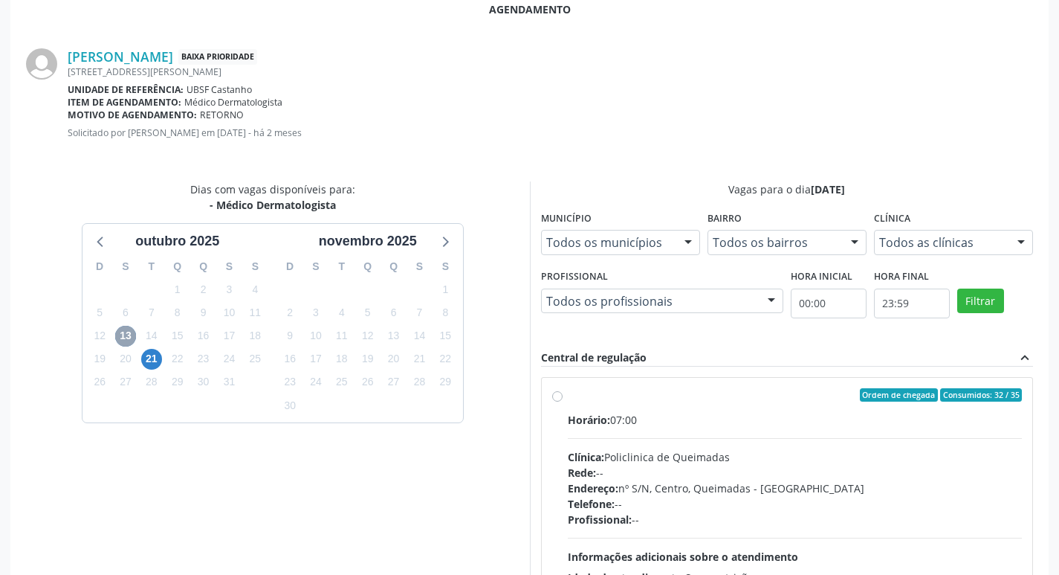
scroll to position [414, 0]
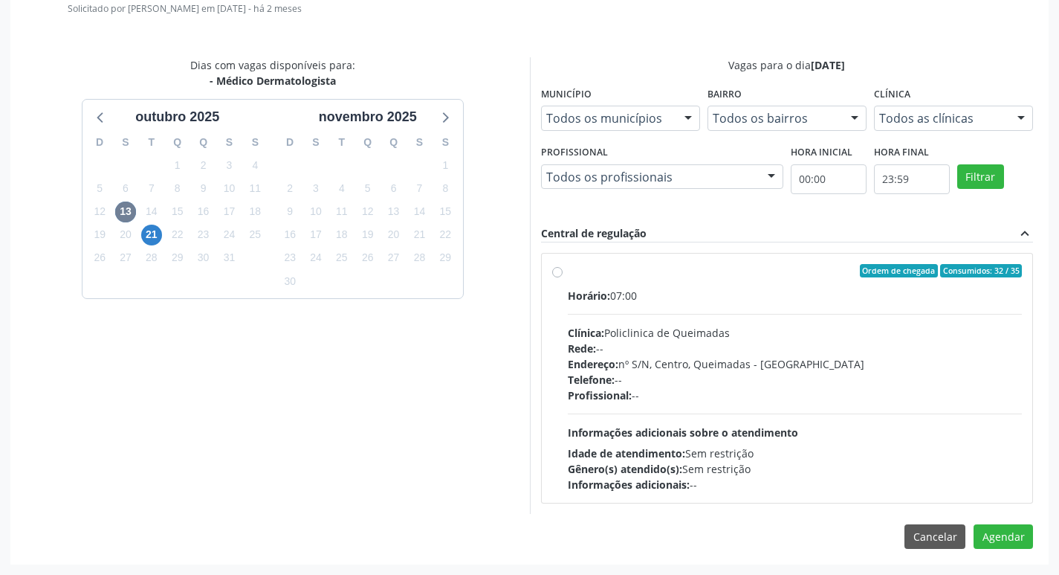
drag, startPoint x: 745, startPoint y: 285, endPoint x: 981, endPoint y: 419, distance: 271.6
click at [747, 286] on label "Ordem de chegada Consumidos: 32 / 35 Horário: 07:00 Clínica: Policlinica de Que…" at bounding box center [795, 378] width 455 height 228
click at [563, 277] on input "Ordem de chegada Consumidos: 32 / 35 Horário: 07:00 Clínica: Policlinica de Que…" at bounding box center [557, 270] width 10 height 13
radio input "true"
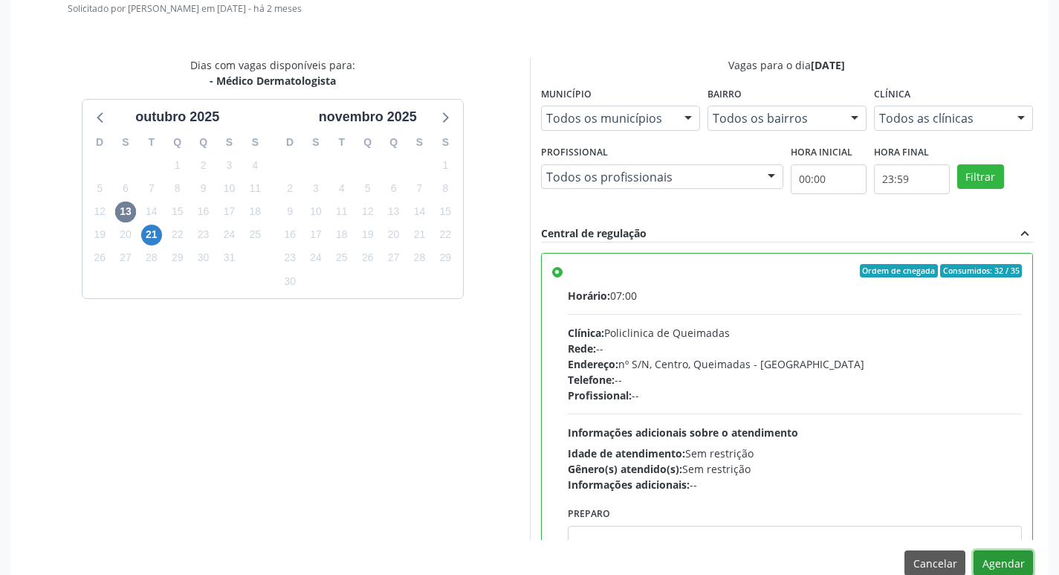
click at [1015, 555] on button "Agendar" at bounding box center [1003, 562] width 59 height 25
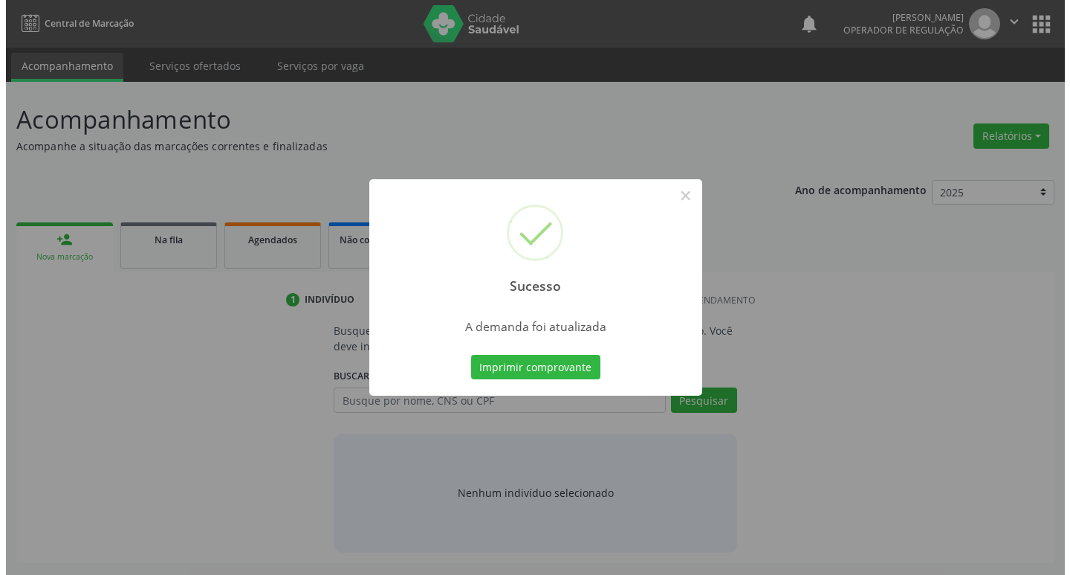
scroll to position [0, 0]
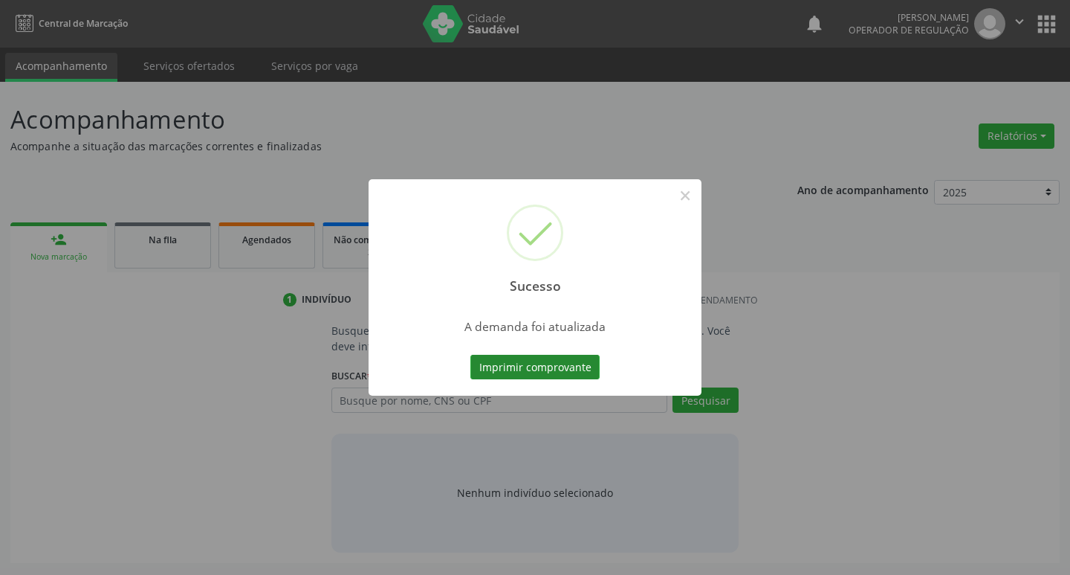
click at [567, 366] on button "Imprimir comprovante" at bounding box center [535, 367] width 129 height 25
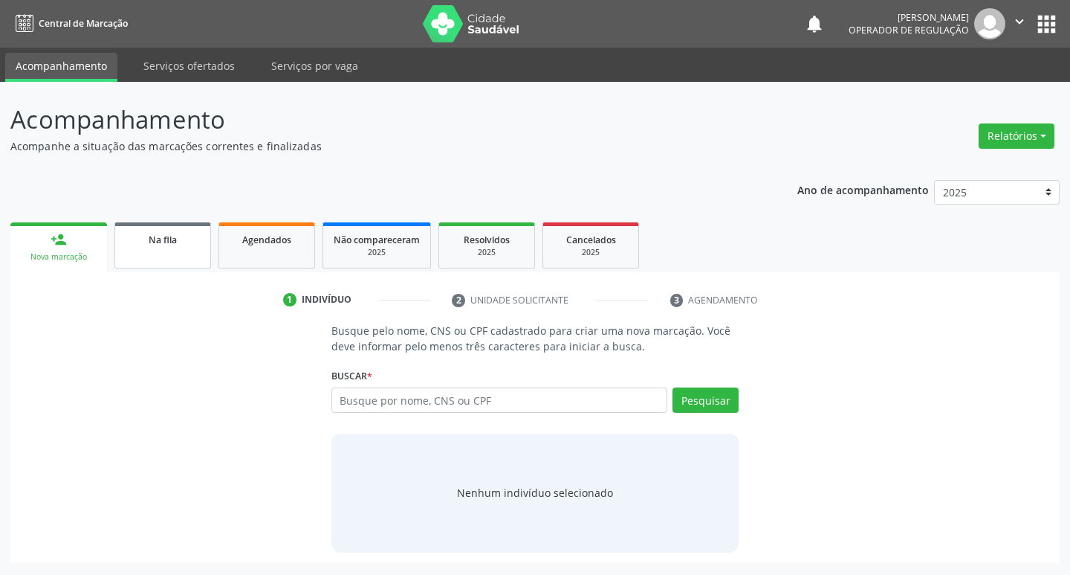
click at [169, 246] on div "Na fila" at bounding box center [163, 239] width 74 height 16
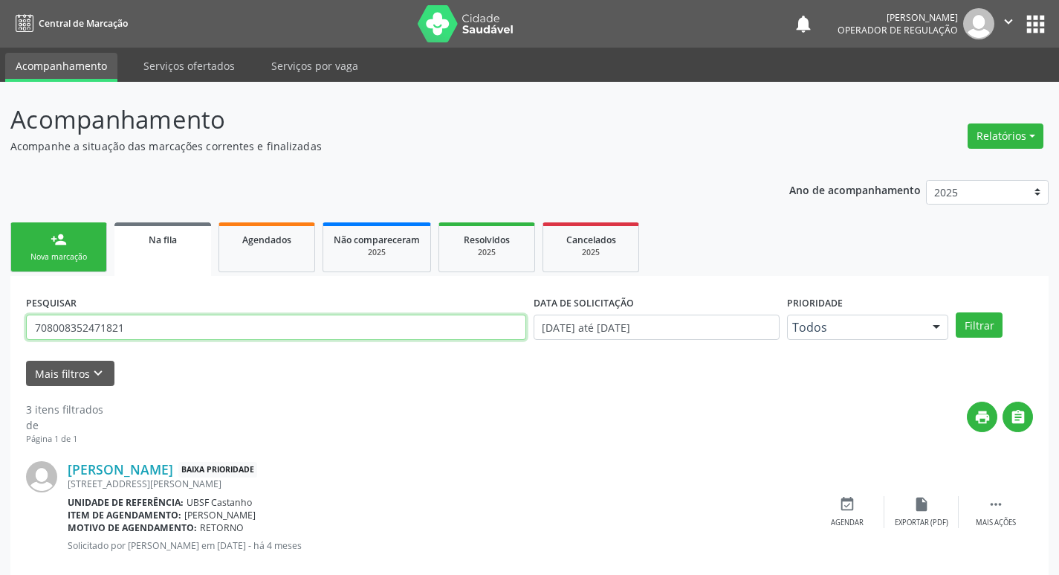
click at [232, 335] on input "708008352471821" at bounding box center [276, 326] width 500 height 25
type input "704004833311965"
click at [956, 312] on button "Filtrar" at bounding box center [979, 324] width 47 height 25
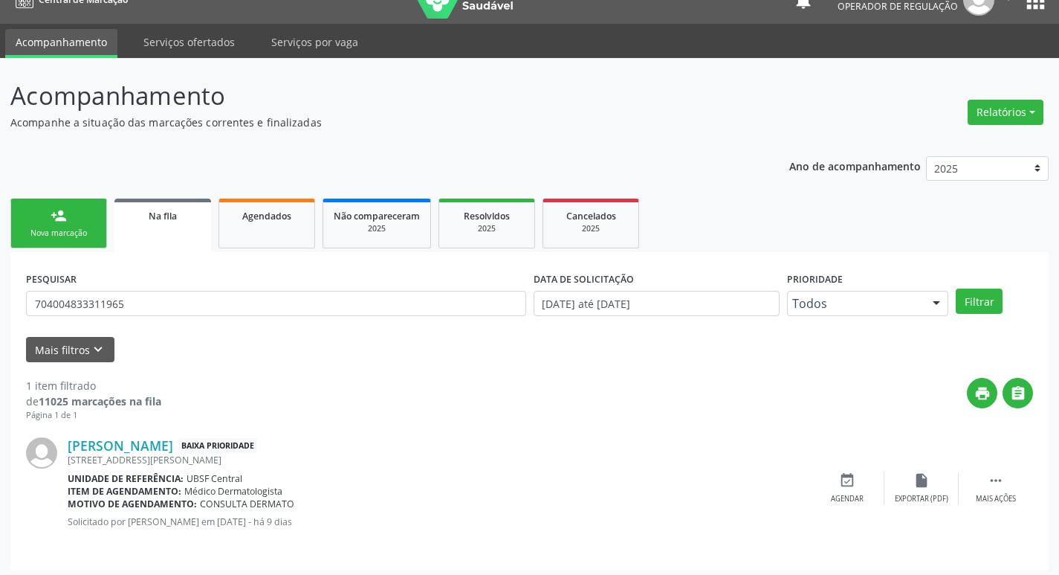
scroll to position [29, 0]
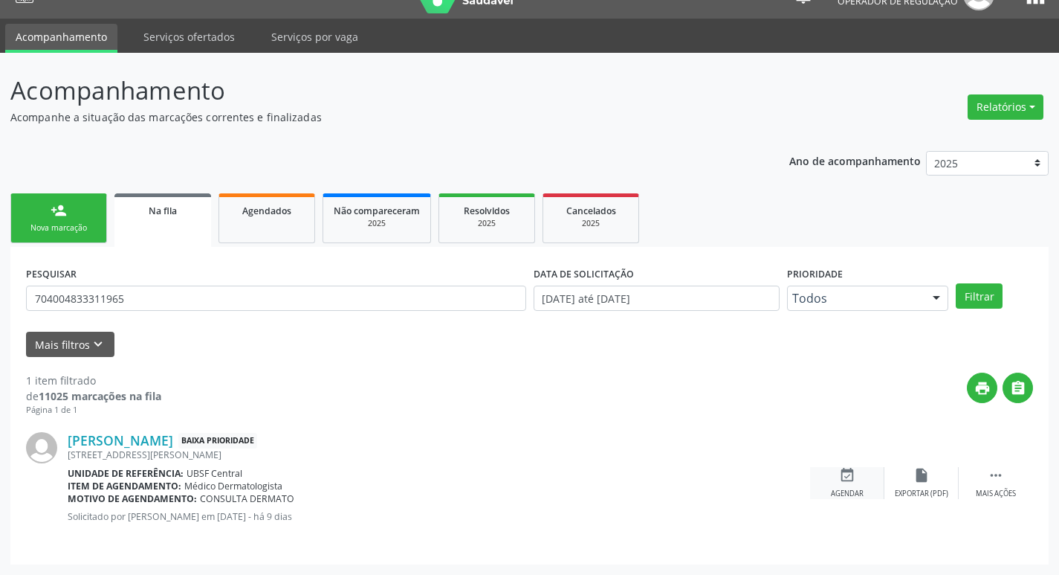
click at [853, 481] on icon "event_available" at bounding box center [847, 475] width 16 height 16
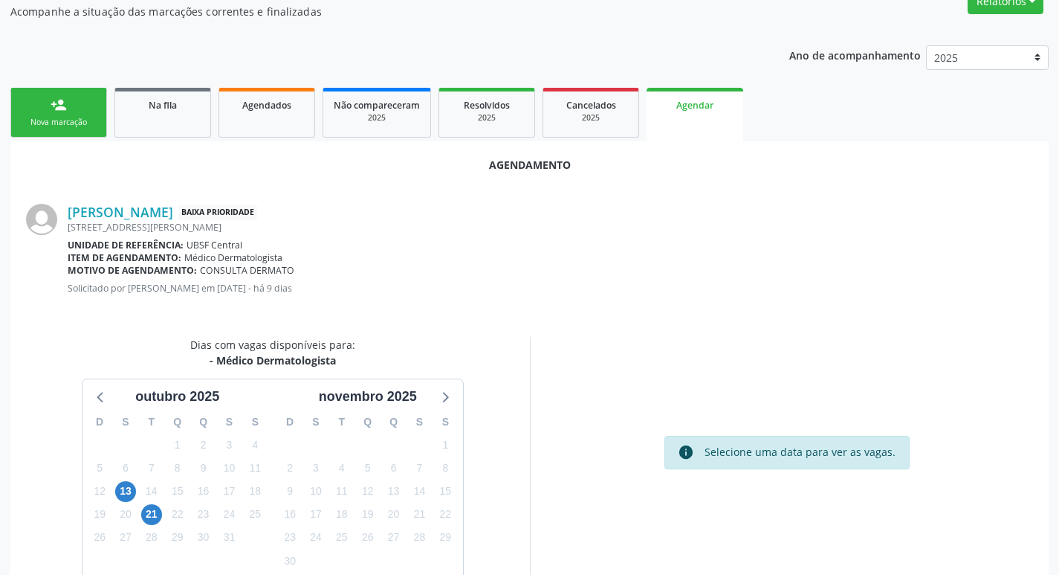
scroll to position [199, 0]
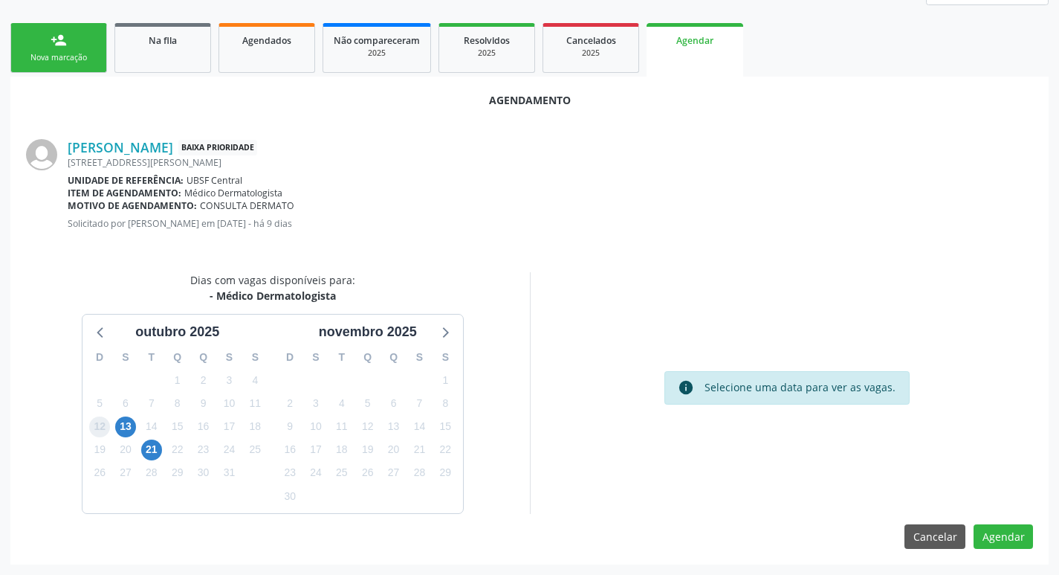
click at [105, 422] on span "12" at bounding box center [99, 426] width 21 height 21
click at [117, 425] on span "13" at bounding box center [125, 426] width 21 height 21
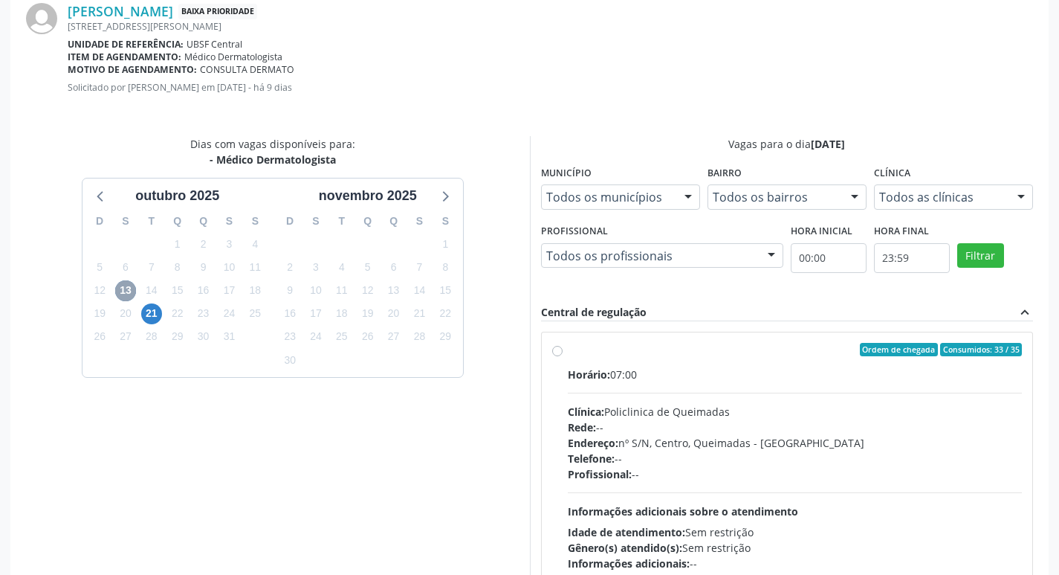
scroll to position [414, 0]
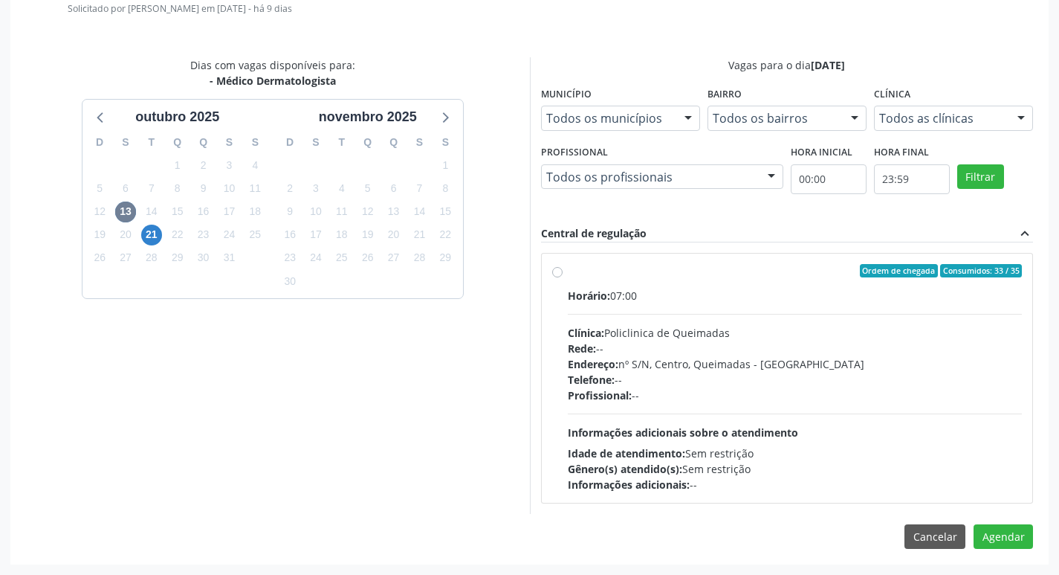
click at [865, 311] on div "Horário: 07:00 Clínica: Policlinica de Queimadas Rede: -- Endereço: nº S/N, Cen…" at bounding box center [795, 390] width 455 height 204
click at [563, 277] on input "Ordem de chegada Consumidos: 33 / 35 Horário: 07:00 Clínica: Policlinica de Que…" at bounding box center [557, 270] width 10 height 13
radio input "true"
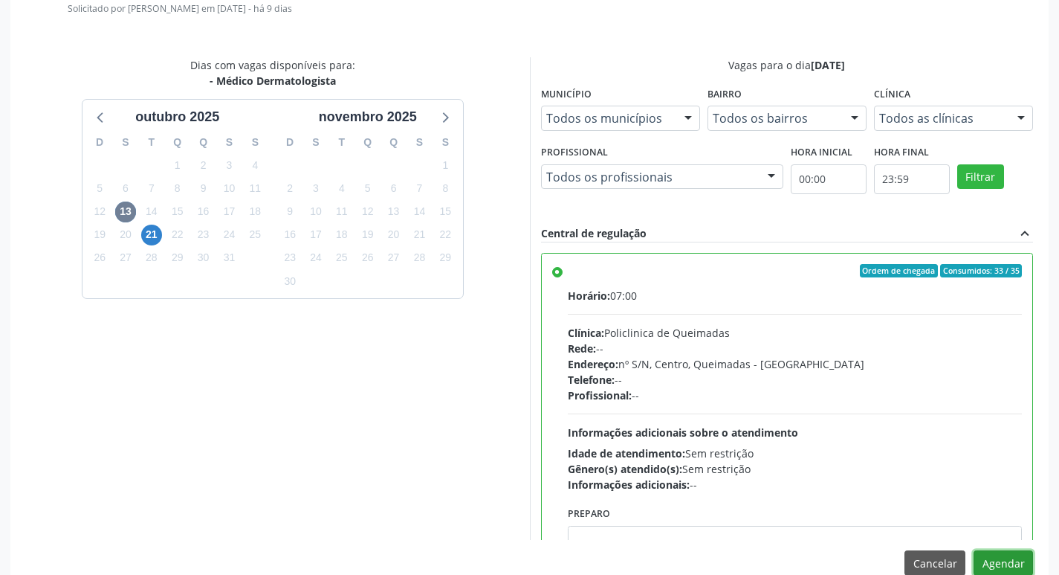
click at [1002, 556] on button "Agendar" at bounding box center [1003, 562] width 59 height 25
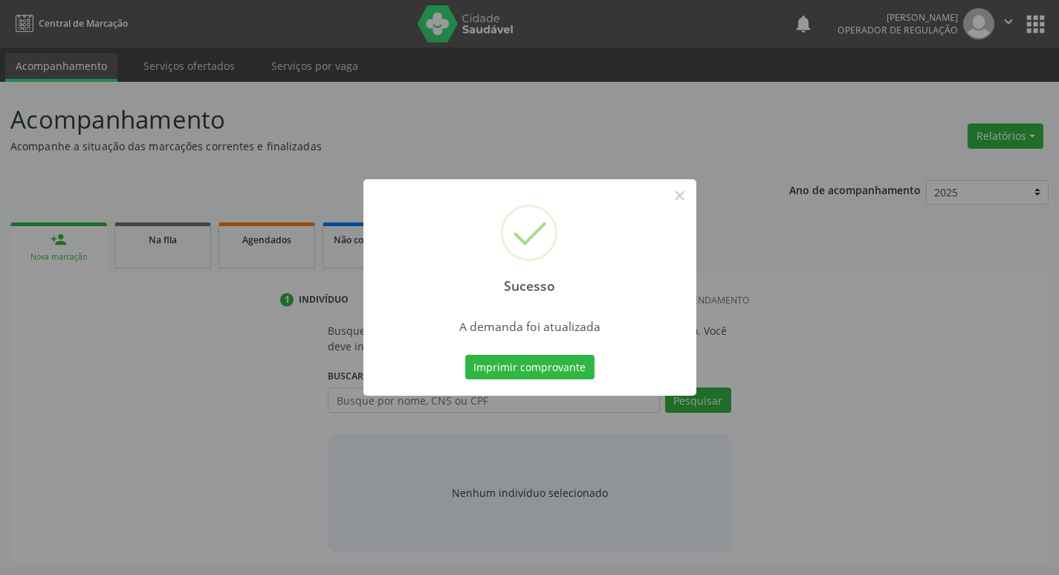
scroll to position [0, 0]
click at [555, 365] on button "Imprimir comprovante" at bounding box center [535, 367] width 129 height 25
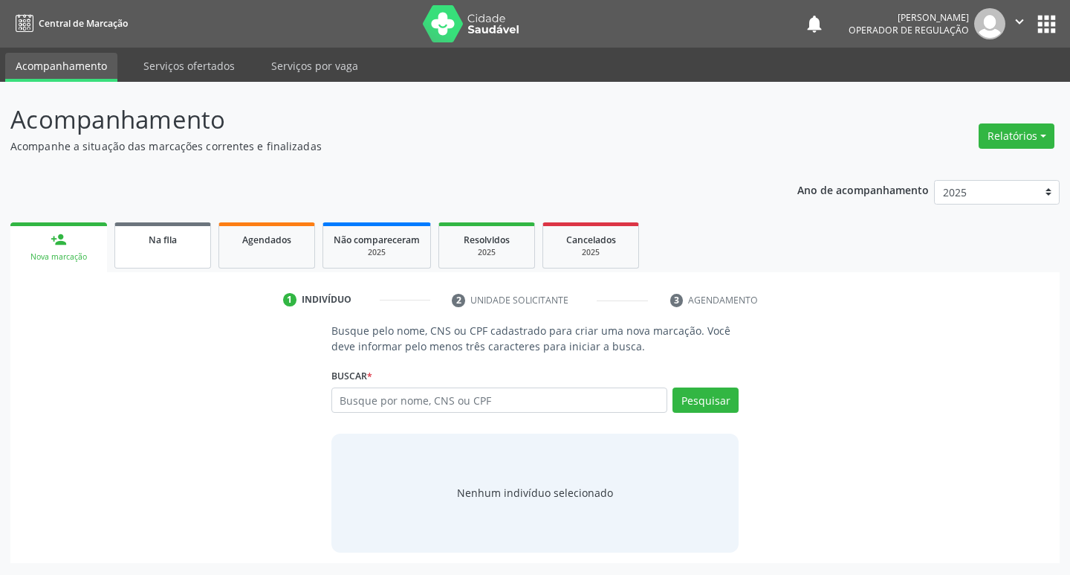
click at [196, 245] on div "Na fila" at bounding box center [163, 239] width 74 height 16
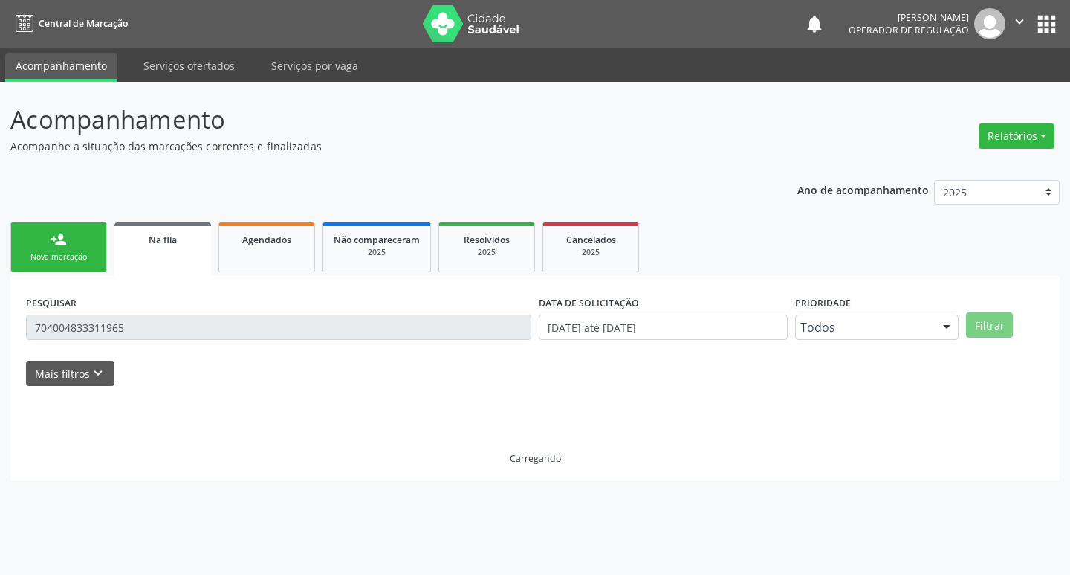
click at [142, 329] on input "704004833311965" at bounding box center [279, 326] width 506 height 25
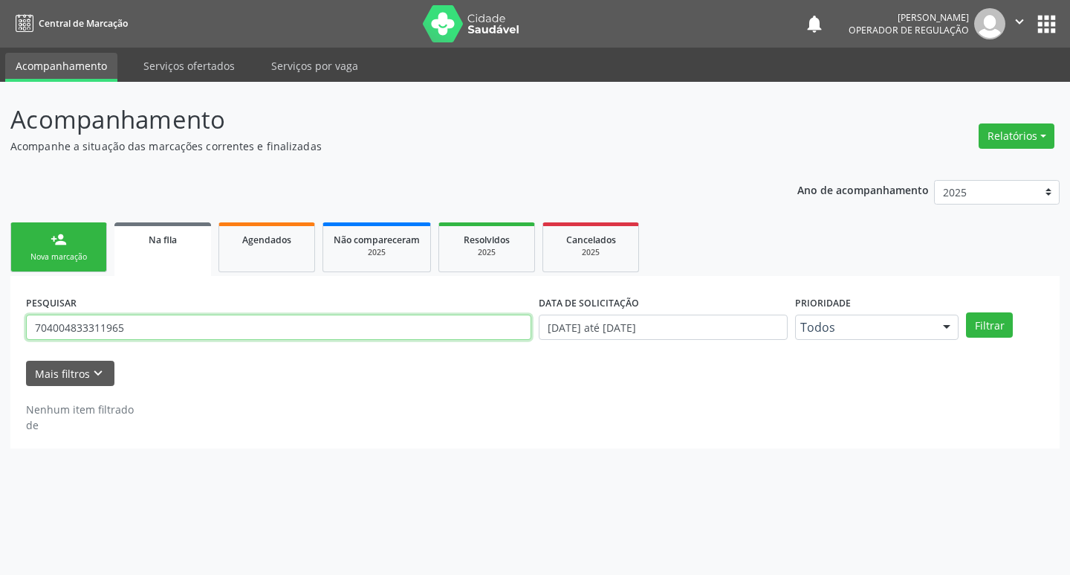
click at [142, 329] on input "704004833311965" at bounding box center [279, 326] width 506 height 25
type input "7"
type input "700004061419204"
click at [966, 312] on button "Filtrar" at bounding box center [989, 324] width 47 height 25
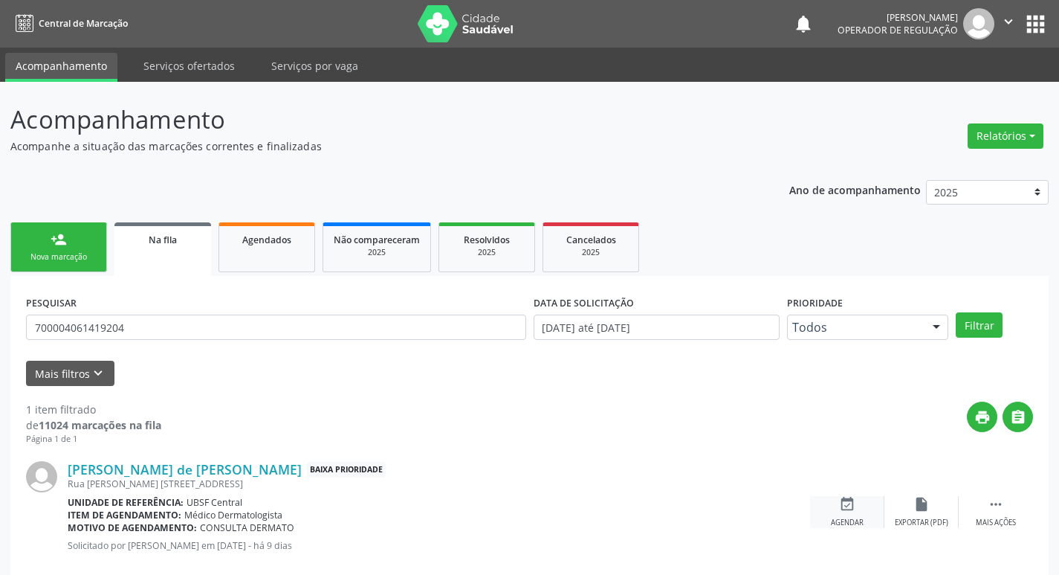
click at [871, 516] on div "event_available Agendar" at bounding box center [847, 512] width 74 height 32
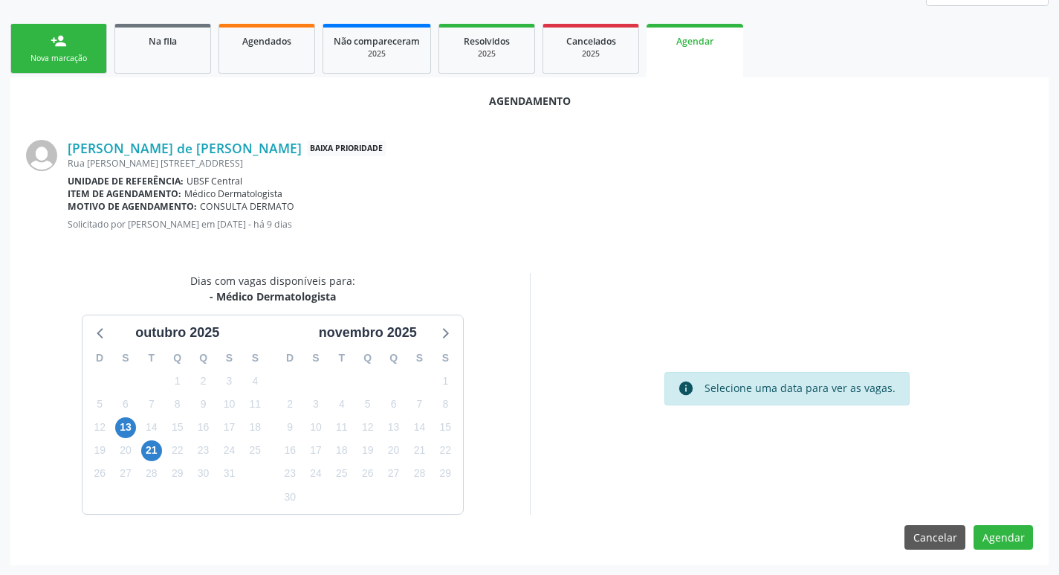
scroll to position [199, 0]
click at [135, 424] on span "13" at bounding box center [125, 426] width 21 height 21
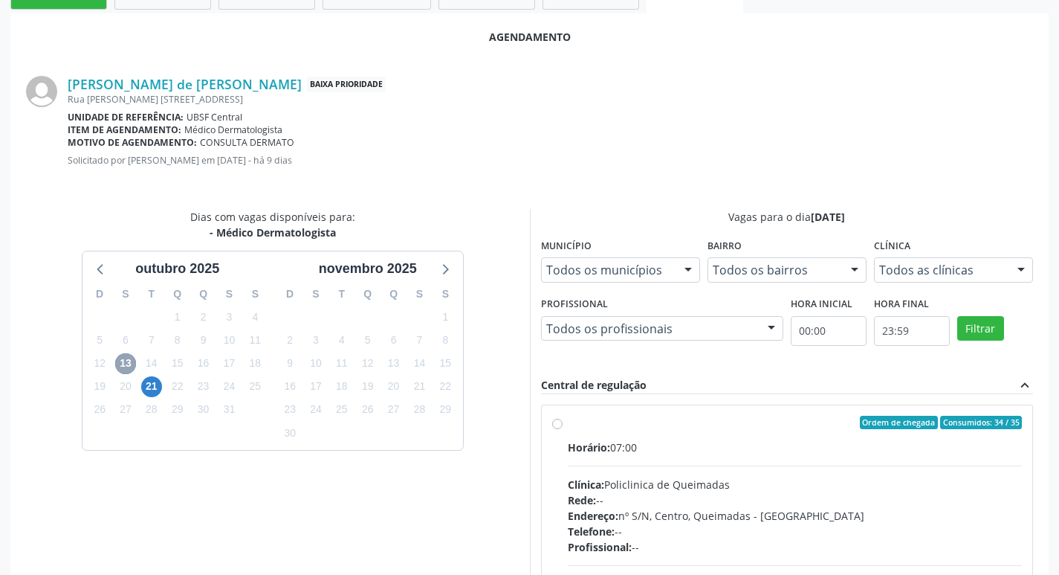
scroll to position [348, 0]
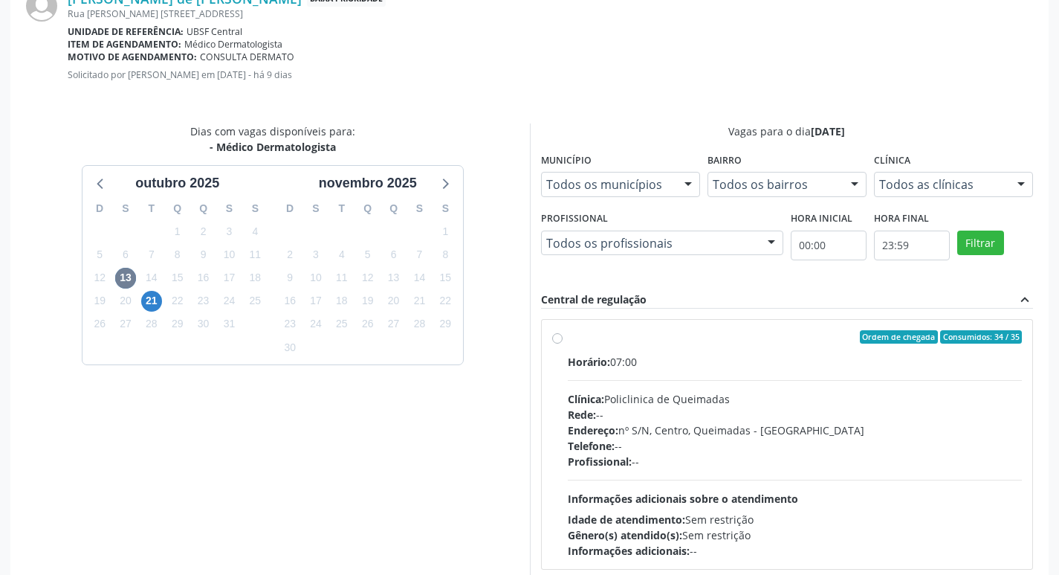
click at [644, 360] on div "Horário: 07:00" at bounding box center [795, 362] width 455 height 16
click at [563, 343] on input "Ordem de chegada Consumidos: 34 / 35 Horário: 07:00 Clínica: Policlinica de Que…" at bounding box center [557, 336] width 10 height 13
radio input "true"
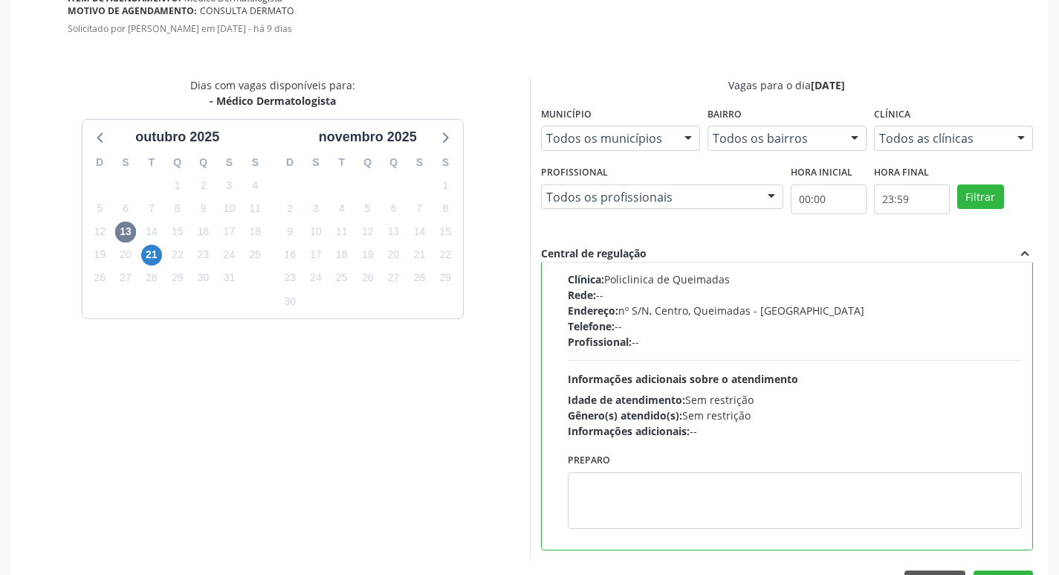
scroll to position [441, 0]
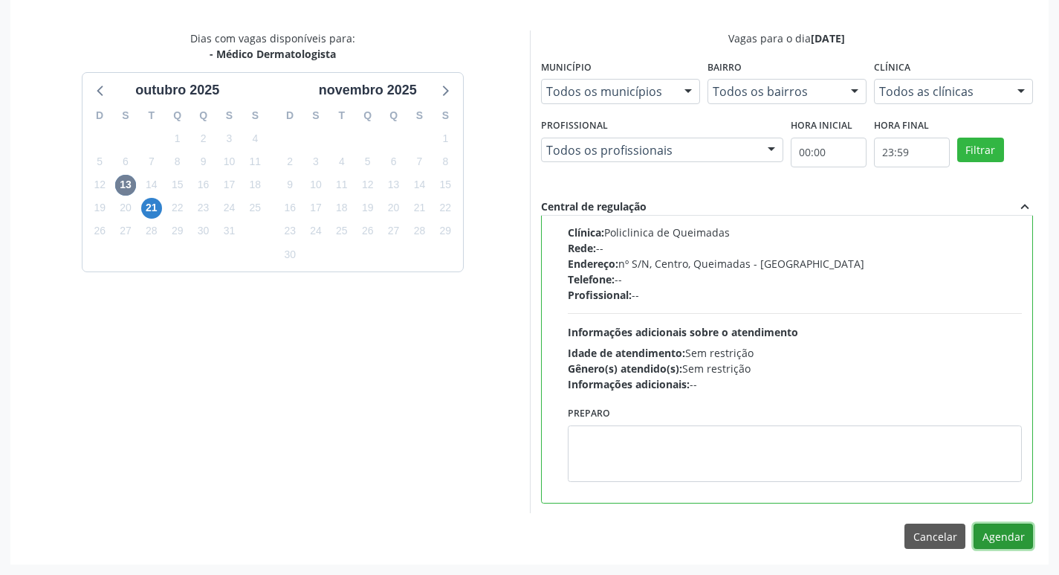
click at [1019, 532] on button "Agendar" at bounding box center [1003, 535] width 59 height 25
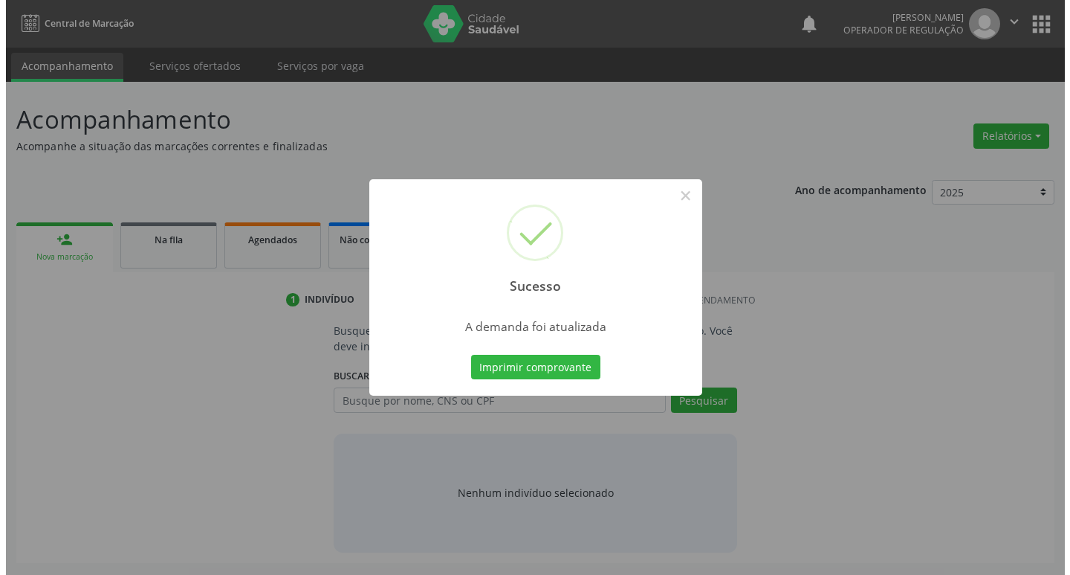
scroll to position [0, 0]
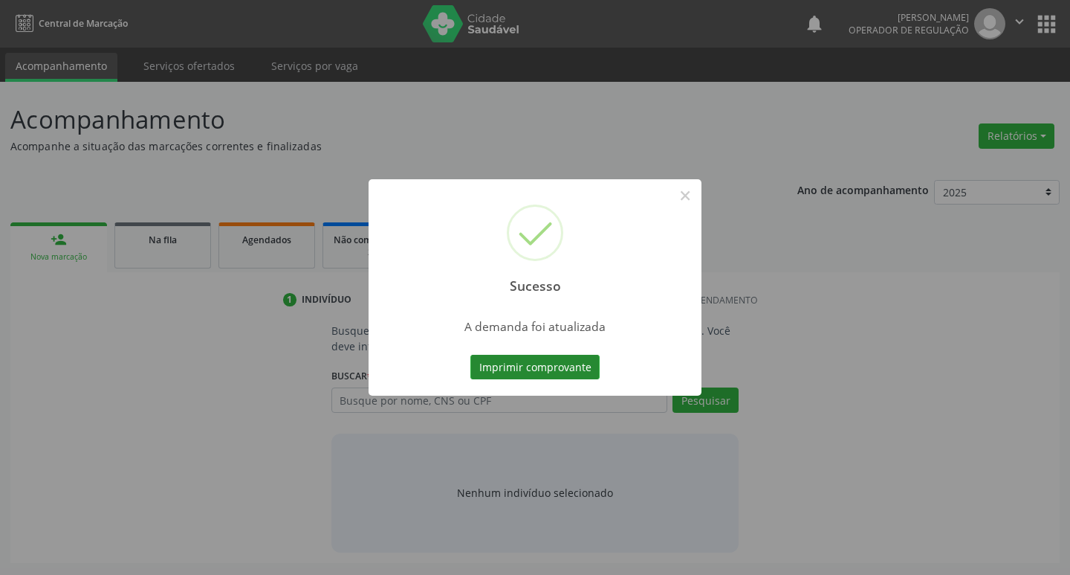
click at [555, 363] on button "Imprimir comprovante" at bounding box center [535, 367] width 129 height 25
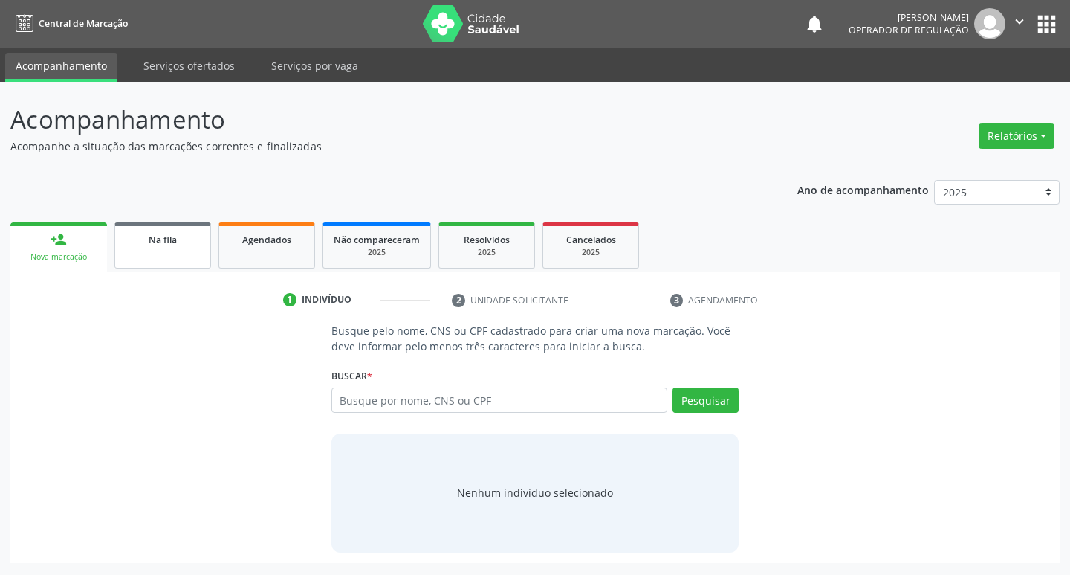
click at [183, 246] on div "Na fila" at bounding box center [163, 239] width 74 height 16
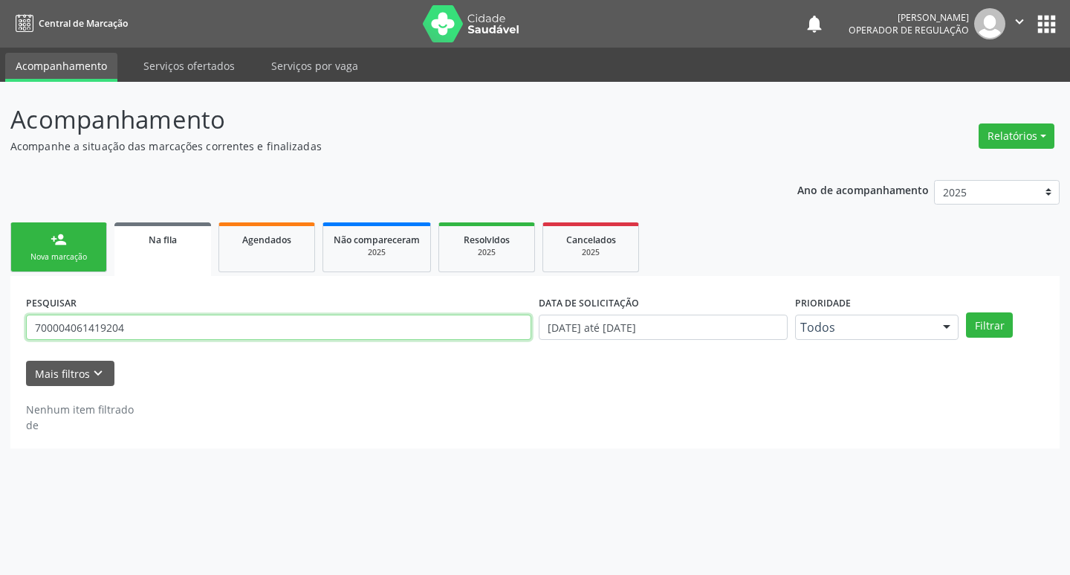
click at [184, 314] on input "700004061419204" at bounding box center [279, 326] width 506 height 25
type input "703601043216034"
click at [966, 312] on button "Filtrar" at bounding box center [989, 324] width 47 height 25
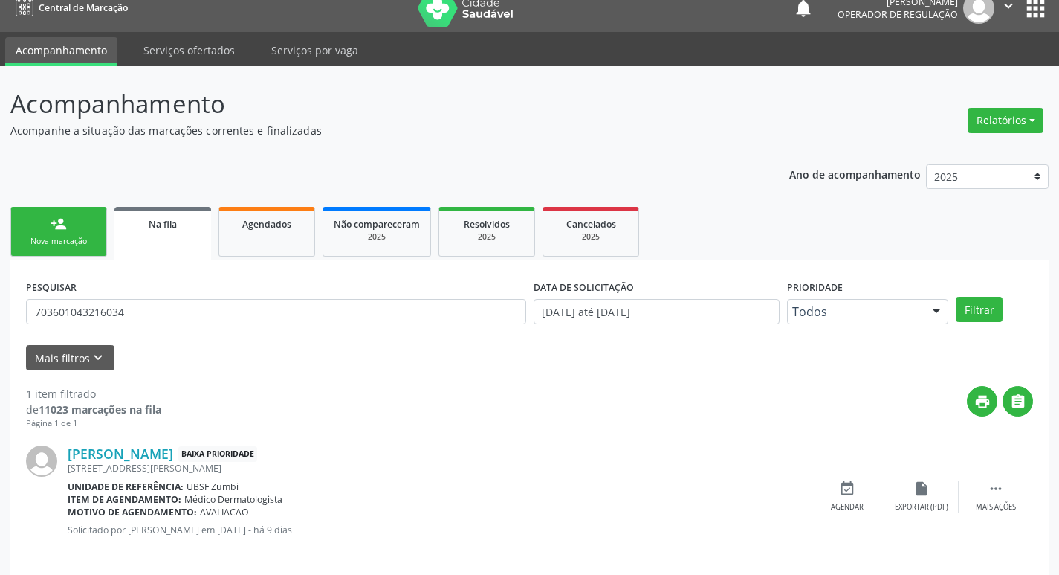
scroll to position [29, 0]
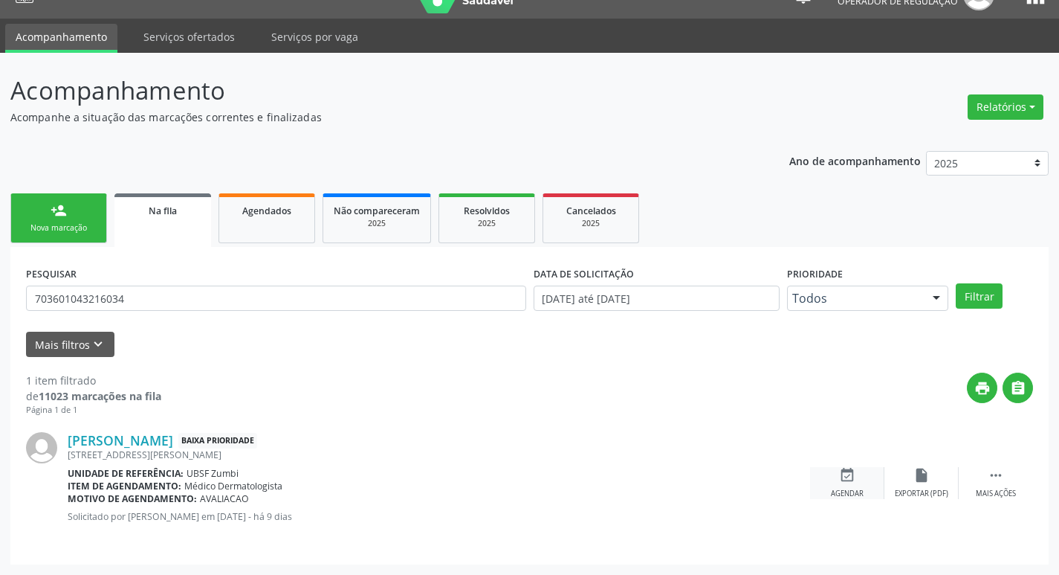
click at [856, 484] on div "event_available Agendar" at bounding box center [847, 483] width 74 height 32
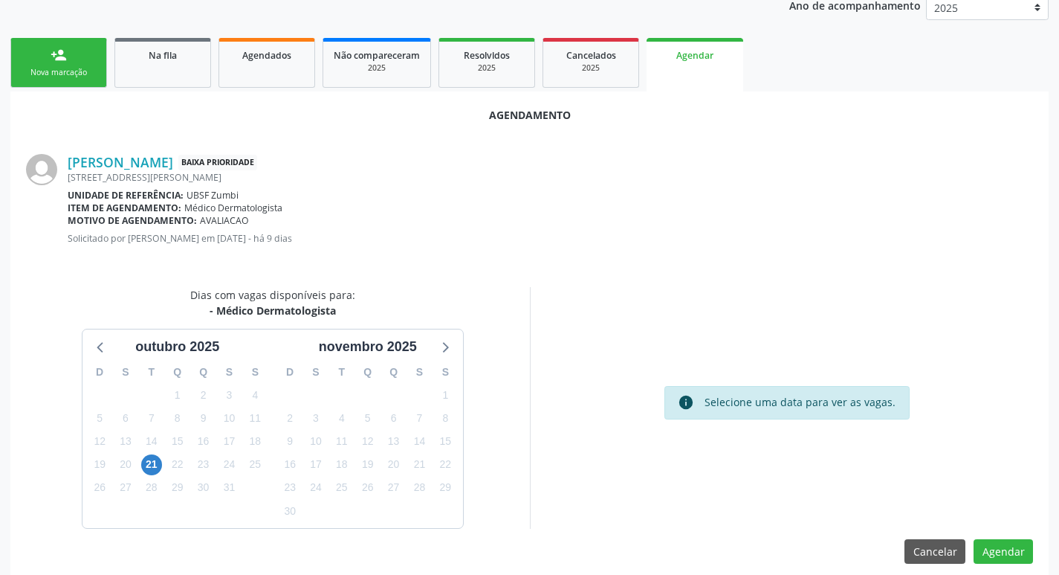
scroll to position [199, 0]
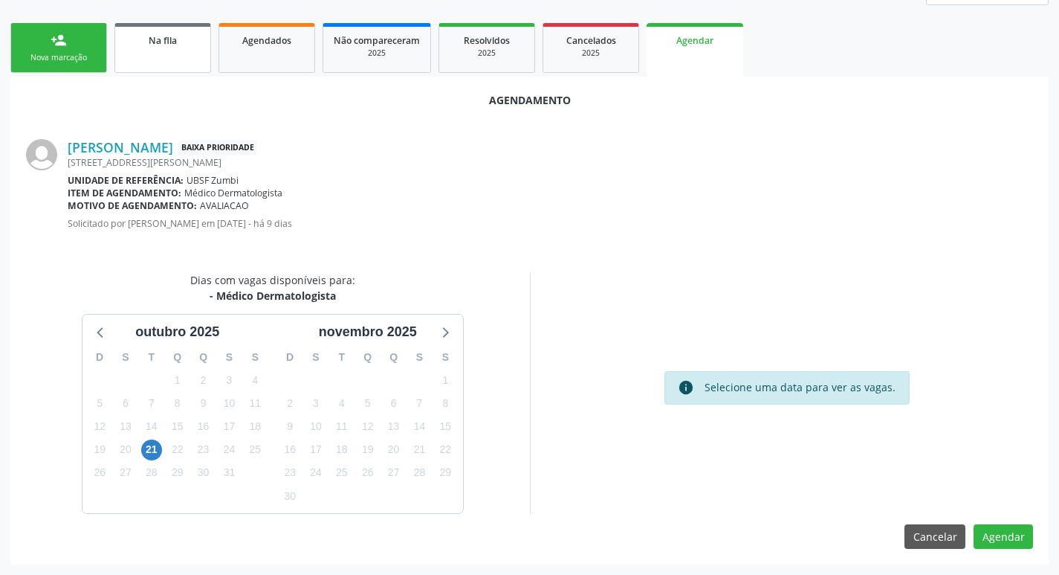
click at [138, 56] on link "Na fila" at bounding box center [162, 48] width 97 height 50
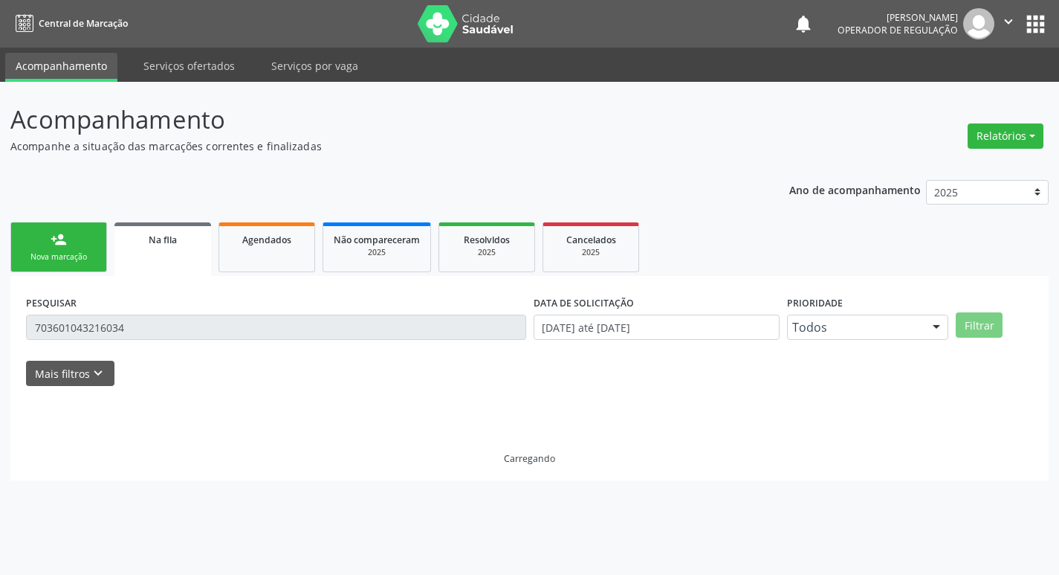
click at [34, 55] on link "Acompanhamento" at bounding box center [61, 67] width 112 height 29
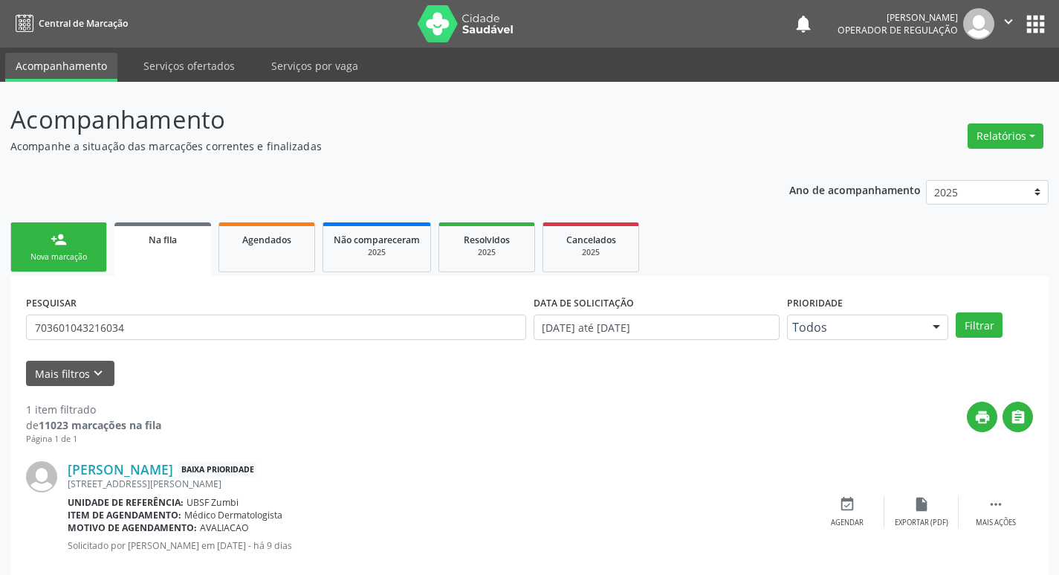
drag, startPoint x: 1003, startPoint y: 16, endPoint x: 1004, endPoint y: 28, distance: 11.2
click at [1004, 16] on icon "" at bounding box center [1009, 21] width 16 height 16
click at [981, 93] on link "Sair" at bounding box center [971, 90] width 103 height 21
